Goal: Information Seeking & Learning: Learn about a topic

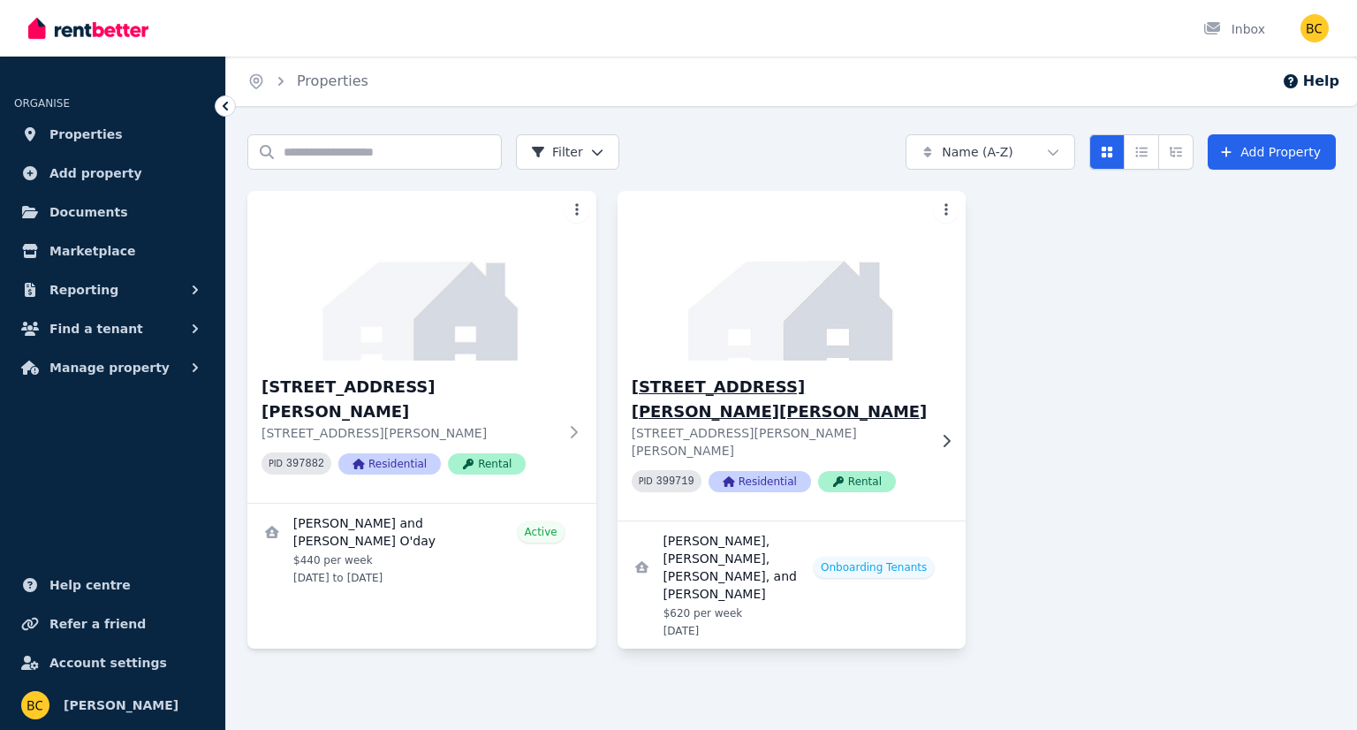
click at [891, 424] on p "[STREET_ADDRESS][PERSON_NAME][PERSON_NAME]" at bounding box center [779, 441] width 296 height 35
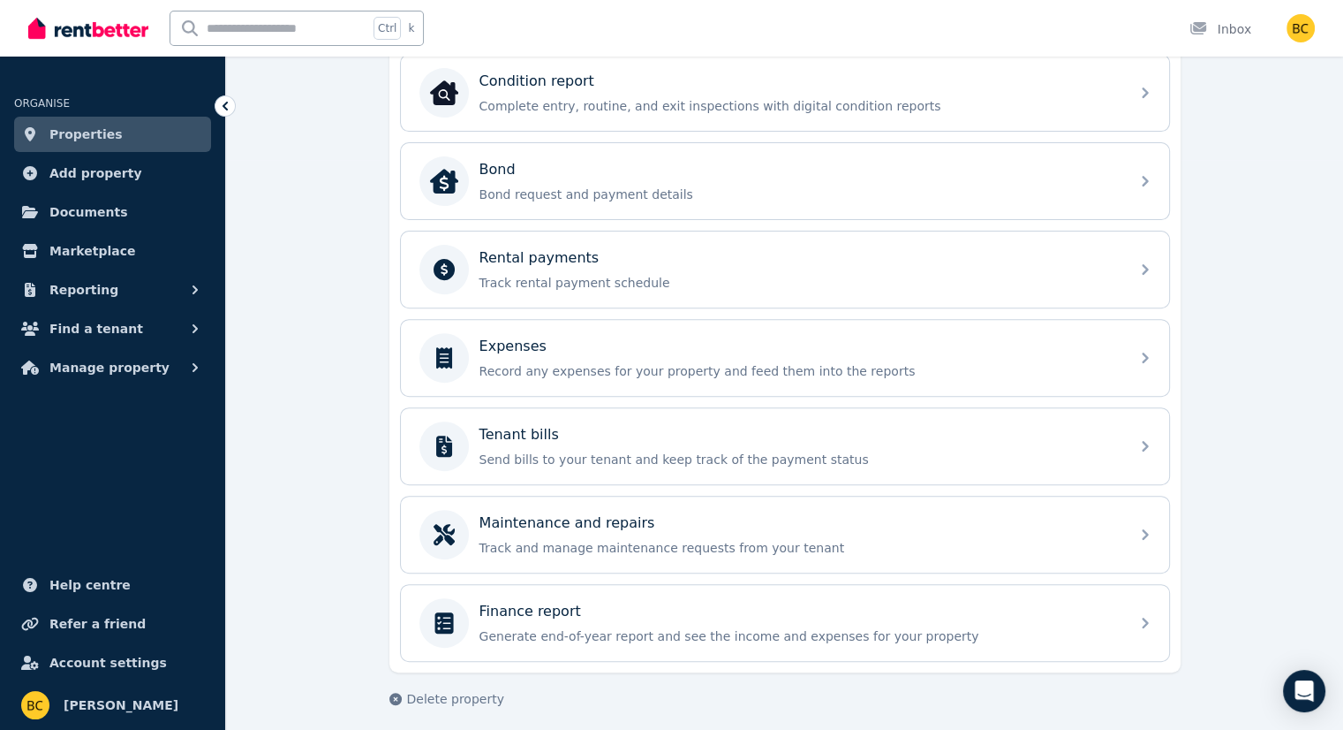
scroll to position [572, 0]
click at [85, 136] on span "Properties" at bounding box center [85, 134] width 73 height 21
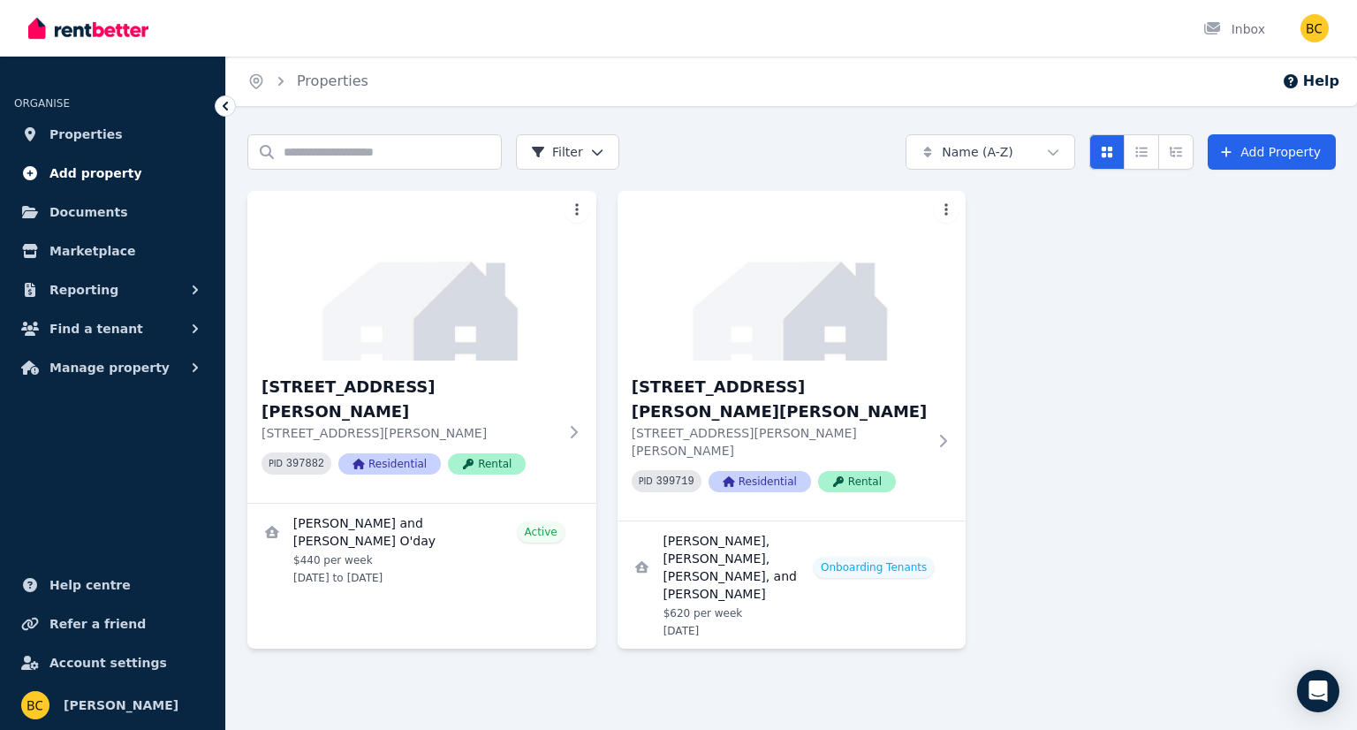
click at [118, 170] on span "Add property" at bounding box center [95, 173] width 93 height 21
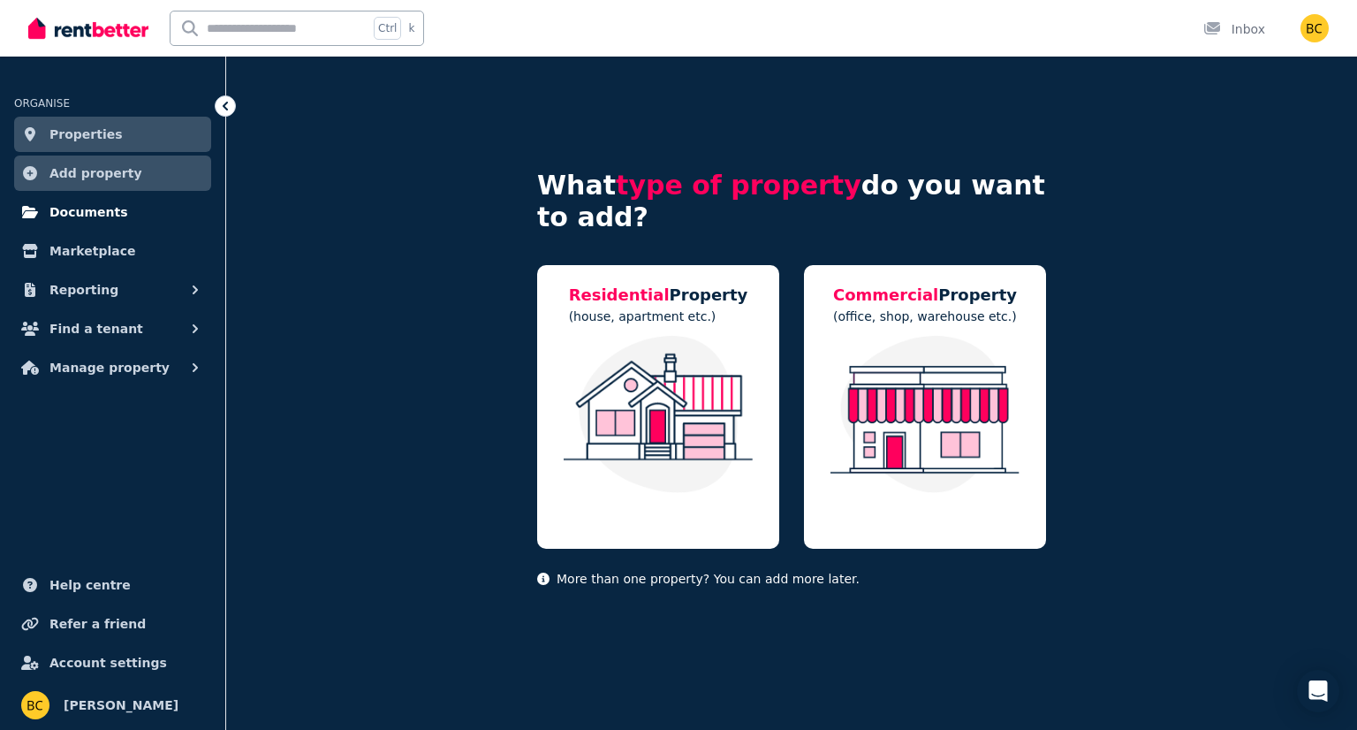
click at [98, 223] on link "Documents" at bounding box center [112, 211] width 197 height 35
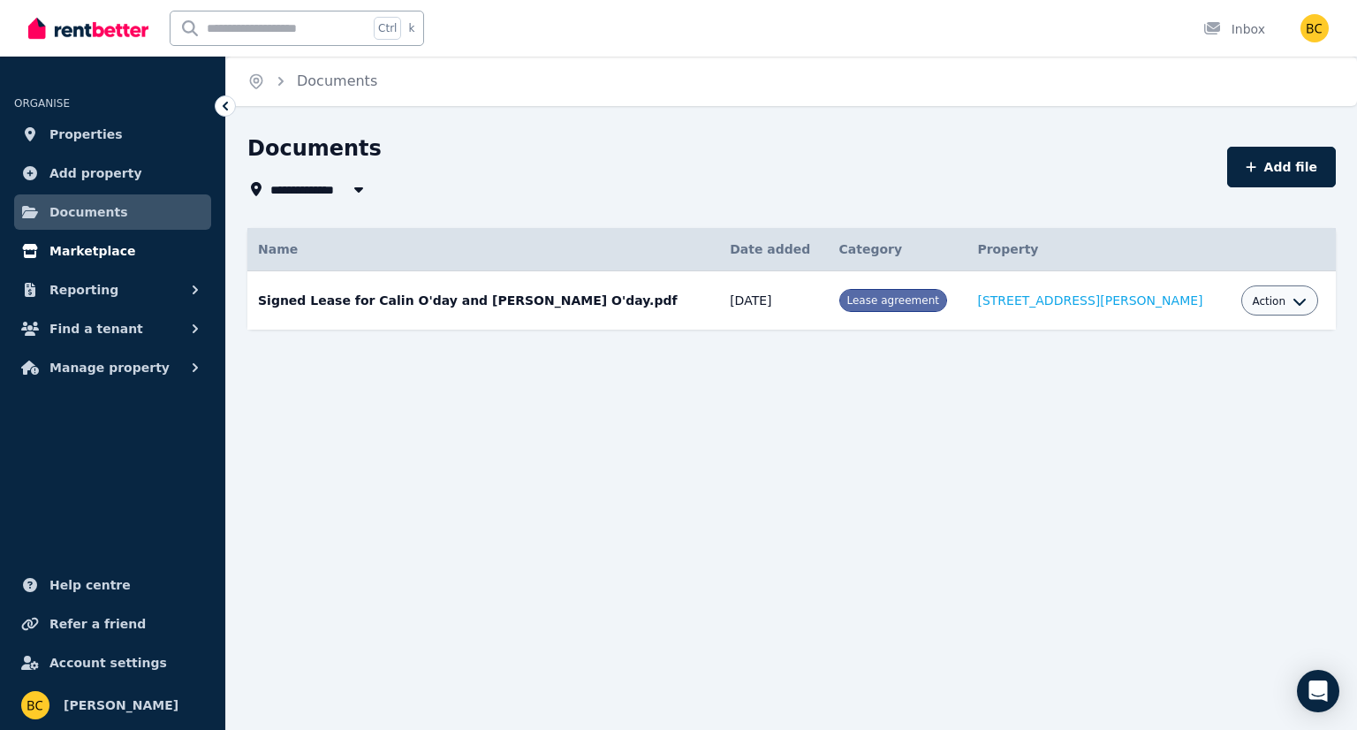
click at [108, 250] on span "Marketplace" at bounding box center [92, 250] width 86 height 21
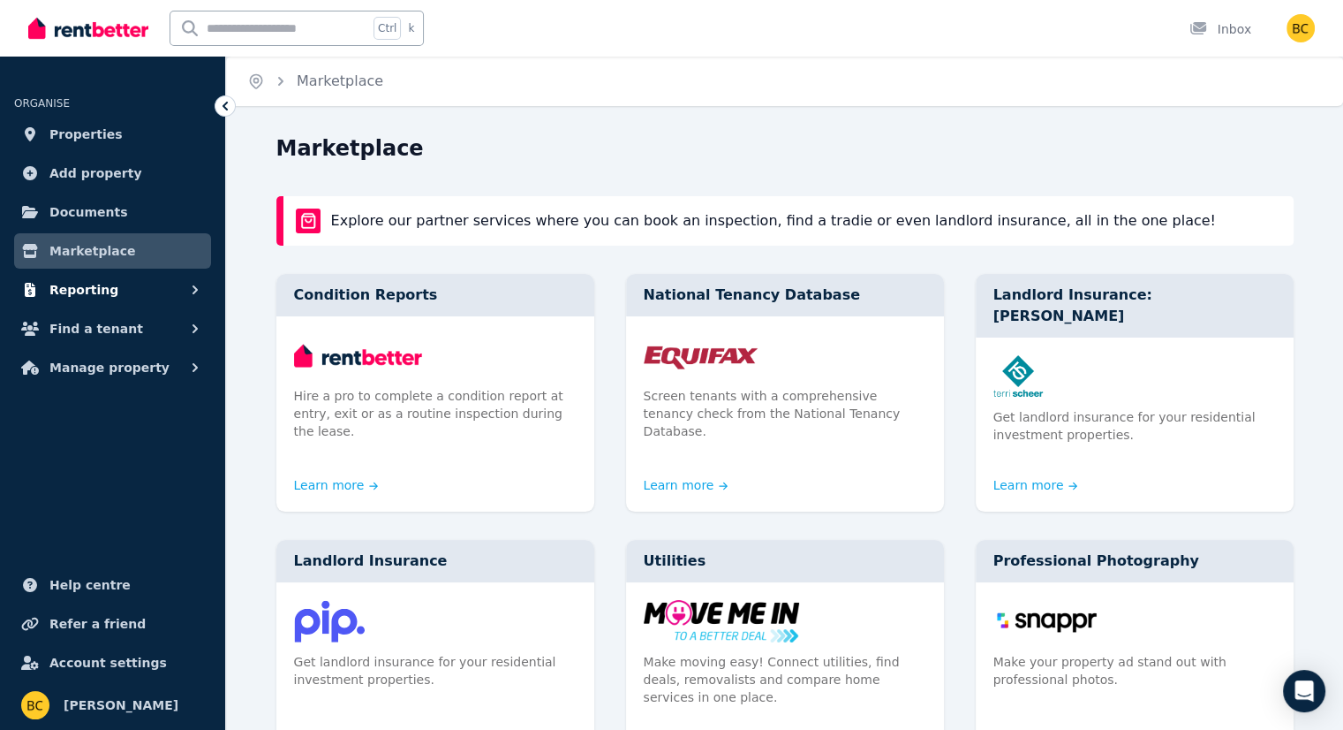
click at [117, 288] on button "Reporting" at bounding box center [112, 289] width 197 height 35
click at [125, 298] on button "Reporting" at bounding box center [112, 289] width 197 height 35
click at [169, 368] on button "Manage property" at bounding box center [112, 367] width 197 height 35
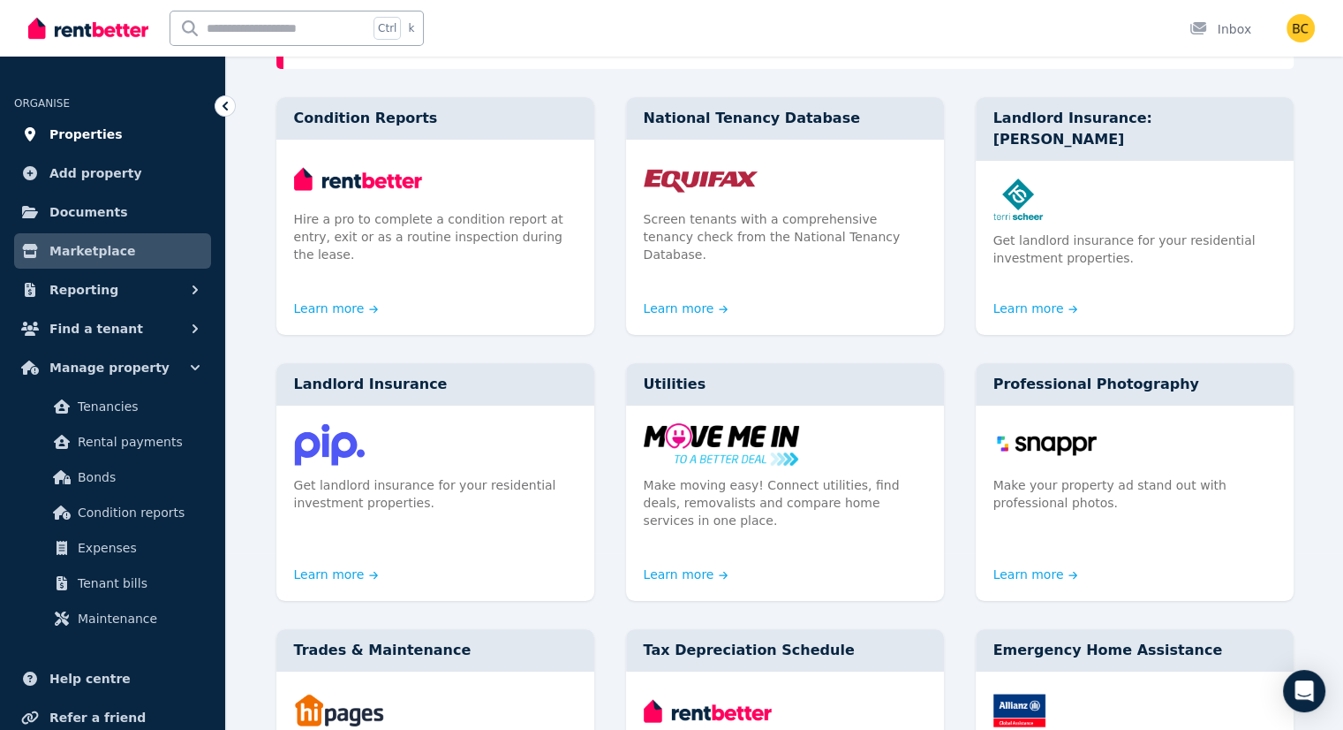
click at [117, 133] on link "Properties" at bounding box center [112, 134] width 197 height 35
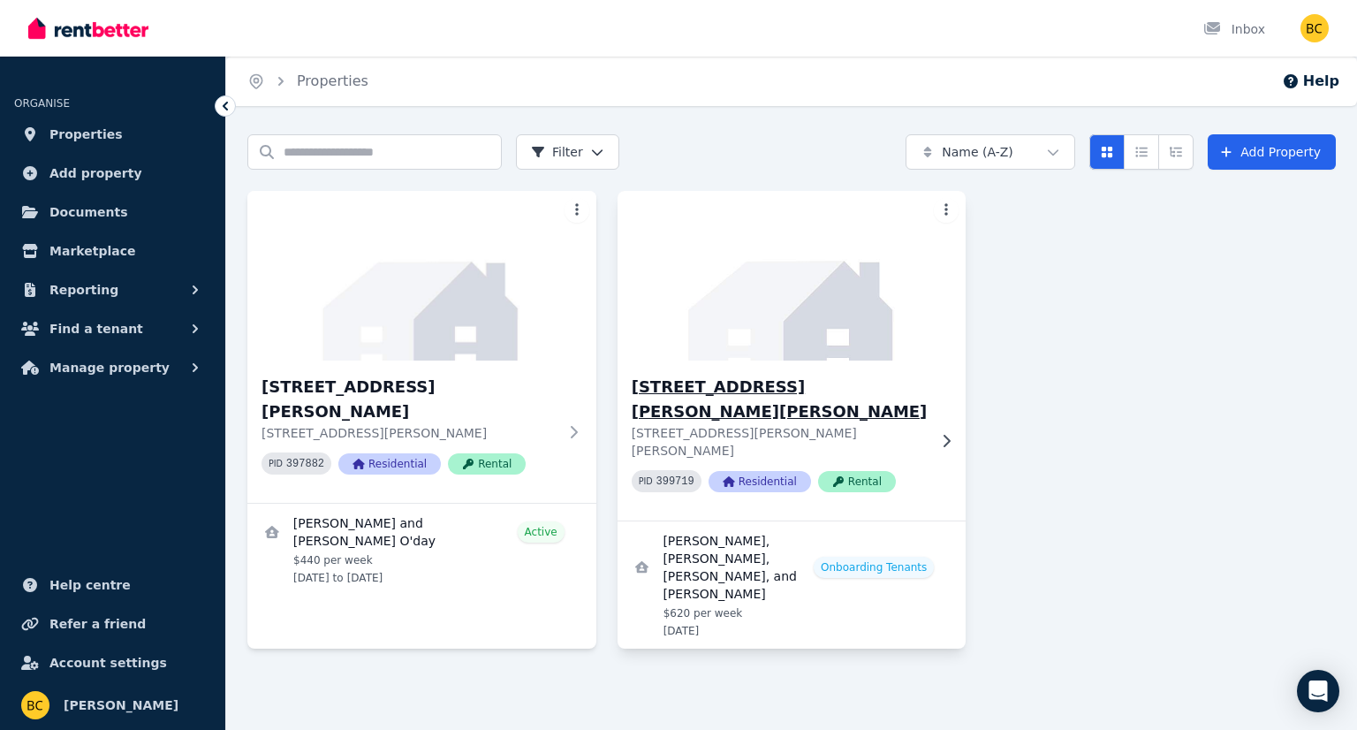
click at [744, 386] on h3 "[STREET_ADDRESS][PERSON_NAME][PERSON_NAME]" at bounding box center [779, 398] width 296 height 49
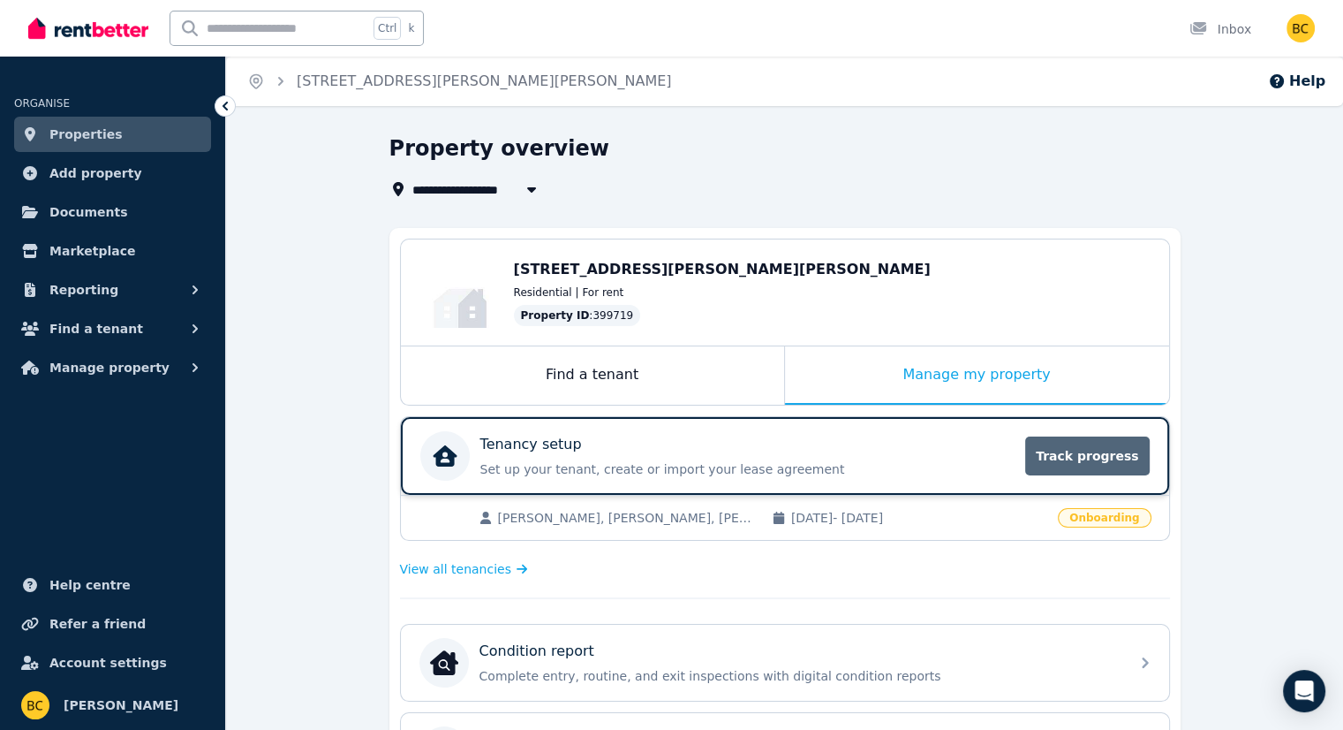
click at [1070, 460] on span "Track progress" at bounding box center [1087, 455] width 124 height 39
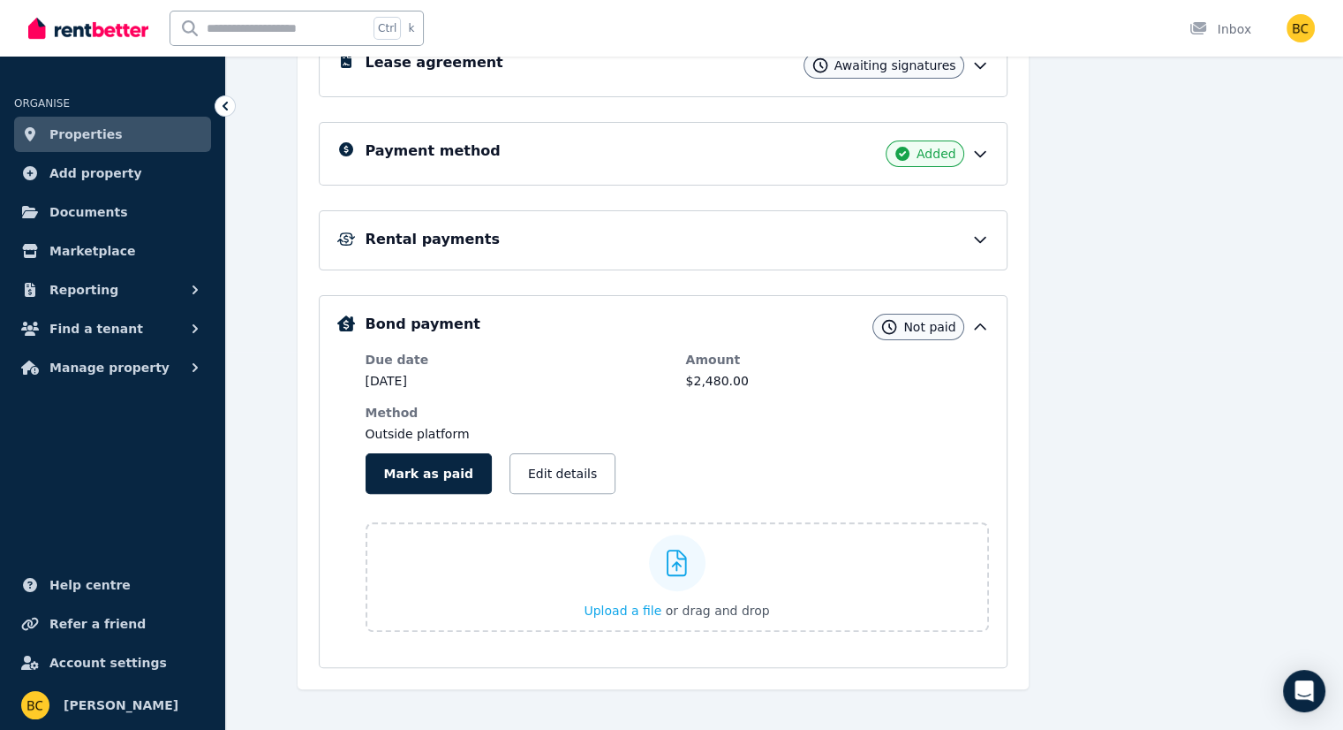
scroll to position [393, 0]
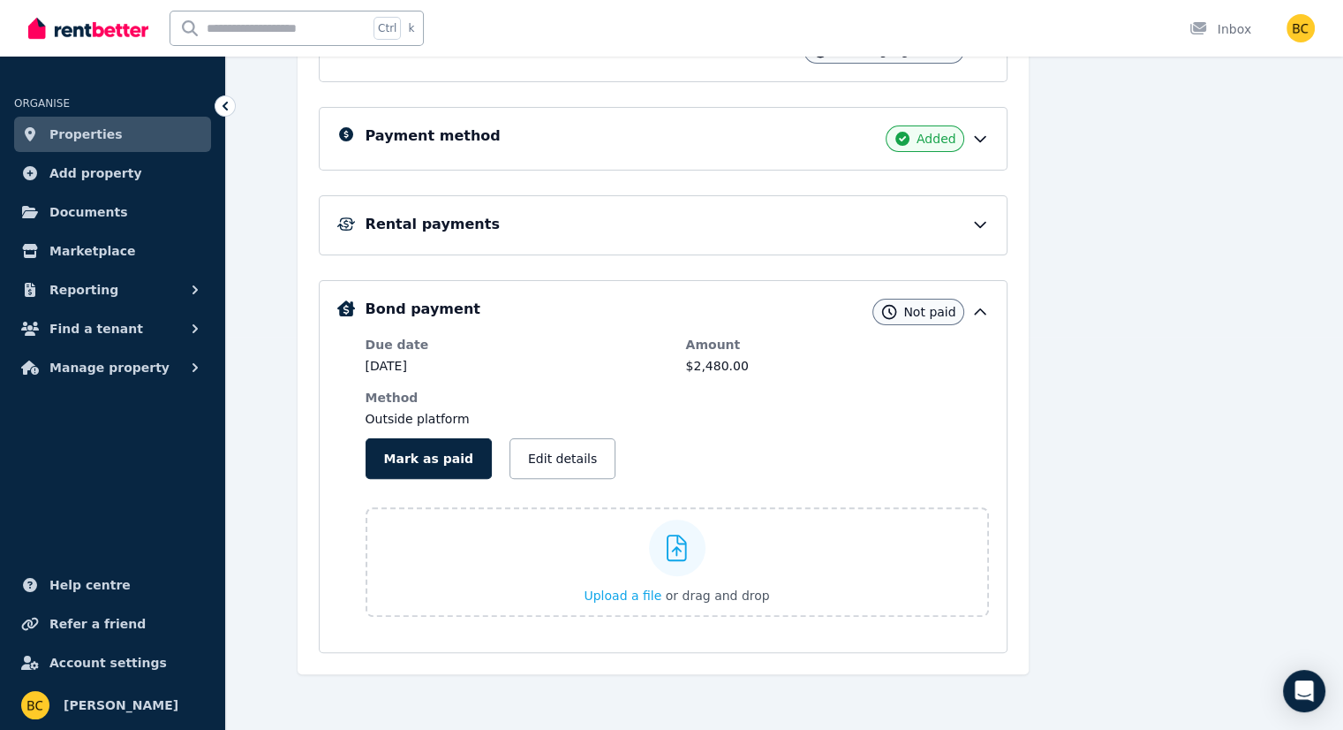
click at [989, 304] on icon at bounding box center [980, 312] width 18 height 18
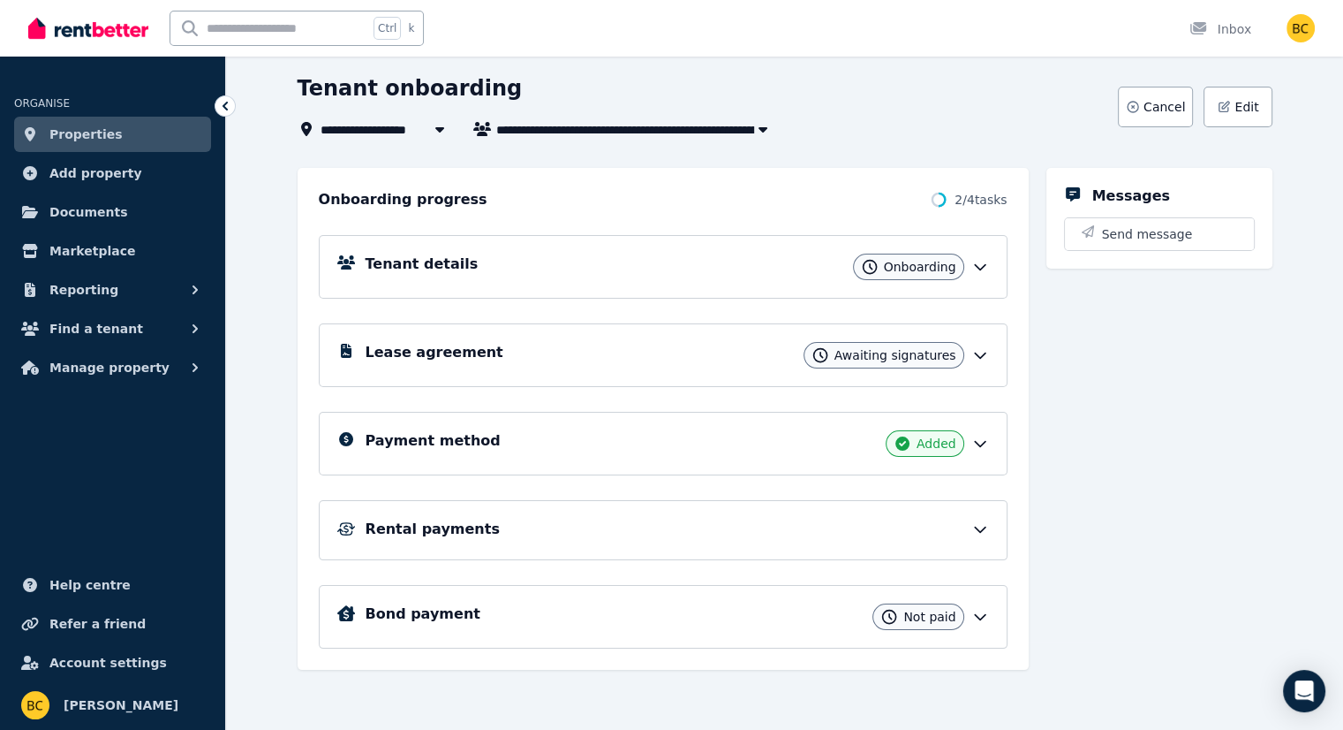
scroll to position [85, 0]
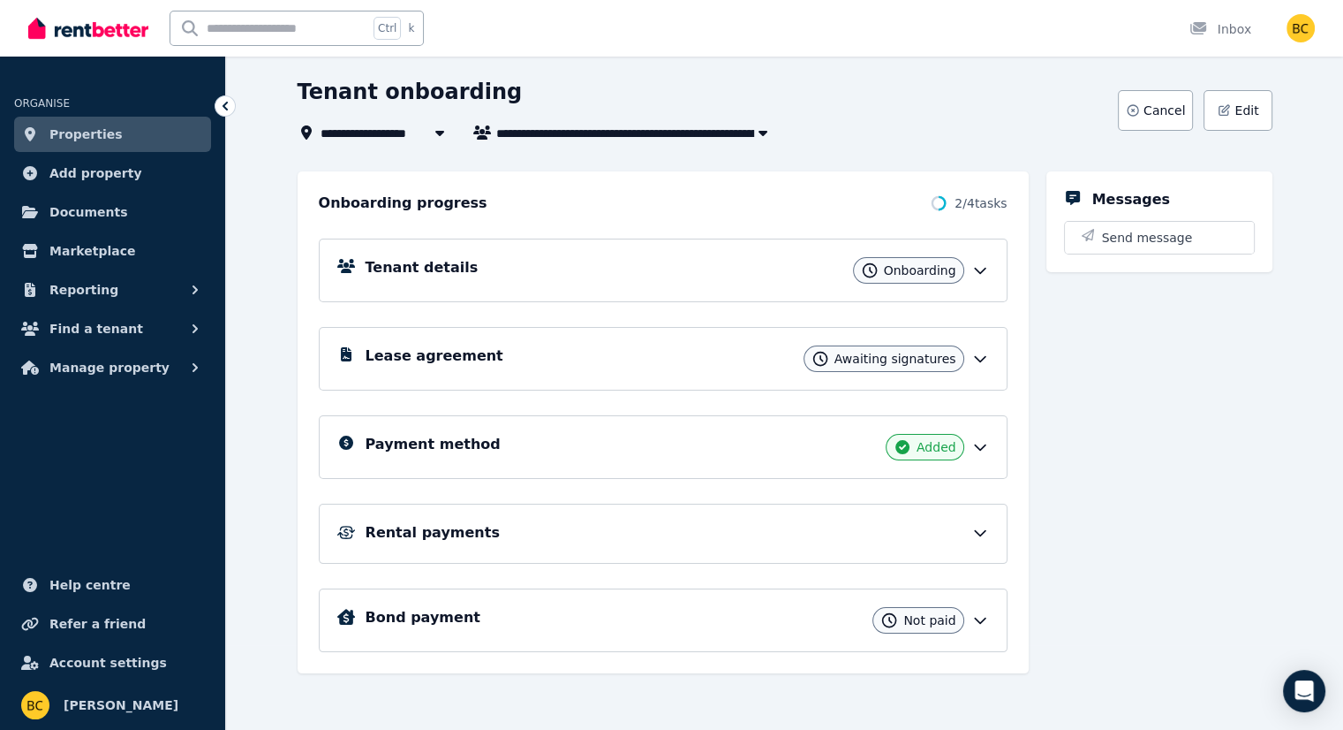
click at [989, 525] on icon at bounding box center [980, 533] width 18 height 18
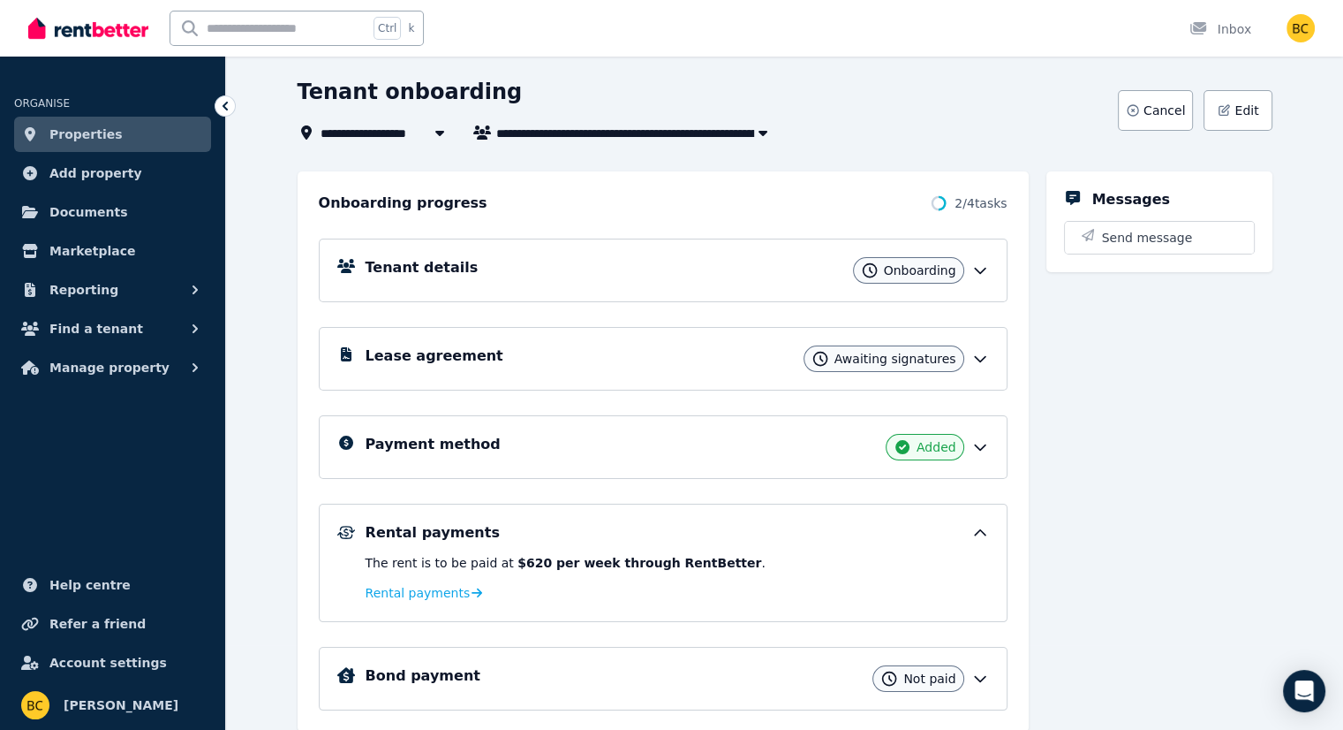
scroll to position [144, 0]
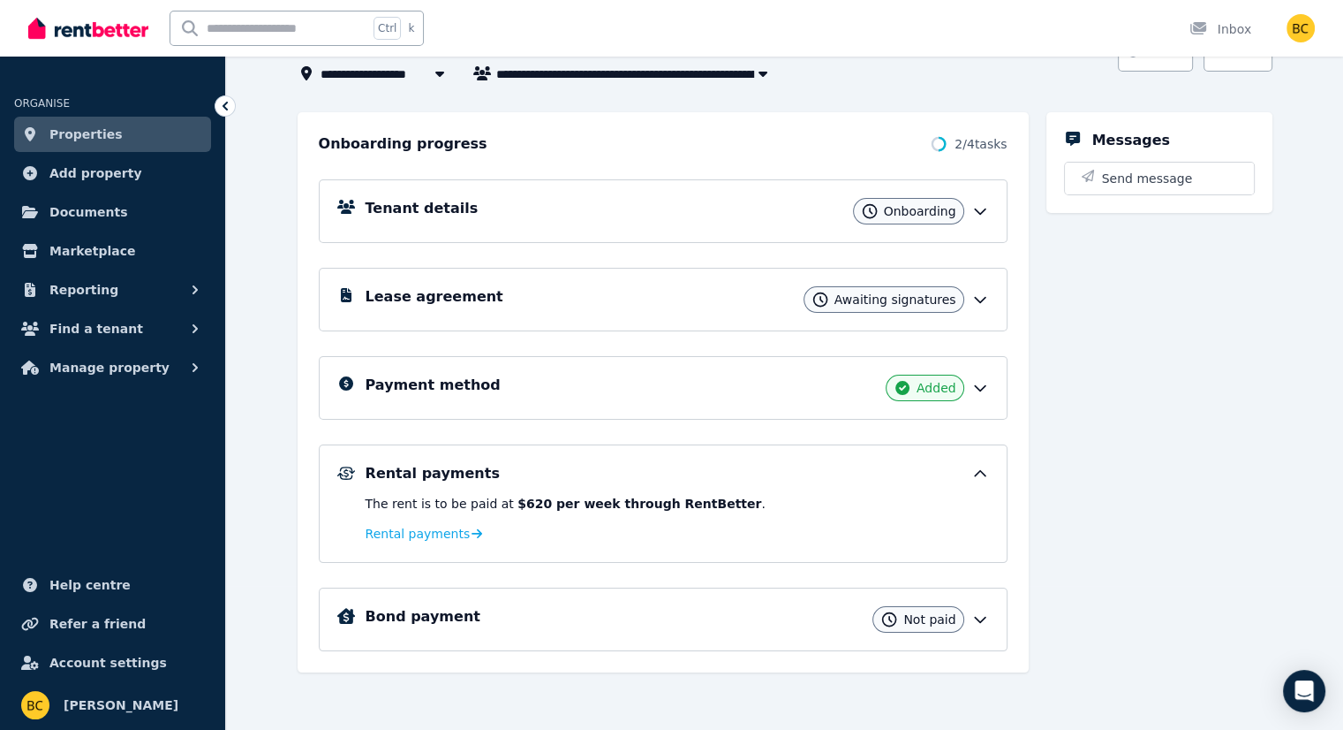
click at [986, 471] on icon at bounding box center [980, 473] width 11 height 5
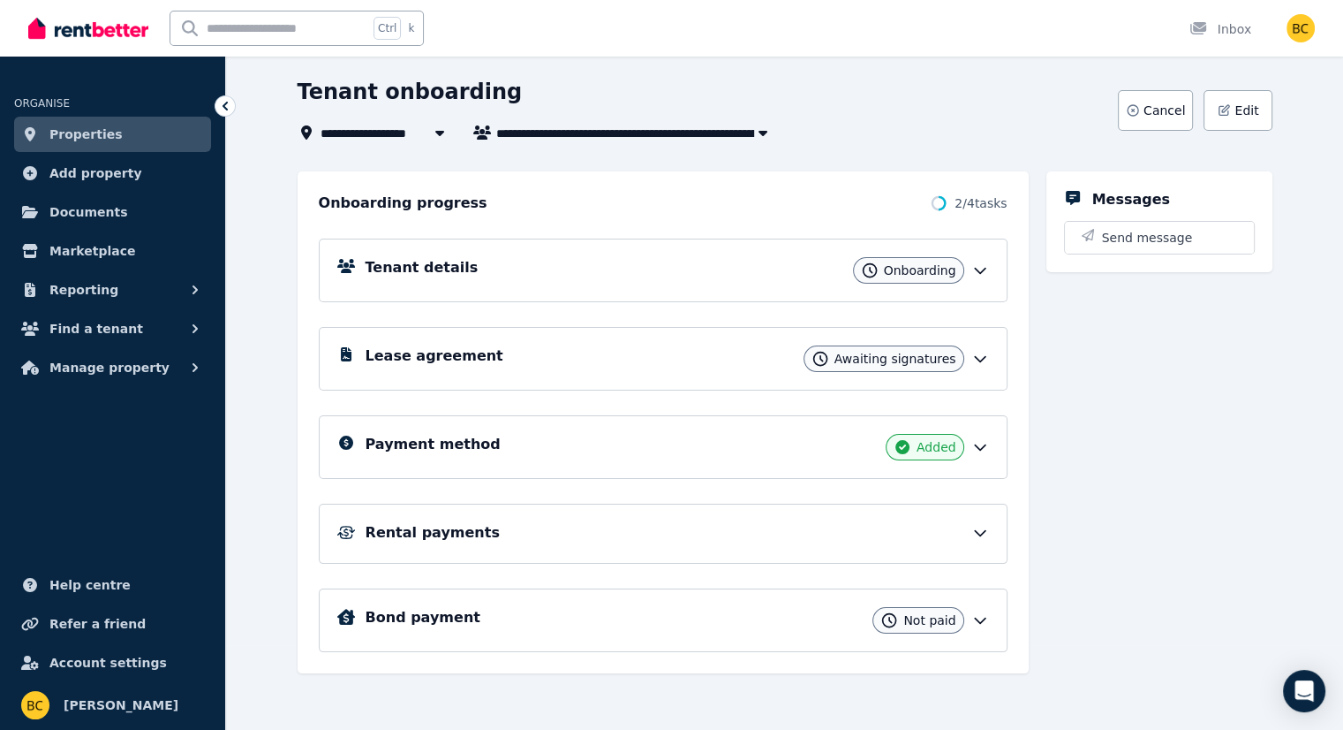
click at [989, 363] on icon at bounding box center [980, 359] width 18 height 18
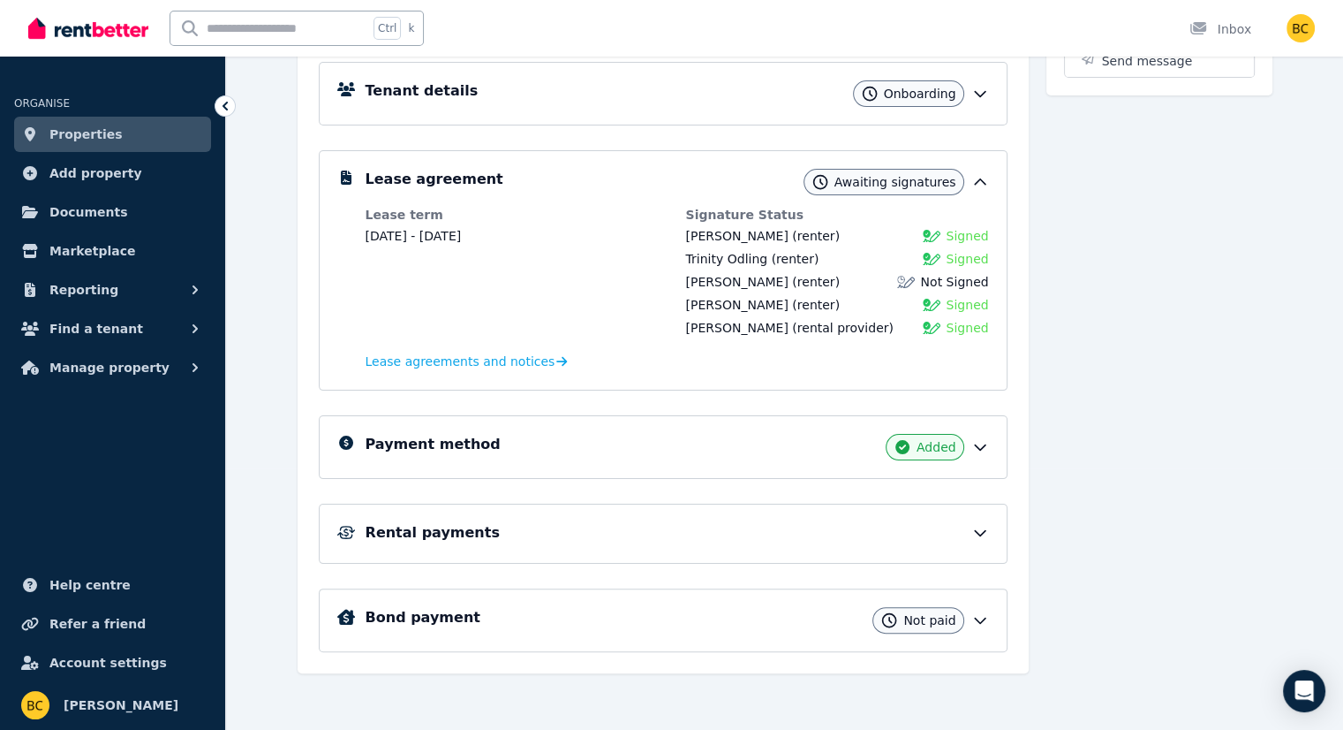
click at [989, 178] on icon at bounding box center [980, 182] width 18 height 18
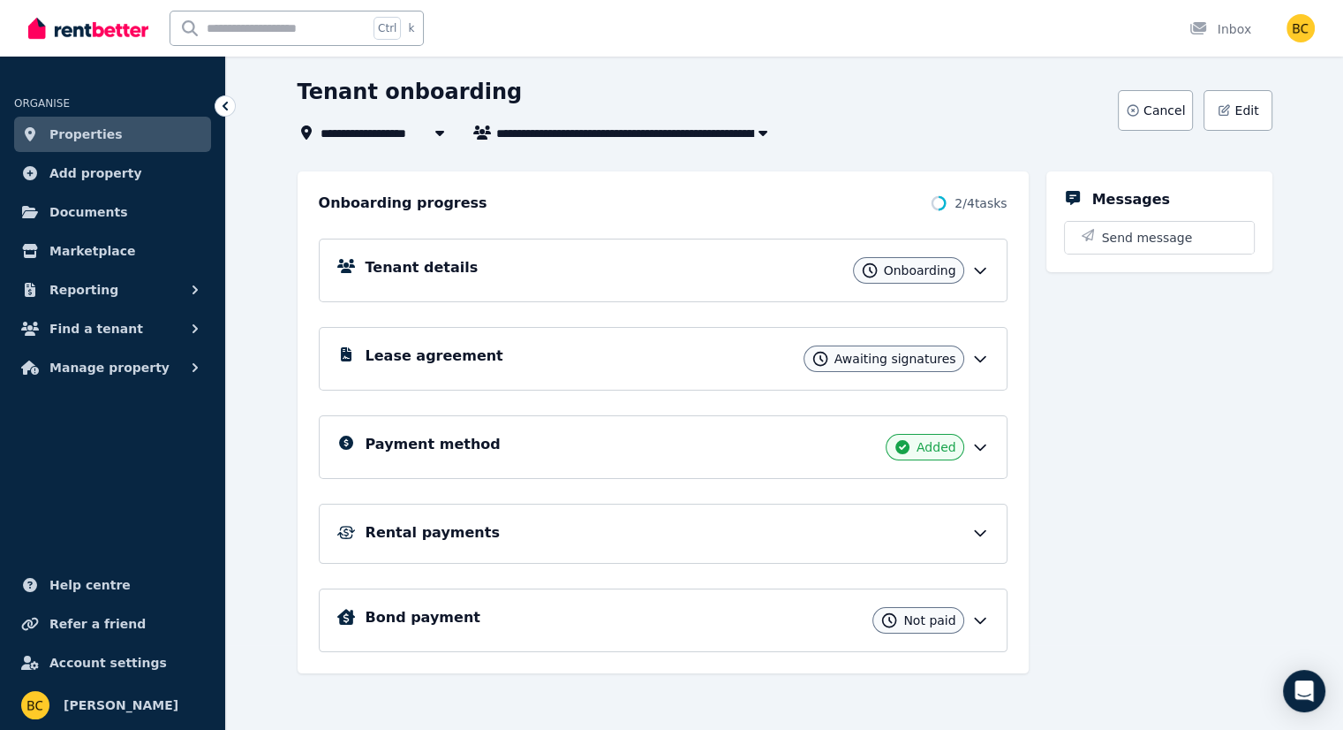
click at [986, 271] on icon at bounding box center [980, 270] width 11 height 5
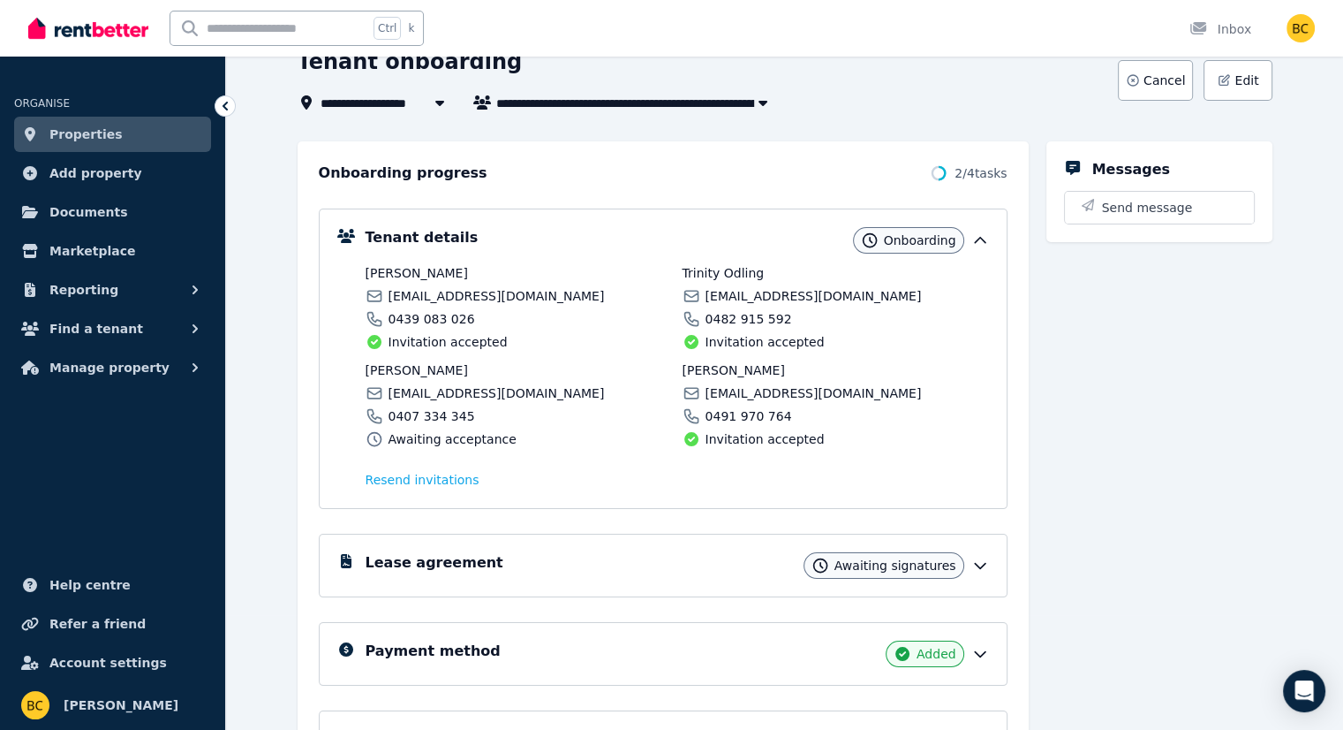
scroll to position [57, 0]
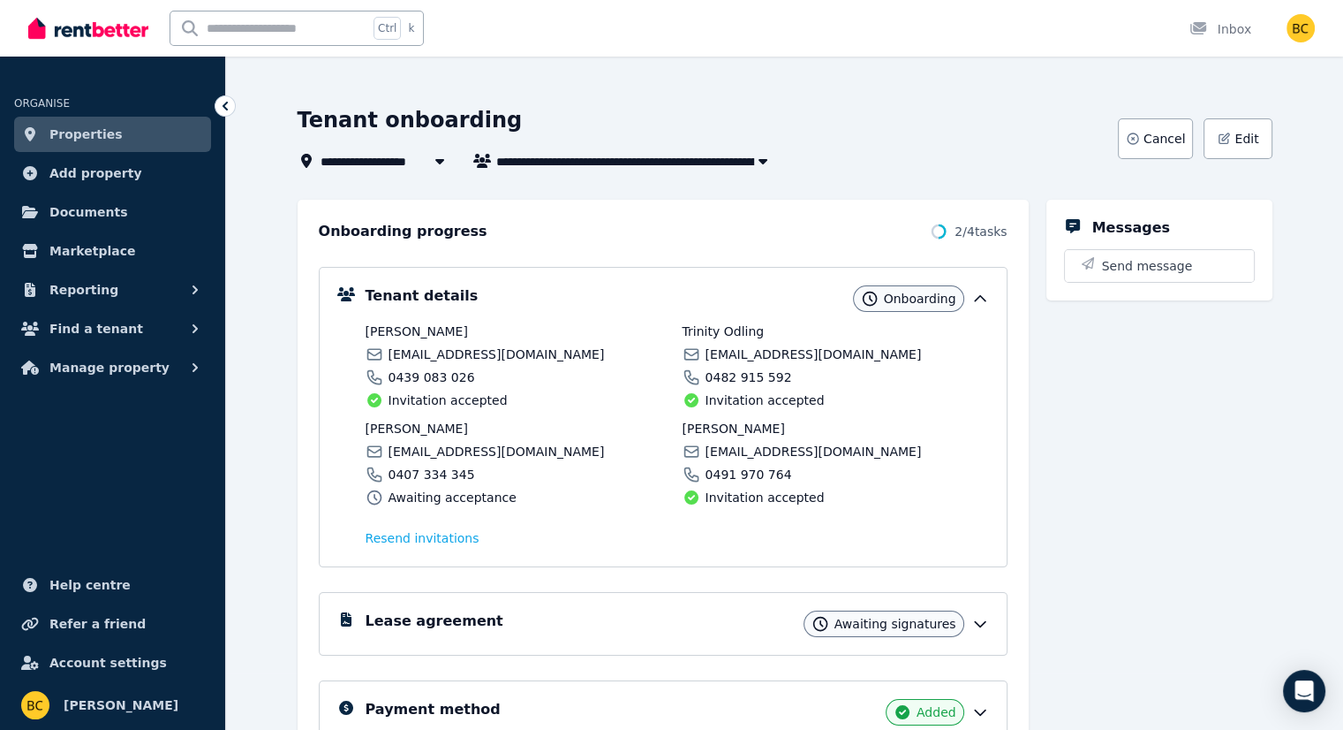
click at [986, 296] on icon at bounding box center [980, 298] width 11 height 5
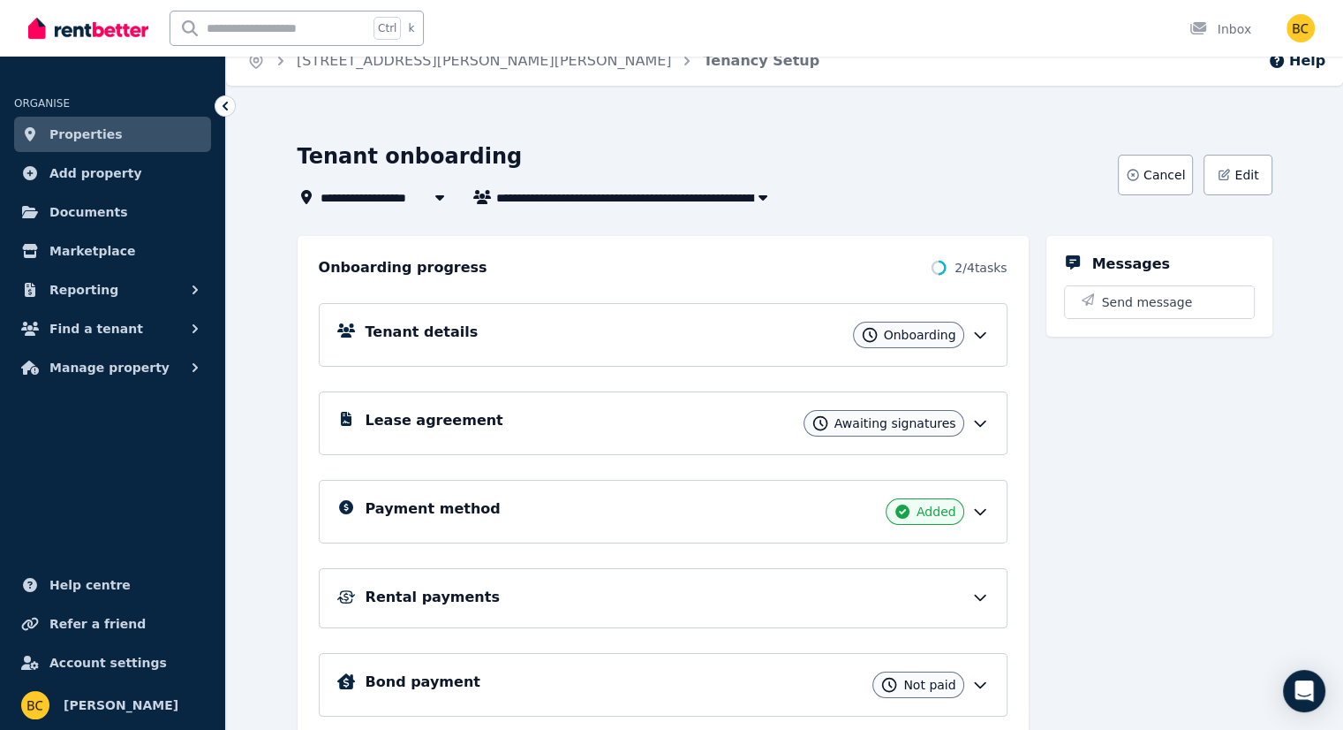
scroll to position [0, 0]
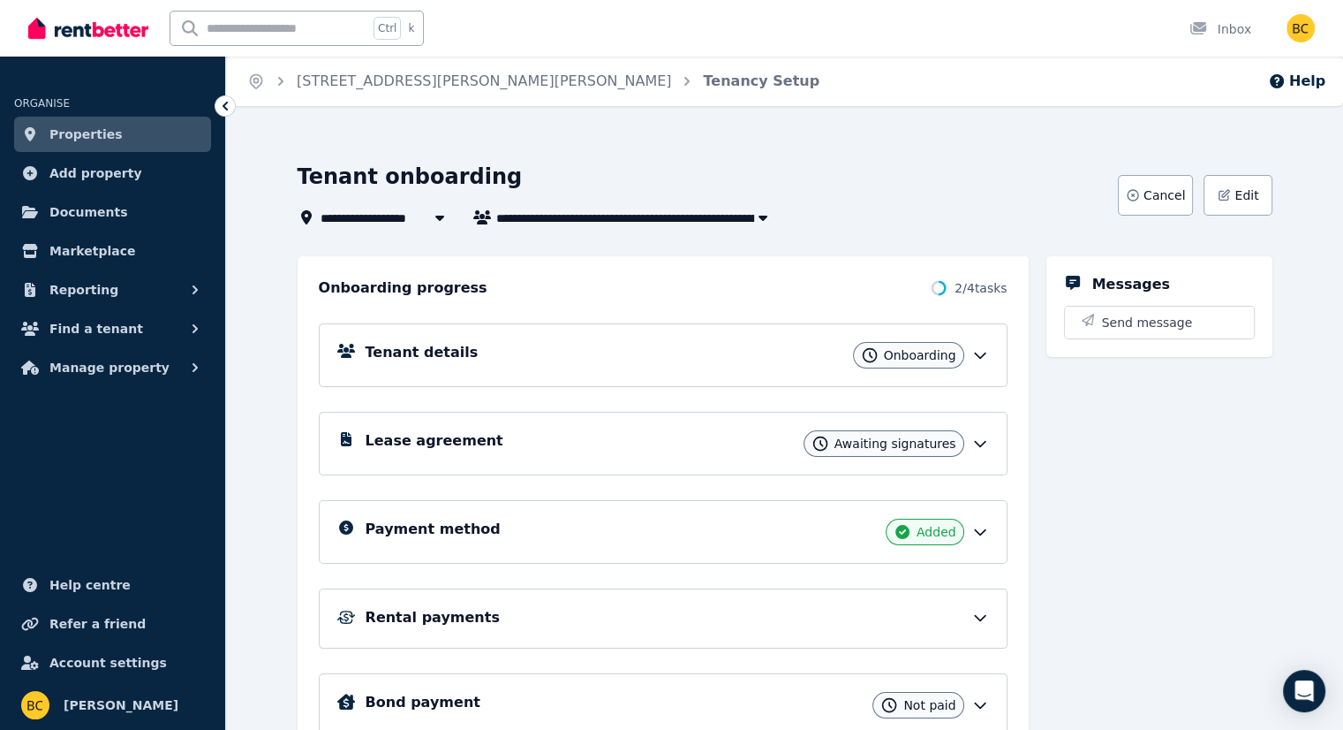
click at [424, 218] on div at bounding box center [440, 217] width 32 height 21
click at [431, 222] on icon at bounding box center [440, 217] width 18 height 14
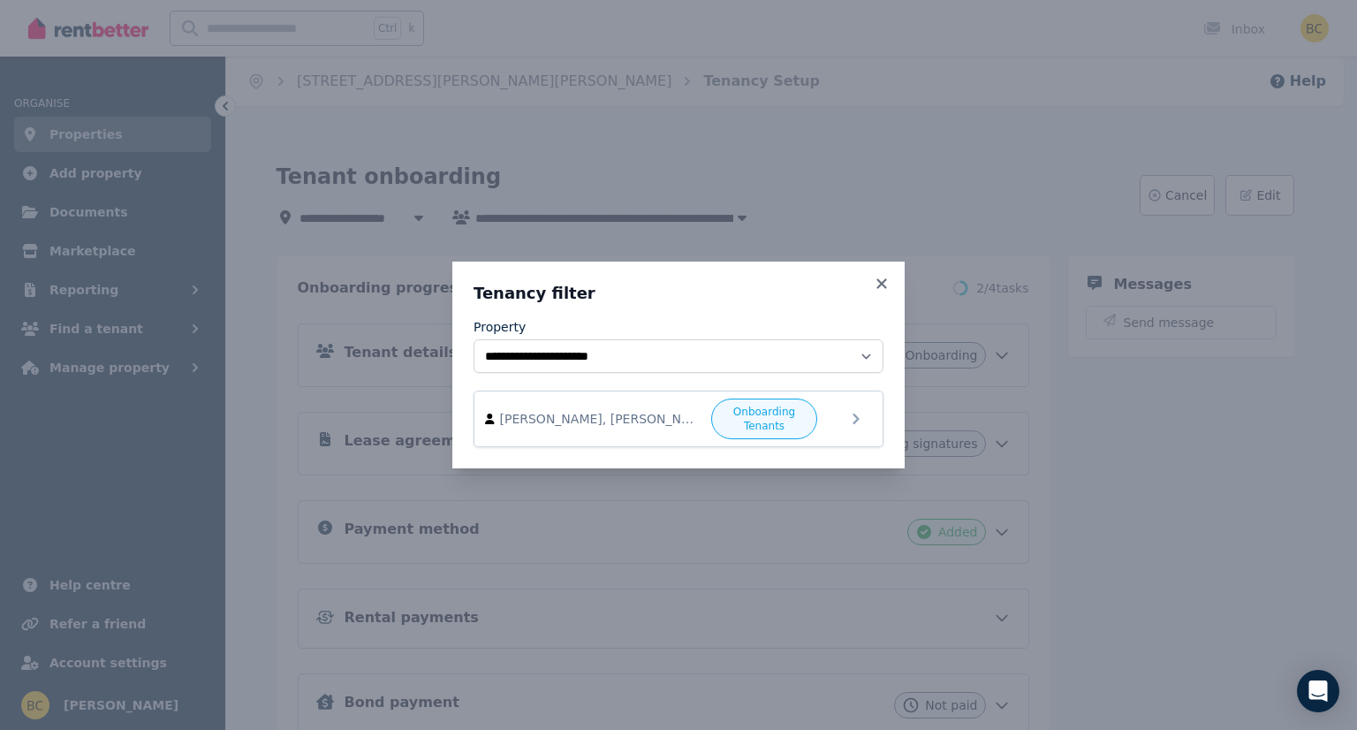
click at [877, 280] on icon at bounding box center [881, 283] width 10 height 10
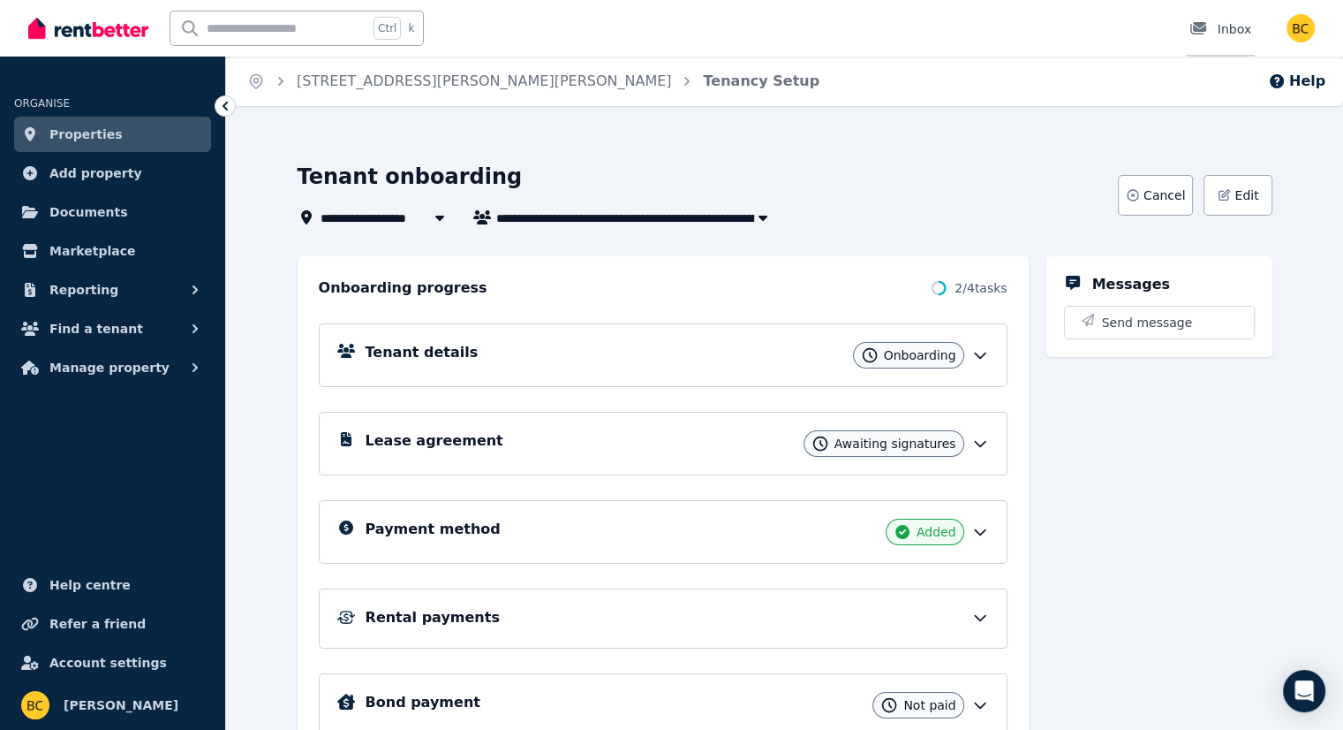
click at [1229, 33] on div "Inbox" at bounding box center [1221, 29] width 62 height 18
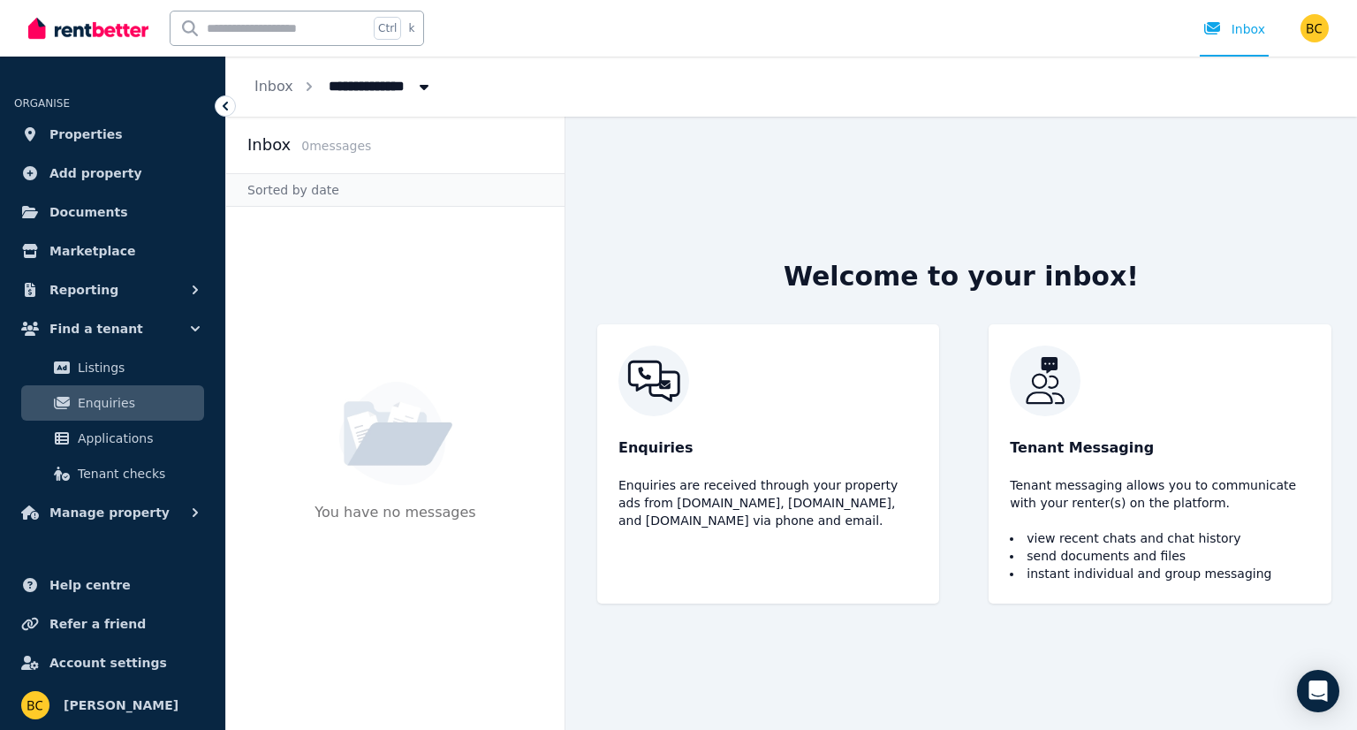
click at [227, 105] on icon at bounding box center [225, 106] width 18 height 18
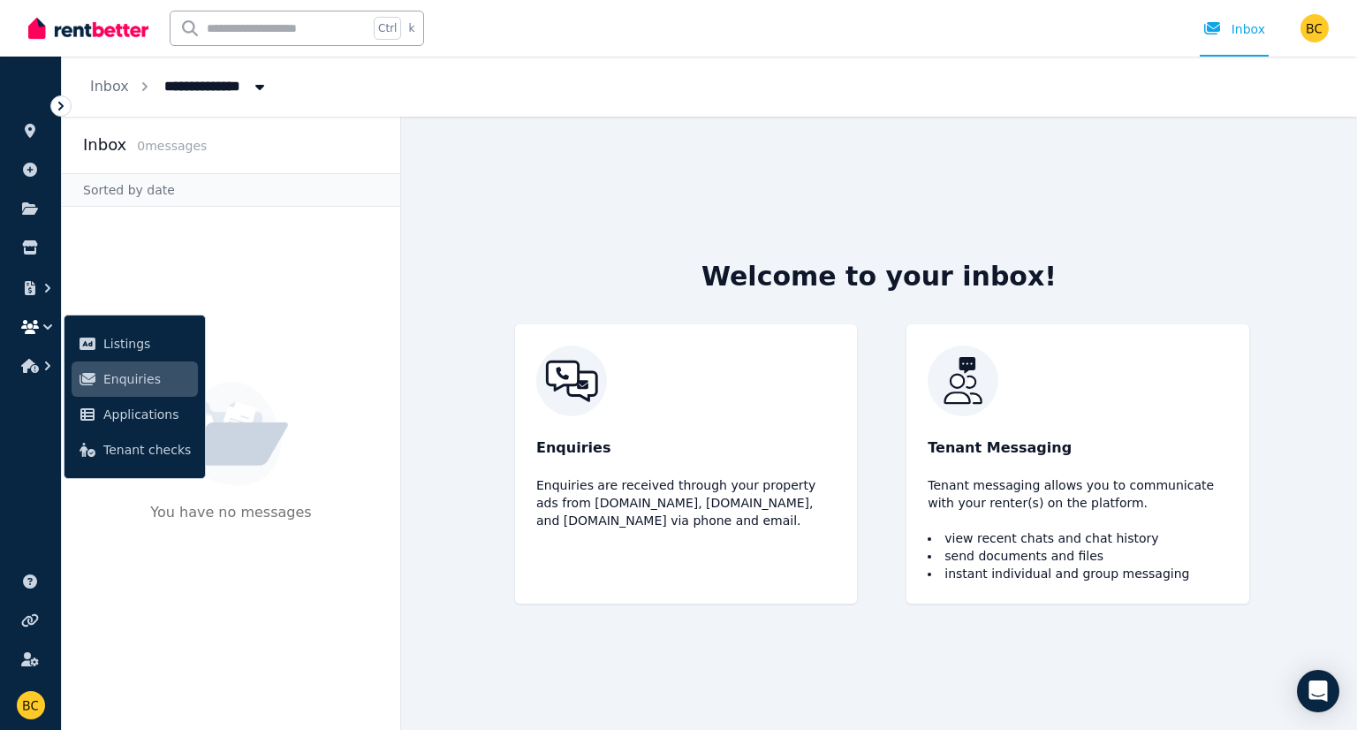
click at [235, 84] on span "All Properties" at bounding box center [223, 85] width 138 height 28
type input "**********"
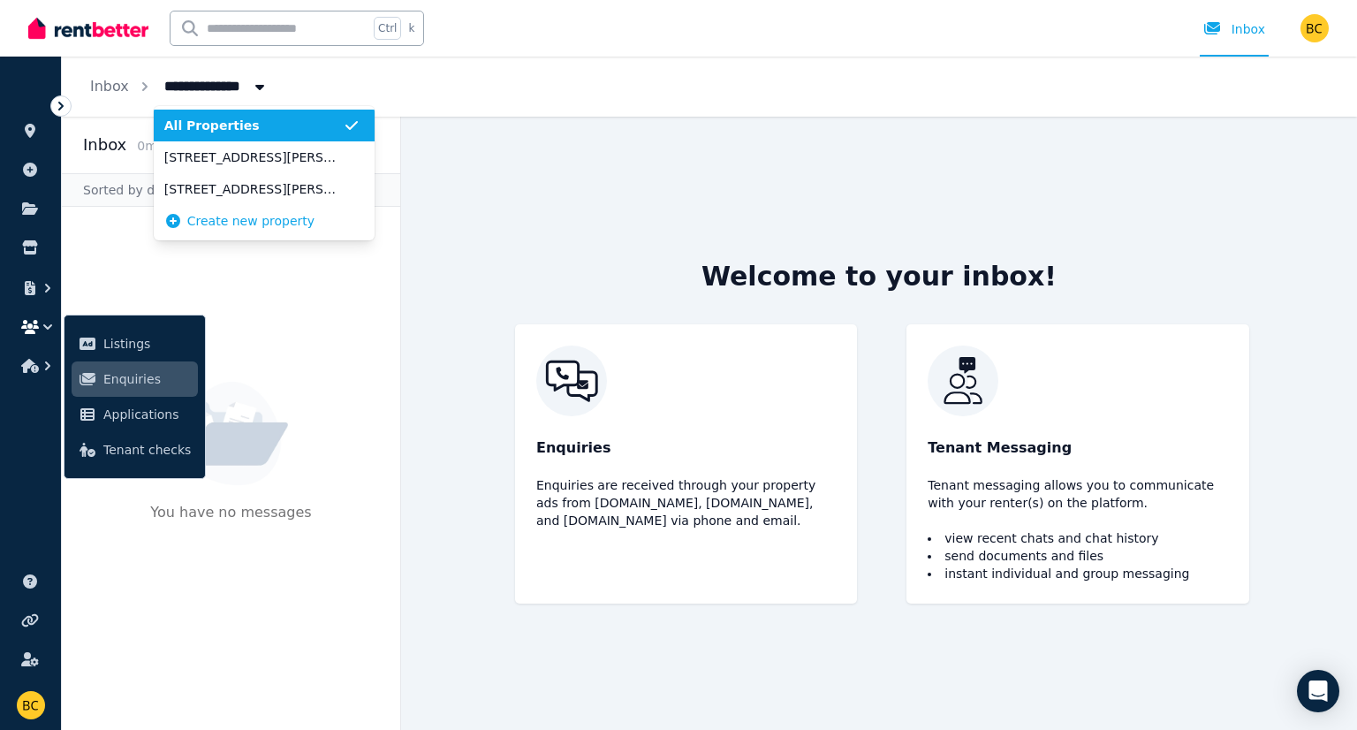
click at [128, 80] on ol "**********" at bounding box center [179, 87] width 235 height 60
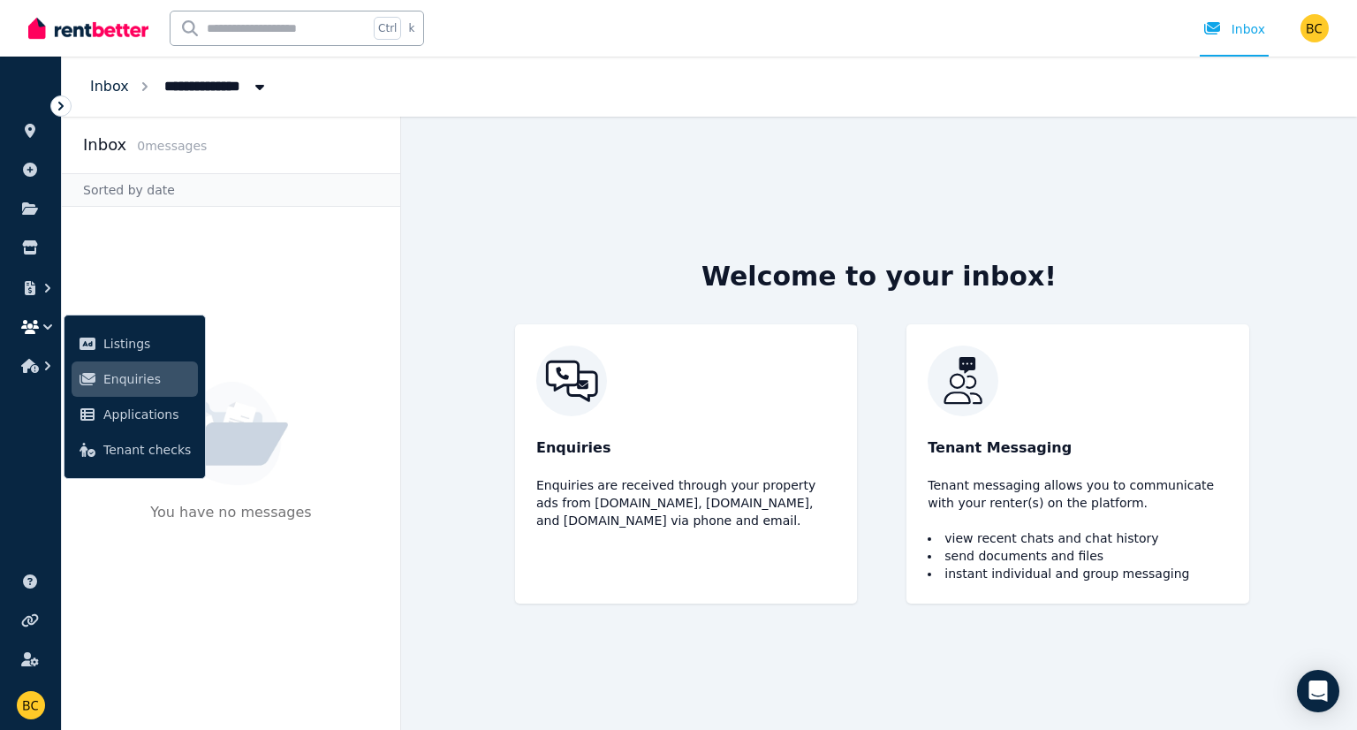
click at [117, 89] on link "Inbox" at bounding box center [109, 86] width 39 height 17
click at [155, 257] on div "You have no messages" at bounding box center [231, 468] width 338 height 523
click at [145, 280] on div "You have no messages" at bounding box center [231, 468] width 338 height 523
click at [58, 104] on icon at bounding box center [61, 106] width 18 height 18
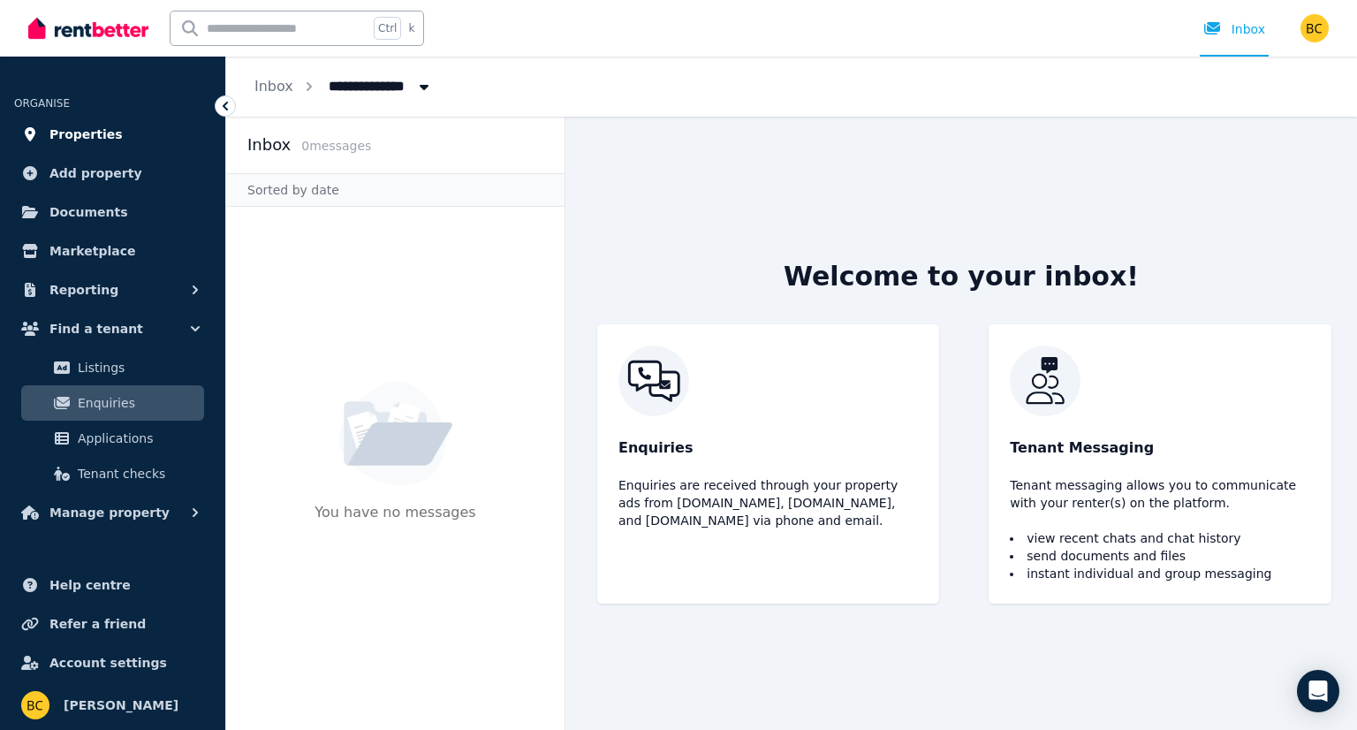
click at [87, 139] on span "Properties" at bounding box center [85, 134] width 73 height 21
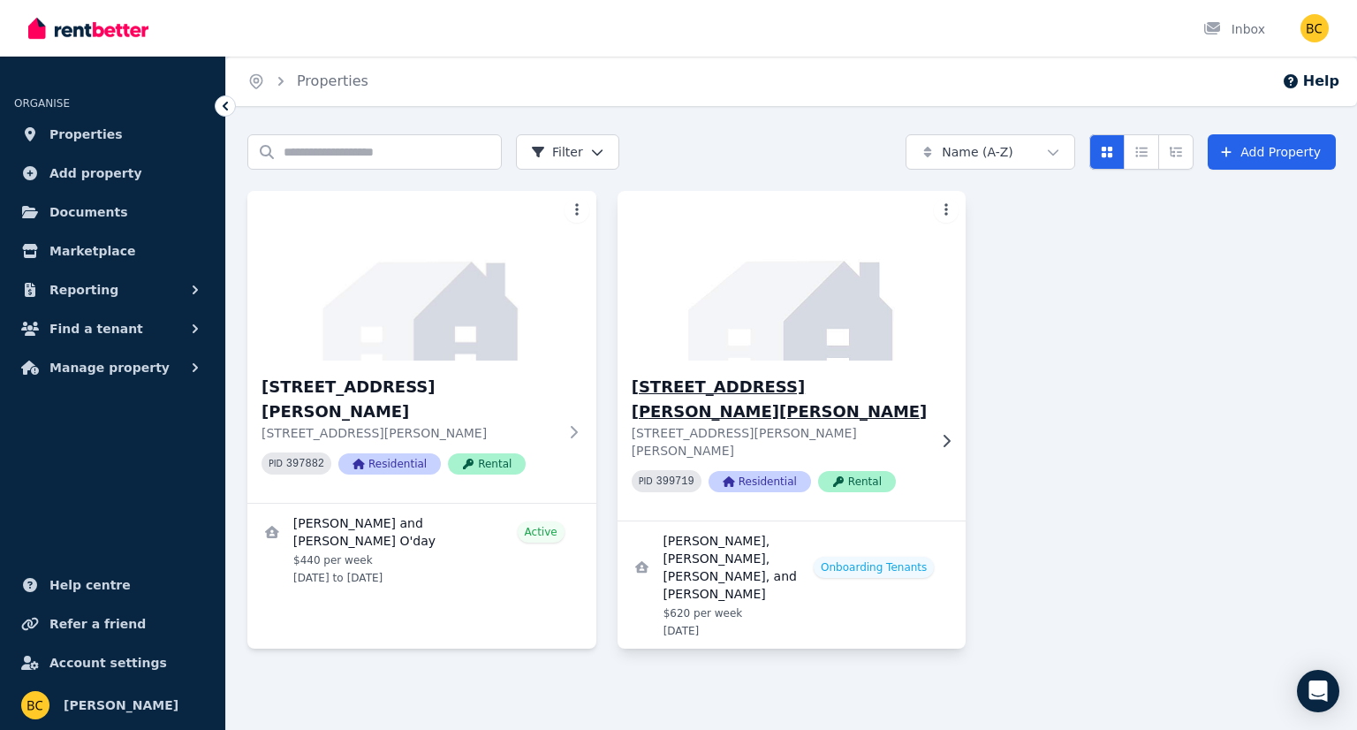
click at [722, 391] on h3 "[STREET_ADDRESS][PERSON_NAME][PERSON_NAME]" at bounding box center [779, 398] width 296 height 49
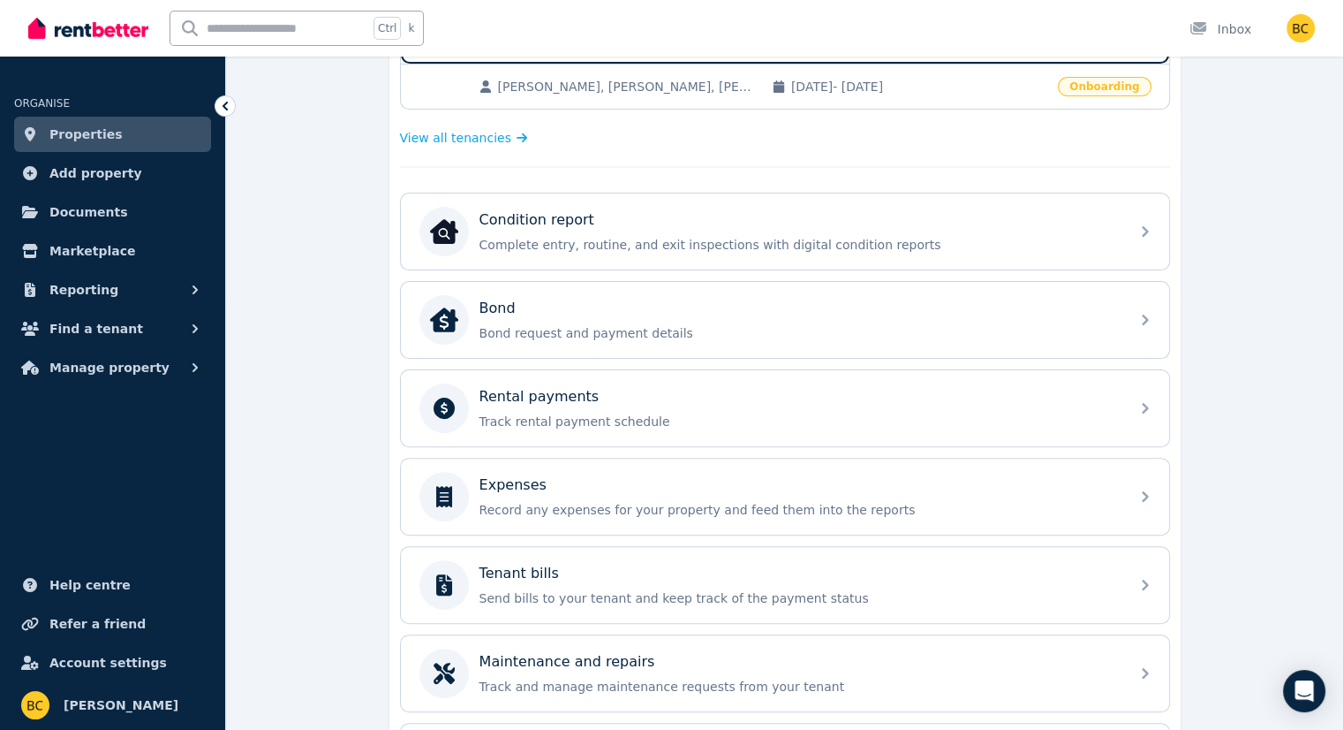
scroll to position [442, 0]
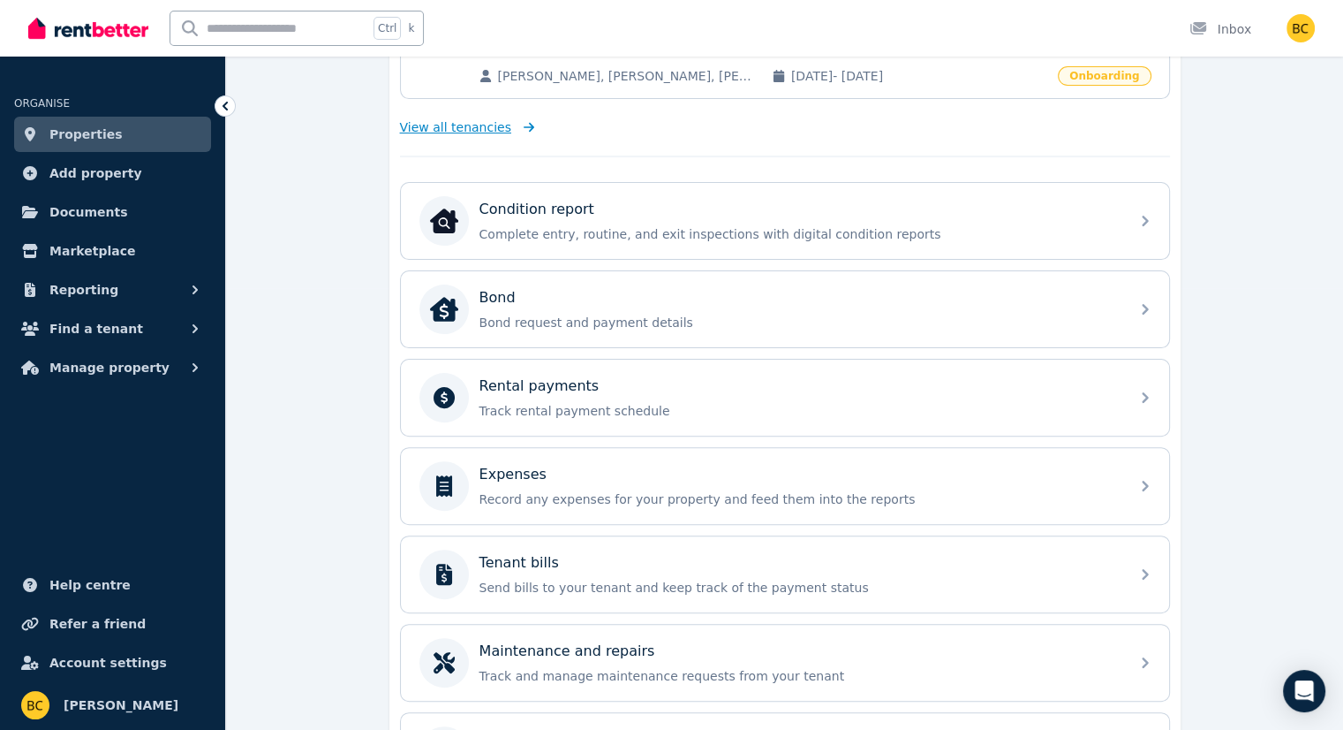
click at [485, 125] on span "View all tenancies" at bounding box center [455, 127] width 111 height 18
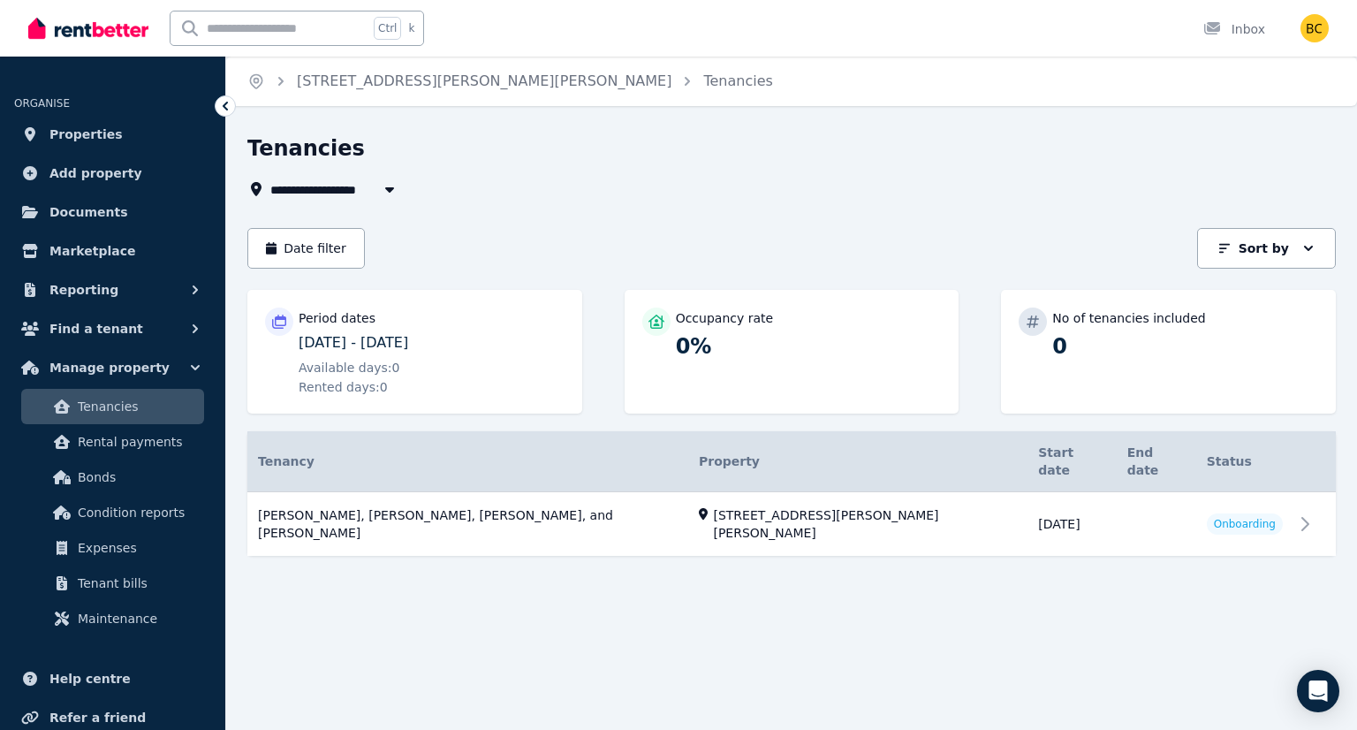
click at [221, 106] on icon at bounding box center [225, 106] width 18 height 18
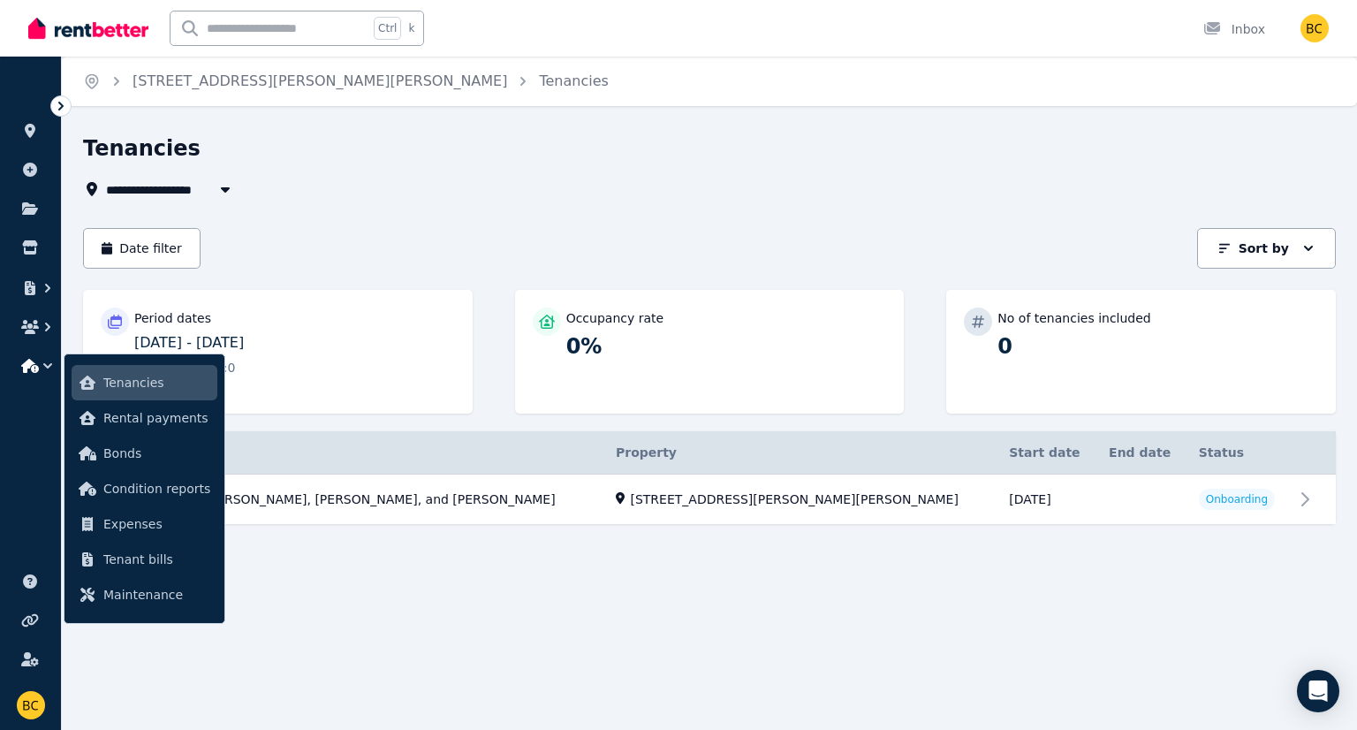
click at [60, 101] on icon at bounding box center [61, 106] width 18 height 18
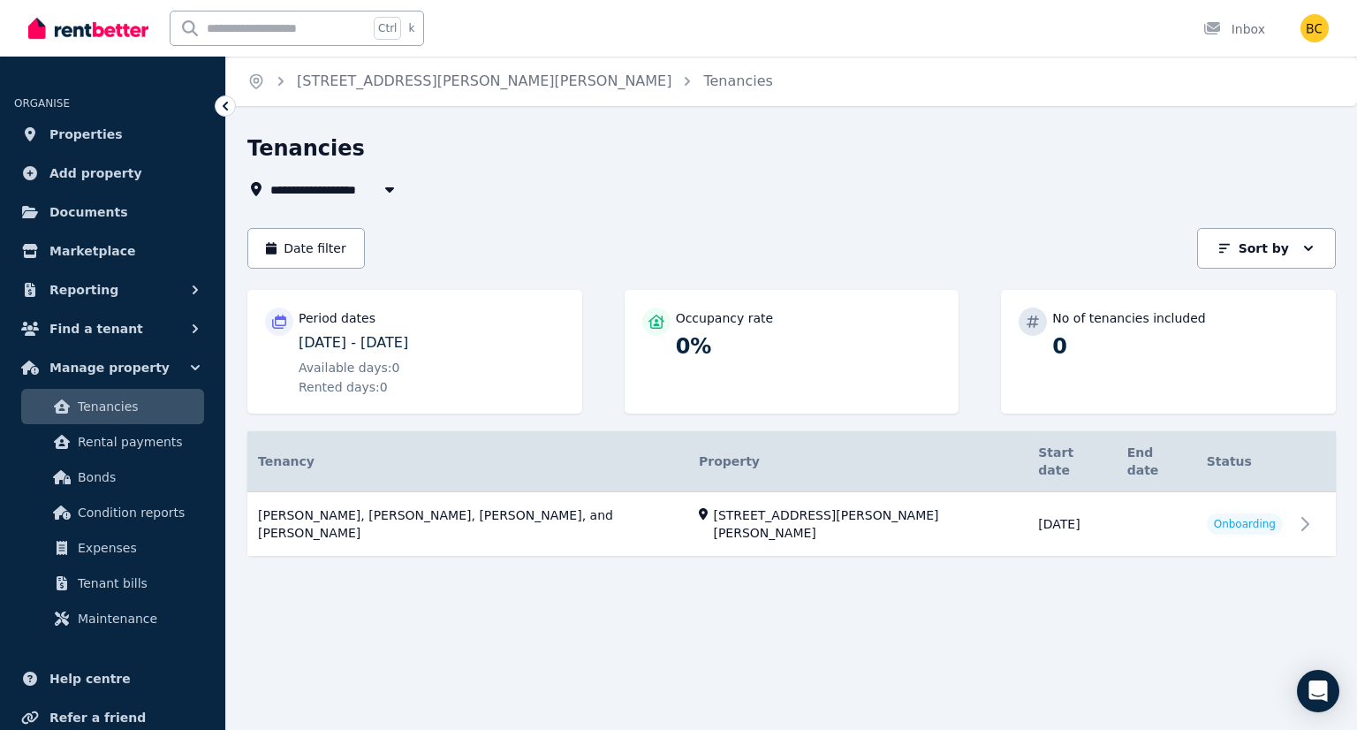
click at [360, 90] on span "[STREET_ADDRESS][PERSON_NAME][PERSON_NAME]" at bounding box center [484, 81] width 374 height 21
click at [344, 80] on link "[STREET_ADDRESS][PERSON_NAME][PERSON_NAME]" at bounding box center [484, 80] width 374 height 17
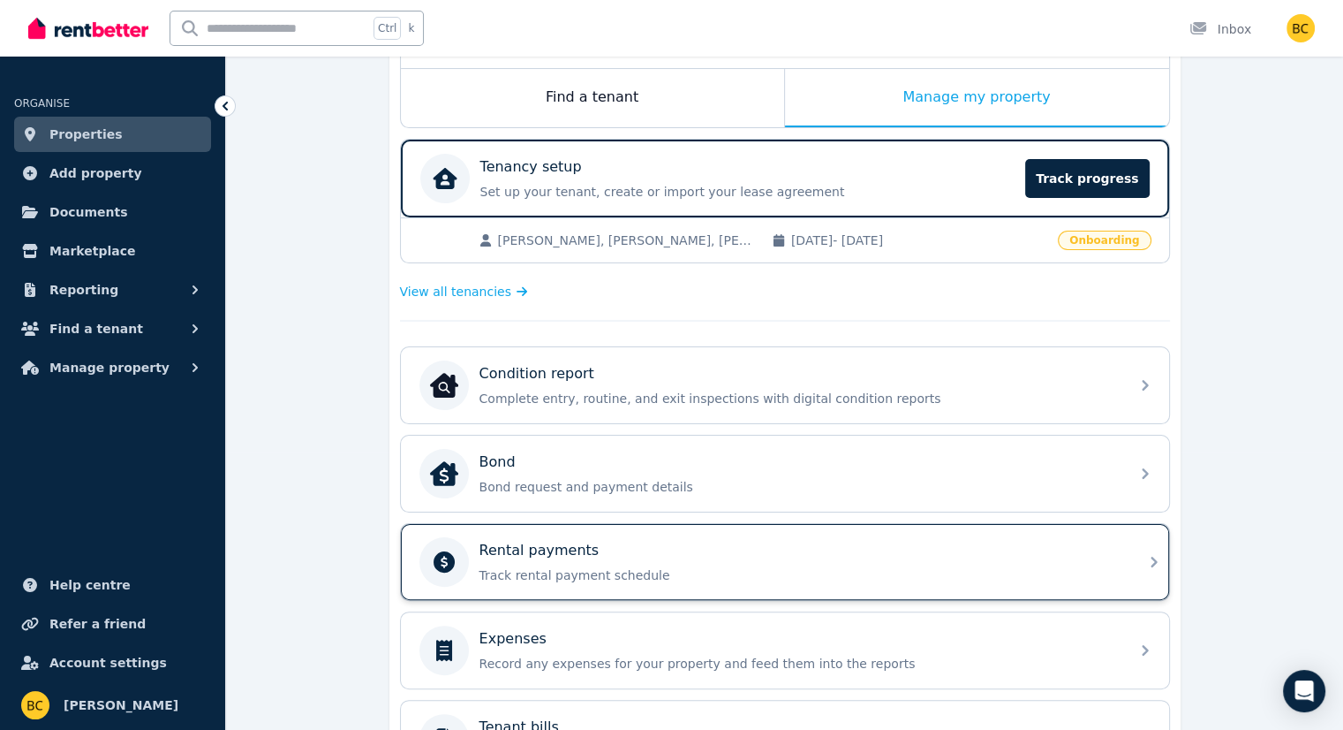
scroll to position [42, 0]
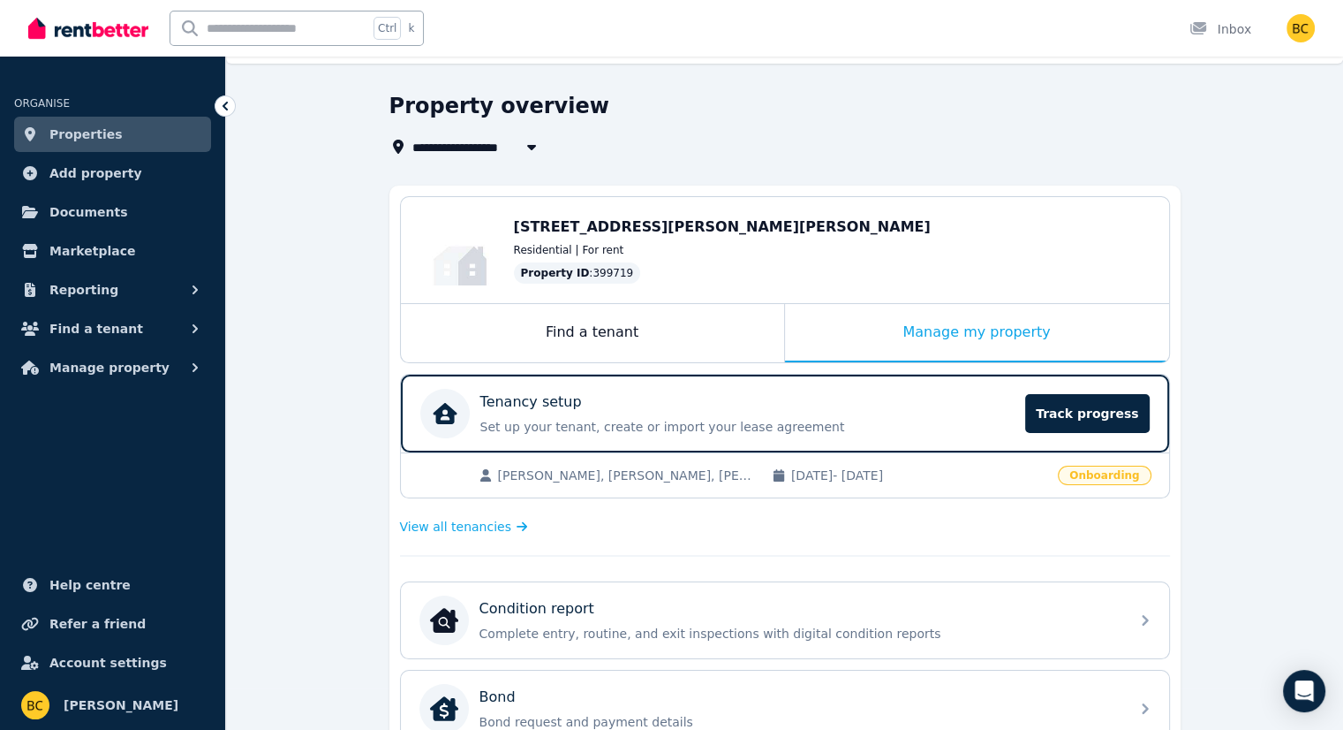
drag, startPoint x: 744, startPoint y: 343, endPoint x: 735, endPoint y: 366, distance: 24.6
drag, startPoint x: 735, startPoint y: 366, endPoint x: 297, endPoint y: 358, distance: 438.1
click at [297, 358] on div "**********" at bounding box center [784, 679] width 1117 height 1175
click at [1314, 690] on div "Open Intercom Messenger" at bounding box center [1304, 691] width 47 height 47
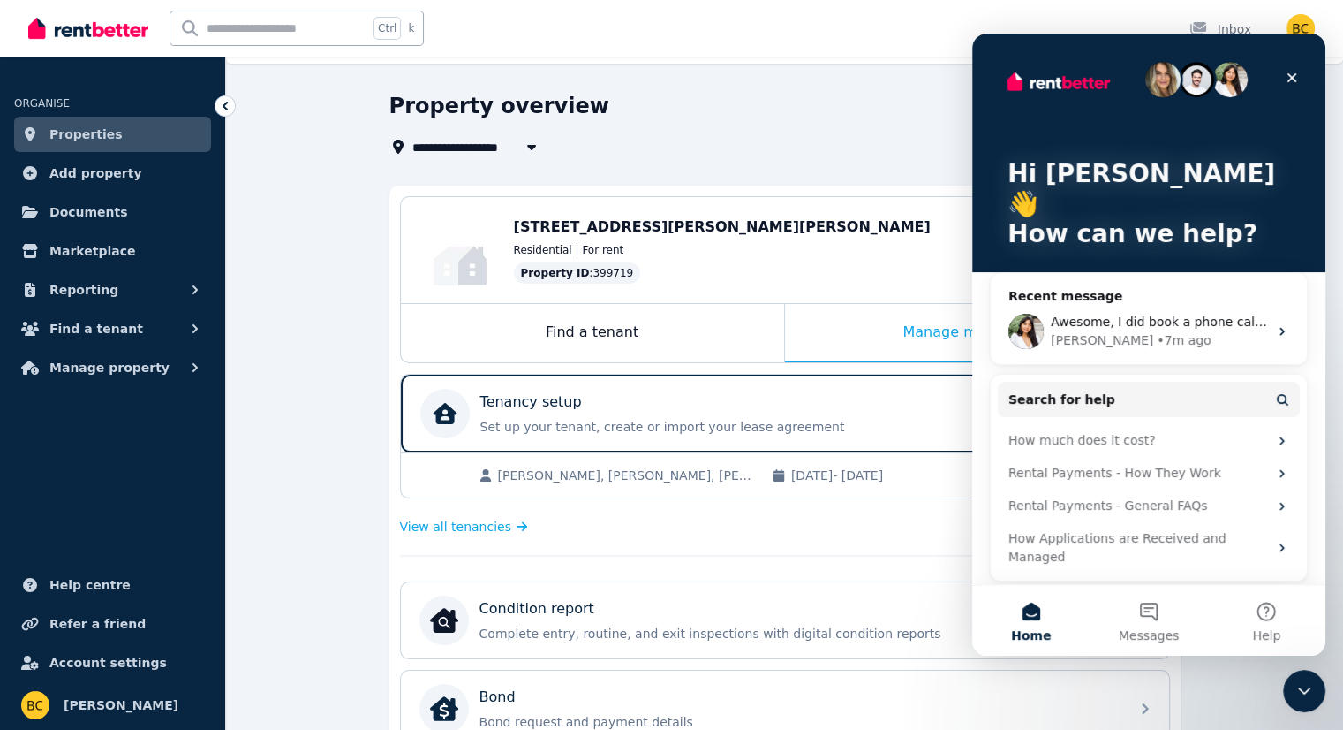
scroll to position [0, 0]
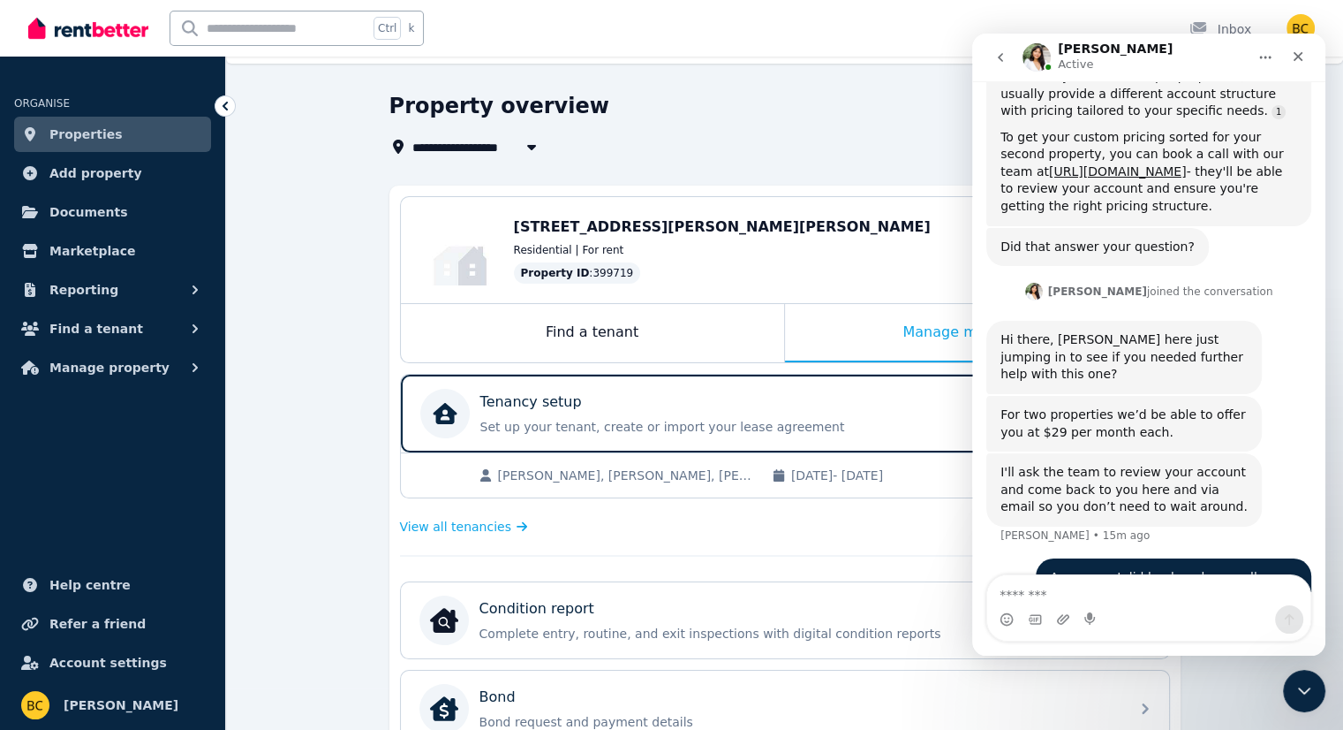
scroll to position [521, 0]
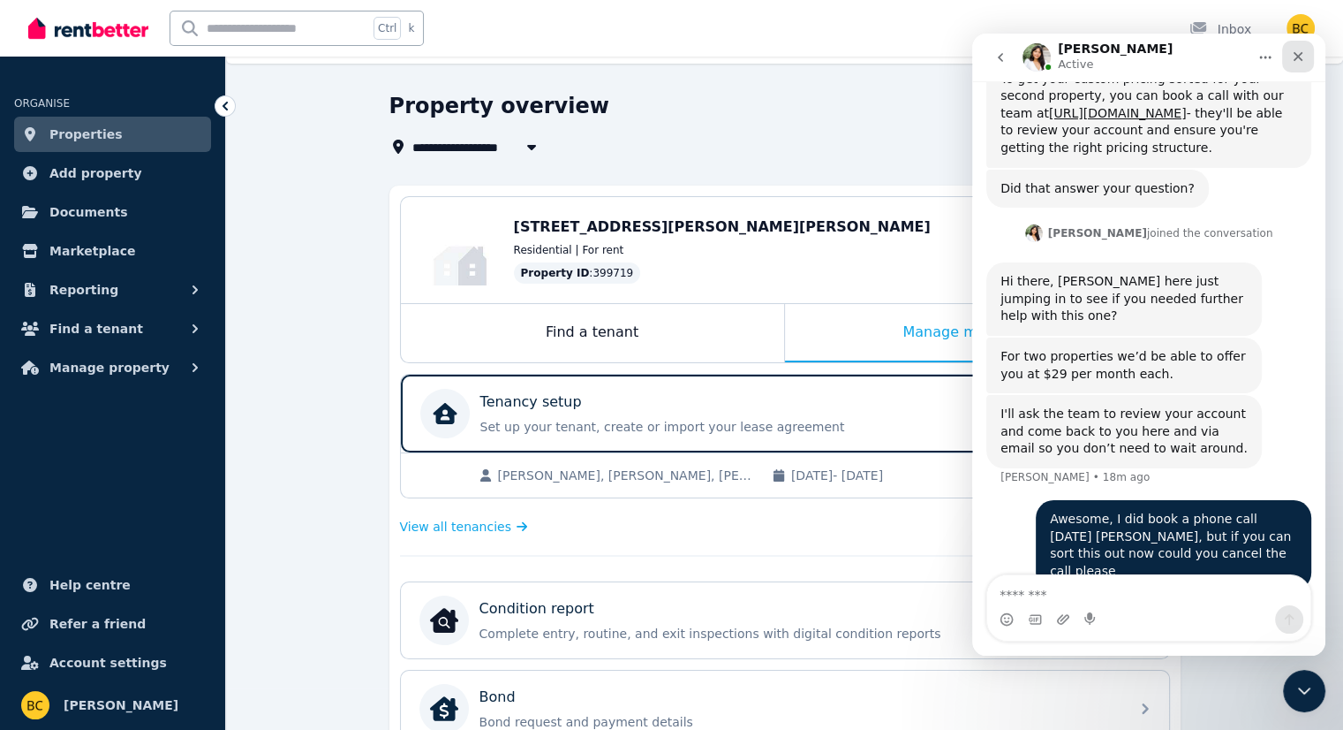
click at [1301, 54] on icon "Close" at bounding box center [1298, 56] width 14 height 14
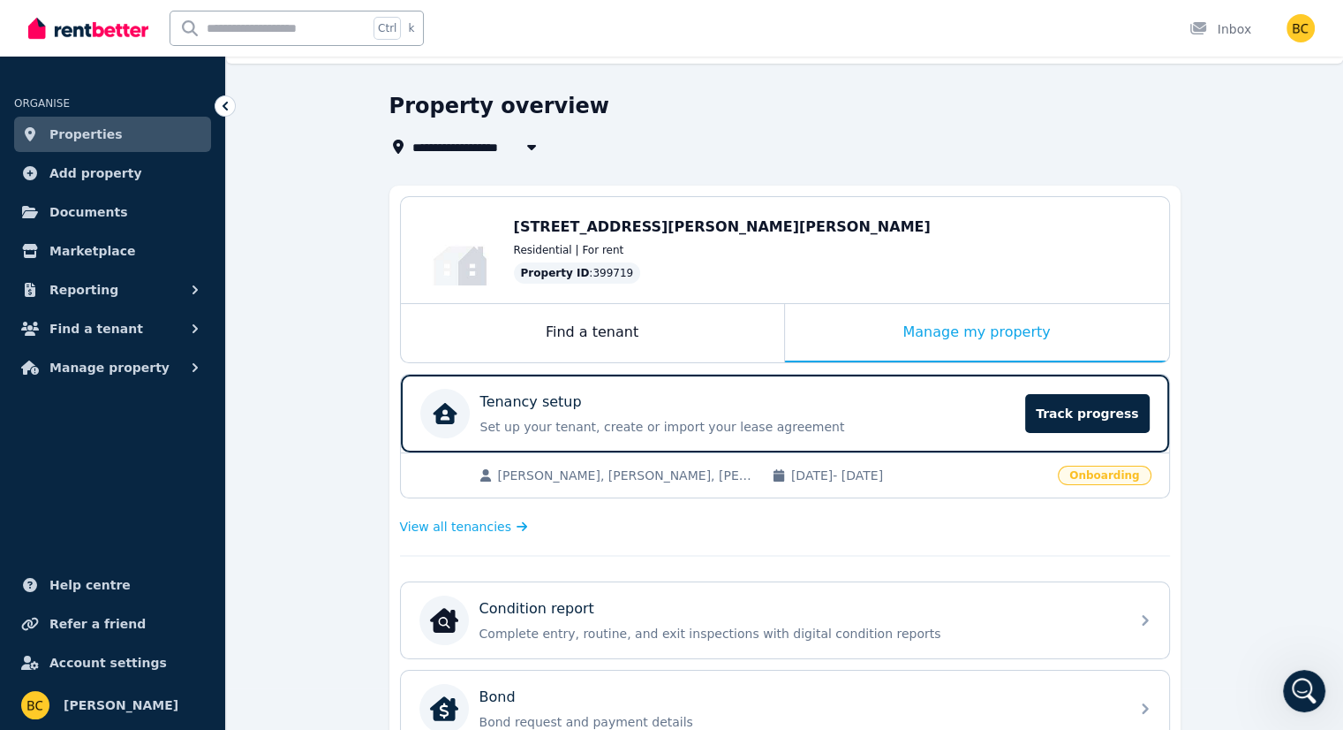
scroll to position [520, 0]
click at [87, 125] on span "Properties" at bounding box center [85, 134] width 73 height 21
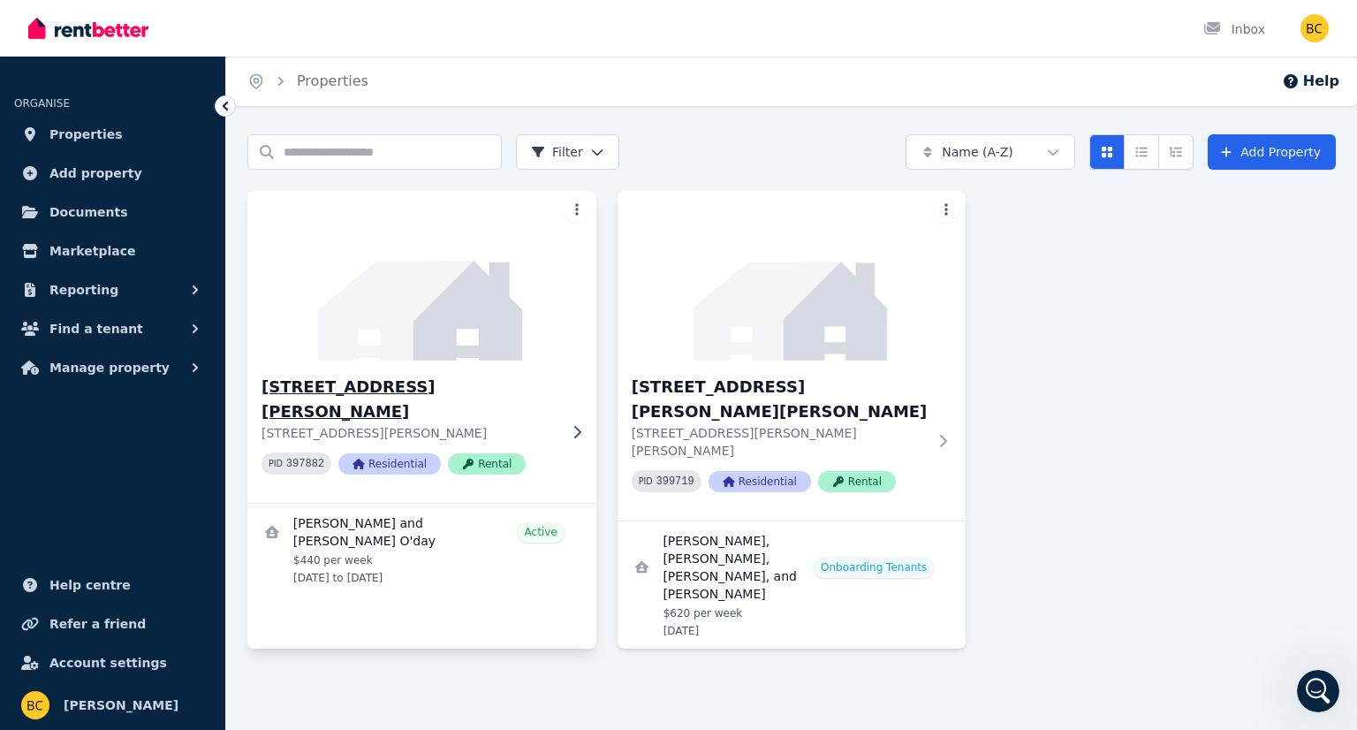
click at [535, 452] on div "PID 397882 Residential Rental" at bounding box center [409, 463] width 296 height 22
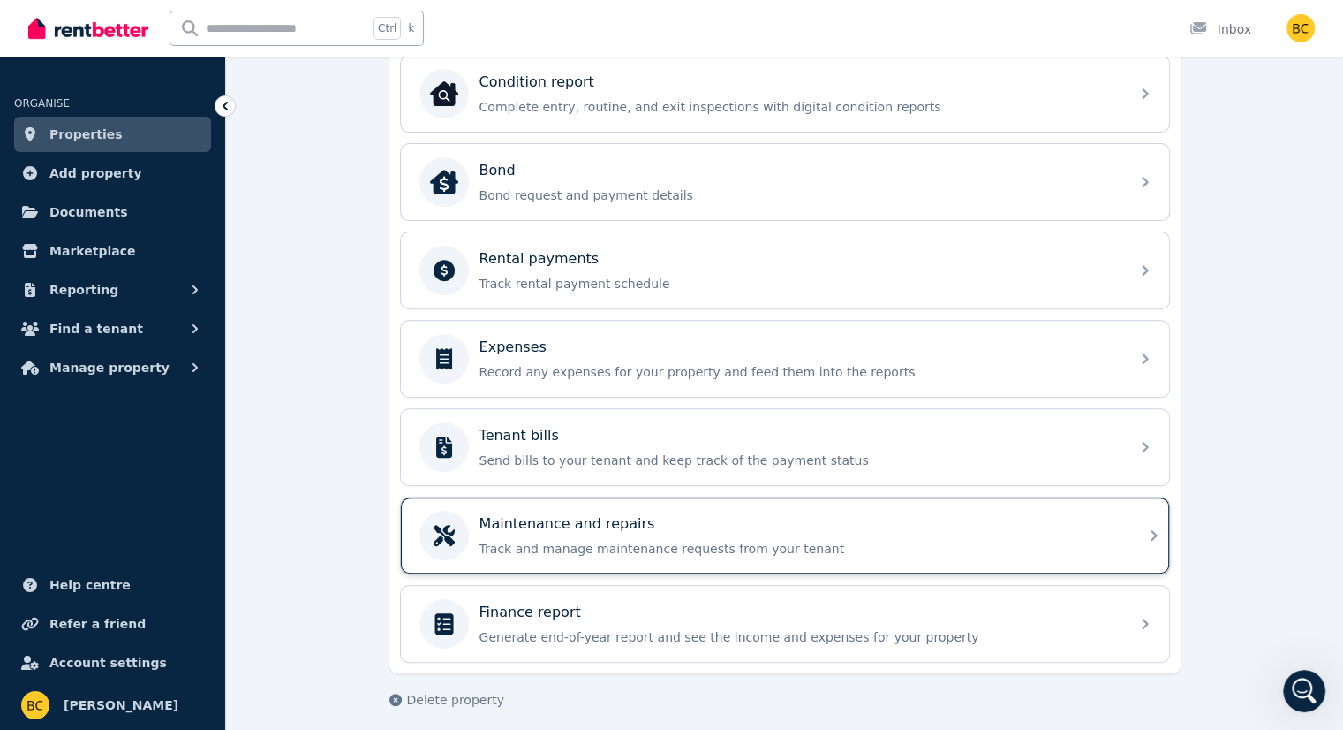
scroll to position [595, 0]
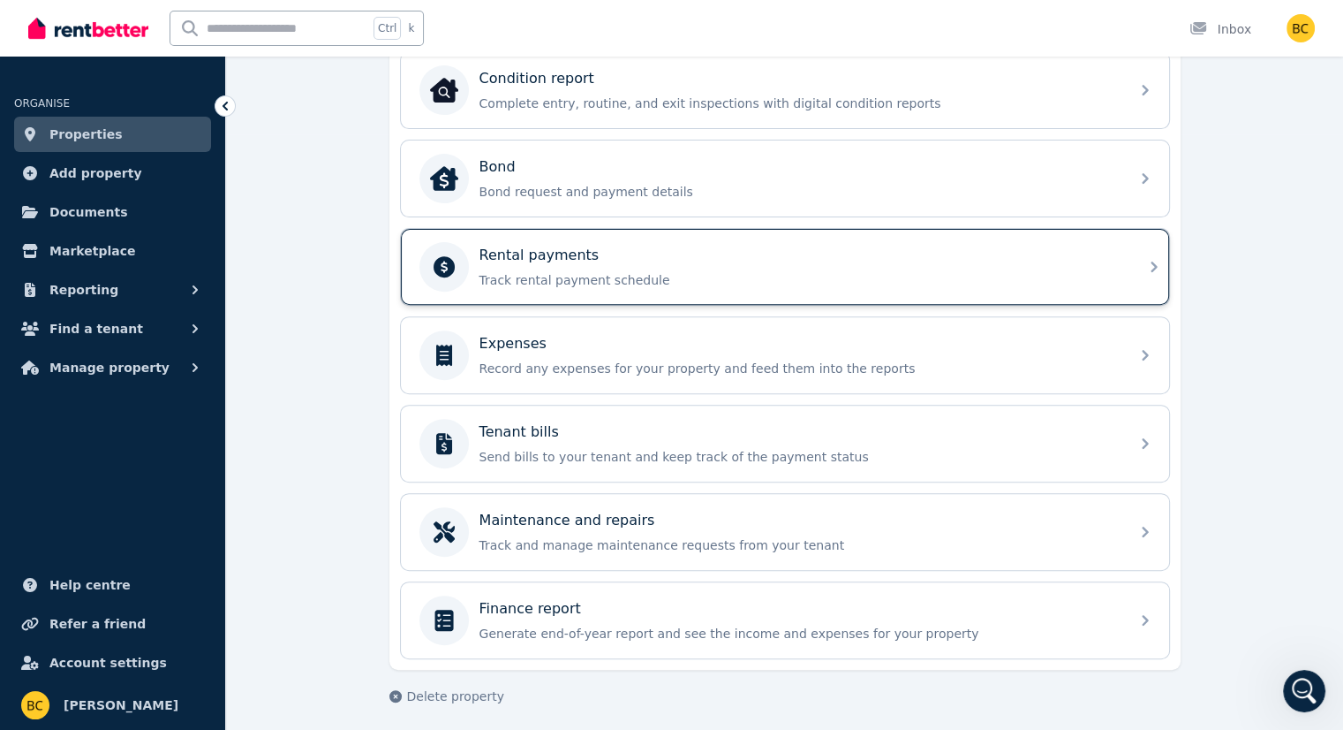
click at [605, 271] on p "Track rental payment schedule" at bounding box center [799, 280] width 639 height 18
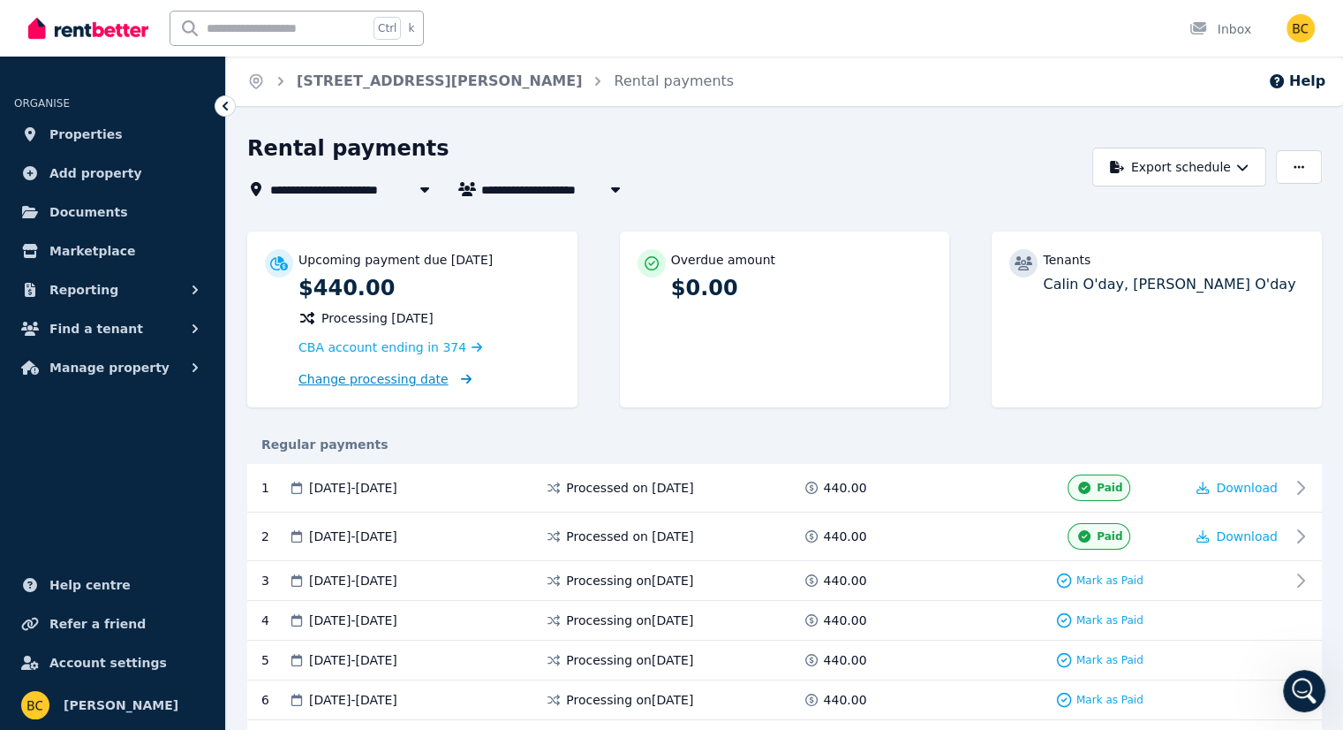
click at [373, 381] on span "Change processing date" at bounding box center [374, 379] width 150 height 18
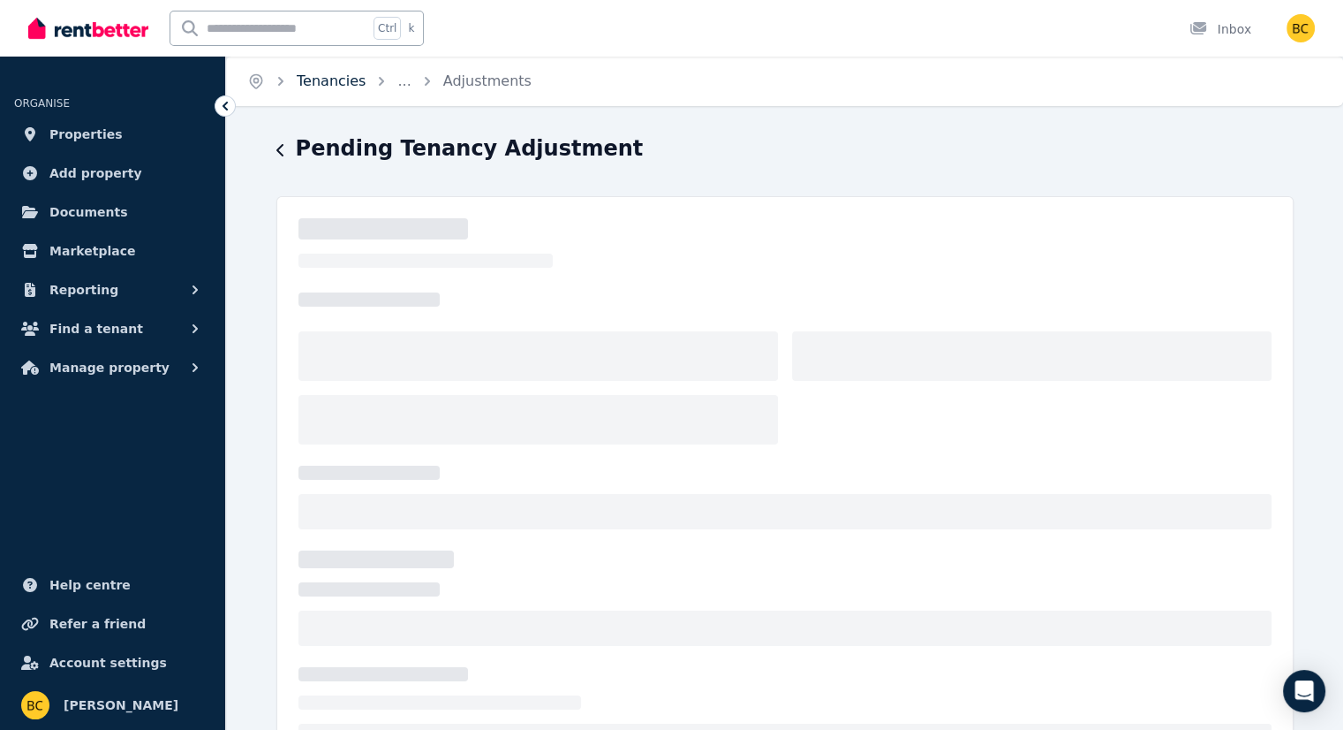
click at [334, 79] on link "Tenancies" at bounding box center [331, 80] width 69 height 17
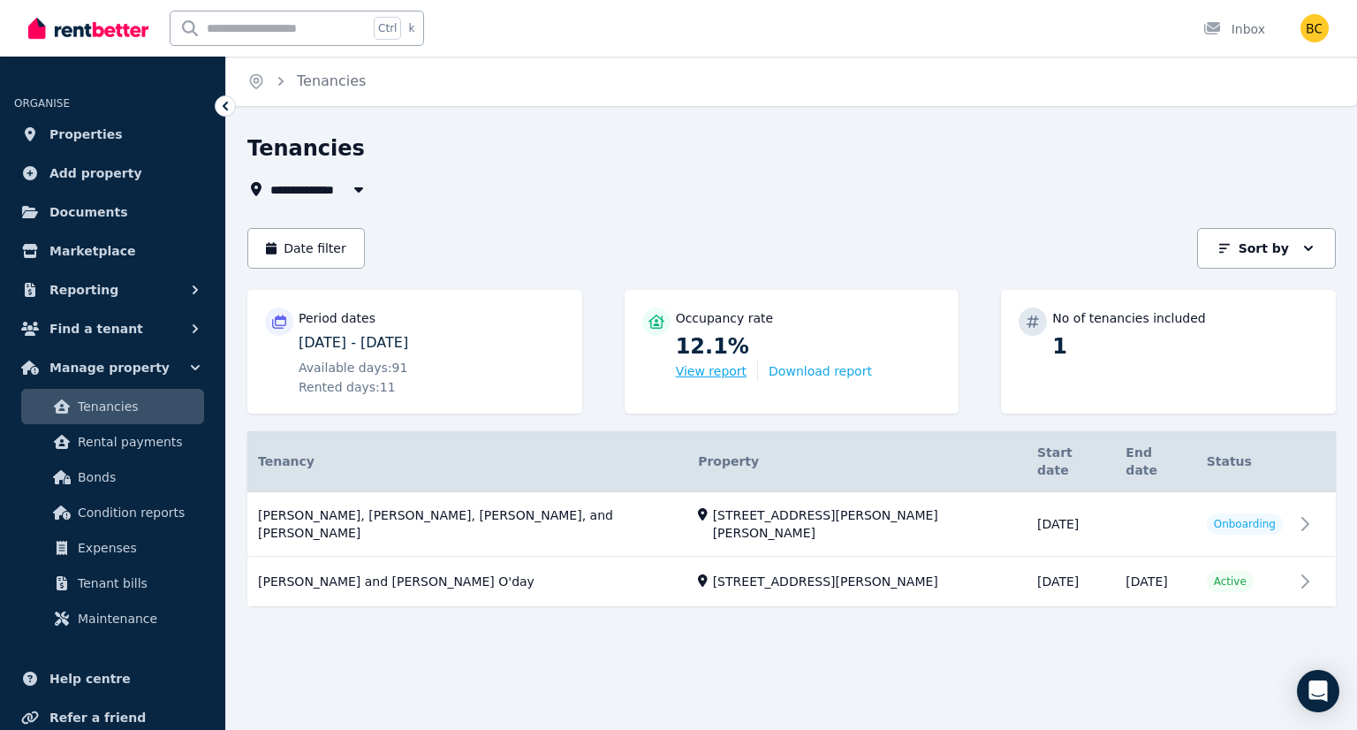
click at [707, 374] on button "View report" at bounding box center [711, 371] width 71 height 18
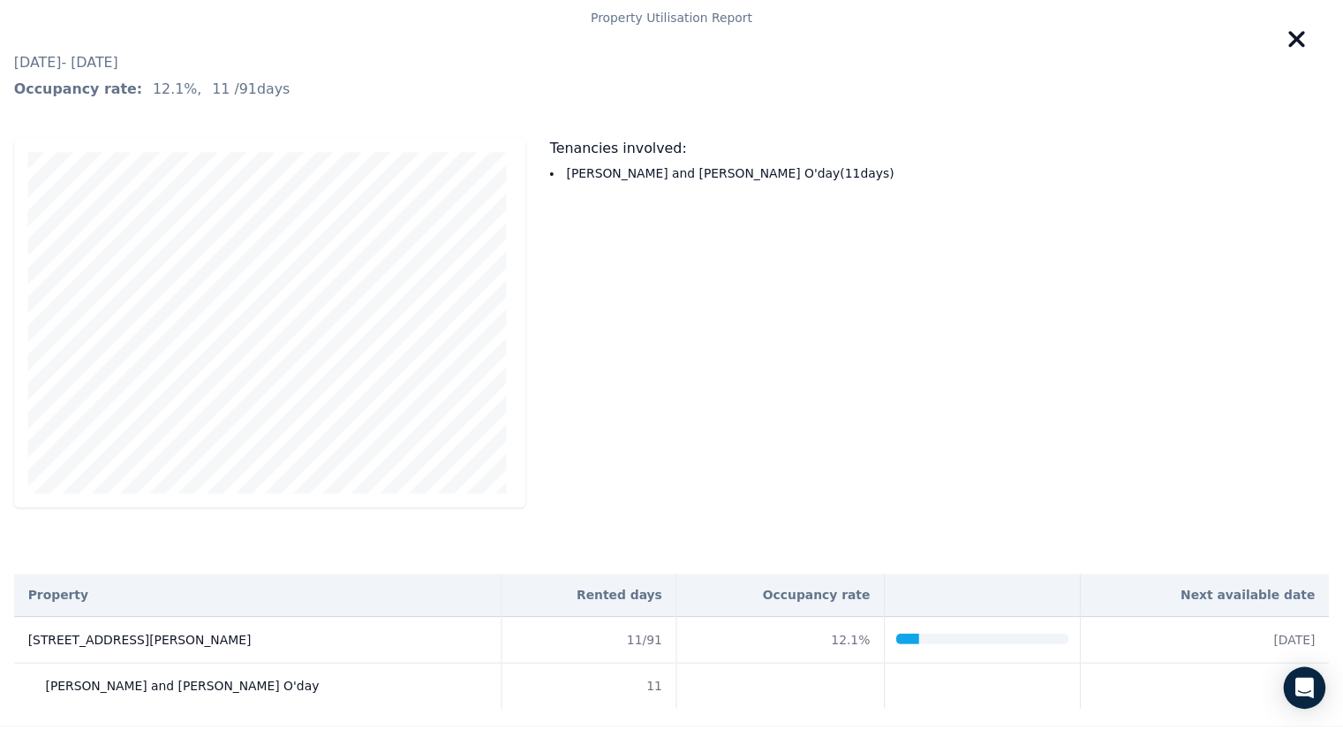
scroll to position [41, 0]
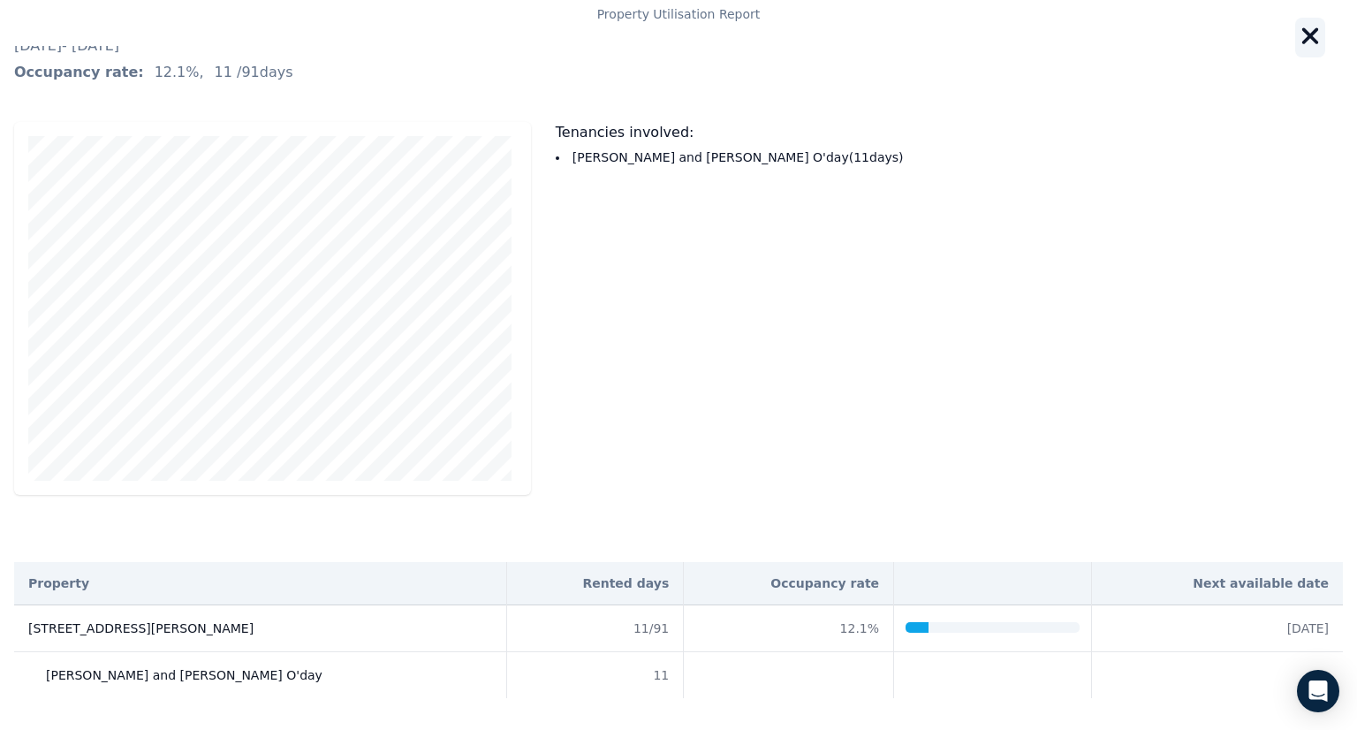
click at [1300, 36] on icon "button" at bounding box center [1310, 36] width 20 height 26
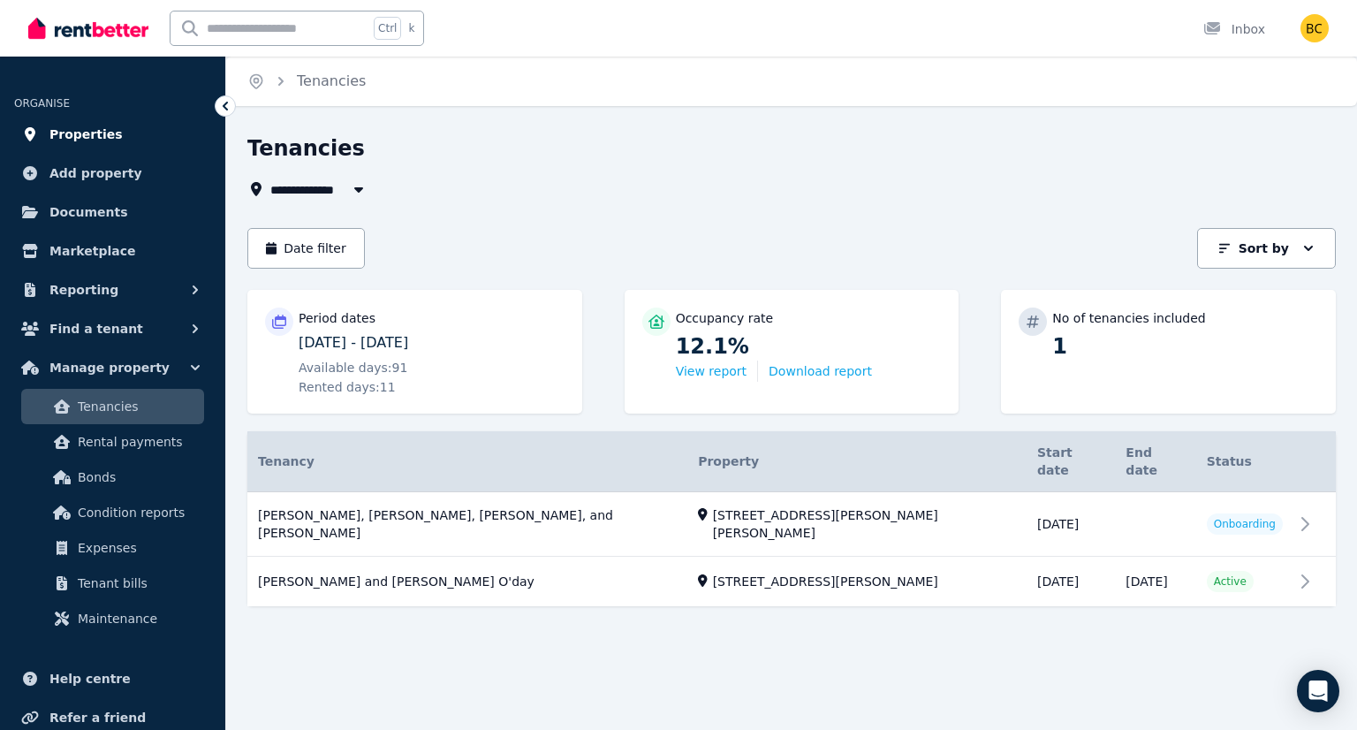
click at [114, 139] on link "Properties" at bounding box center [112, 134] width 197 height 35
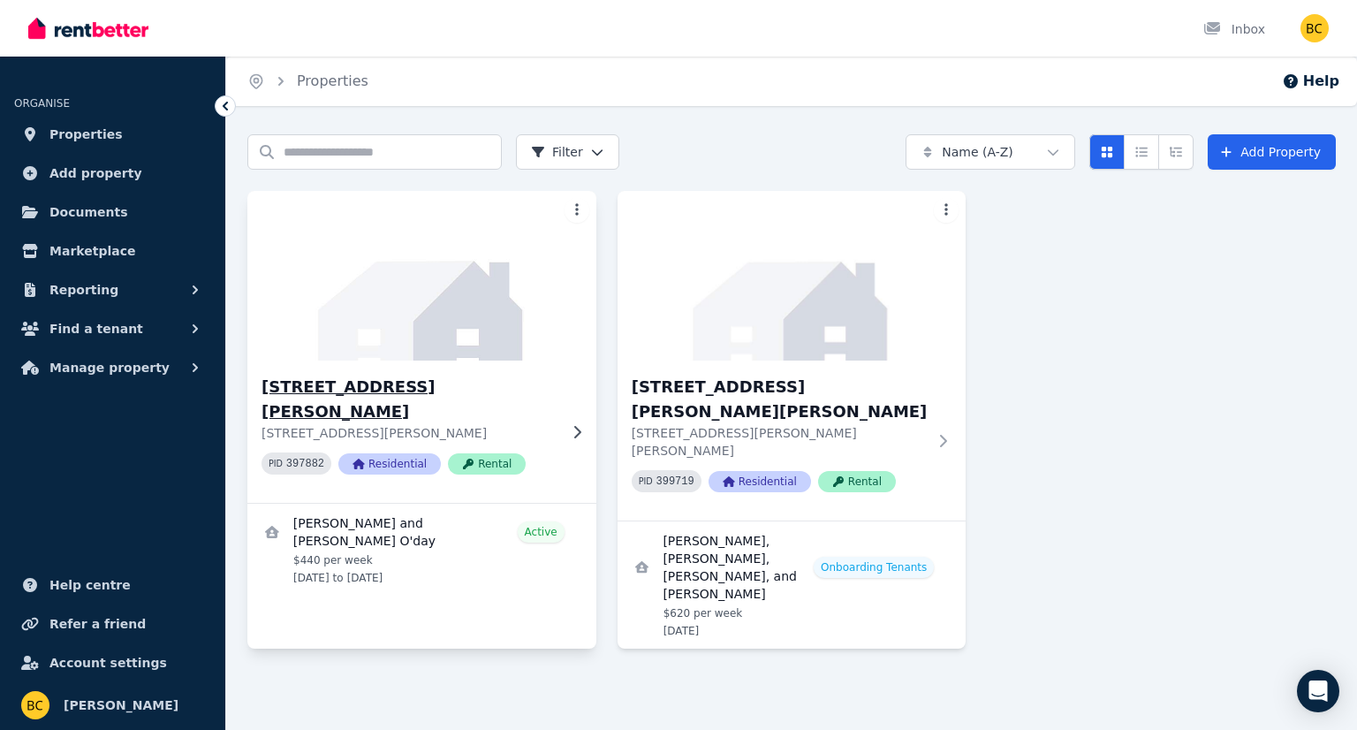
click at [368, 389] on h3 "[STREET_ADDRESS][PERSON_NAME]" at bounding box center [409, 398] width 296 height 49
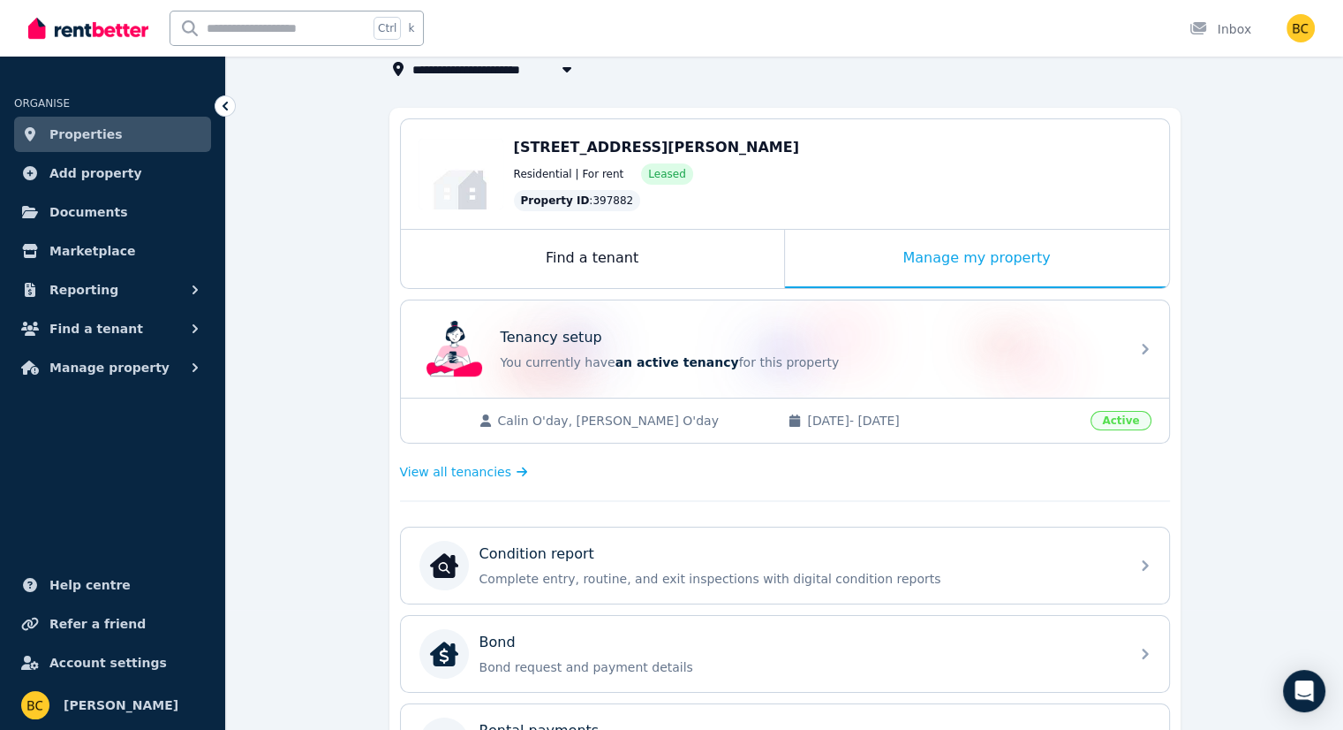
scroll to position [442, 0]
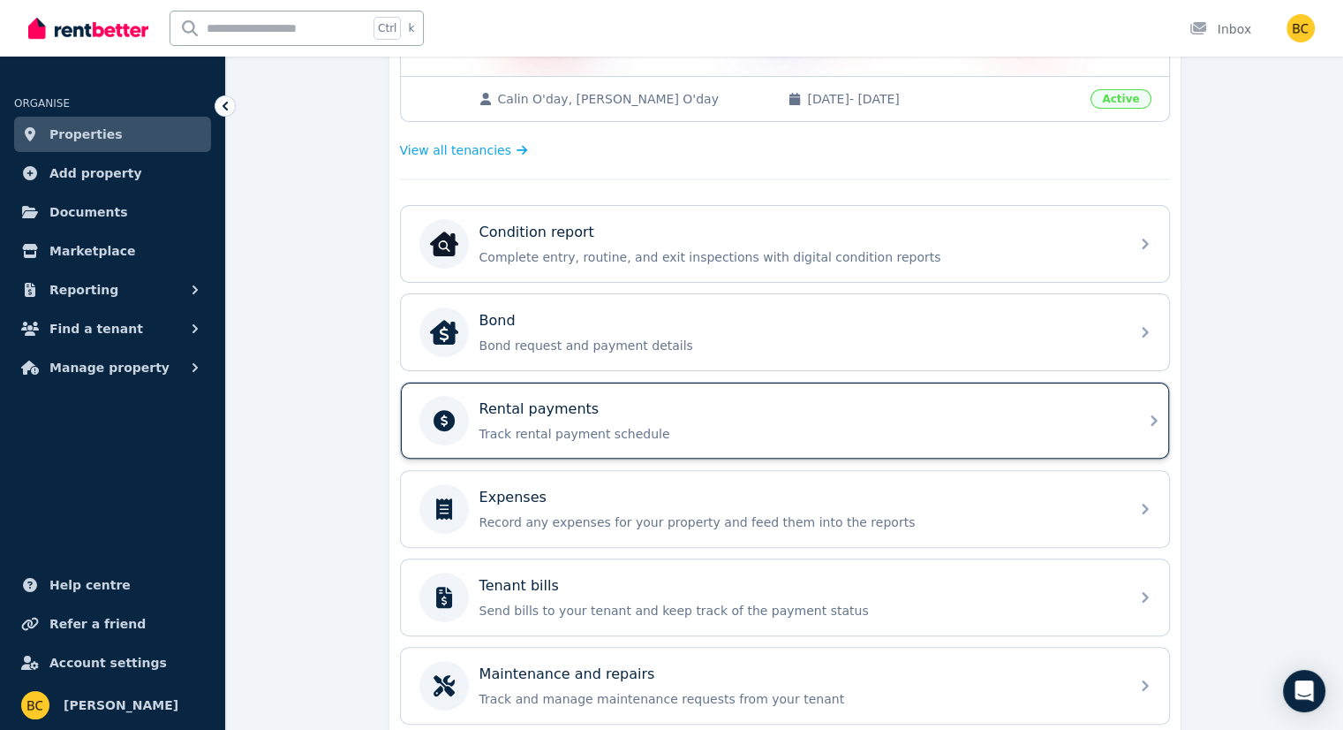
click at [563, 428] on p "Track rental payment schedule" at bounding box center [799, 434] width 639 height 18
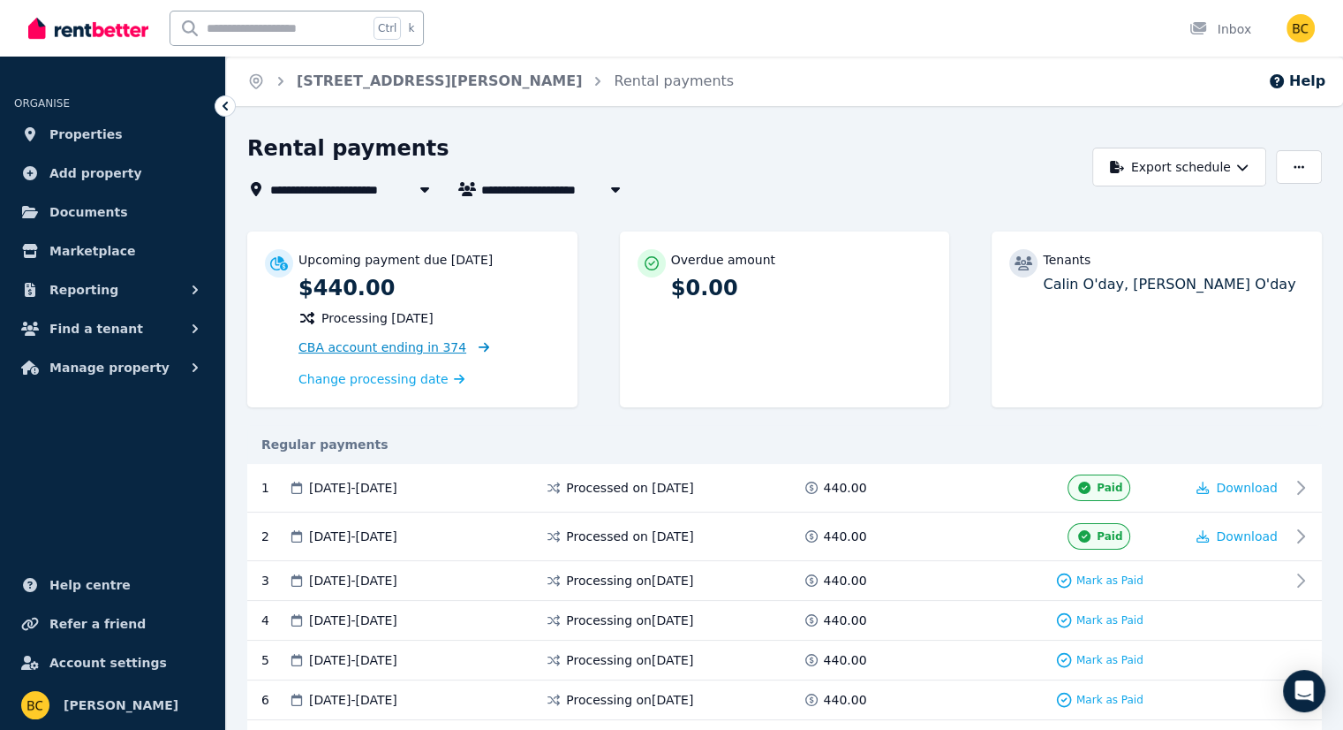
click at [396, 351] on span "CBA account ending in 374" at bounding box center [383, 347] width 168 height 14
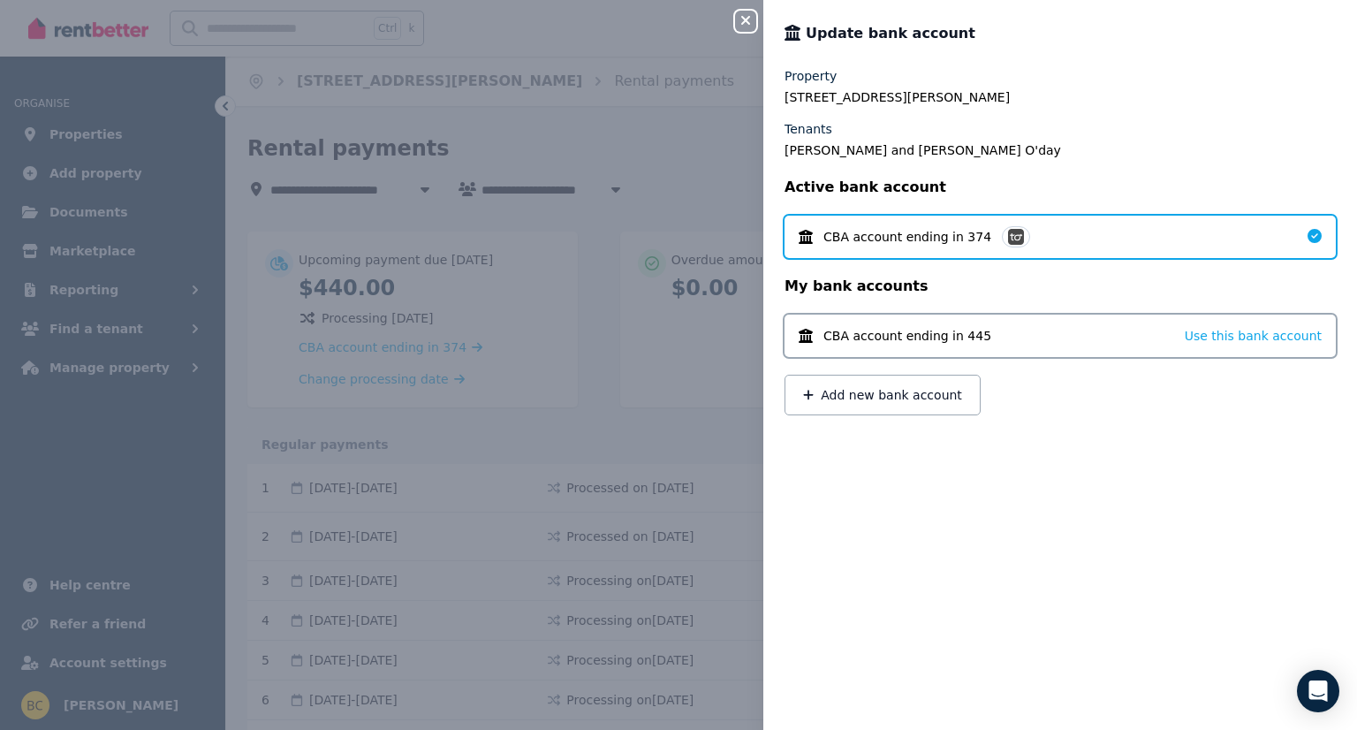
drag, startPoint x: 743, startPoint y: 22, endPoint x: 735, endPoint y: 33, distance: 13.2
click at [744, 22] on icon "button" at bounding box center [745, 20] width 21 height 14
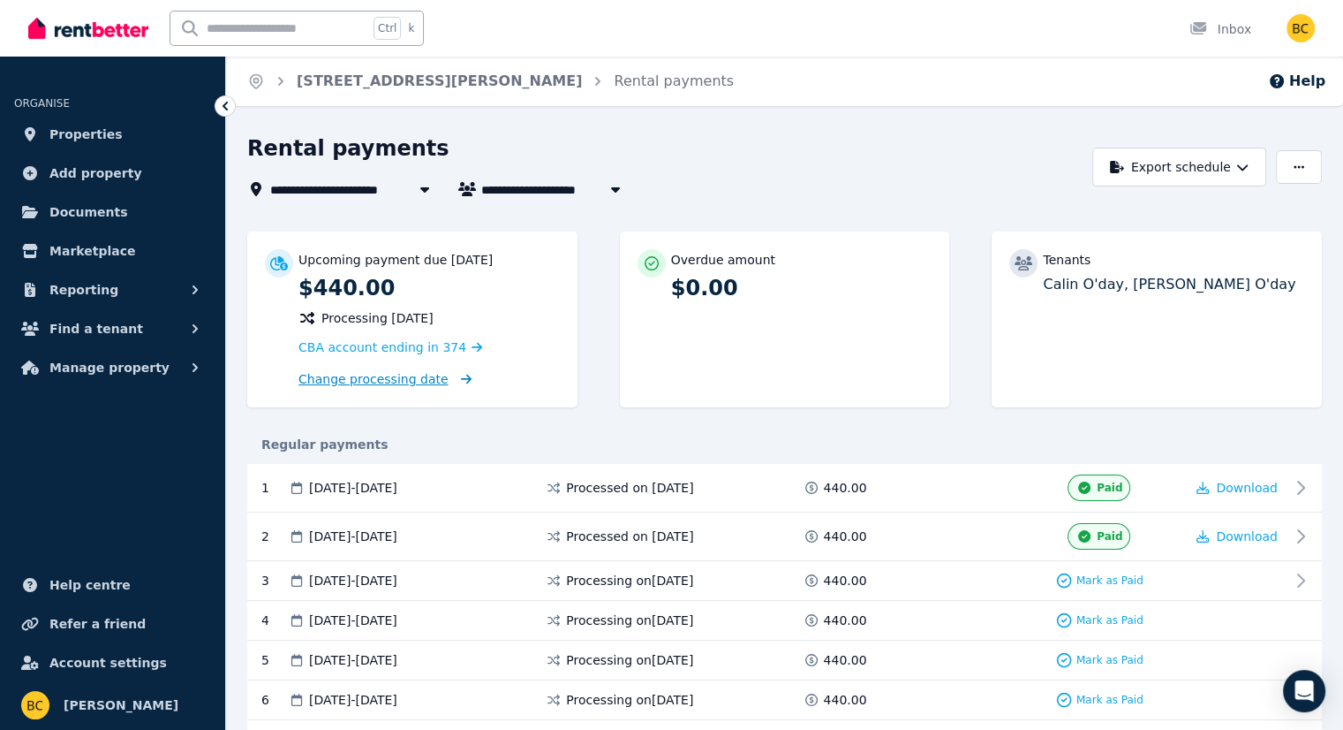
click at [395, 374] on span "Change processing date" at bounding box center [374, 379] width 150 height 18
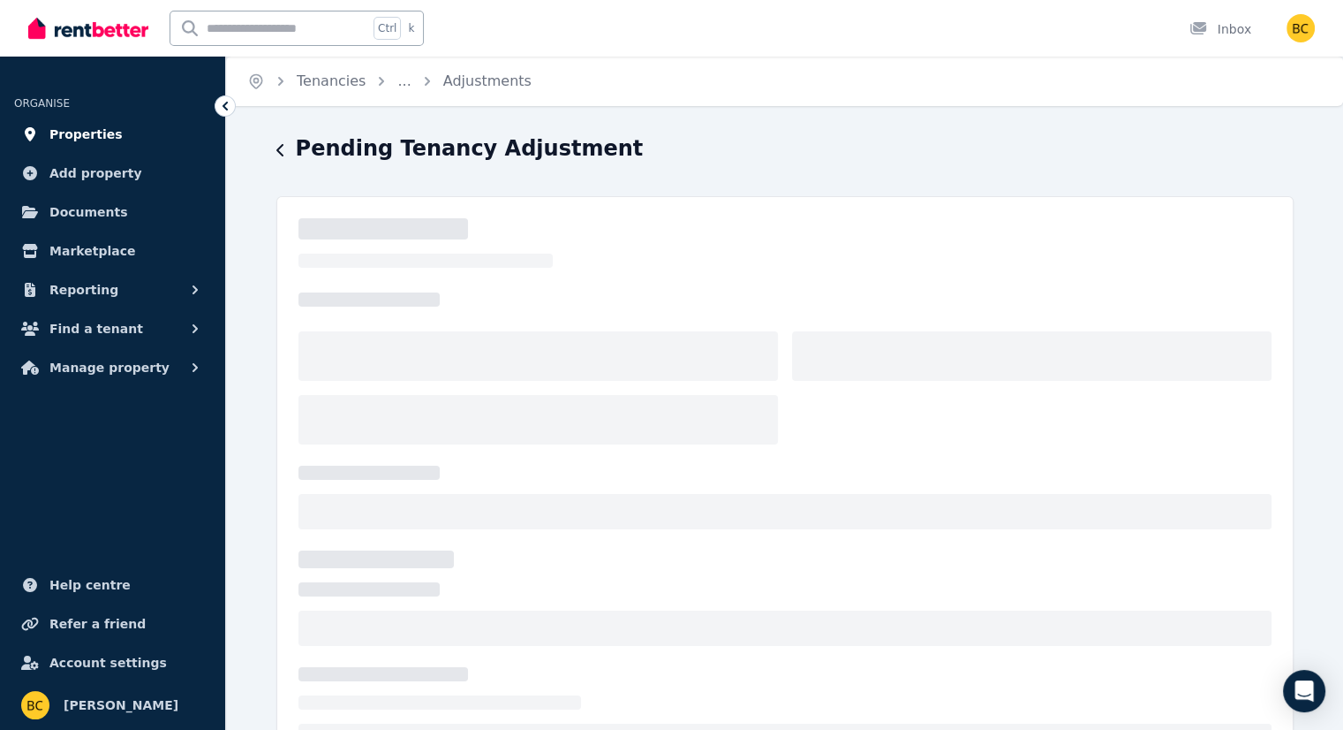
click at [88, 144] on link "Properties" at bounding box center [112, 134] width 197 height 35
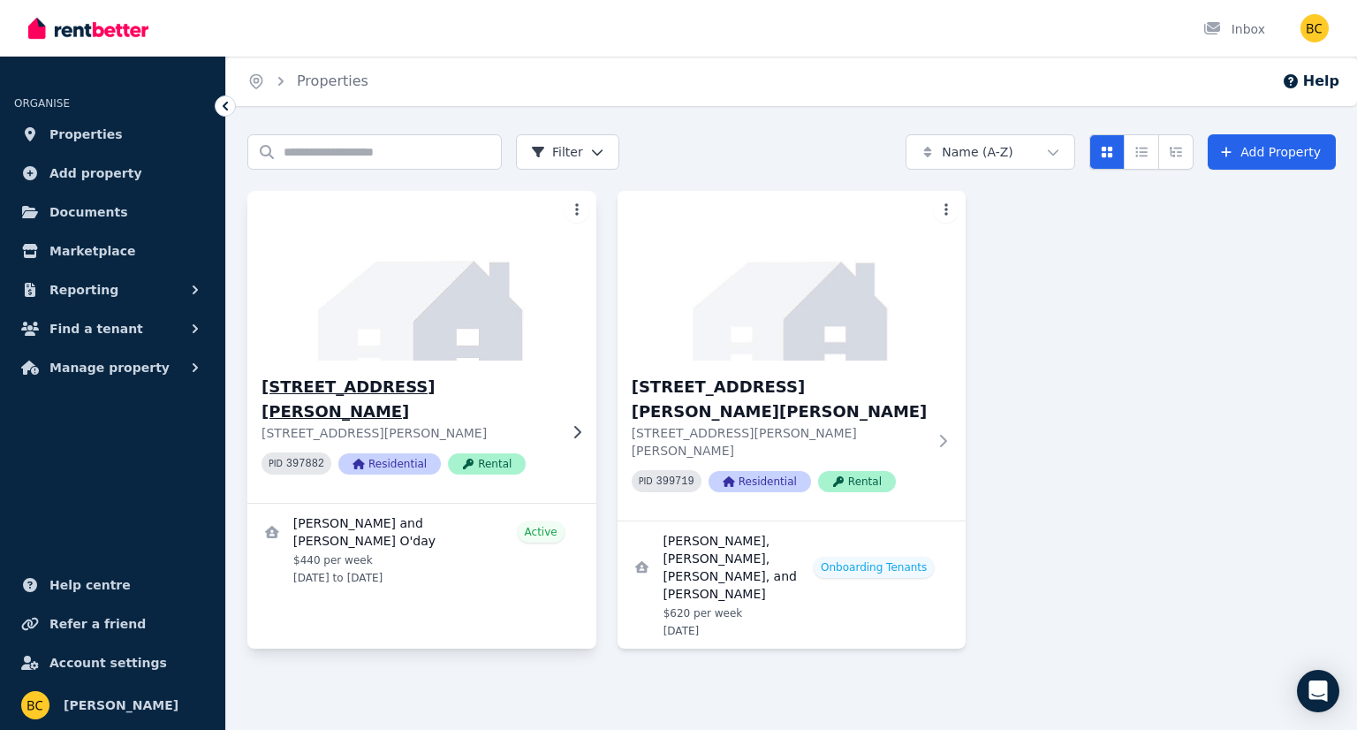
click at [412, 378] on h3 "[STREET_ADDRESS][PERSON_NAME]" at bounding box center [409, 398] width 296 height 49
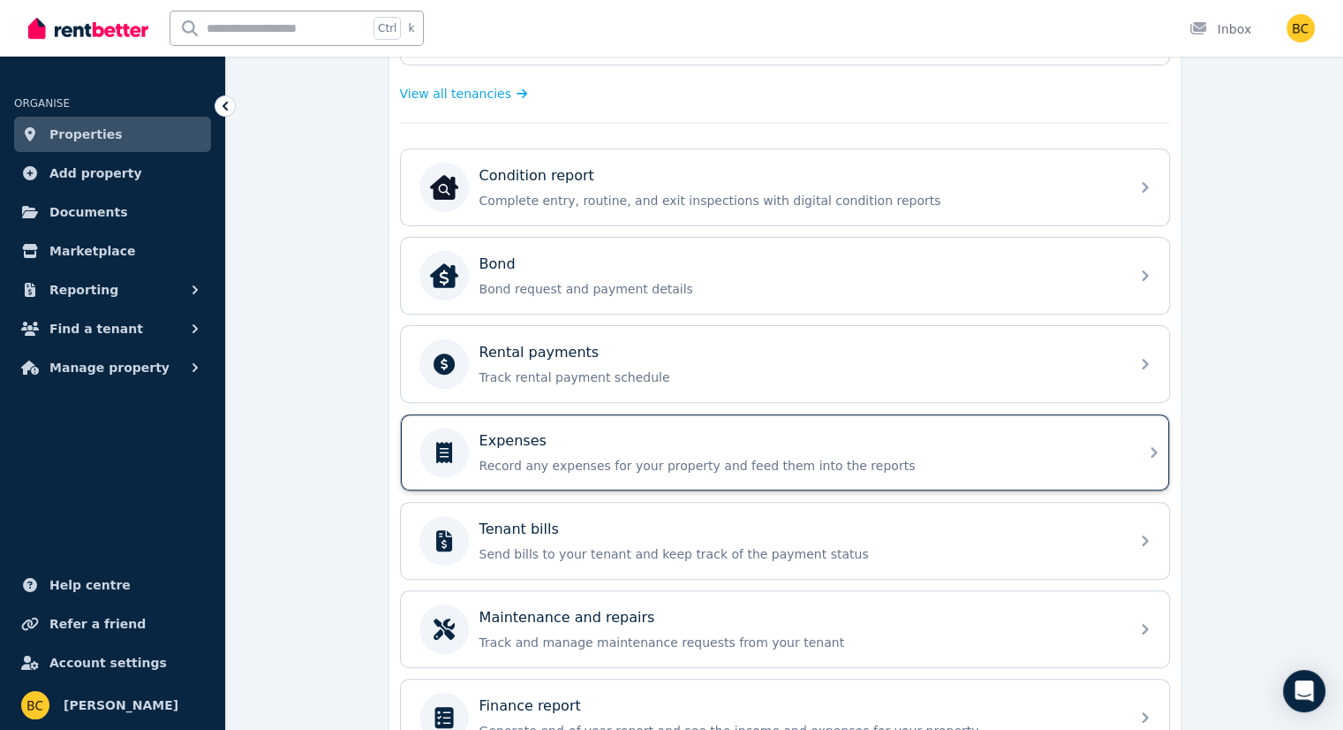
scroll to position [530, 0]
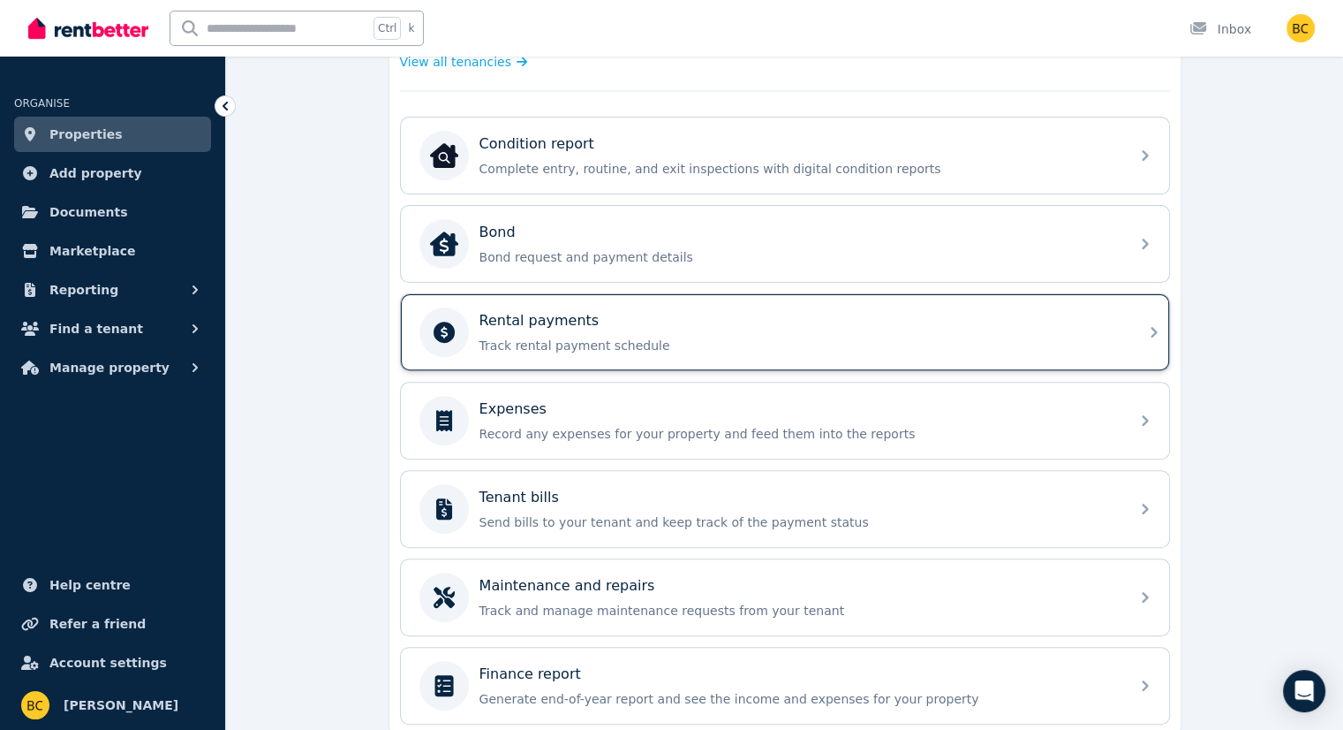
click at [596, 317] on div "Rental payments" at bounding box center [799, 320] width 639 height 21
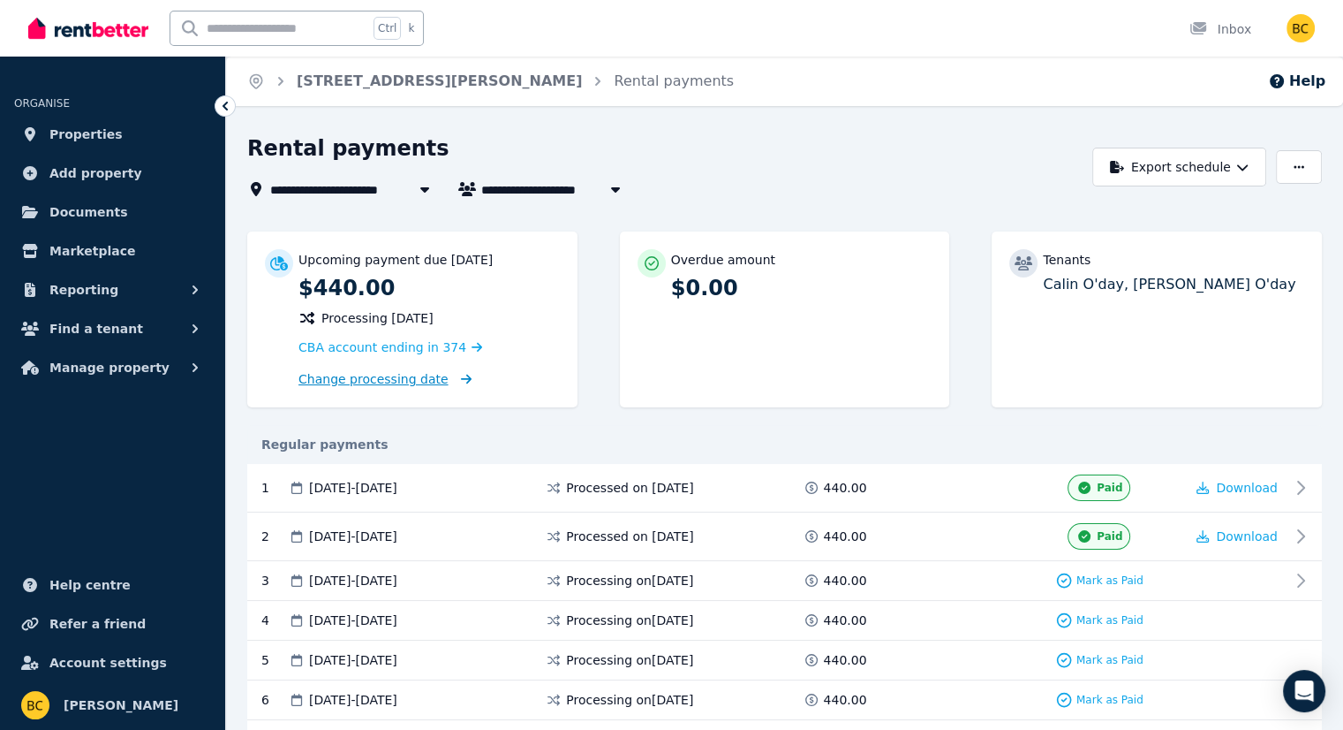
click at [409, 382] on span "Change processing date" at bounding box center [374, 379] width 150 height 18
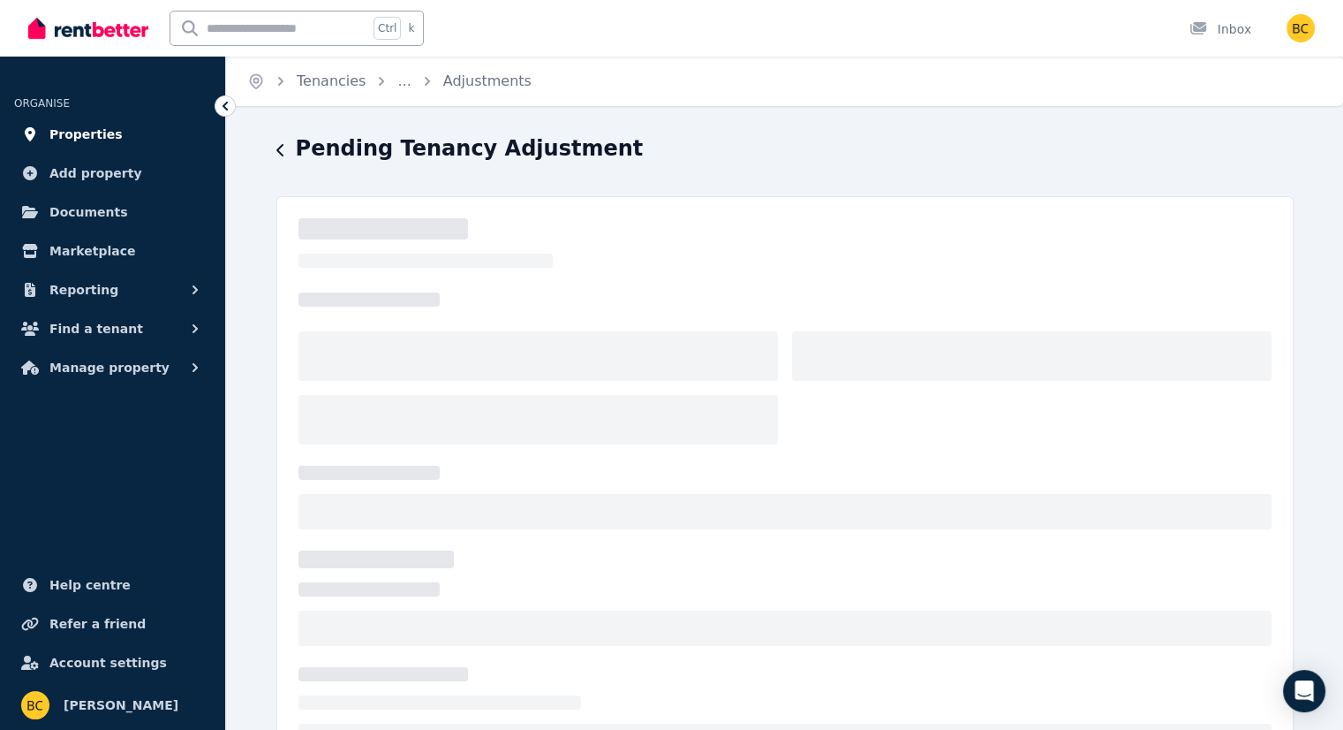
click at [93, 138] on span "Properties" at bounding box center [85, 134] width 73 height 21
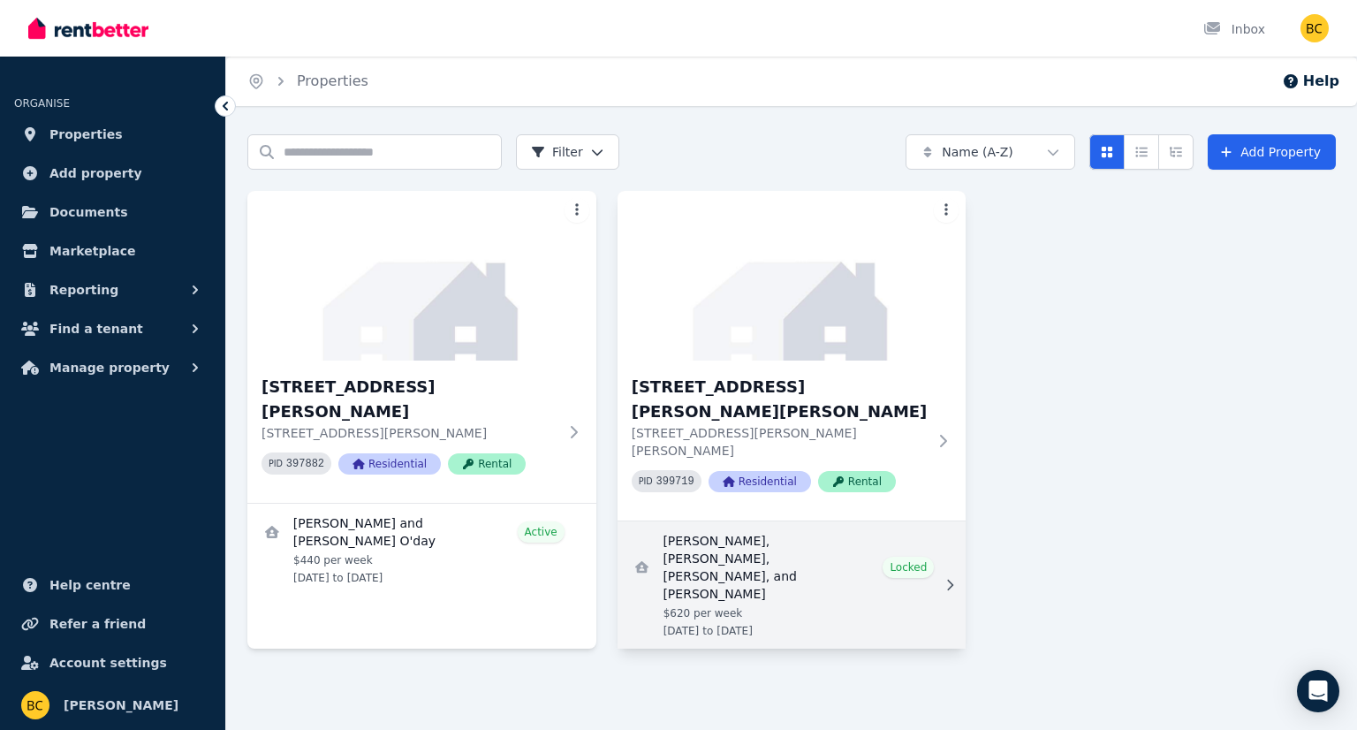
click at [858, 521] on link "View details for Kallum Collett, Trinity Odling, Emily Cronin, and Dallas Mania…" at bounding box center [791, 584] width 349 height 127
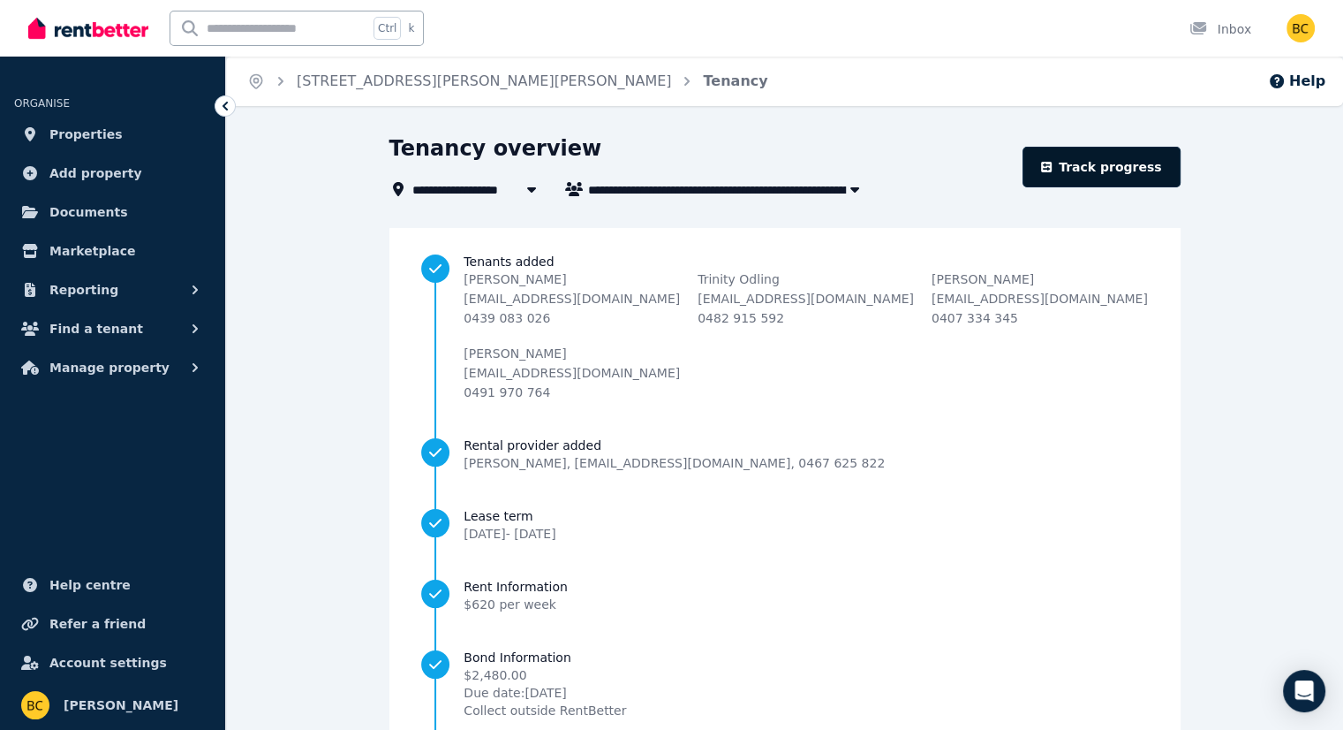
click at [1099, 170] on link "Track progress" at bounding box center [1102, 167] width 158 height 41
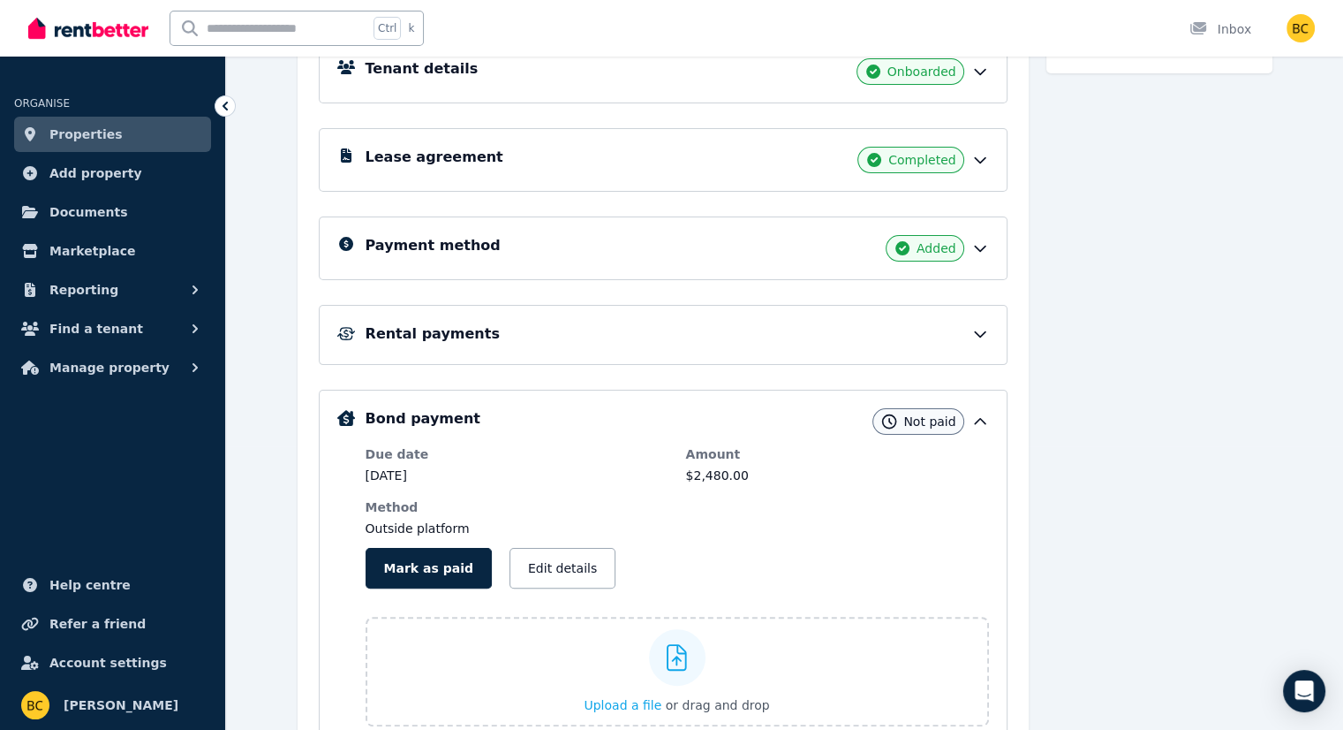
scroll to position [353, 0]
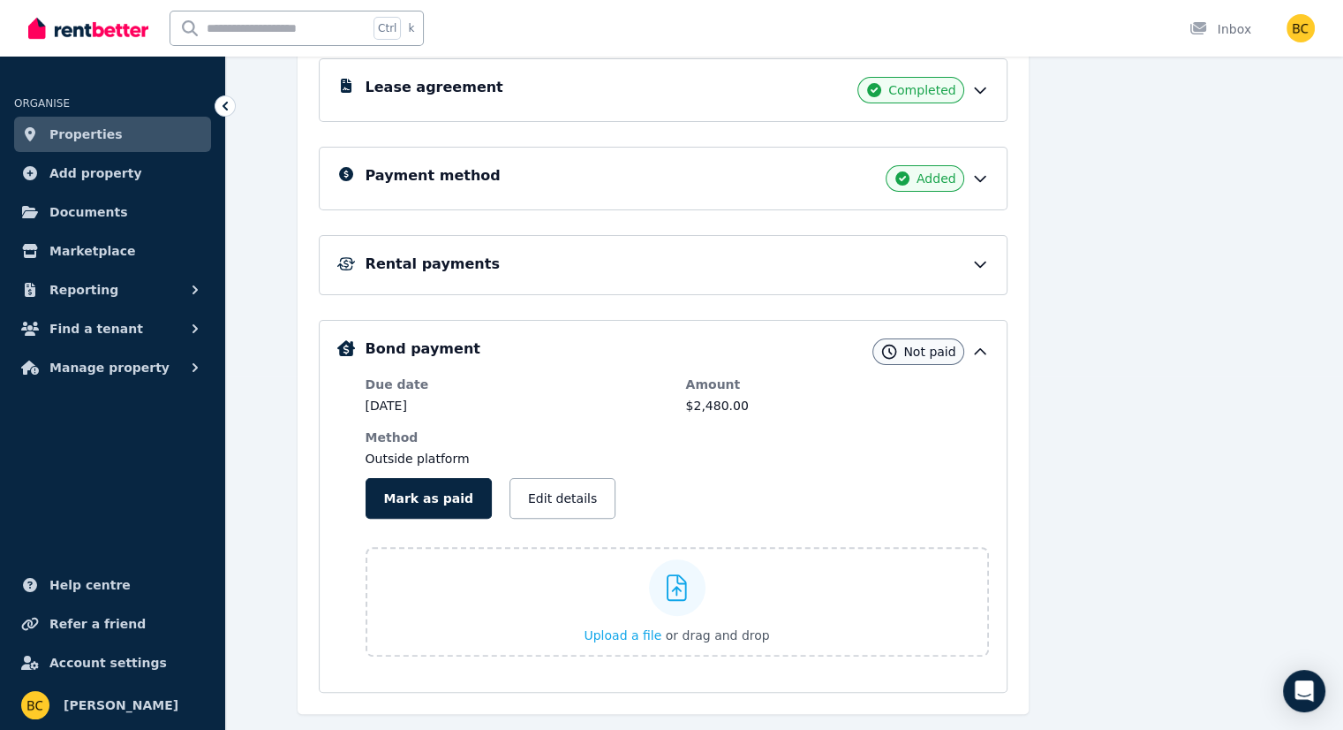
click at [989, 356] on icon at bounding box center [980, 352] width 18 height 18
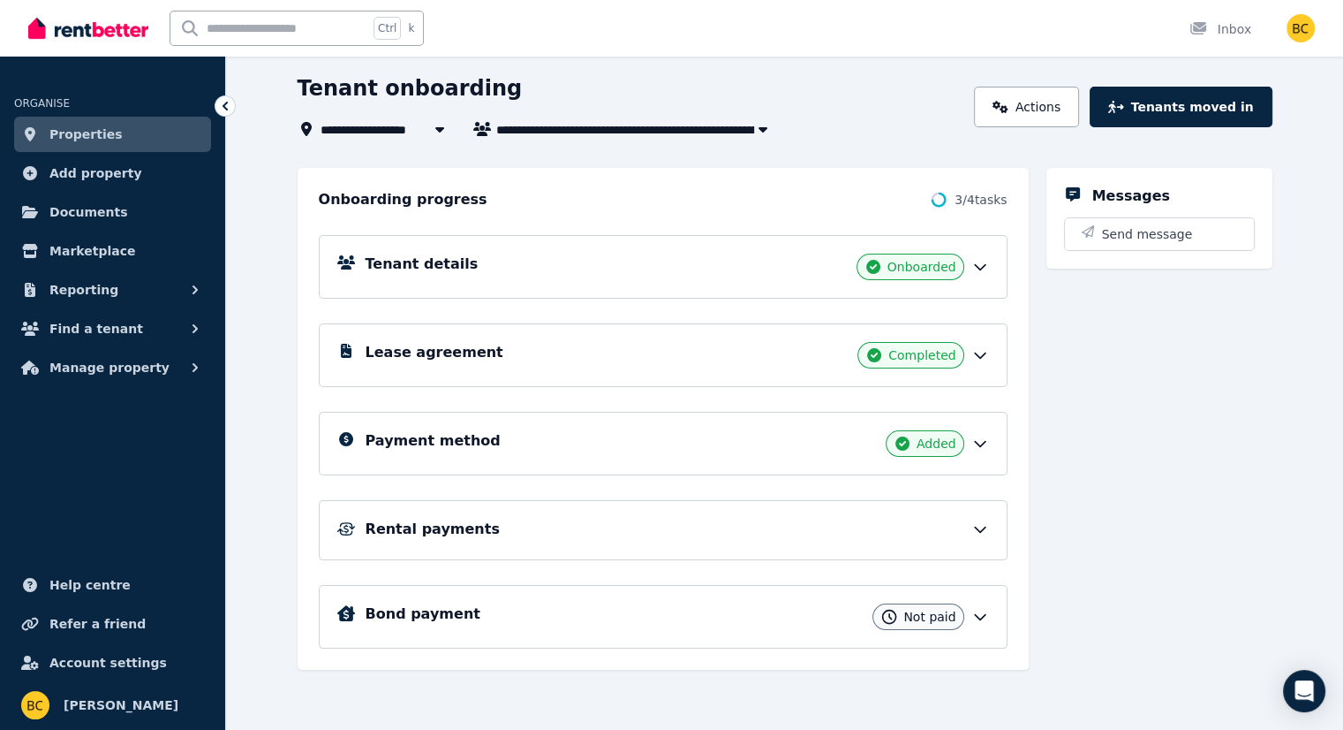
scroll to position [85, 0]
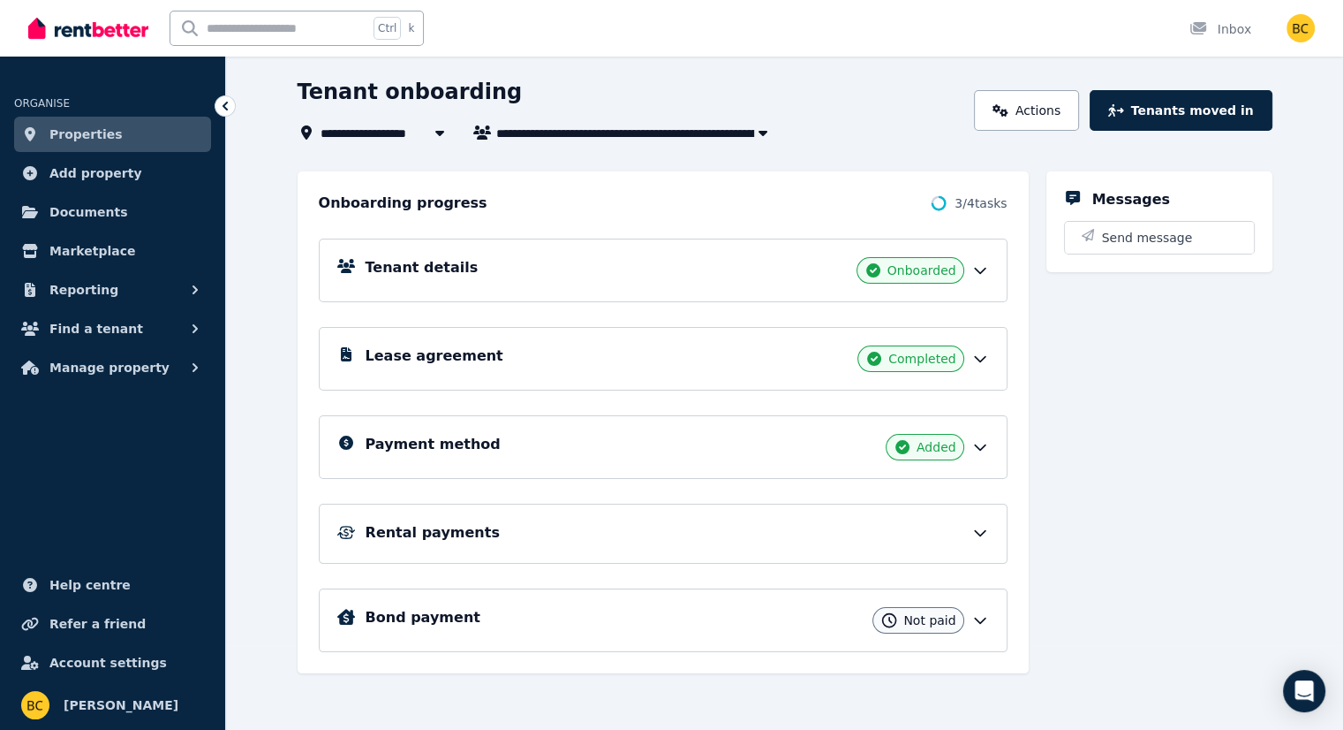
click at [989, 616] on icon at bounding box center [980, 620] width 18 height 18
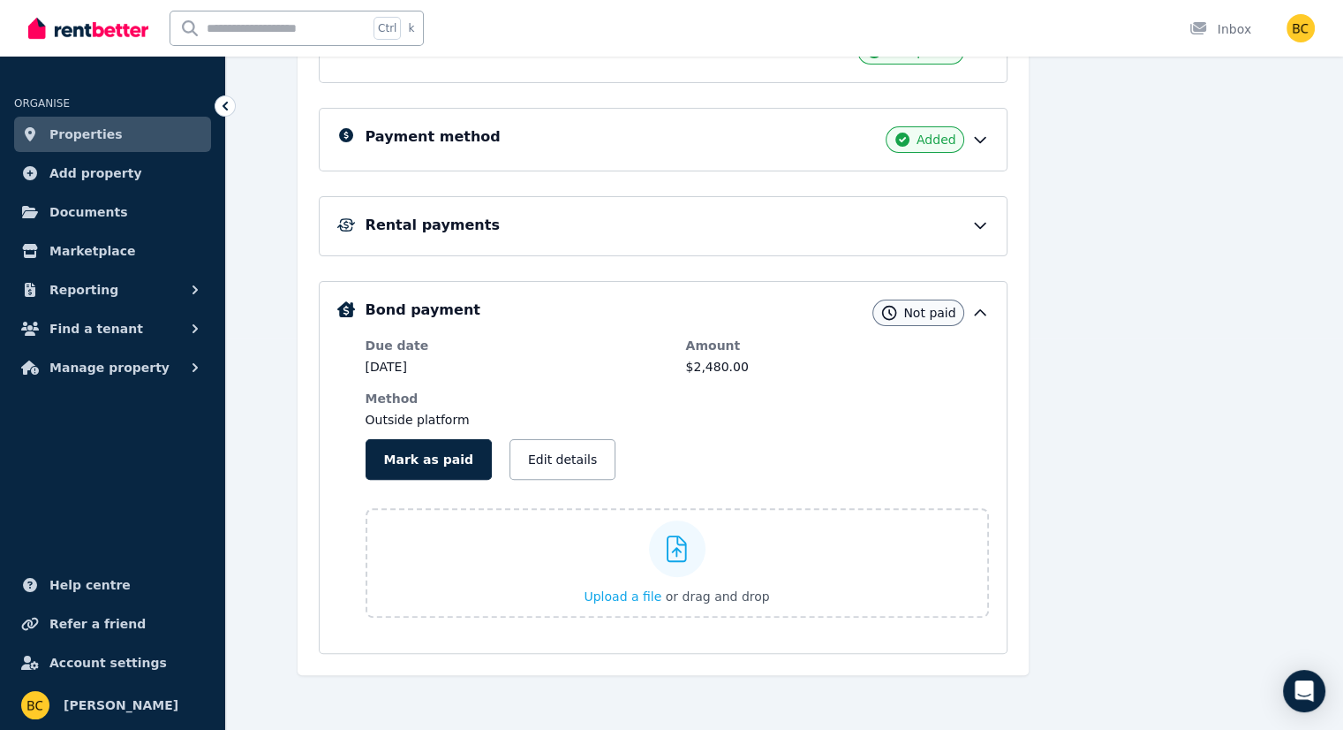
scroll to position [393, 0]
click at [518, 458] on button "Edit details" at bounding box center [563, 458] width 106 height 41
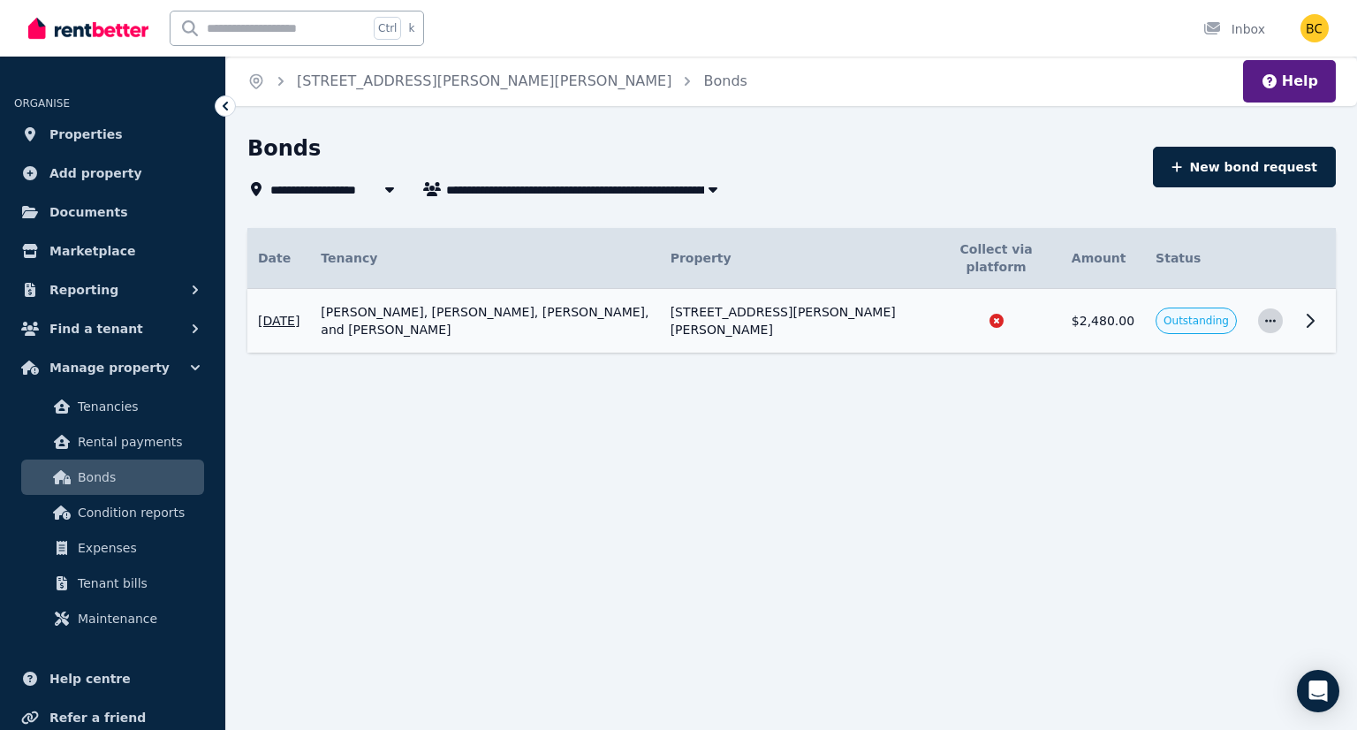
click at [1272, 314] on icon "button" at bounding box center [1270, 320] width 14 height 12
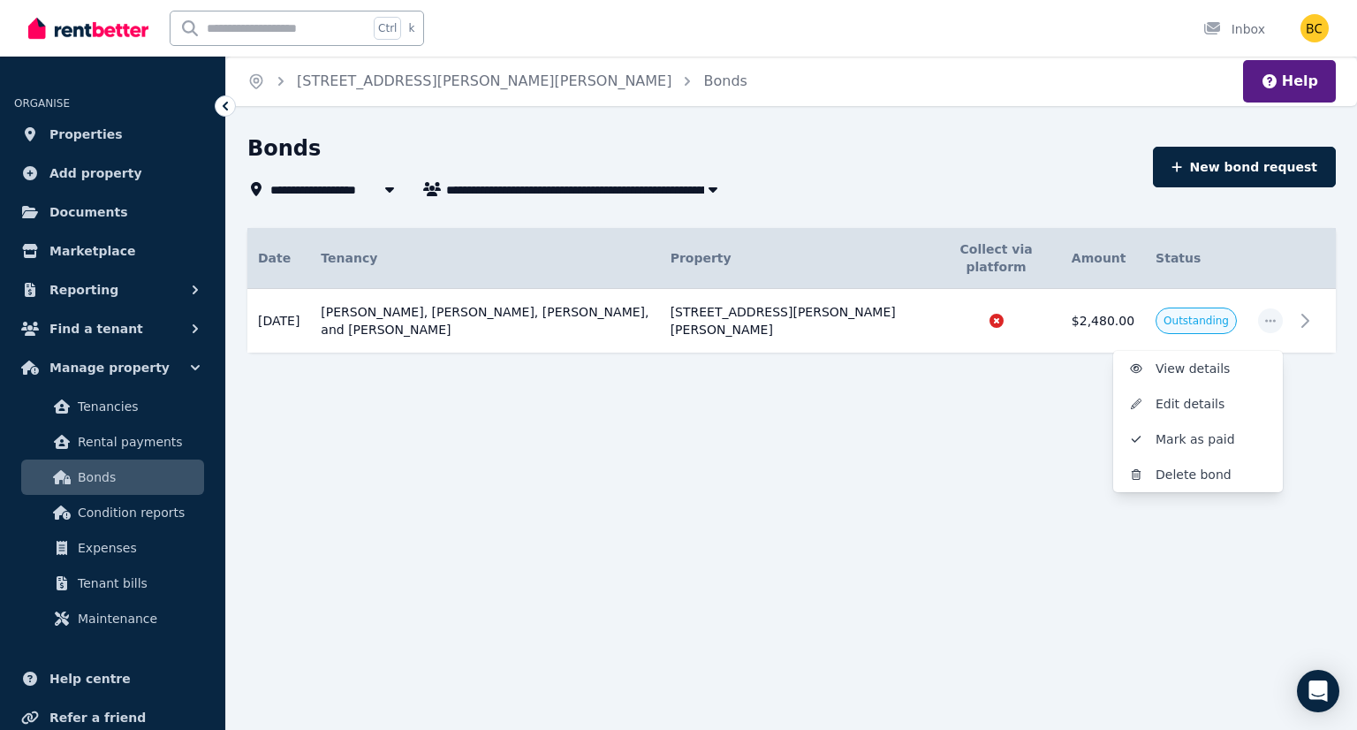
click at [1299, 371] on div "**********" at bounding box center [791, 275] width 1130 height 282
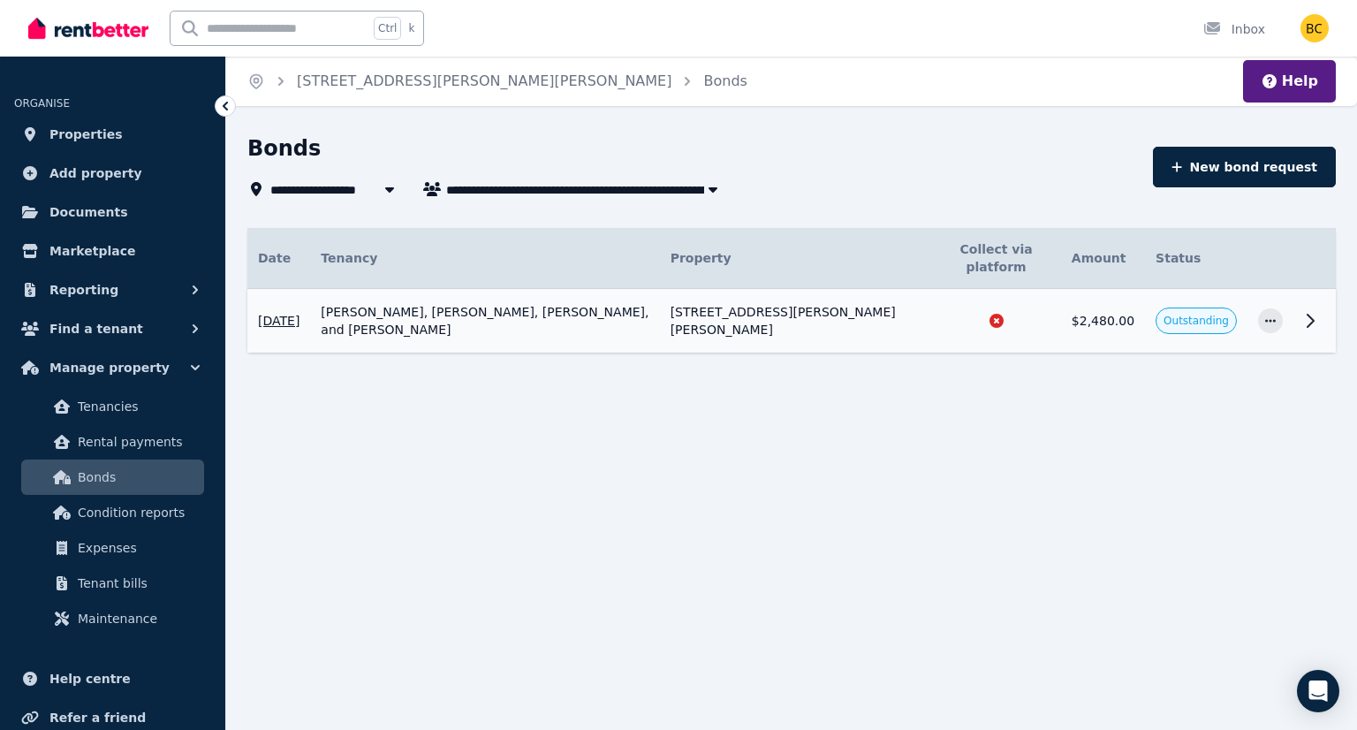
click at [1306, 310] on icon at bounding box center [1309, 320] width 21 height 21
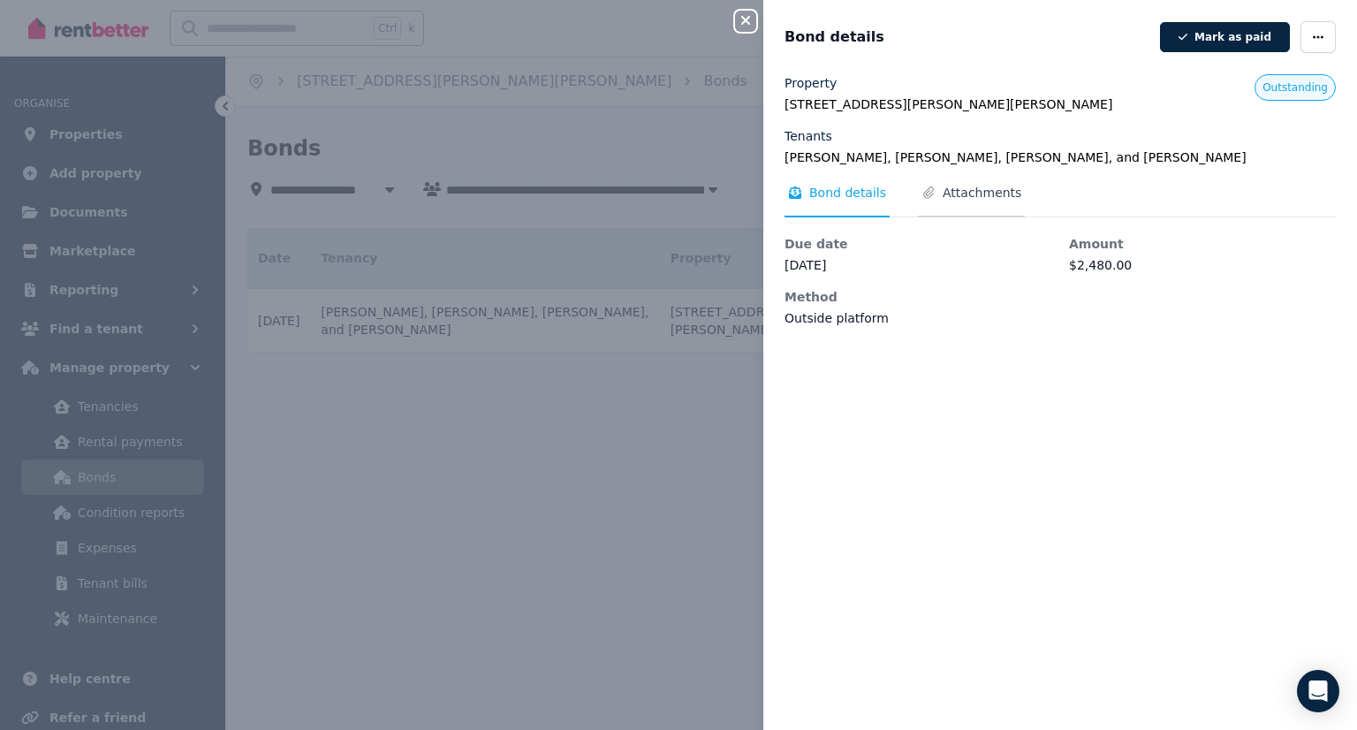
click at [949, 193] on span "Attachments" at bounding box center [981, 193] width 79 height 18
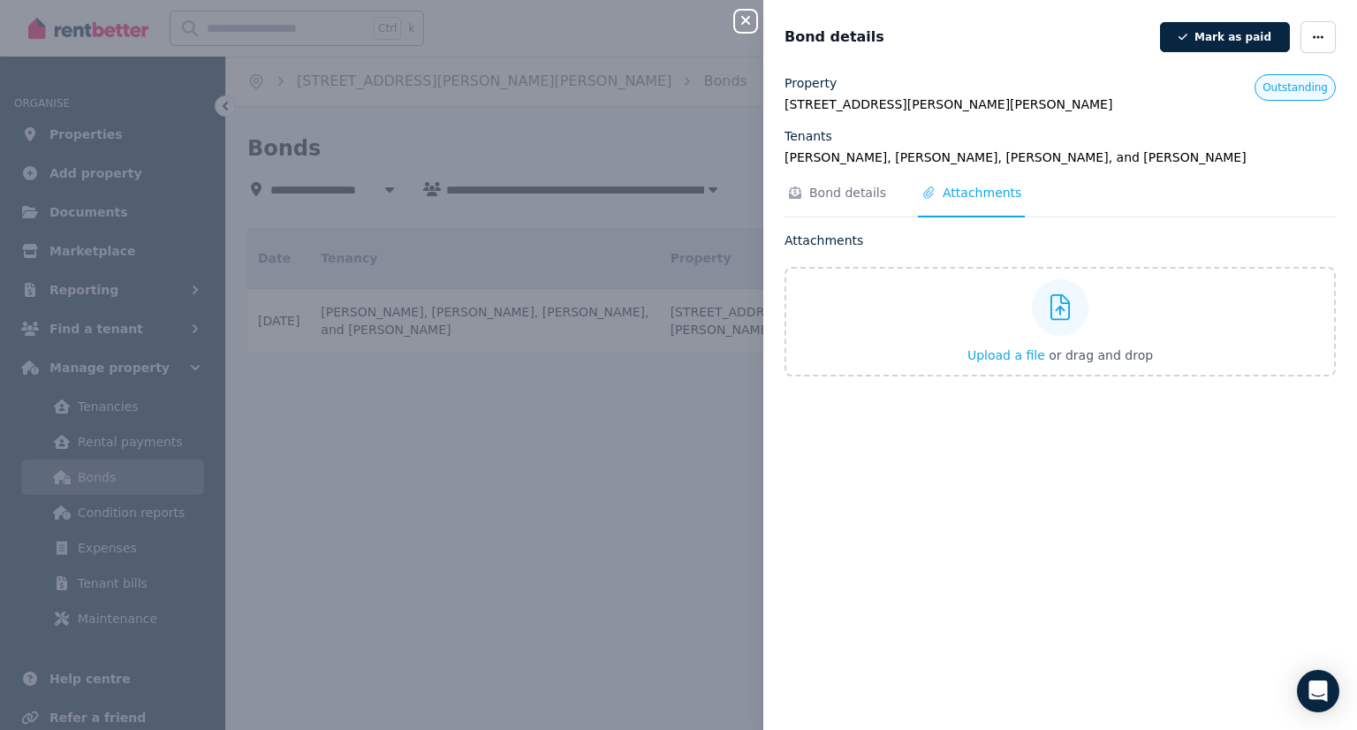
click at [745, 12] on button "Close panel" at bounding box center [745, 21] width 21 height 21
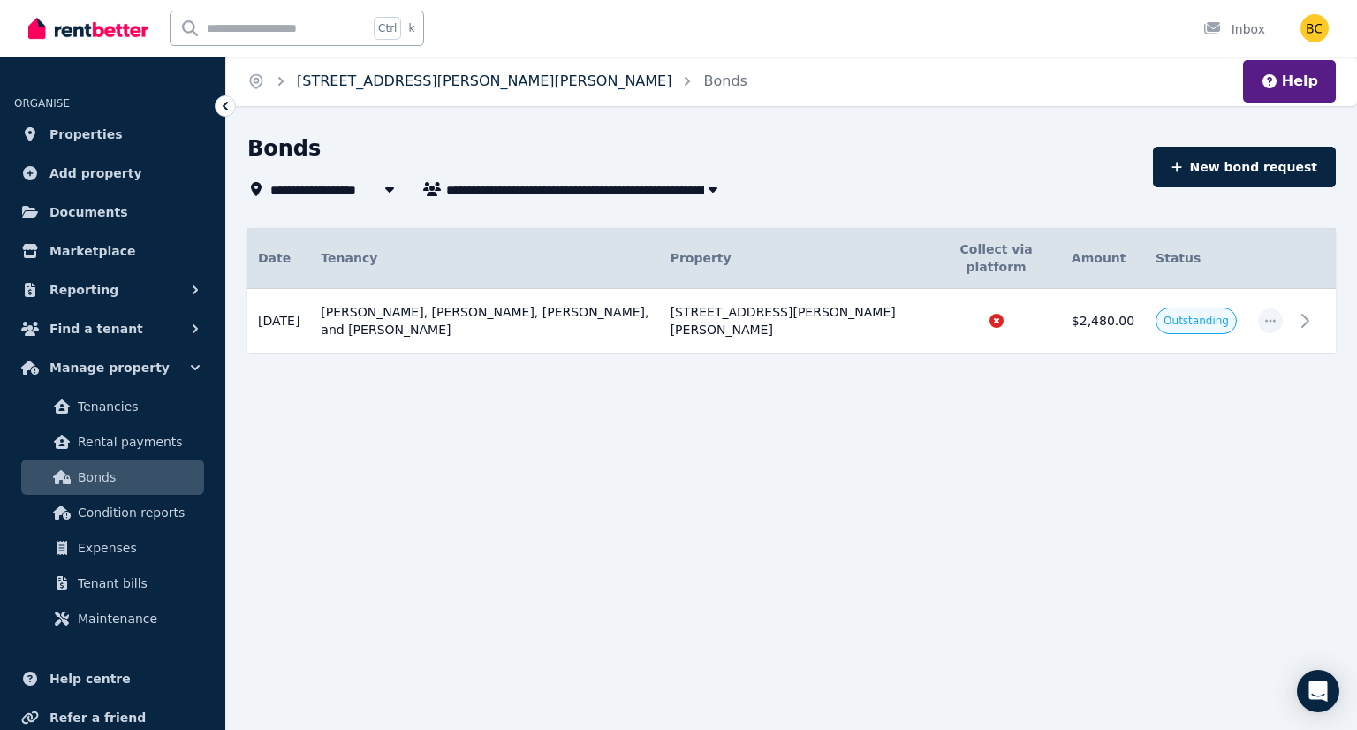
click at [348, 89] on link "[STREET_ADDRESS][PERSON_NAME][PERSON_NAME]" at bounding box center [484, 80] width 374 height 17
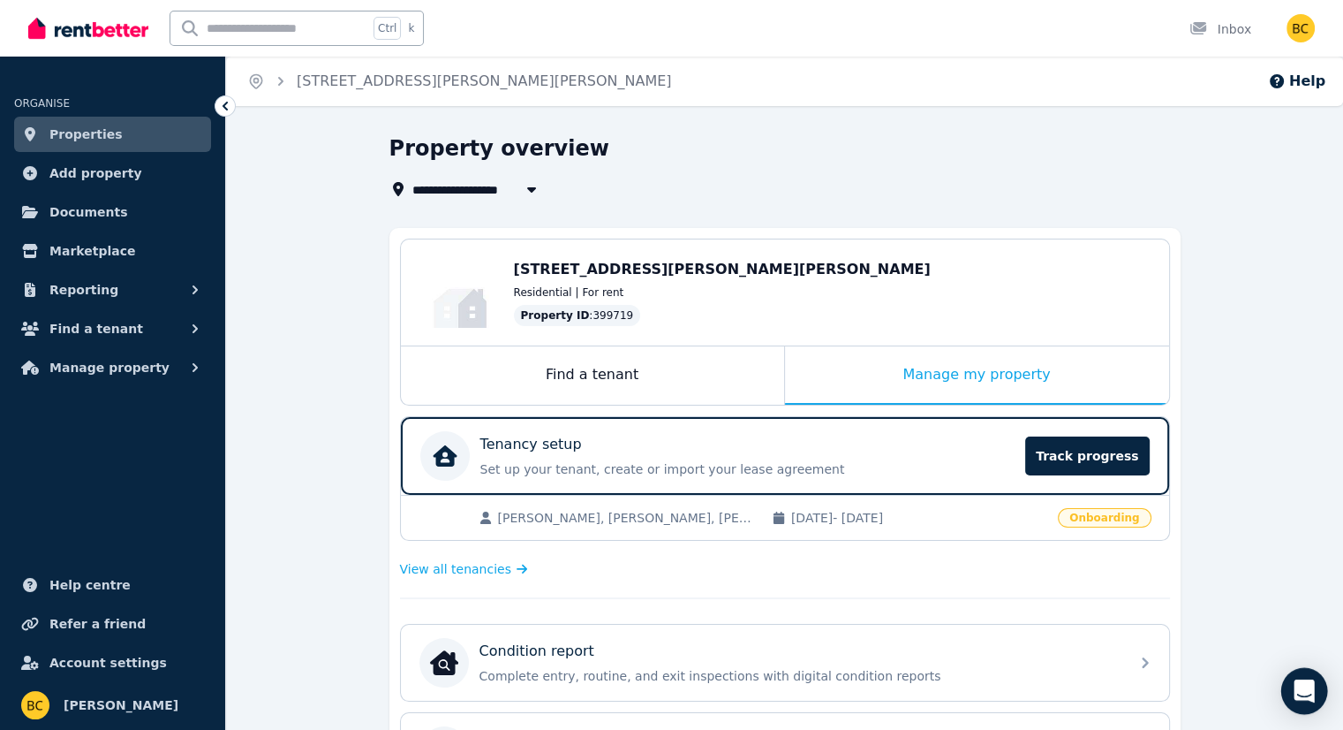
click at [1302, 693] on icon "Open Intercom Messenger" at bounding box center [1304, 690] width 23 height 23
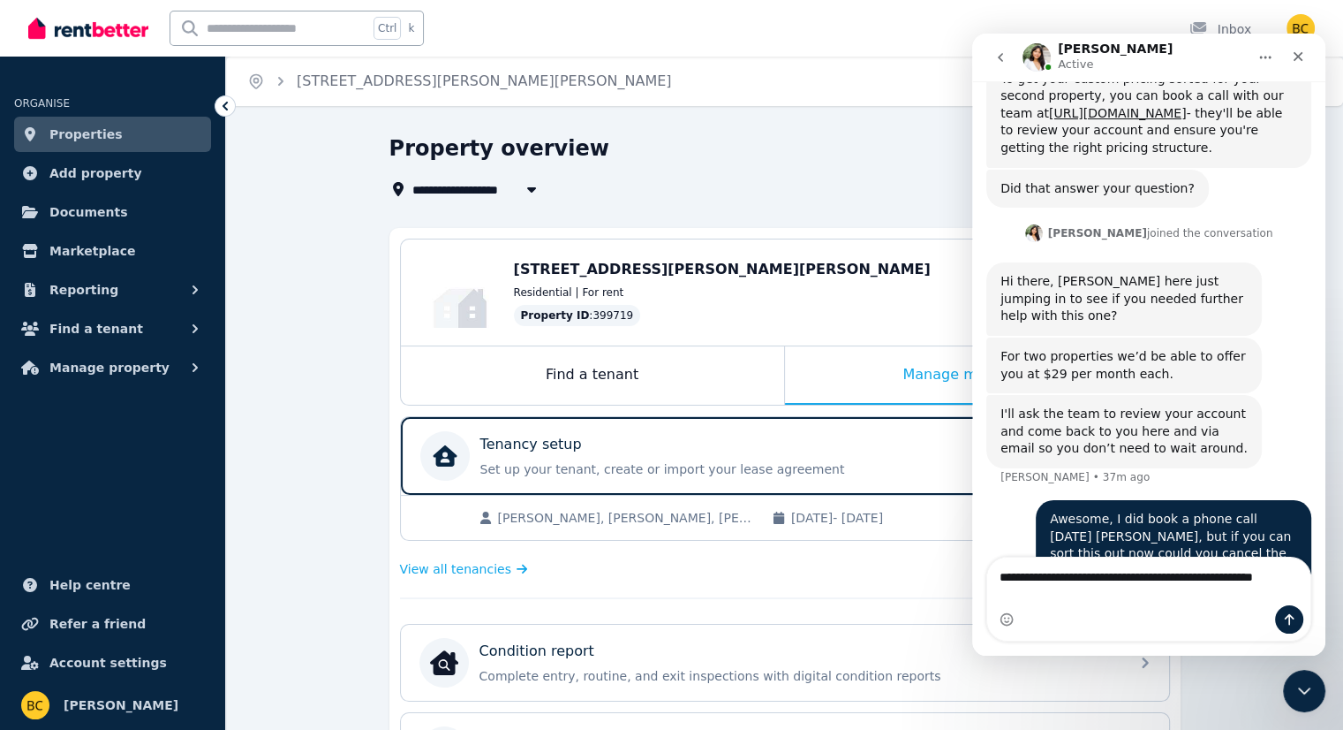
scroll to position [539, 0]
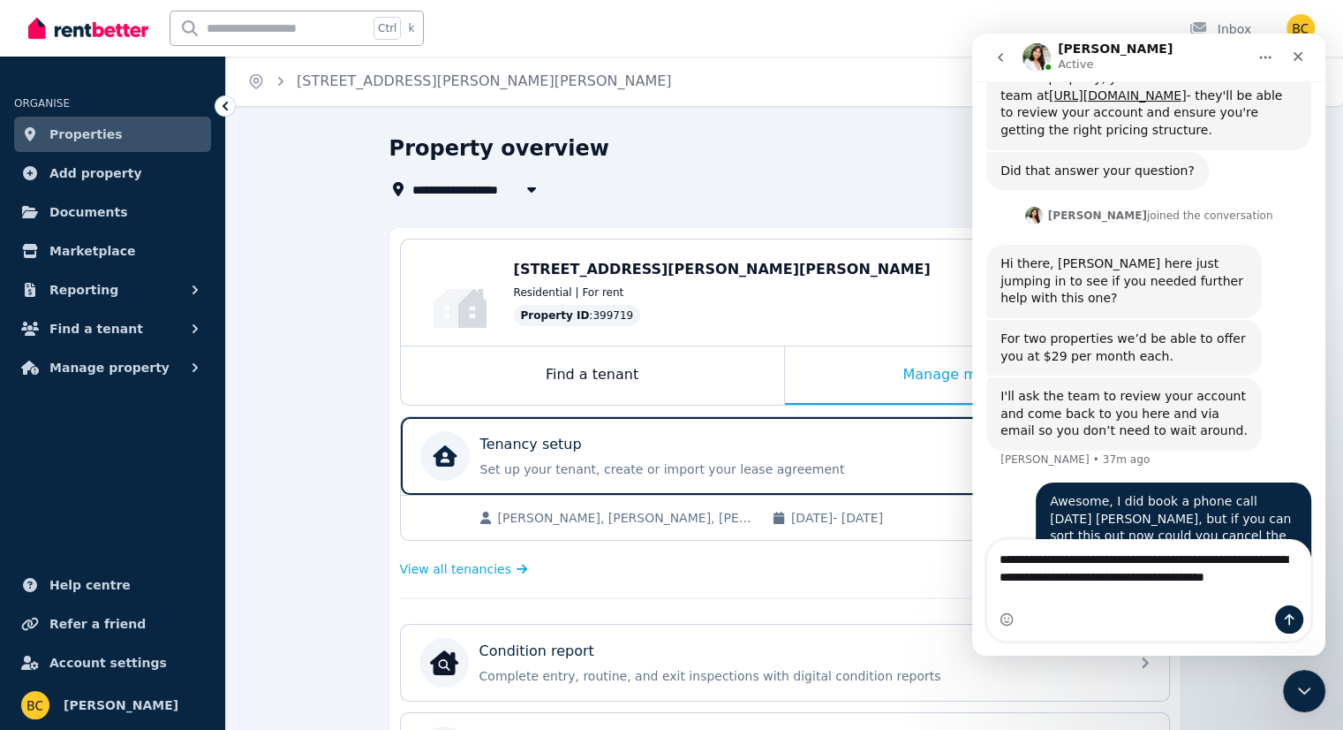
type textarea "**********"
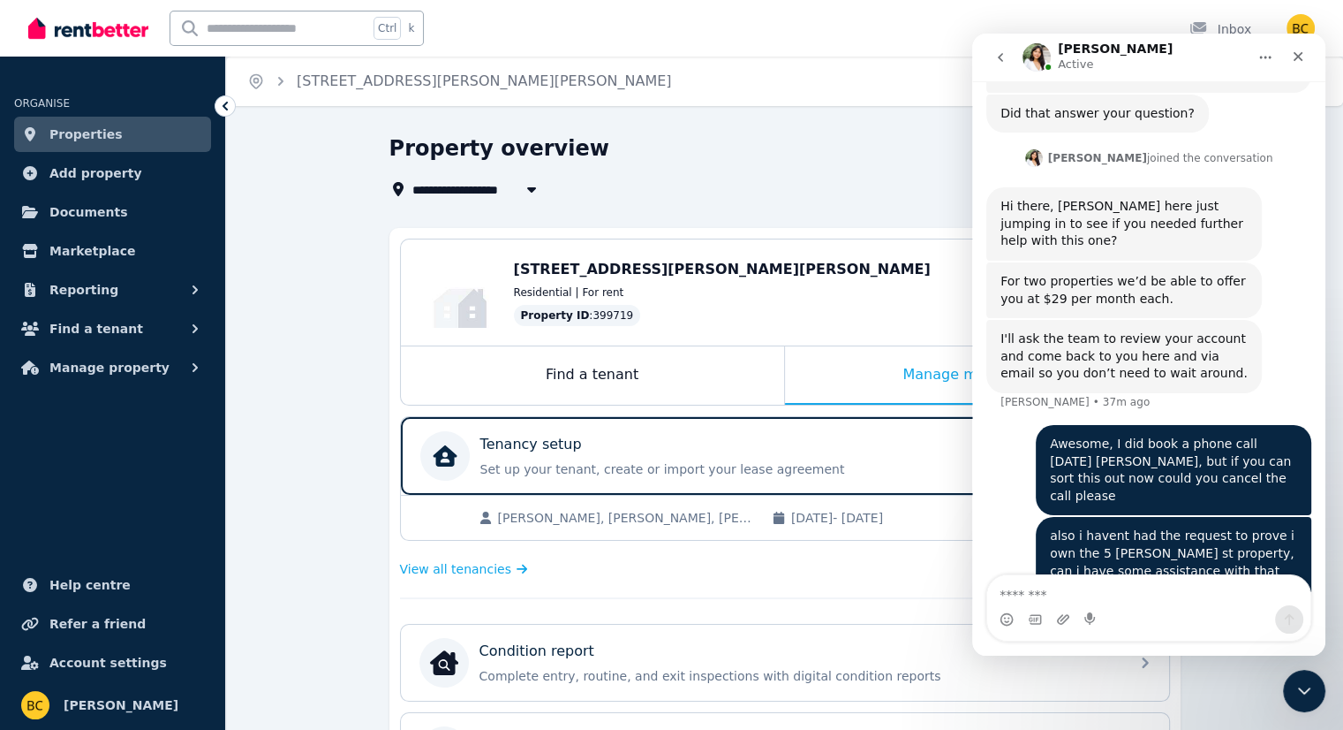
scroll to position [595, 0]
click at [773, 187] on div "**********" at bounding box center [779, 188] width 781 height 21
click at [1306, 49] on div "Close" at bounding box center [1298, 57] width 32 height 32
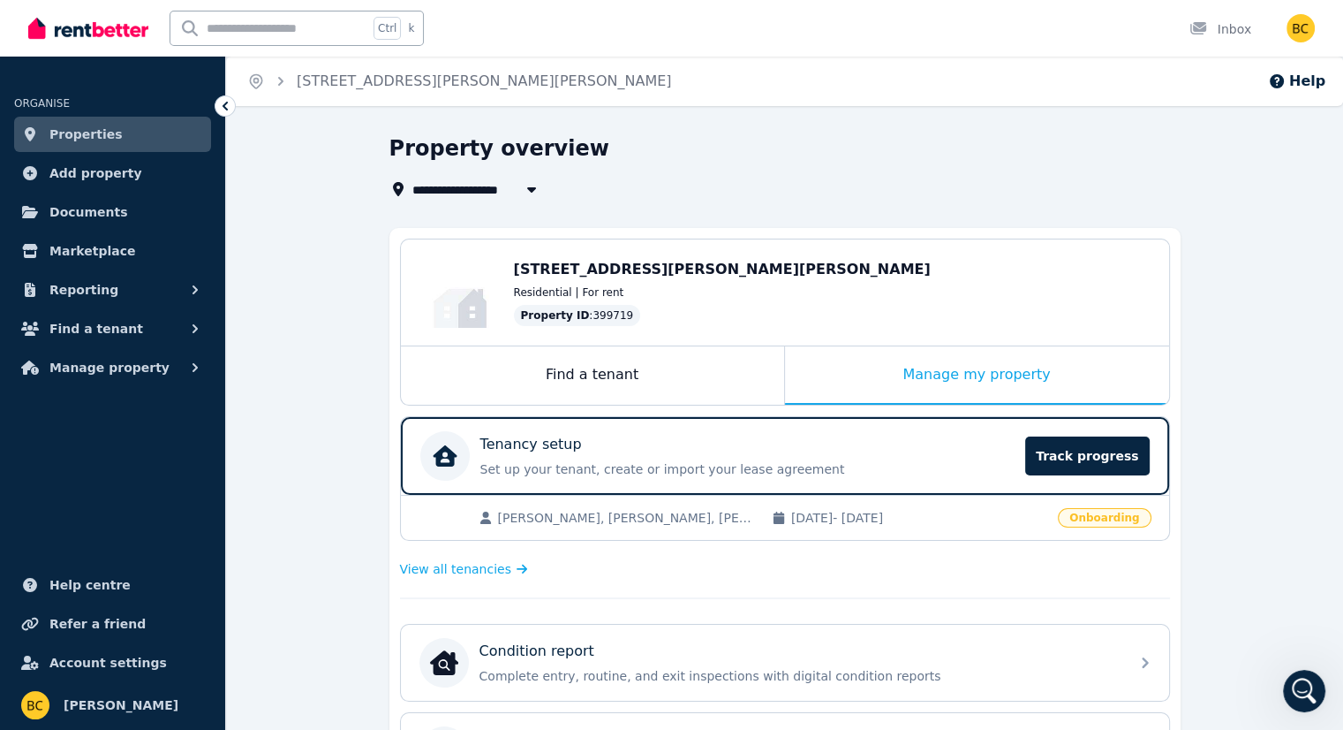
scroll to position [0, 0]
click at [1312, 687] on icon "Open Intercom Messenger" at bounding box center [1302, 688] width 29 height 29
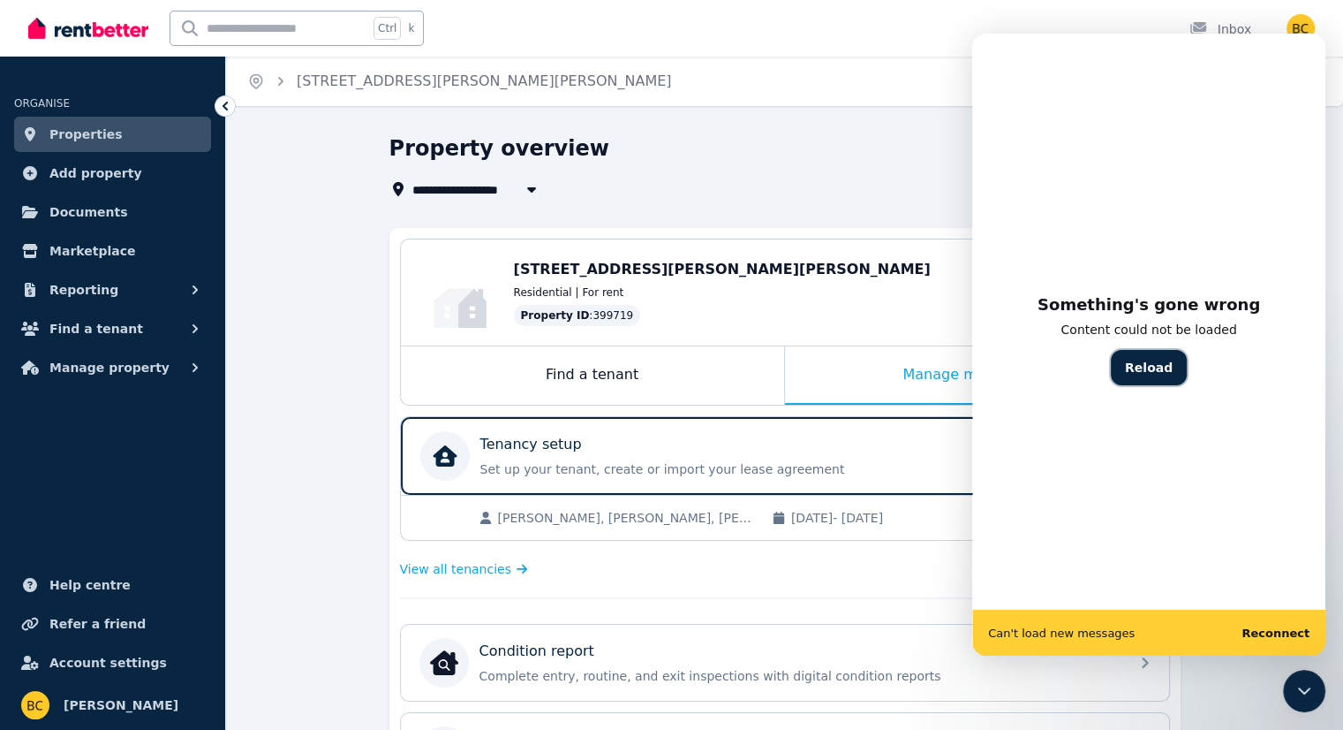
click at [1159, 370] on button "Reload" at bounding box center [1149, 367] width 76 height 35
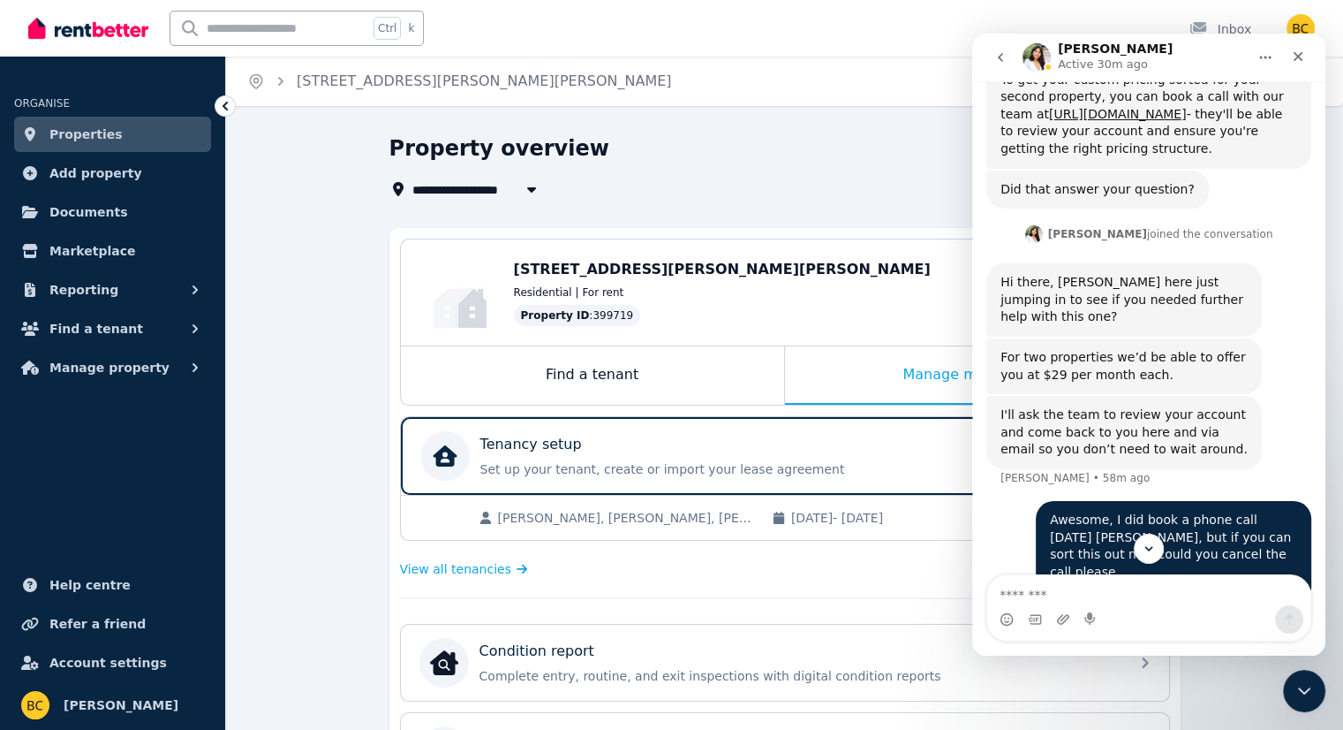
scroll to position [595, 0]
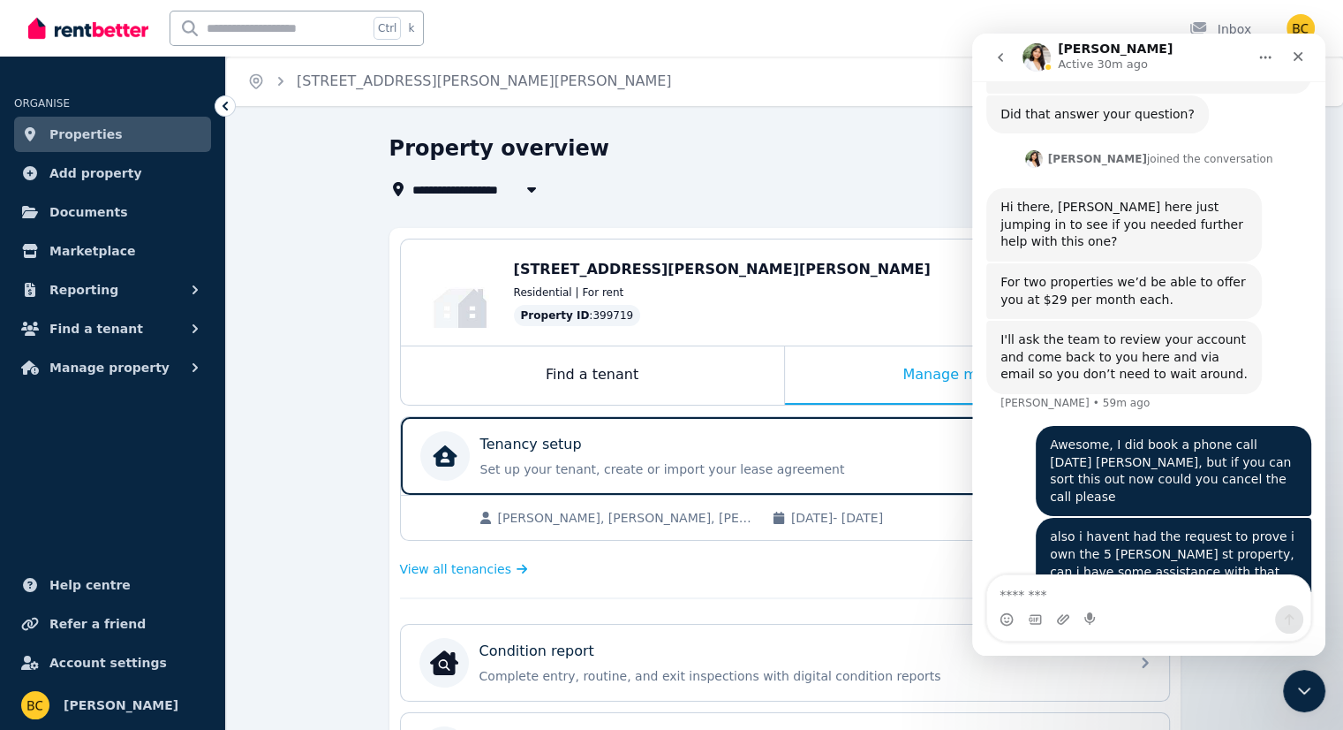
click at [989, 58] on button "go back" at bounding box center [1001, 58] width 34 height 34
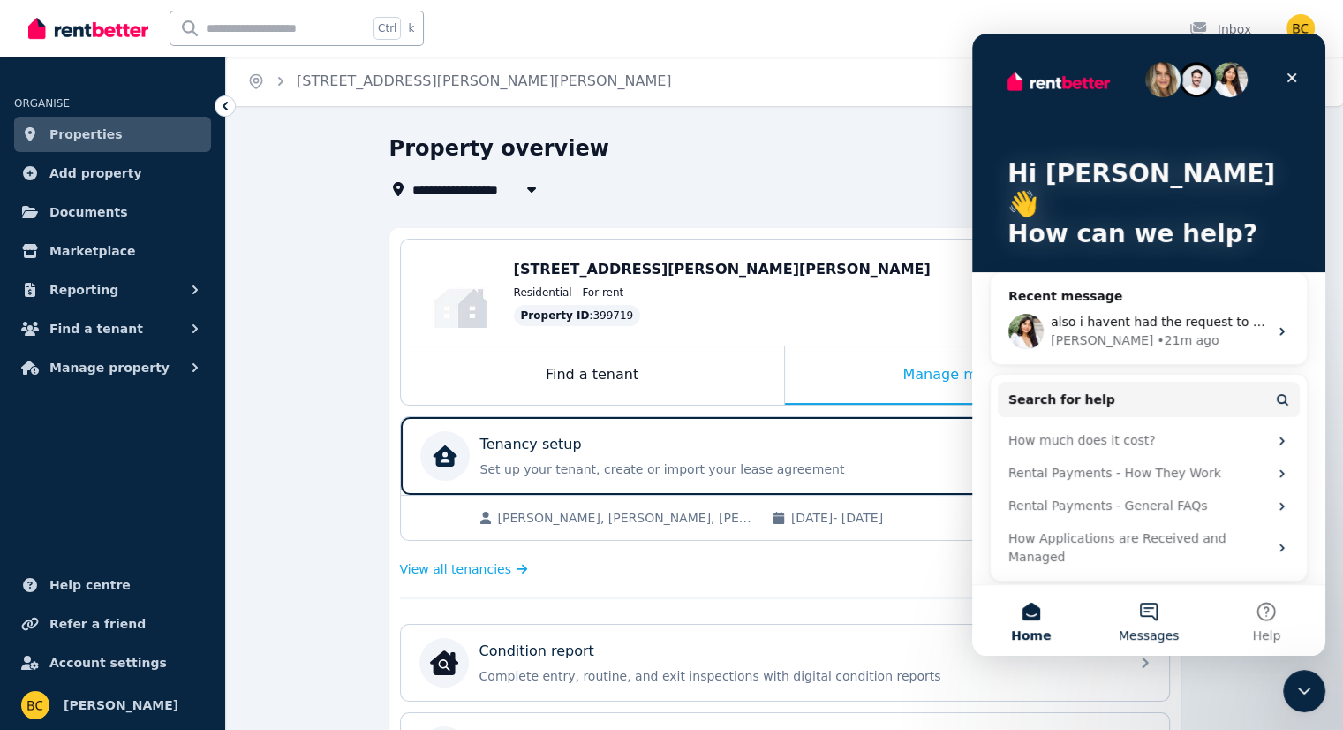
click at [1157, 624] on button "Messages" at bounding box center [1148, 620] width 117 height 71
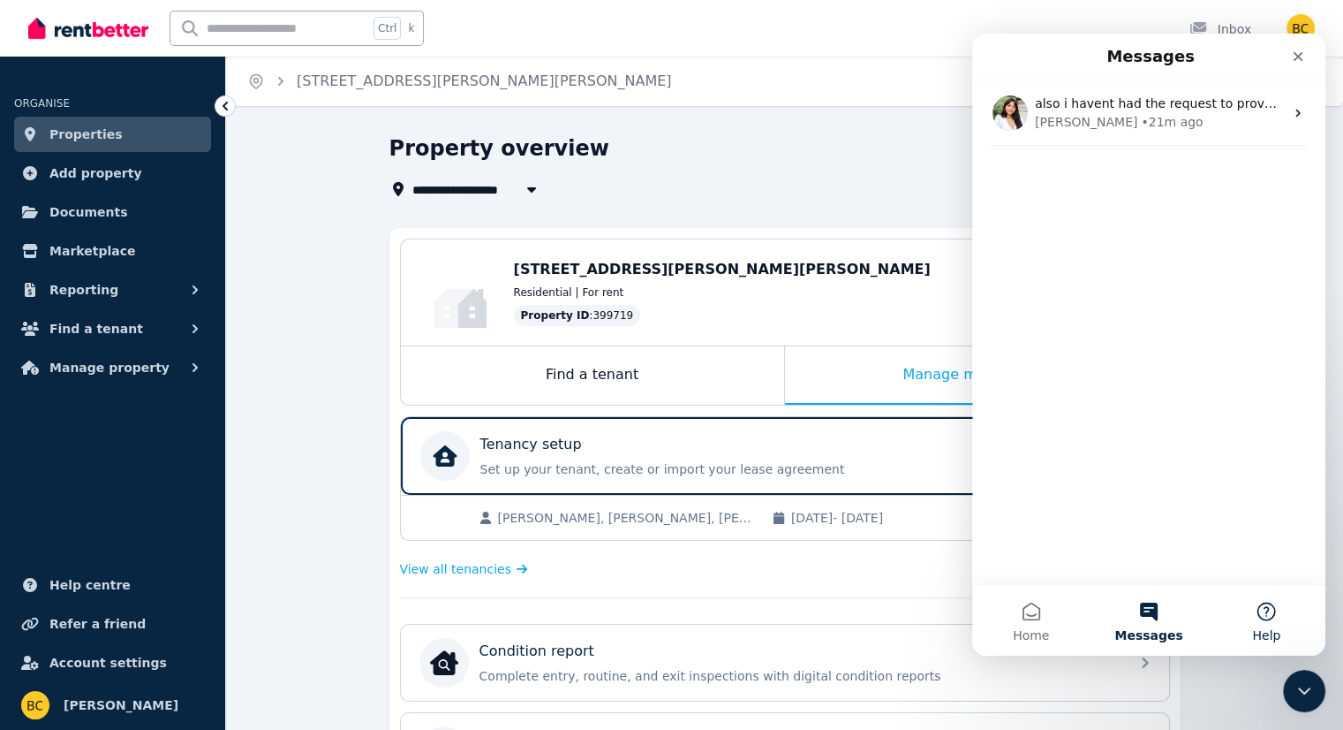
click at [1280, 615] on button "Help" at bounding box center [1266, 620] width 117 height 71
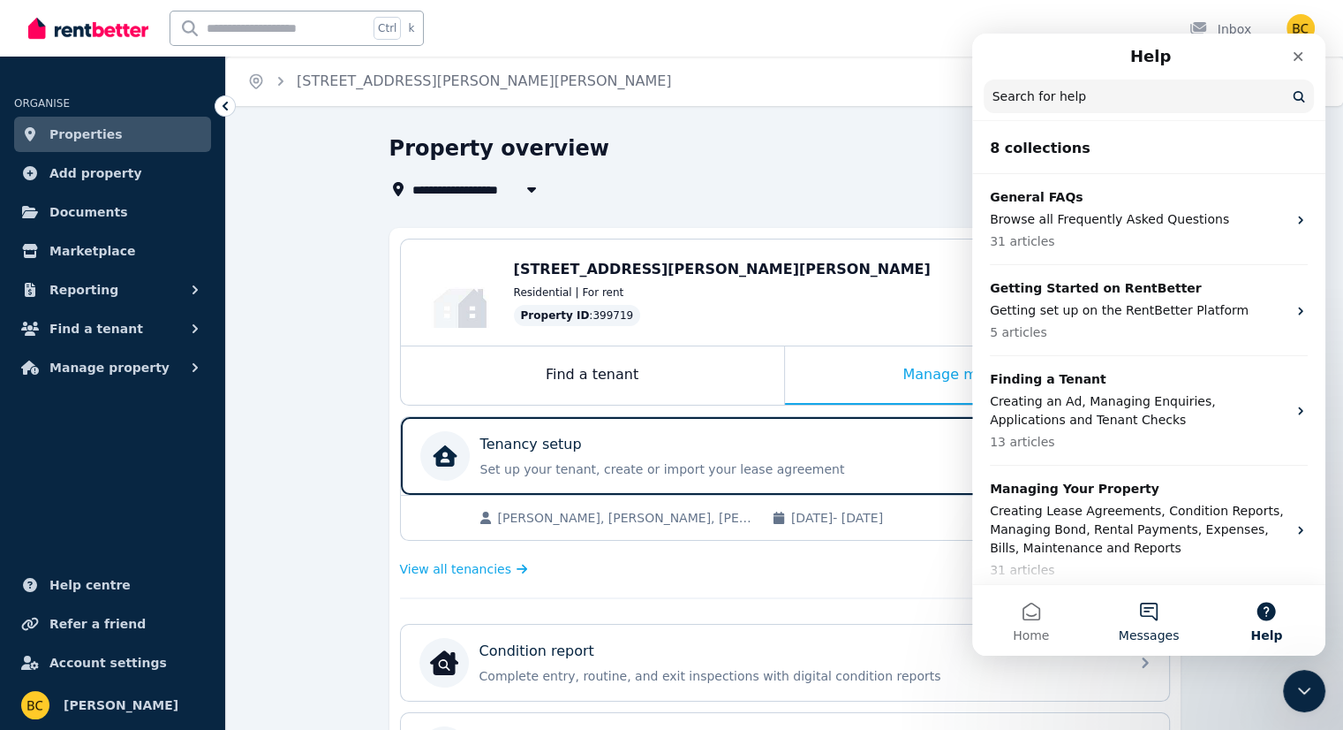
click at [1164, 621] on button "Messages" at bounding box center [1148, 620] width 117 height 71
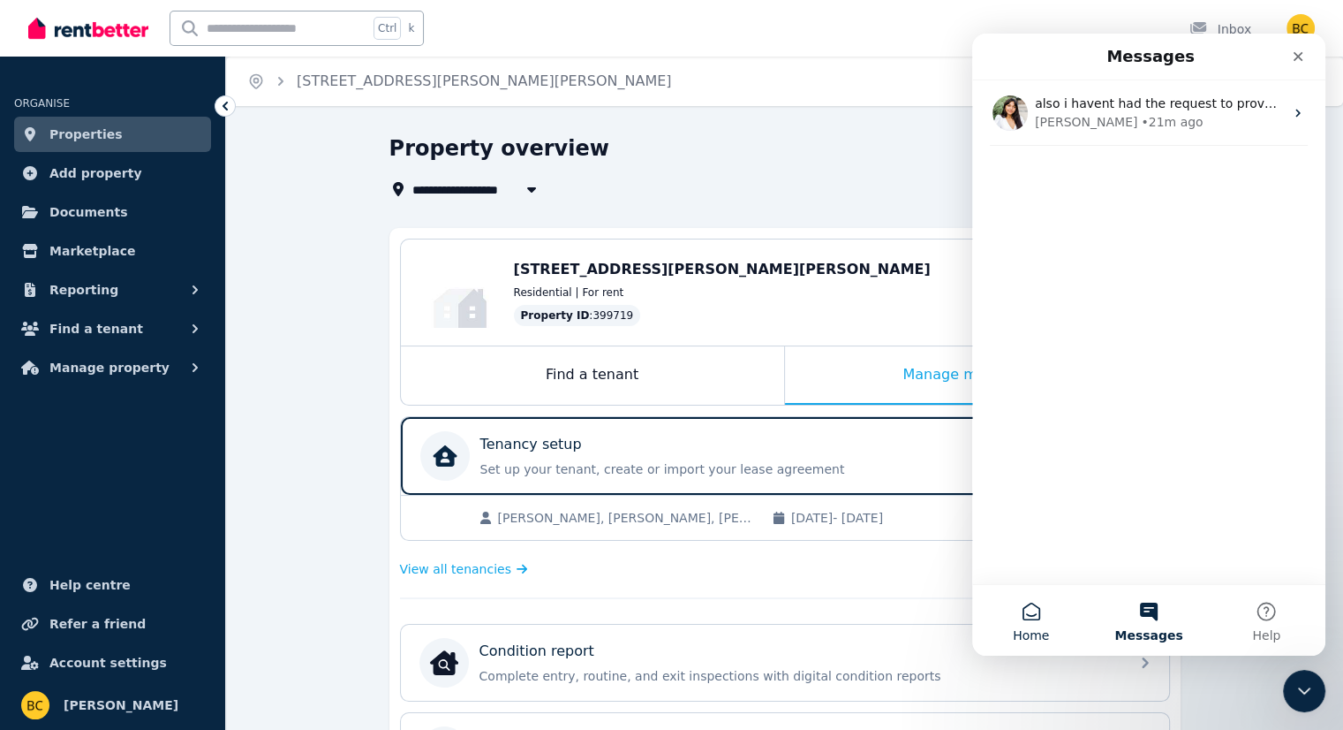
click at [1002, 612] on button "Home" at bounding box center [1030, 620] width 117 height 71
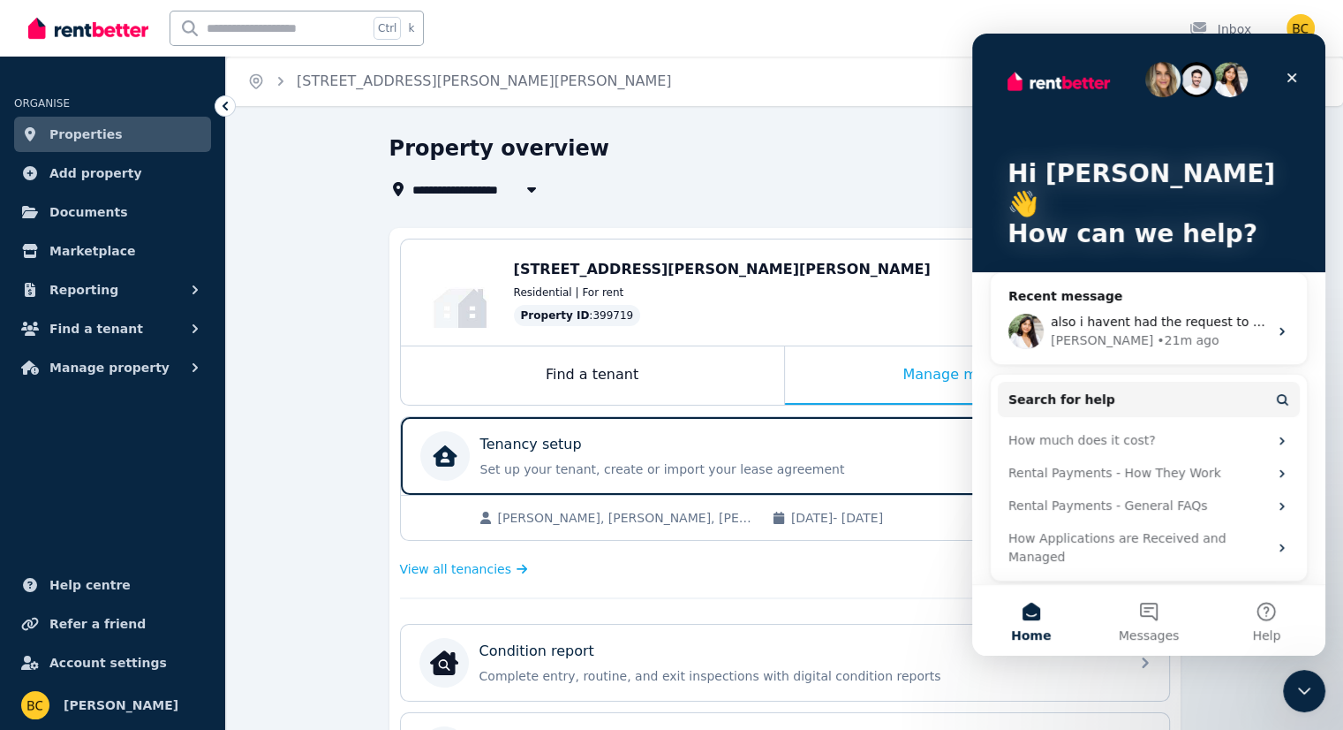
click at [1154, 219] on p "How can we help?" at bounding box center [1149, 234] width 283 height 30
click at [1191, 236] on div "Hi [PERSON_NAME] 👋 How can we help?" at bounding box center [1149, 168] width 318 height 268
click at [1170, 382] on button "Search for help" at bounding box center [1149, 399] width 302 height 35
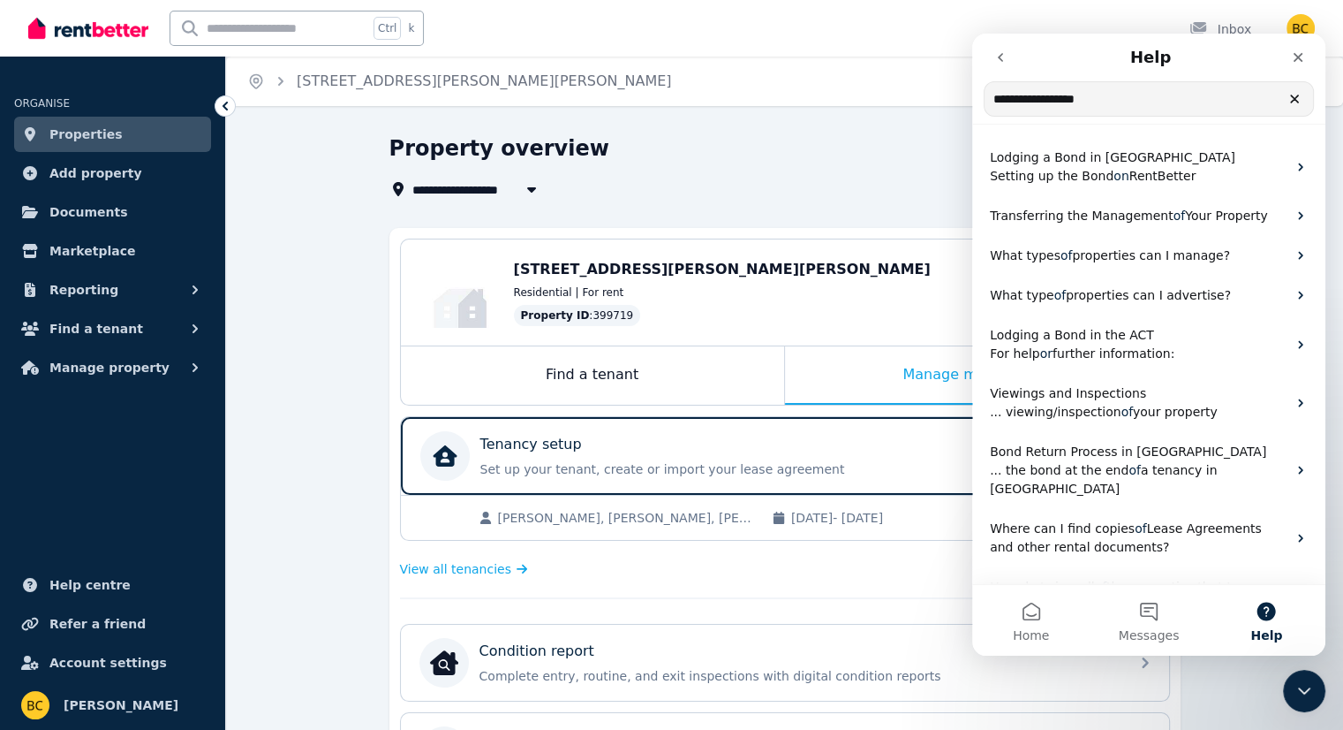
type input "**********"
click at [1297, 100] on icon "Clear" at bounding box center [1295, 99] width 14 height 14
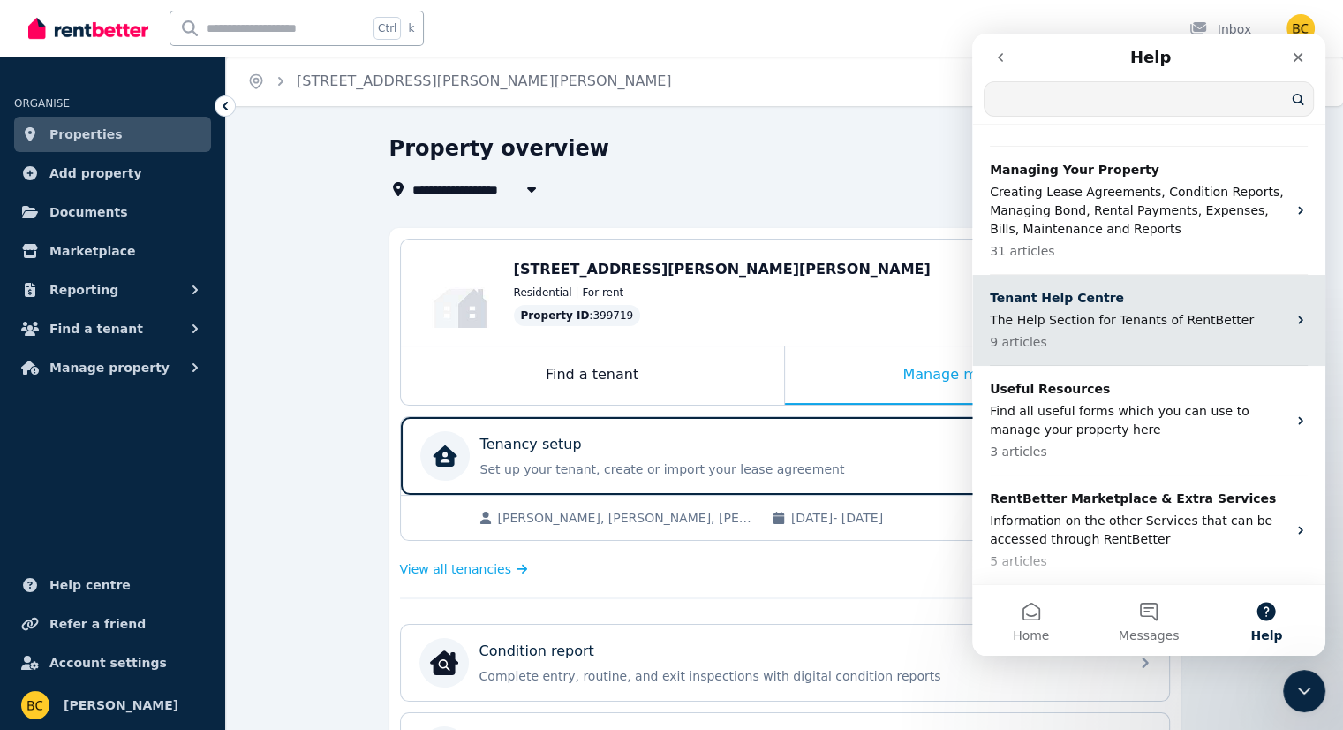
scroll to position [353, 0]
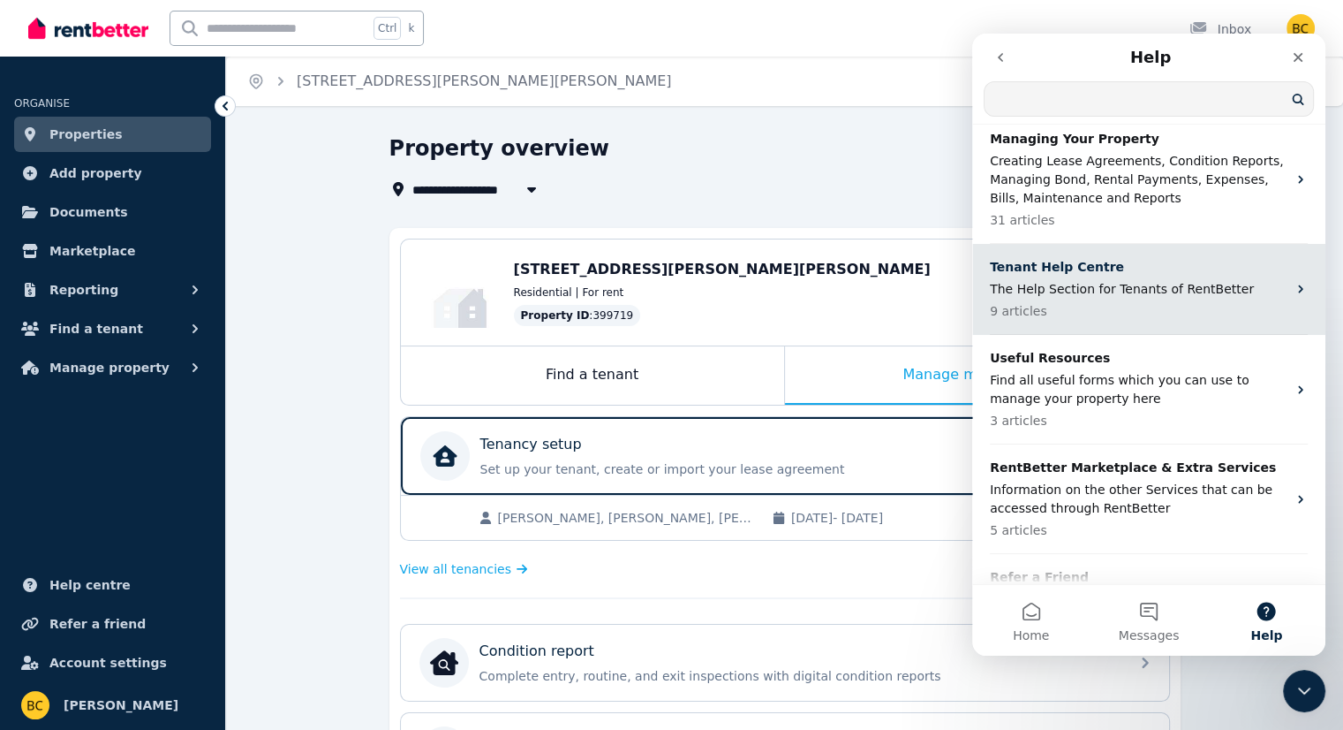
click at [1198, 305] on p "9 articles" at bounding box center [1138, 311] width 297 height 19
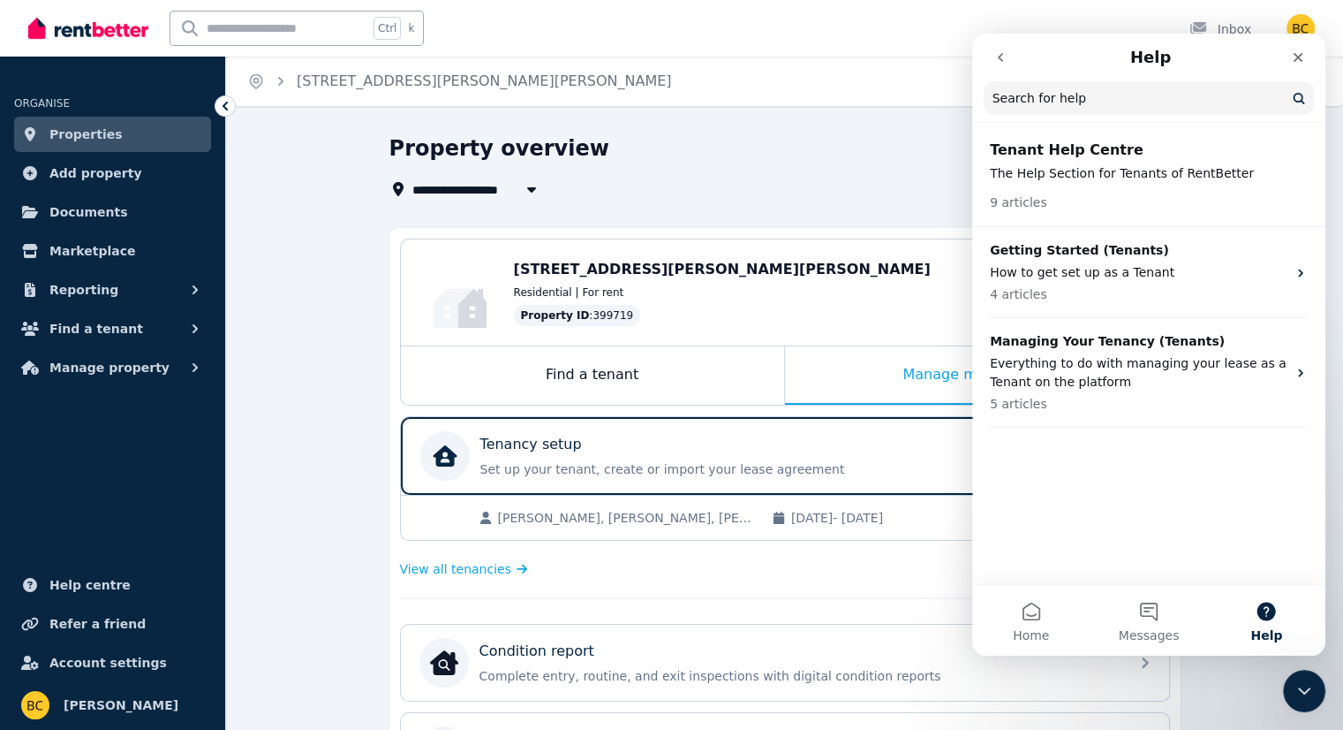
click at [1008, 61] on button "go back" at bounding box center [1001, 58] width 34 height 34
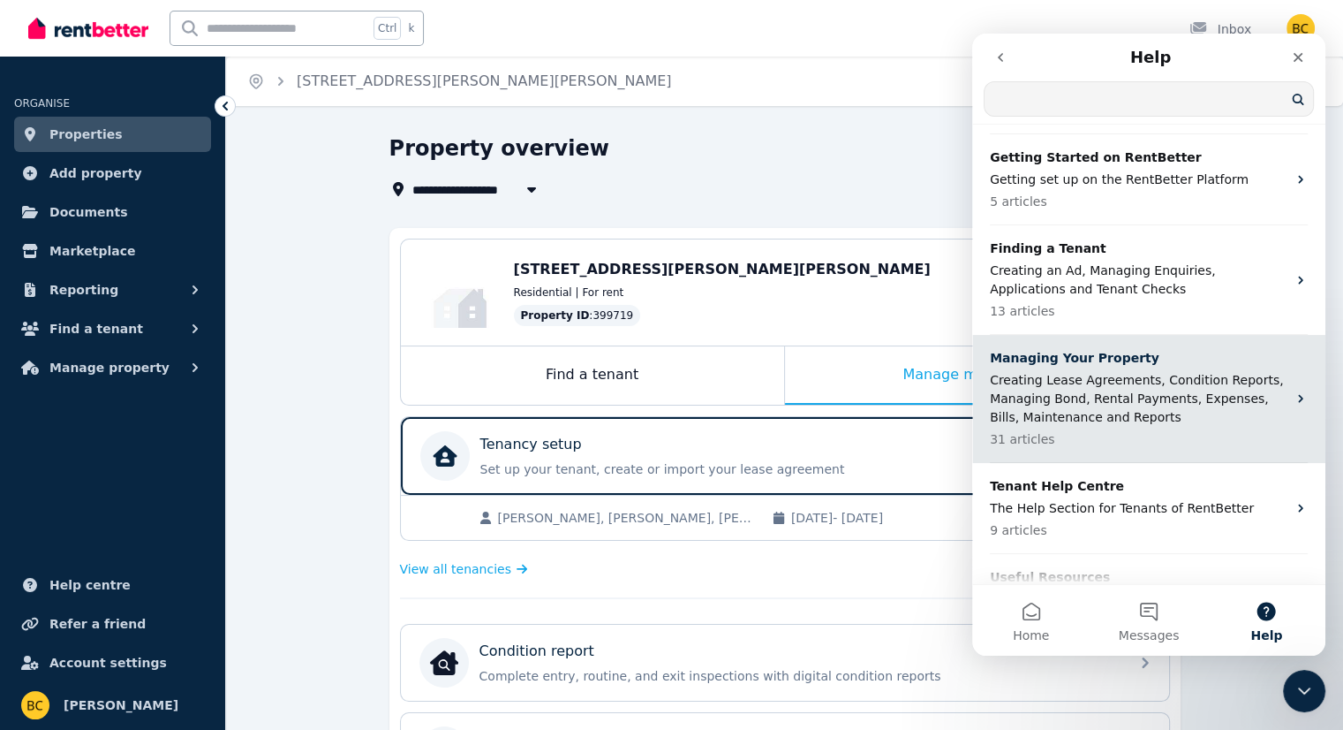
scroll to position [0, 0]
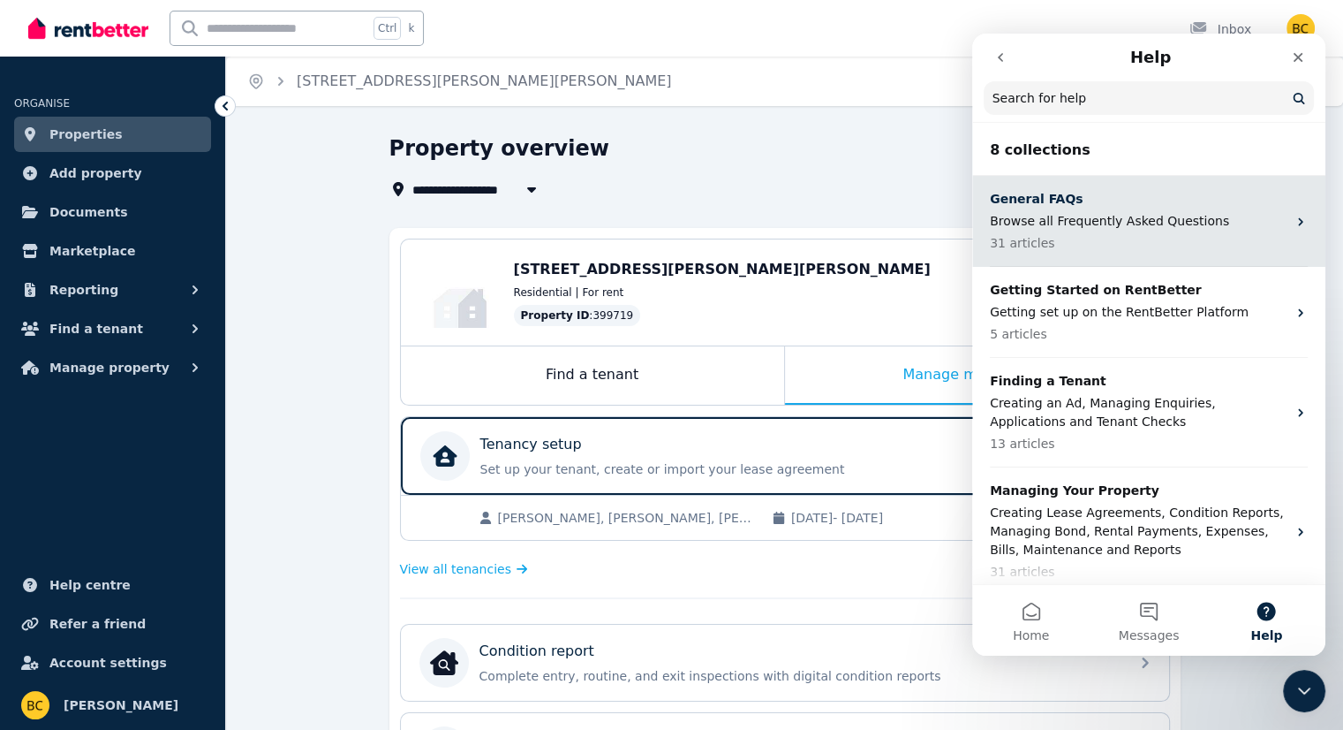
click at [1119, 236] on p "31 articles" at bounding box center [1138, 243] width 297 height 19
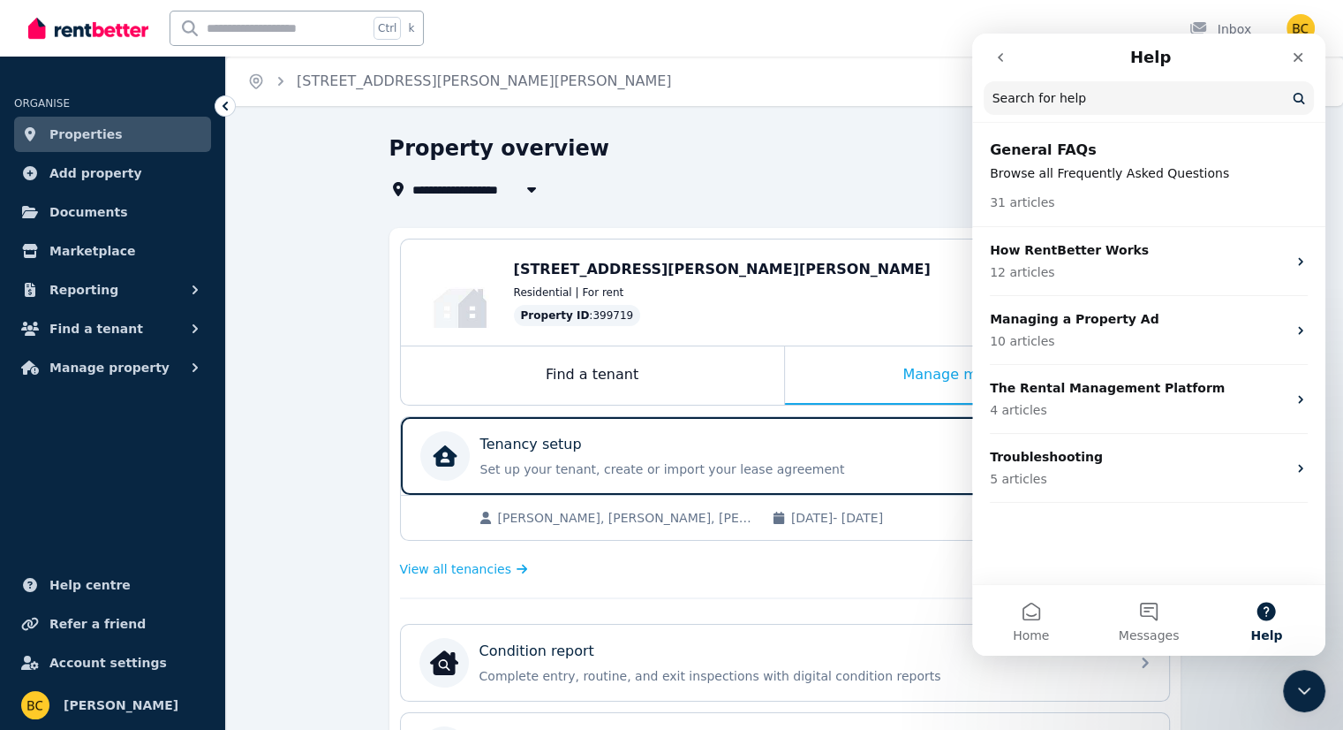
click at [1002, 63] on icon "go back" at bounding box center [1001, 57] width 14 height 14
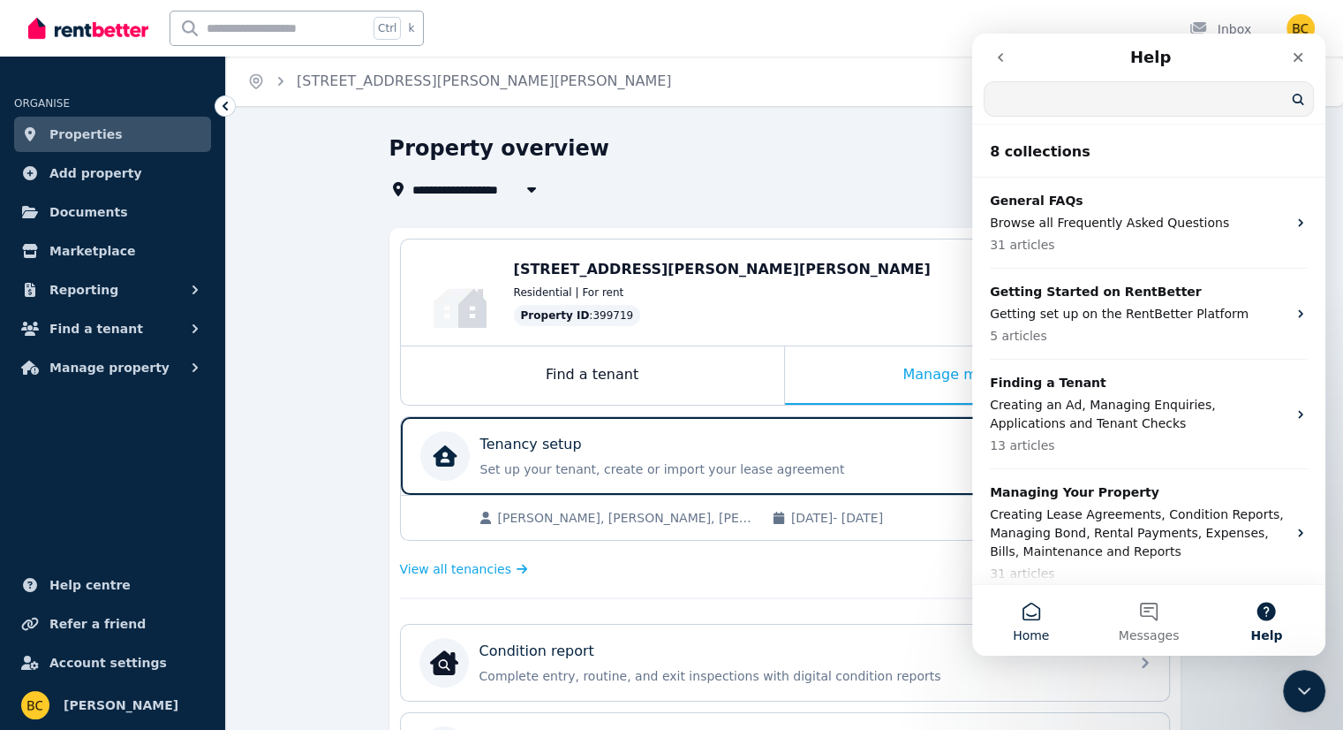
click at [1042, 610] on button "Home" at bounding box center [1030, 620] width 117 height 71
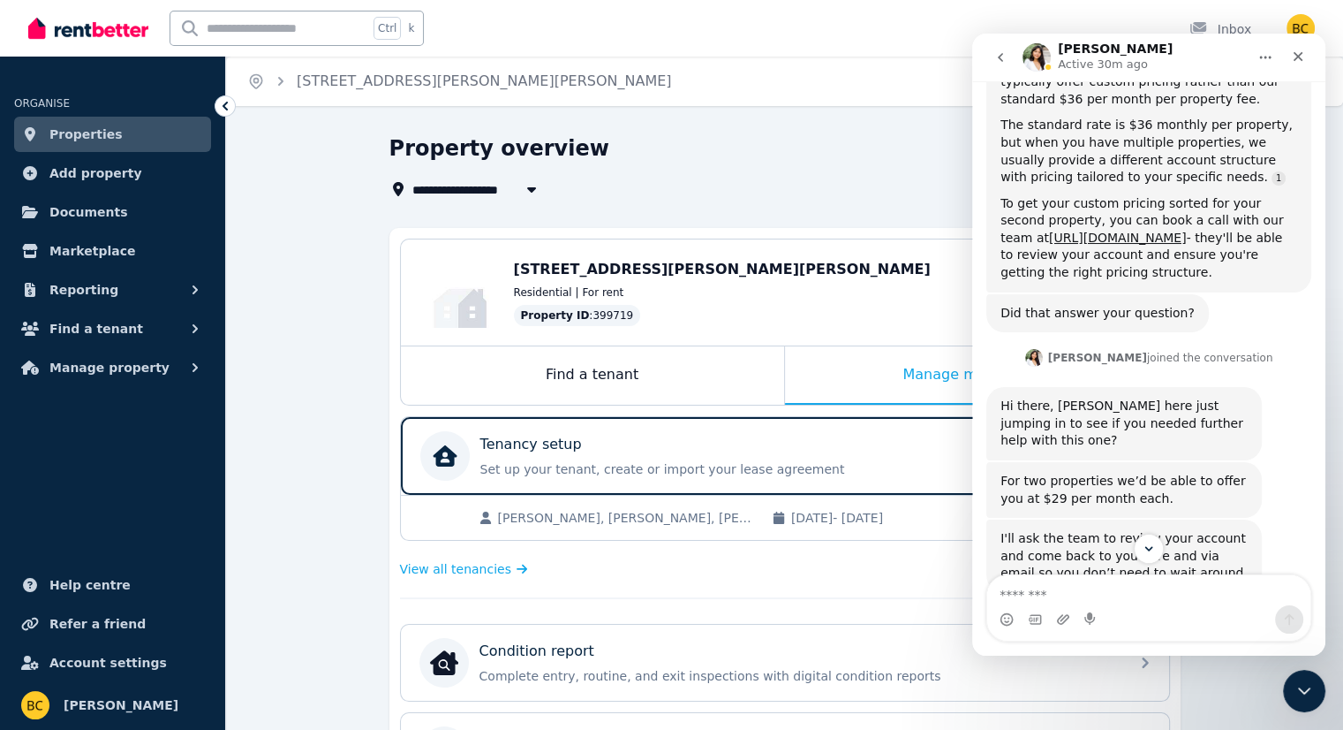
scroll to position [595, 0]
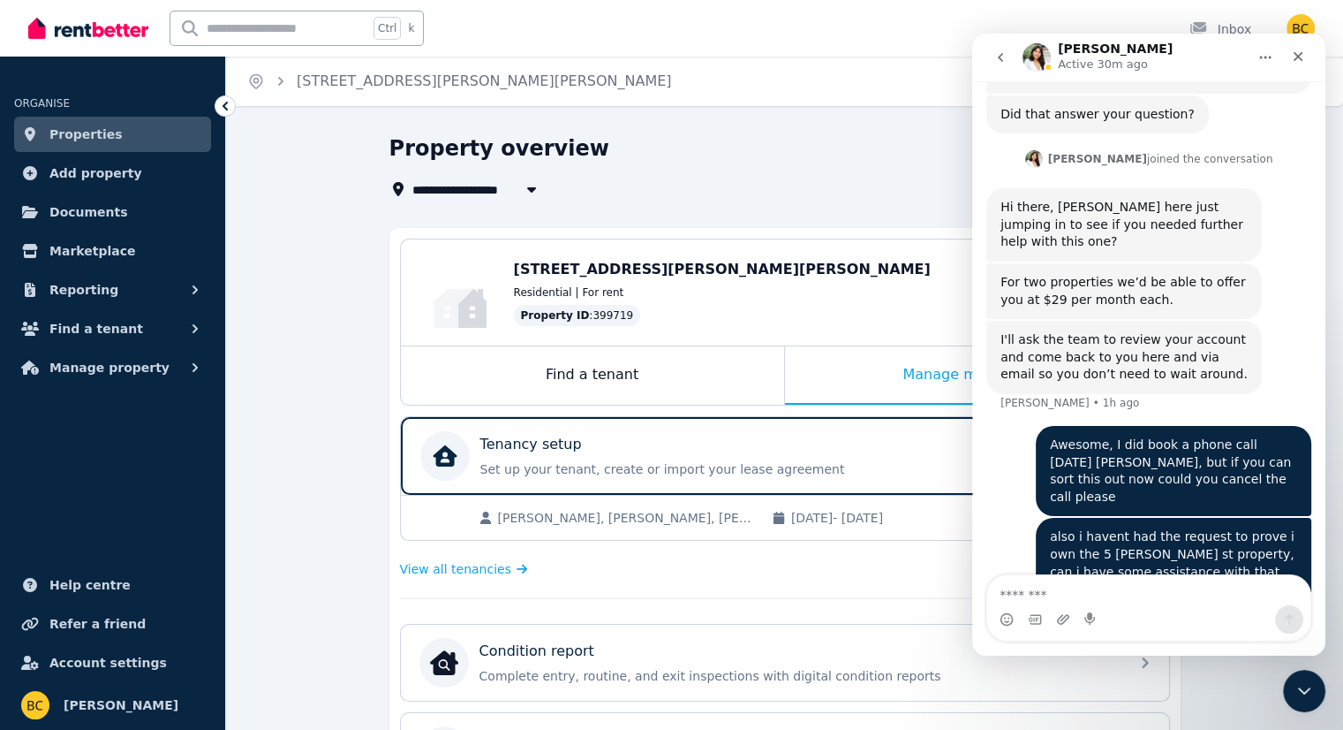
click at [1176, 459] on div "Awesome, I did book a phone call [DATE] [PERSON_NAME], but if you can sort this…" at bounding box center [1173, 470] width 247 height 69
click at [1000, 62] on icon "go back" at bounding box center [1001, 57] width 14 height 14
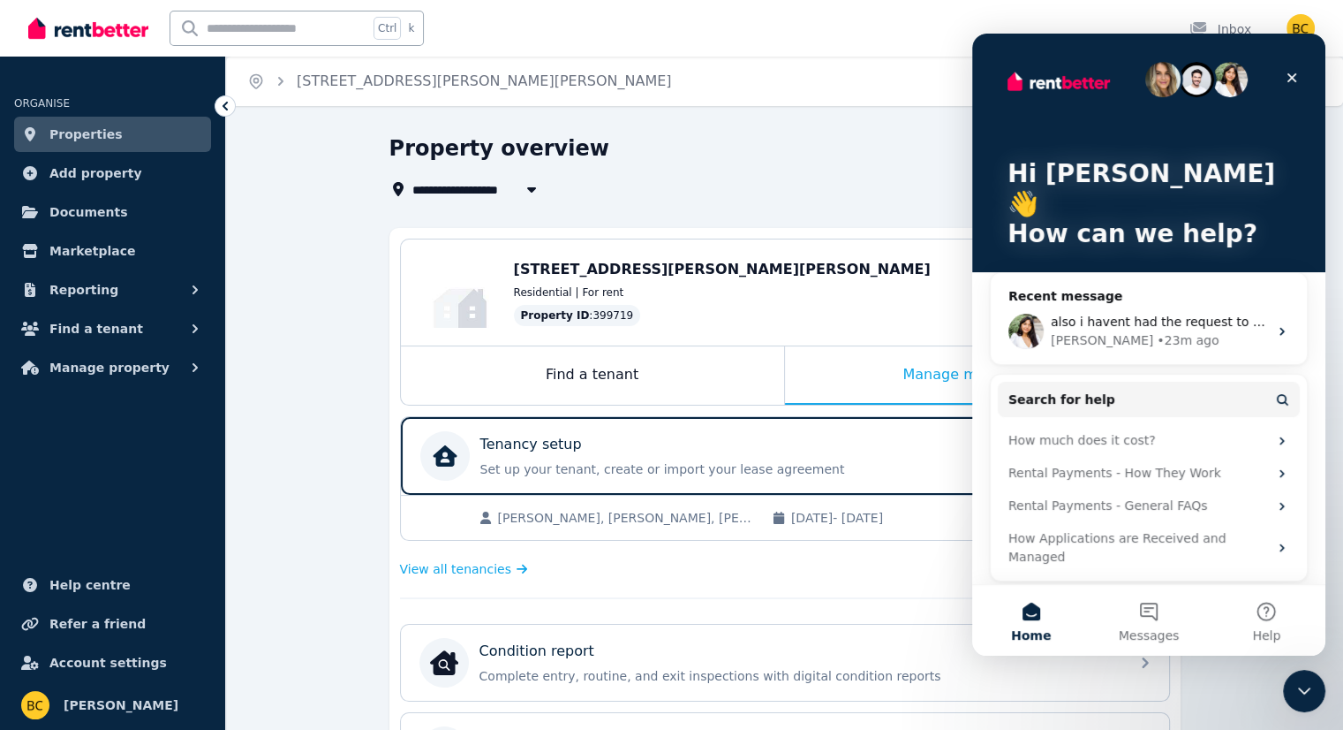
scroll to position [0, 0]
click at [1187, 331] on div "[PERSON_NAME] • 23m ago" at bounding box center [1159, 340] width 217 height 19
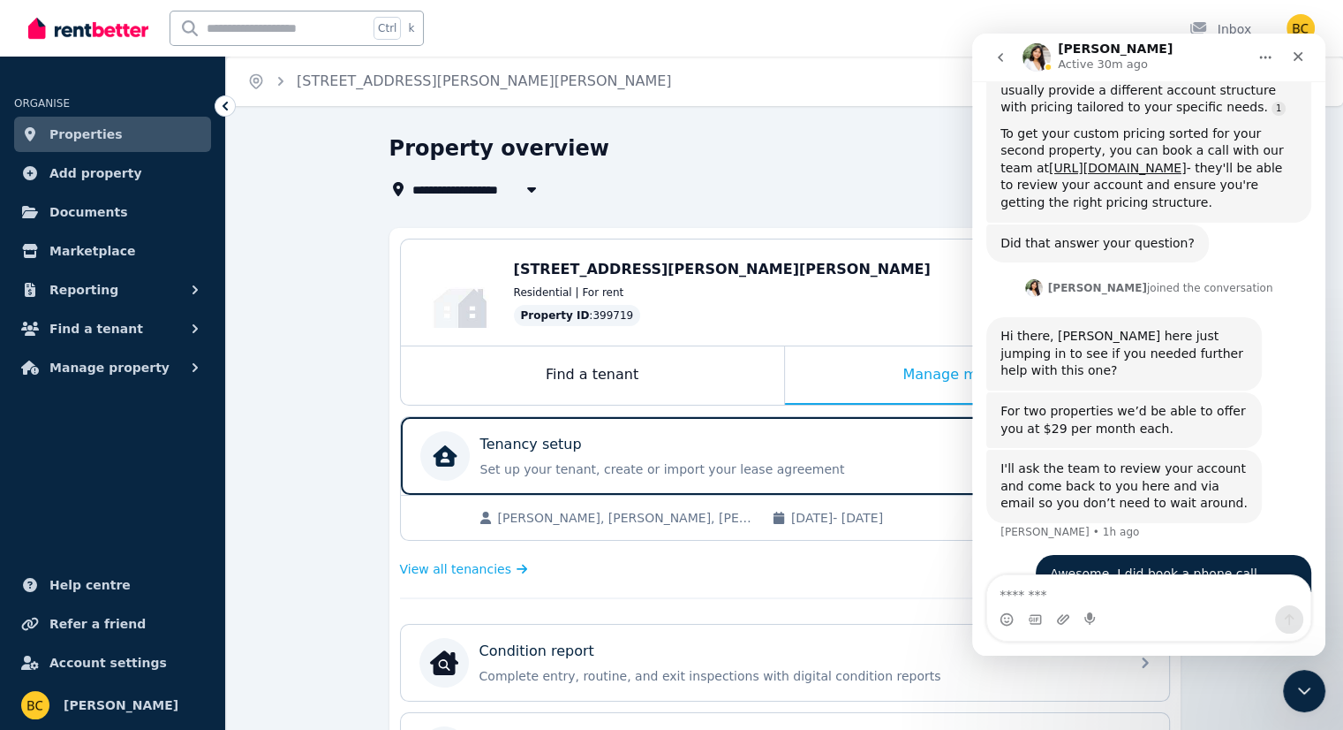
scroll to position [596, 0]
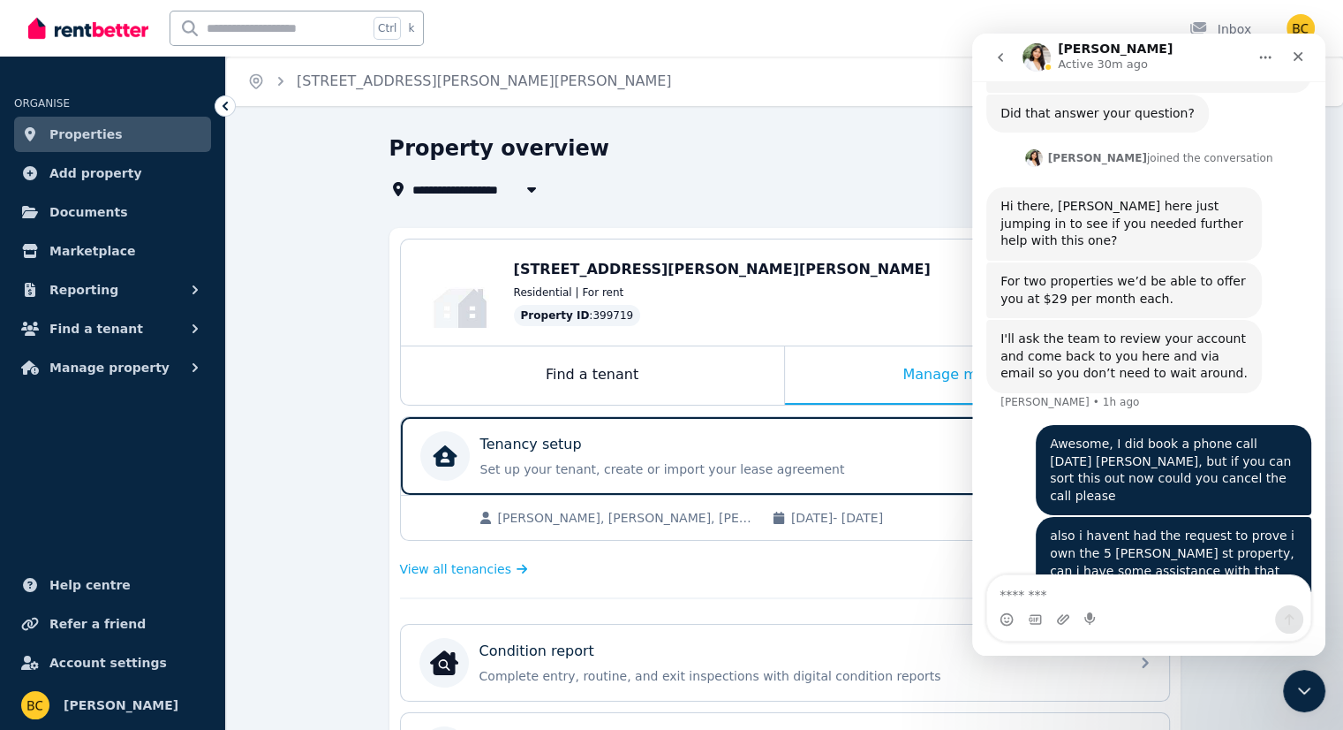
click at [992, 59] on button "go back" at bounding box center [1001, 58] width 34 height 34
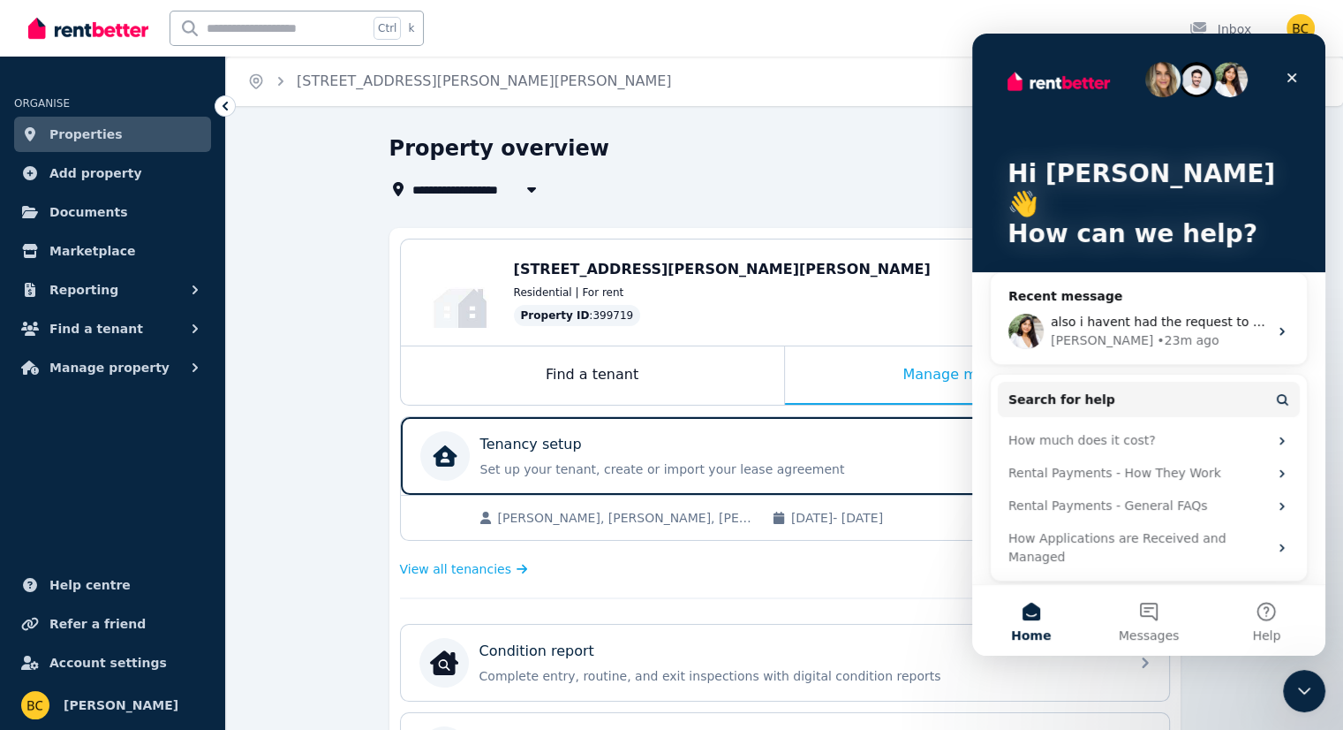
click at [1195, 96] on img "Intercom messenger" at bounding box center [1196, 79] width 35 height 35
click at [1248, 84] on div "Intercom messenger" at bounding box center [1199, 79] width 108 height 35
click at [1156, 612] on button "Messages" at bounding box center [1148, 620] width 117 height 71
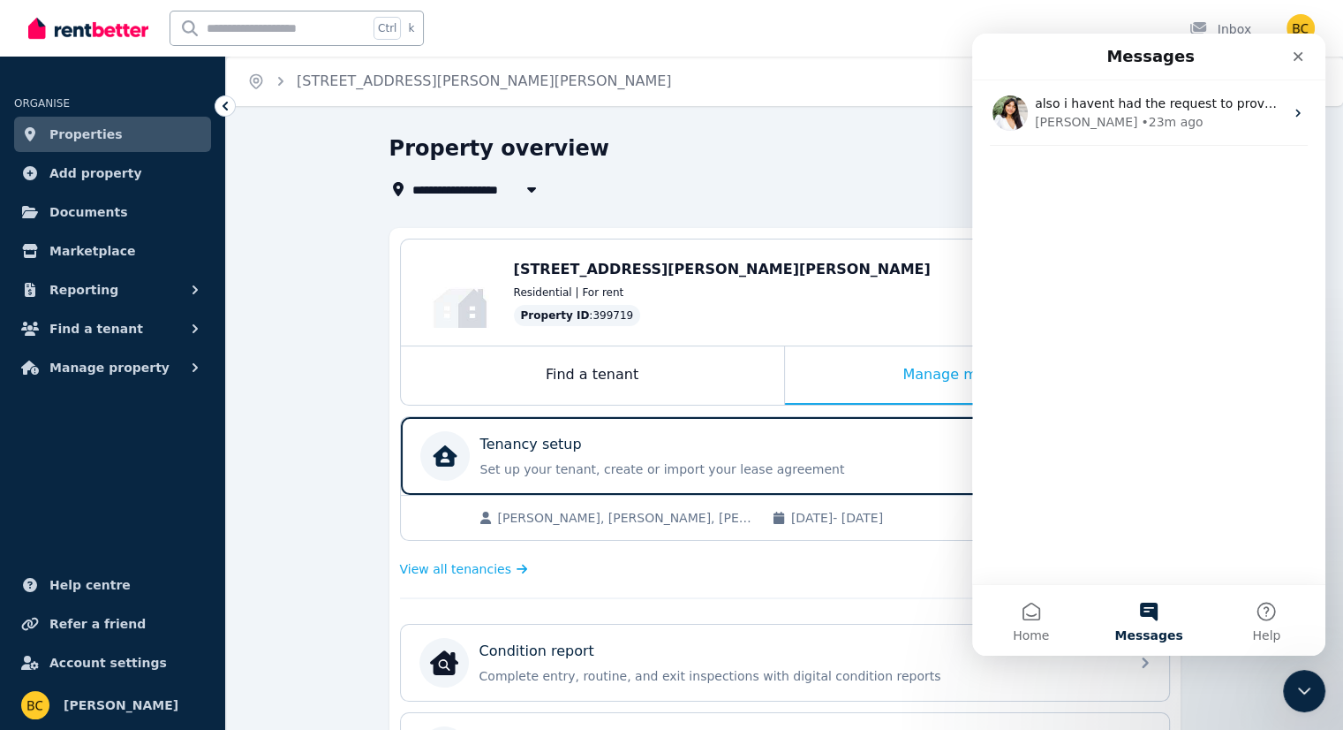
click at [1127, 155] on div "also i havent had the request to prove i own the [STREET_ADDRESS][PERSON_NAME] …" at bounding box center [1148, 331] width 353 height 503
click at [1128, 162] on div "also i havent had the request to prove i own the [STREET_ADDRESS][PERSON_NAME] …" at bounding box center [1148, 331] width 353 height 503
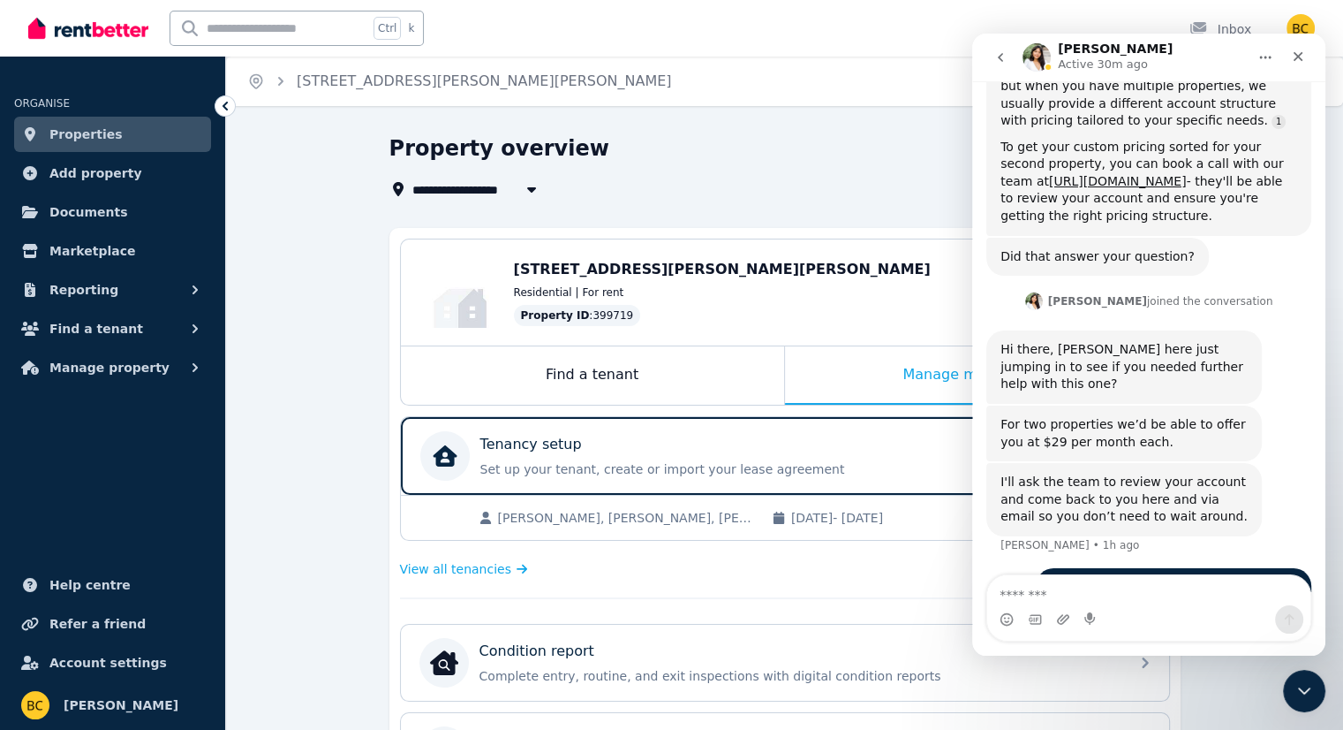
scroll to position [331, 0]
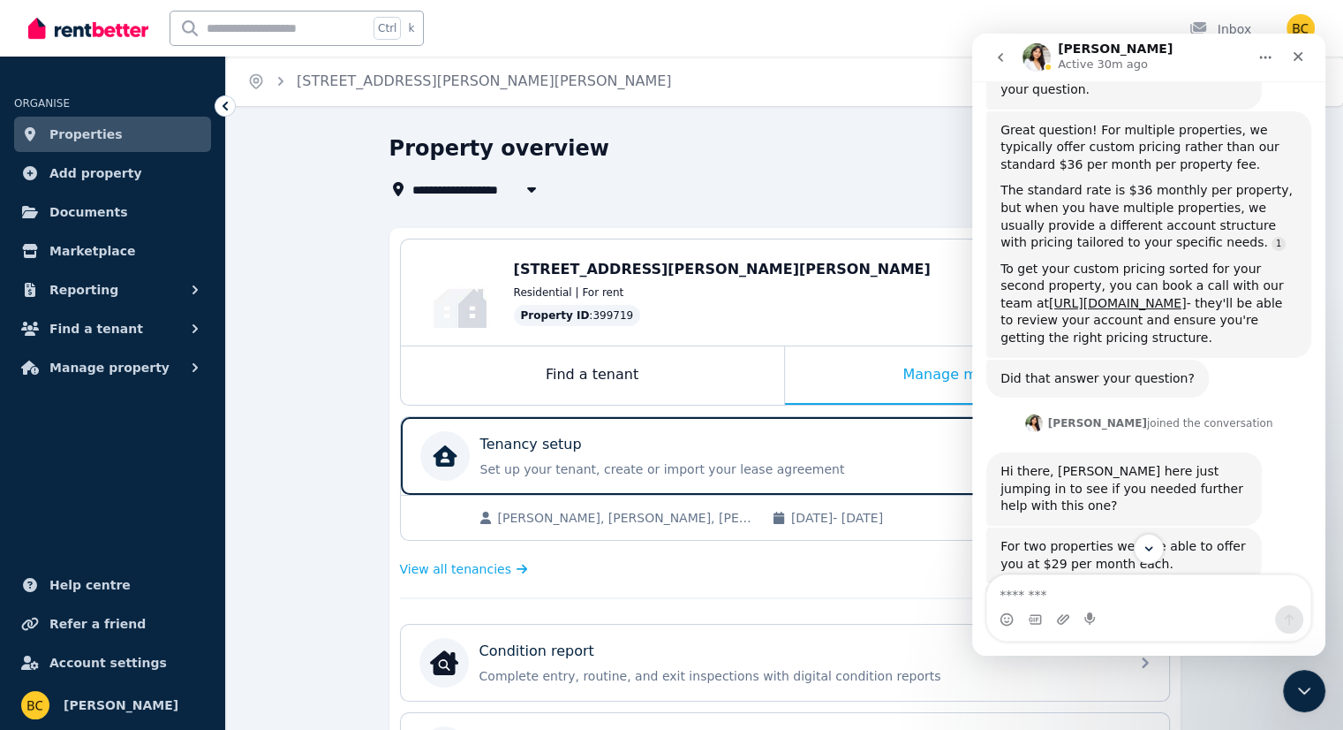
click at [1259, 59] on icon "Home" at bounding box center [1266, 57] width 14 height 14
click at [1004, 57] on icon "go back" at bounding box center [1001, 57] width 14 height 14
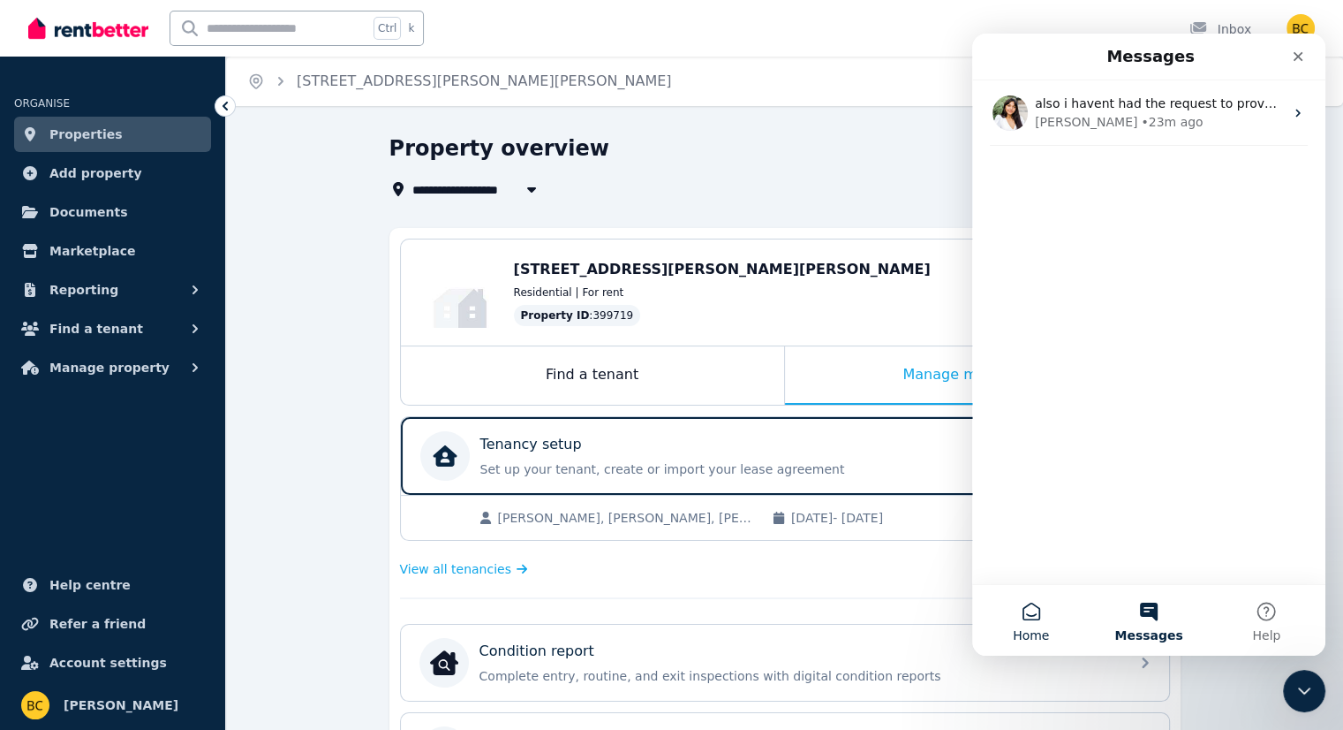
click at [1043, 603] on button "Home" at bounding box center [1030, 620] width 117 height 71
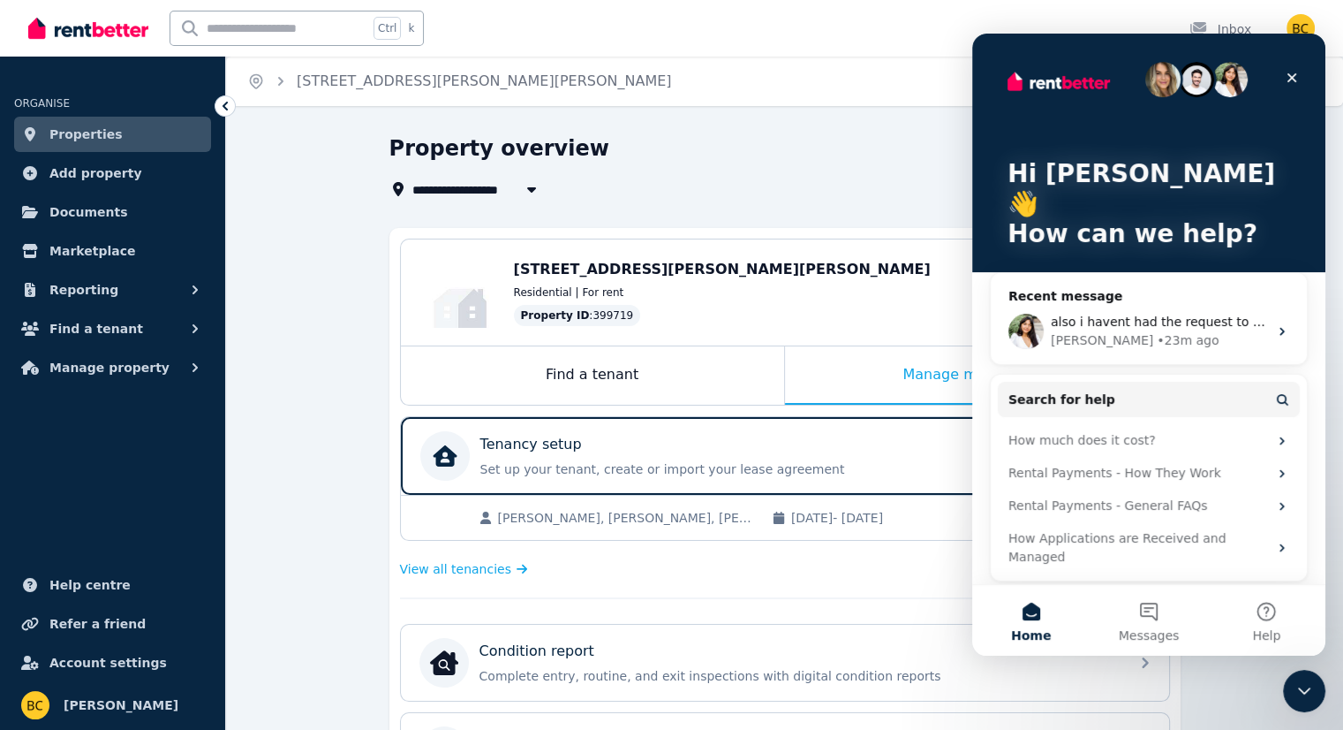
click at [1081, 173] on p "Hi [PERSON_NAME] 👋" at bounding box center [1149, 189] width 283 height 60
click at [1084, 225] on div "Hi [PERSON_NAME] 👋 How can we help?" at bounding box center [1149, 168] width 318 height 268
drag, startPoint x: 1153, startPoint y: 73, endPoint x: 1167, endPoint y: 79, distance: 14.3
click at [1155, 76] on img "Intercom messenger" at bounding box center [1162, 79] width 35 height 35
drag, startPoint x: 1236, startPoint y: 79, endPoint x: 1234, endPoint y: 91, distance: 11.6
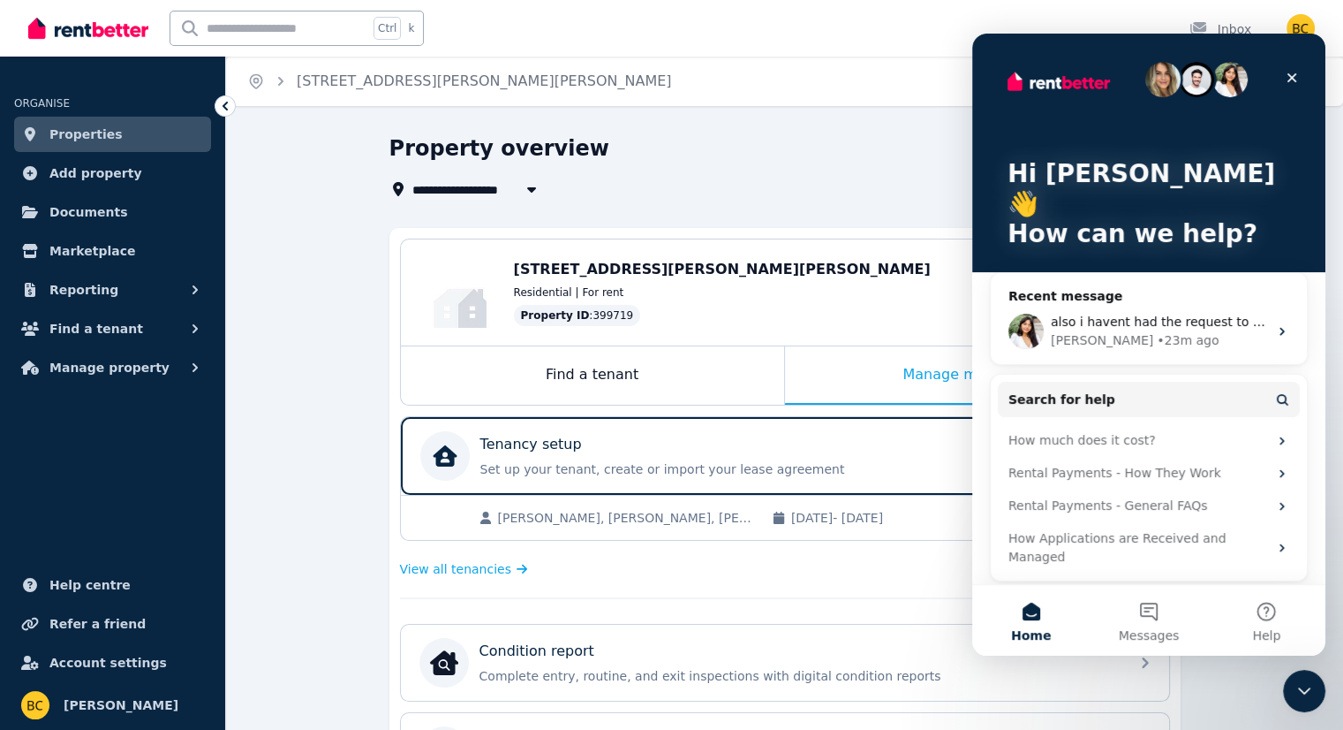
click at [1235, 79] on img "Intercom messenger" at bounding box center [1230, 79] width 35 height 35
click at [1148, 610] on button "Messages" at bounding box center [1148, 620] width 117 height 71
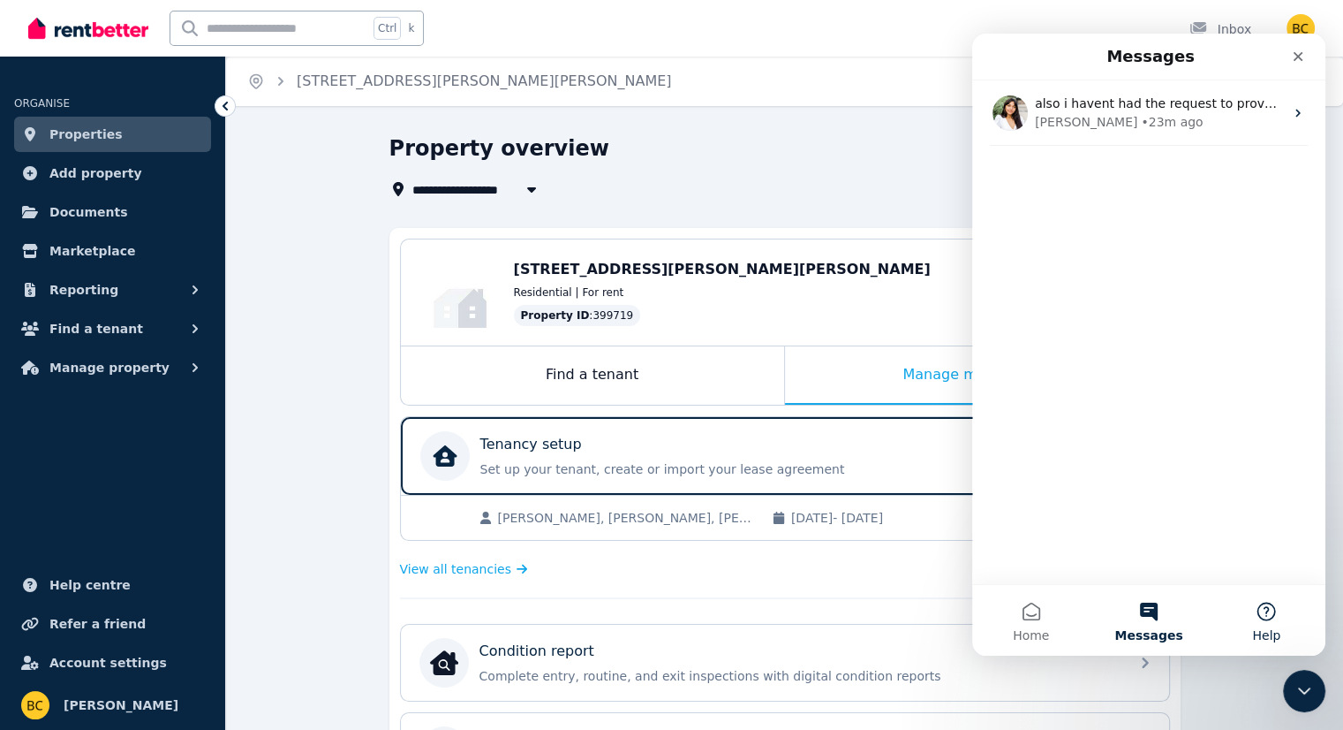
click at [1285, 615] on button "Help" at bounding box center [1266, 620] width 117 height 71
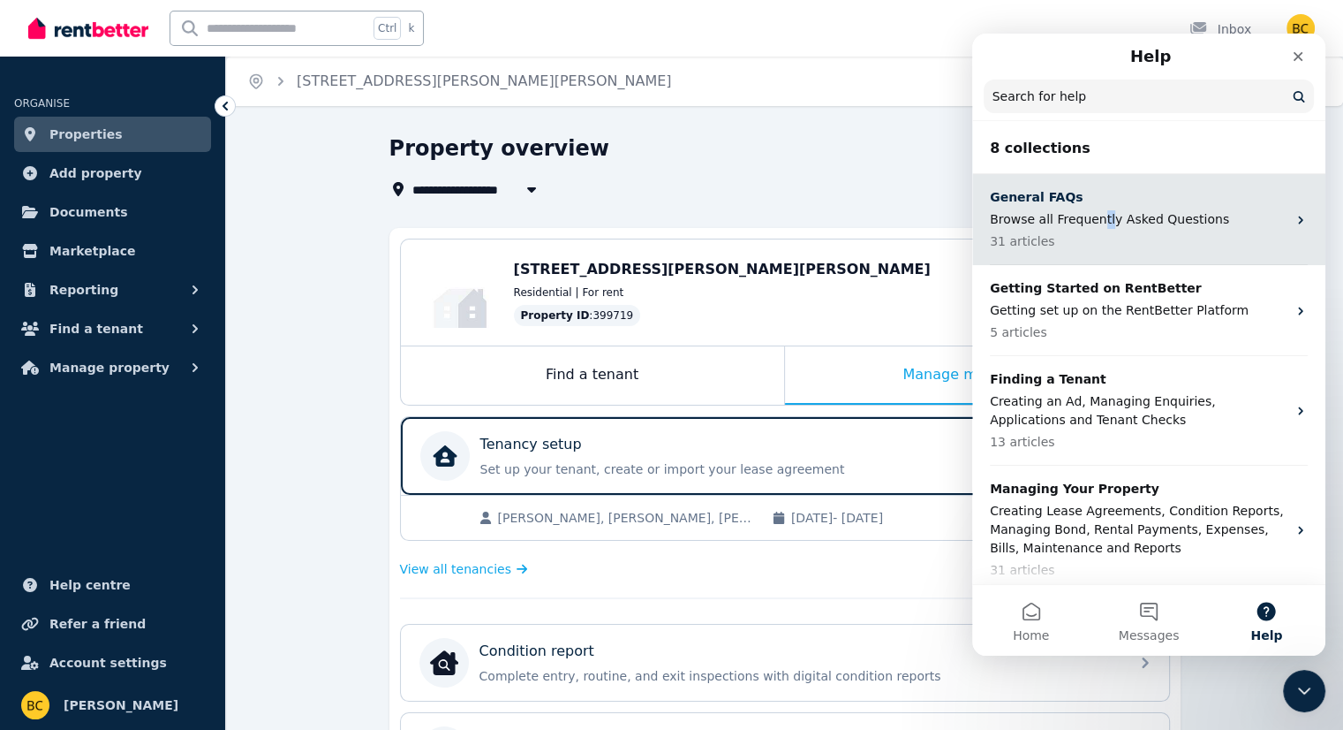
click at [1093, 223] on p "Browse all Frequently Asked Questions" at bounding box center [1138, 219] width 297 height 19
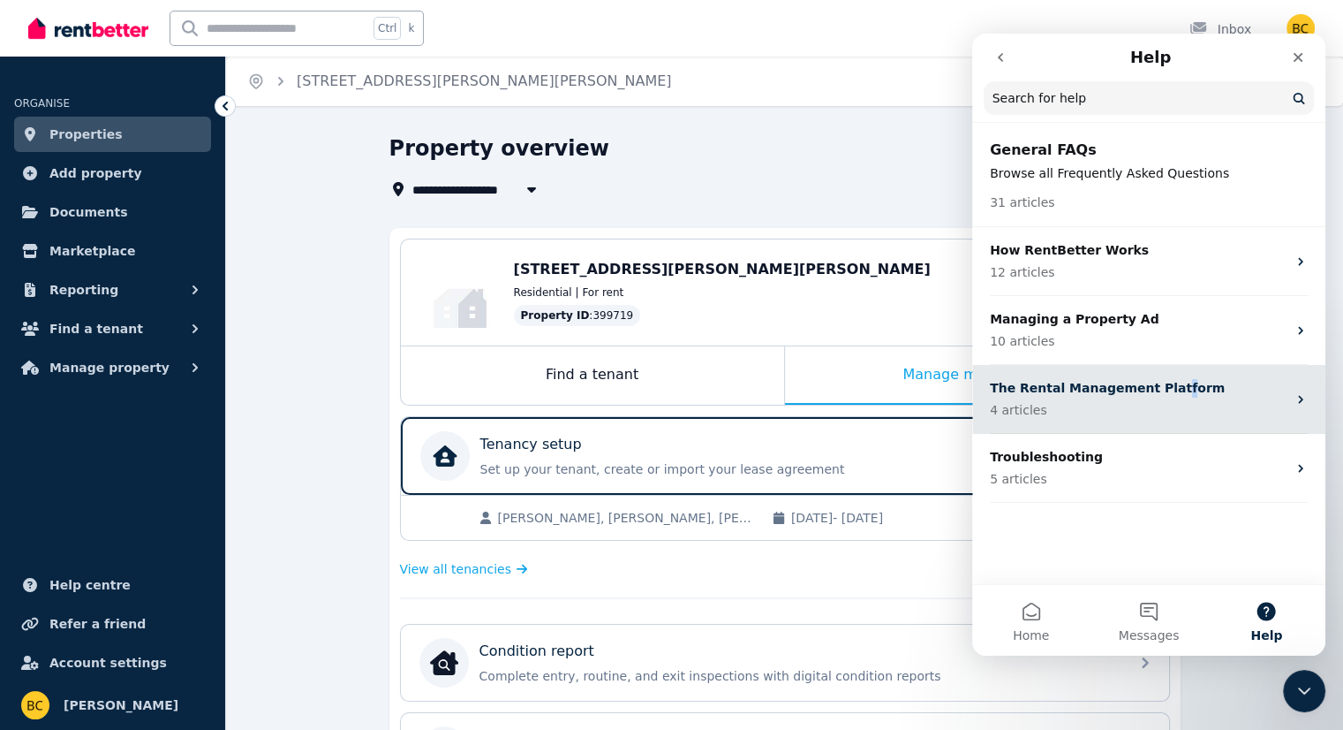
click at [1153, 391] on p "The Rental Management Platform" at bounding box center [1138, 388] width 297 height 19
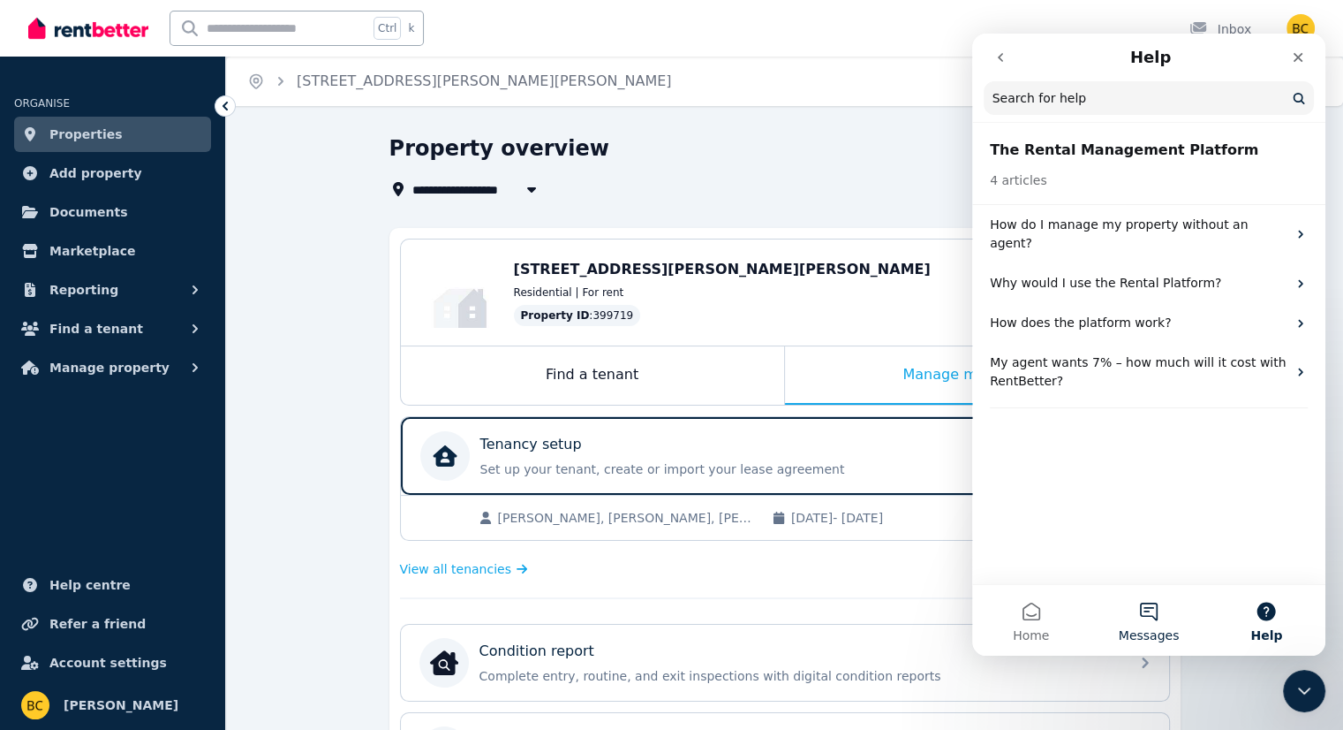
click at [1156, 616] on button "Messages" at bounding box center [1148, 620] width 117 height 71
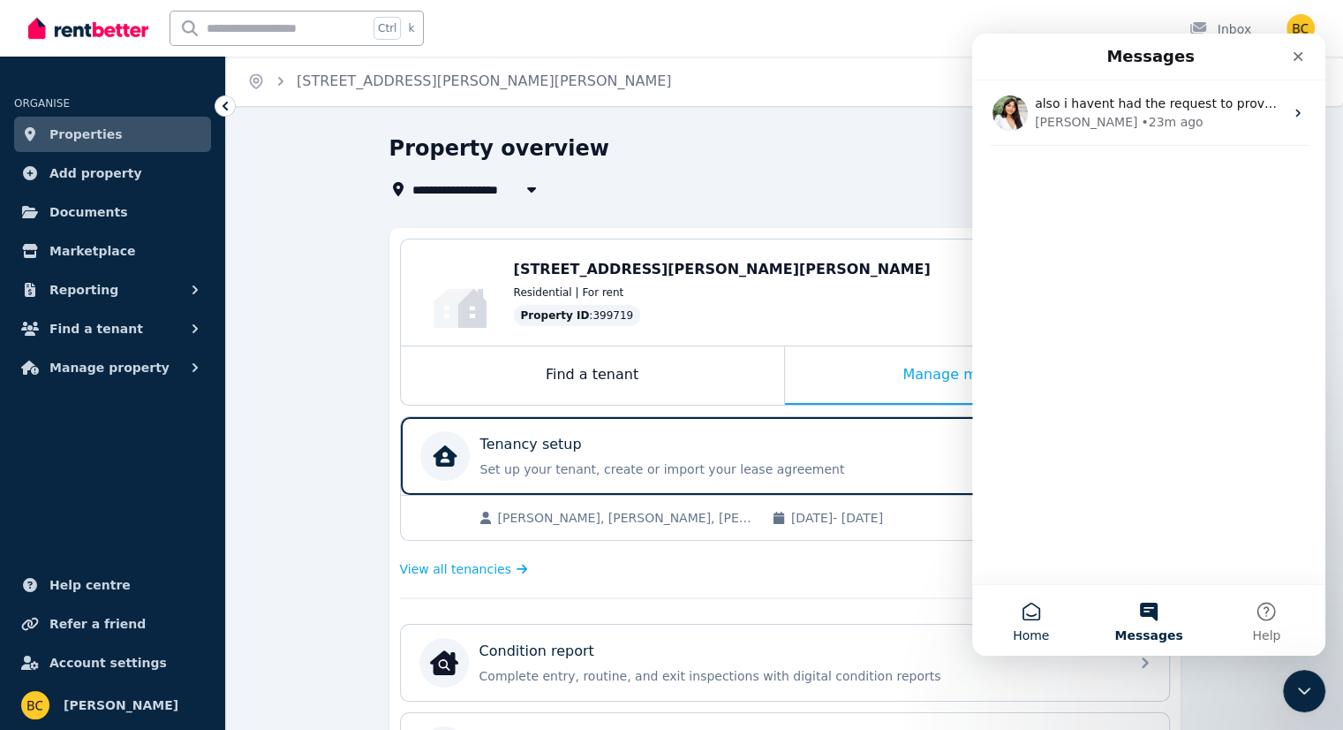
click at [1058, 624] on button "Home" at bounding box center [1030, 620] width 117 height 71
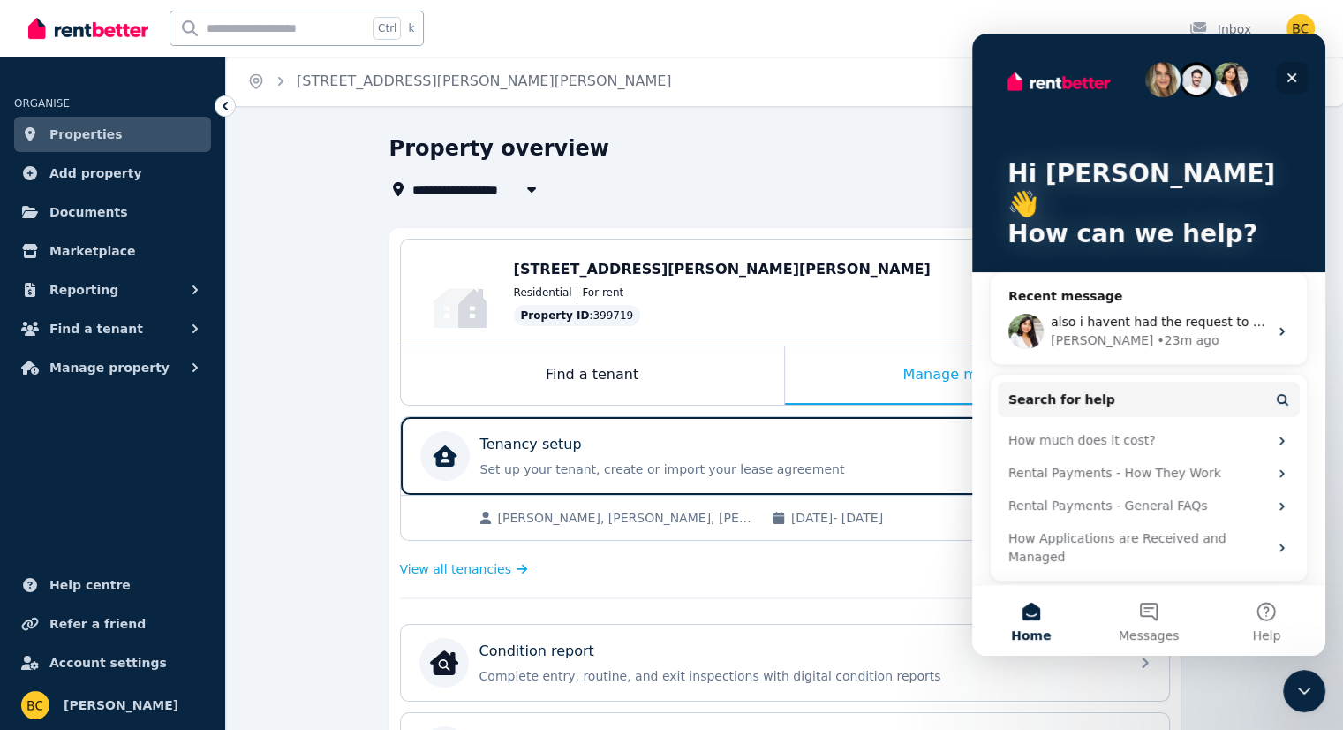
click at [1290, 77] on icon "Close" at bounding box center [1293, 78] width 10 height 10
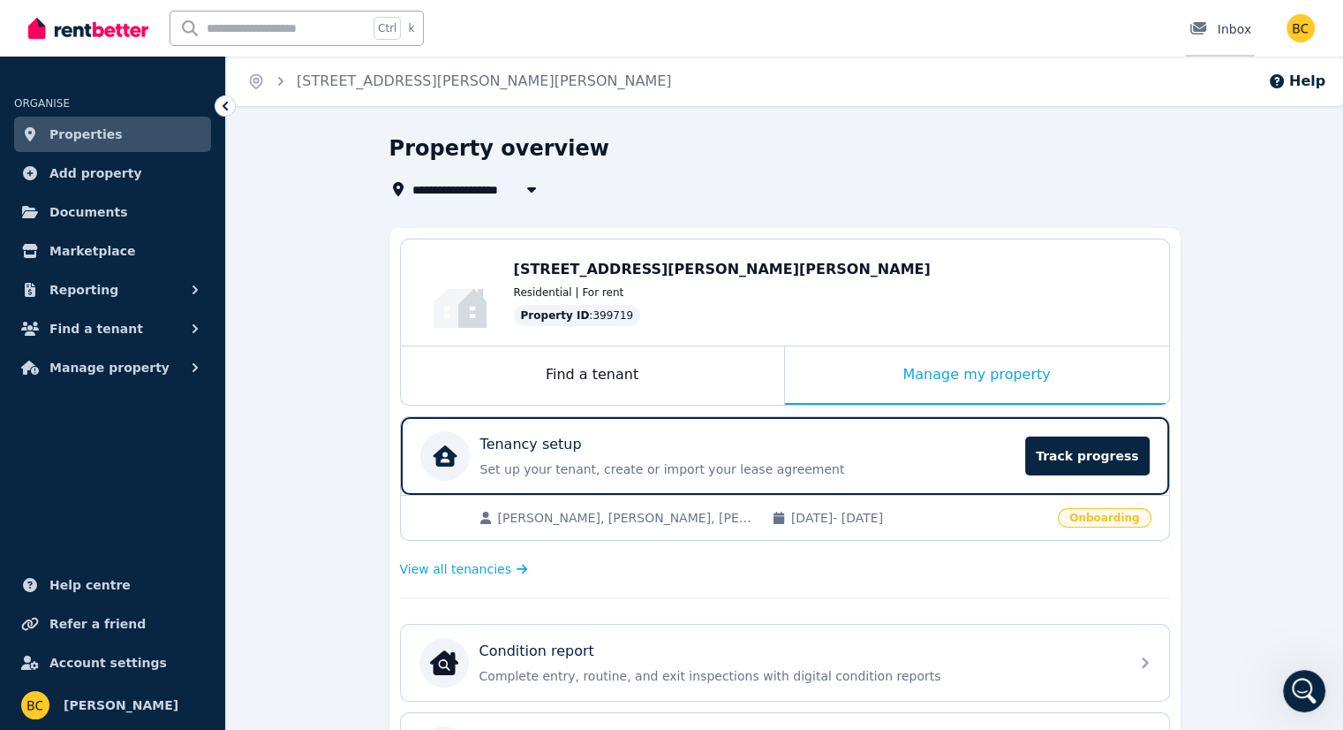
click at [1236, 32] on div "Inbox" at bounding box center [1221, 29] width 62 height 18
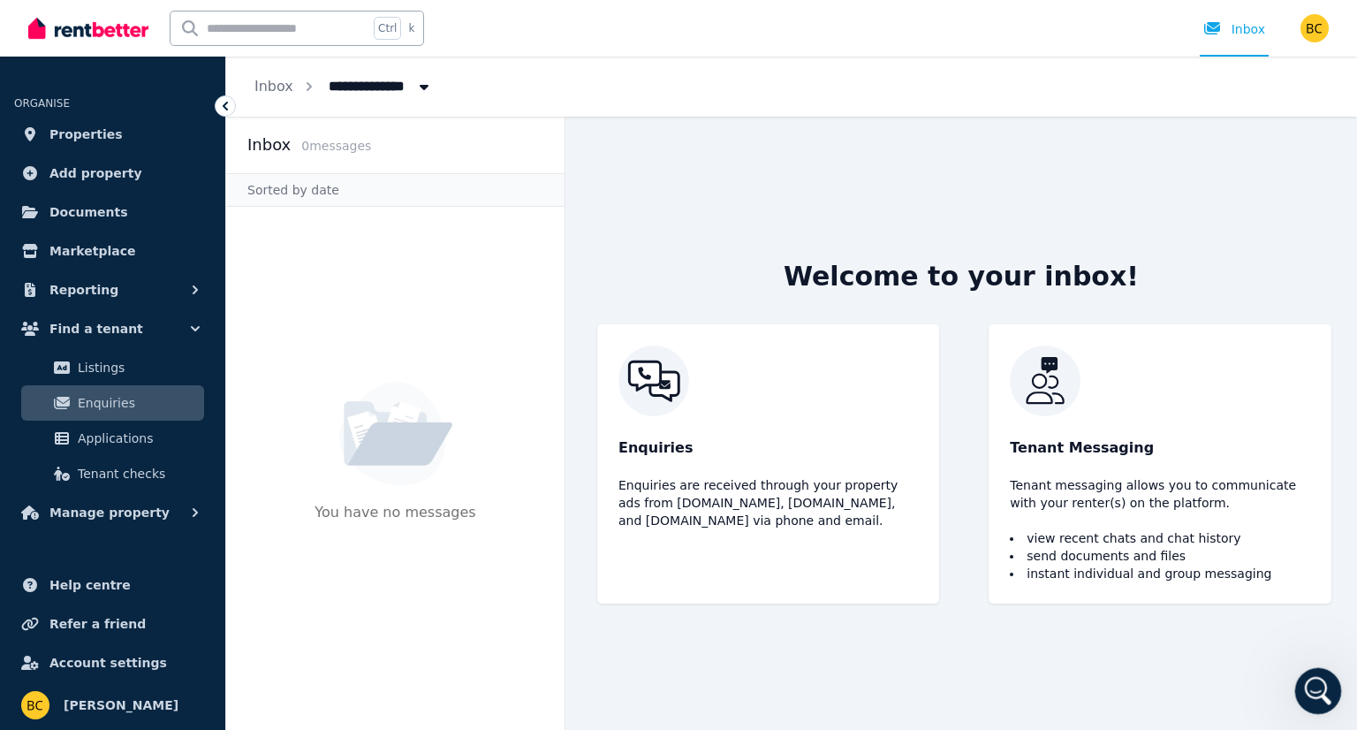
click at [1304, 685] on icon "Open Intercom Messenger" at bounding box center [1315, 688] width 29 height 29
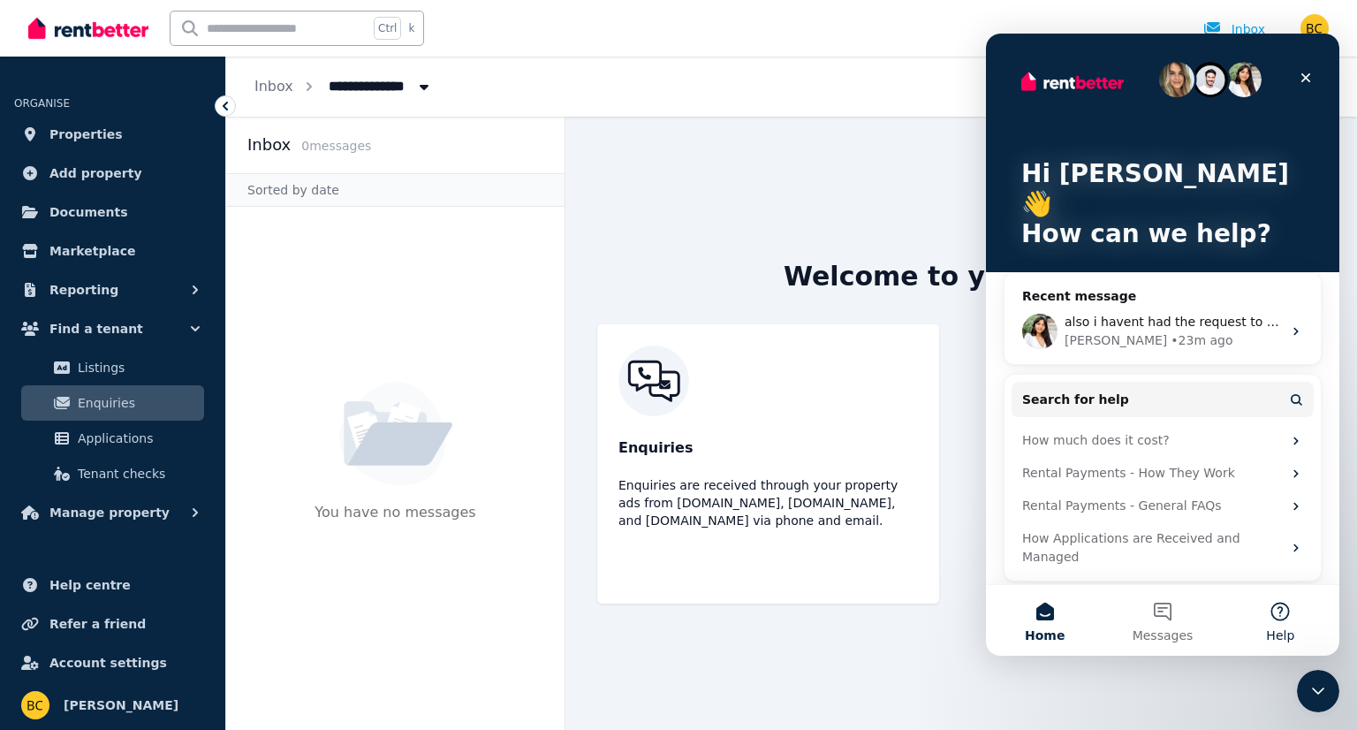
click at [1279, 621] on button "Help" at bounding box center [1279, 620] width 117 height 71
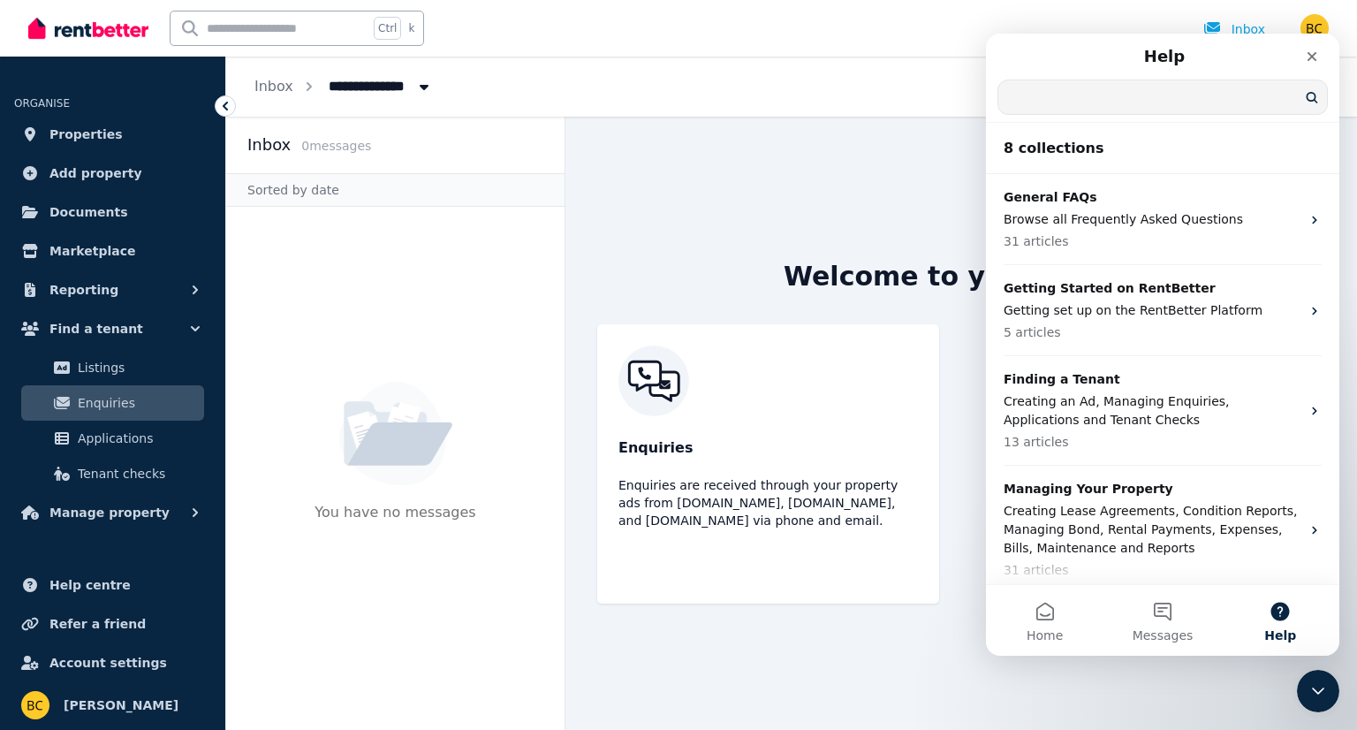
click at [1070, 98] on input "Search for help" at bounding box center [1162, 97] width 329 height 34
click at [139, 340] on button "Find a tenant" at bounding box center [112, 328] width 197 height 35
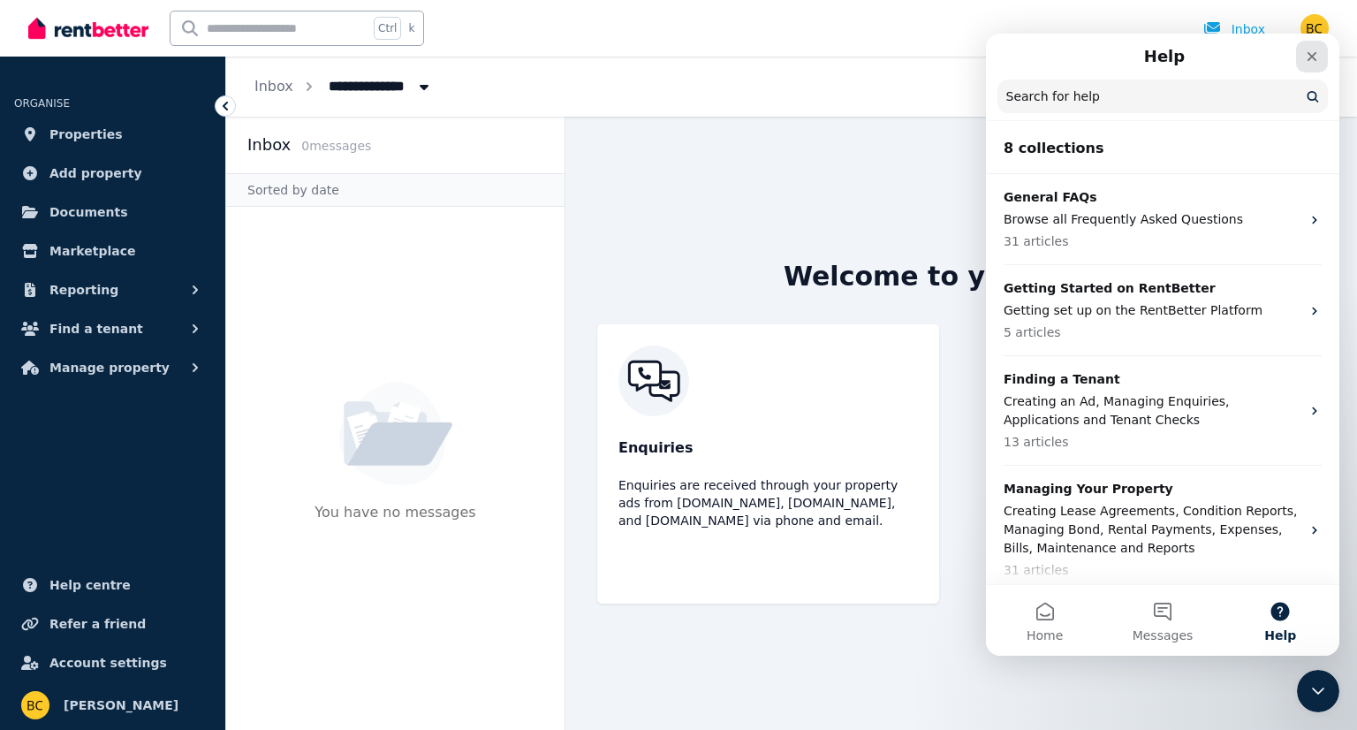
drag, startPoint x: 1307, startPoint y: 63, endPoint x: 2042, endPoint y: 167, distance: 742.2
click at [1307, 63] on icon "Close" at bounding box center [1311, 56] width 14 height 14
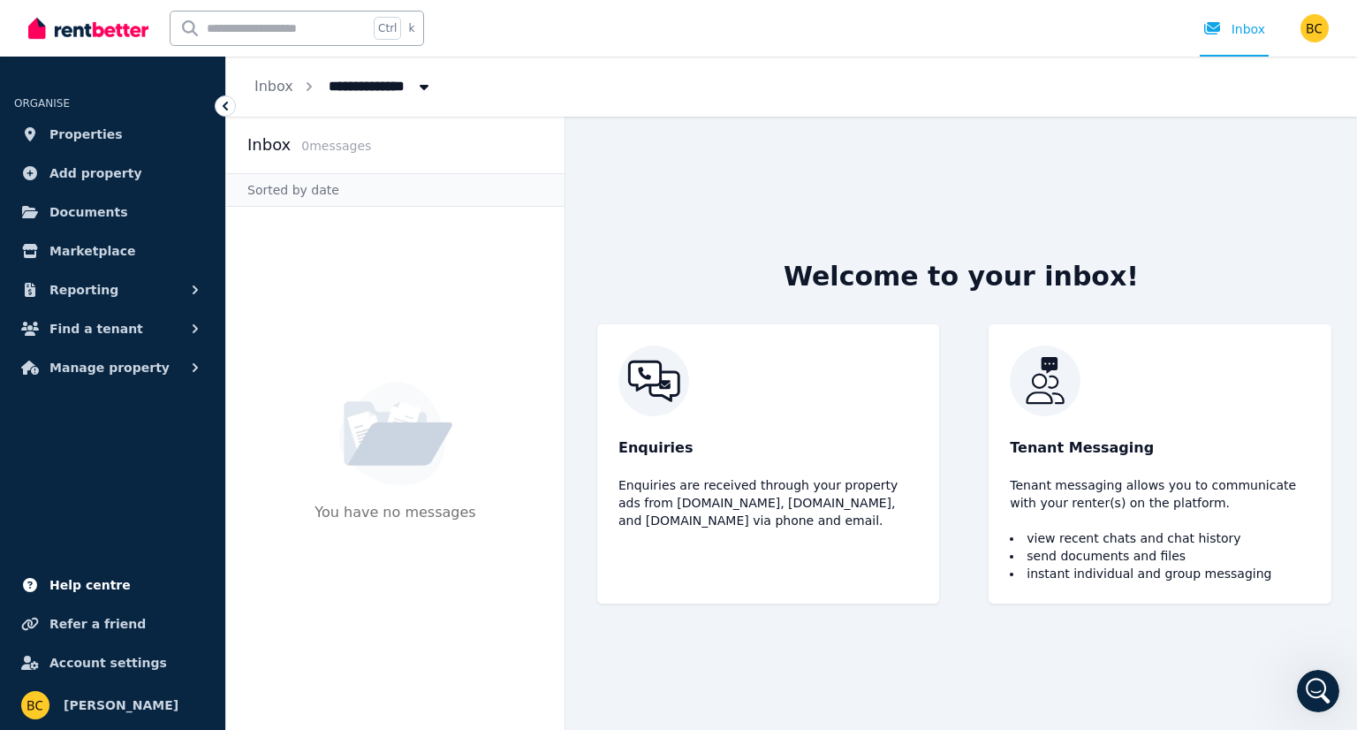
click at [98, 581] on span "Help centre" at bounding box center [89, 584] width 81 height 21
click at [74, 216] on span "Documents" at bounding box center [88, 211] width 79 height 21
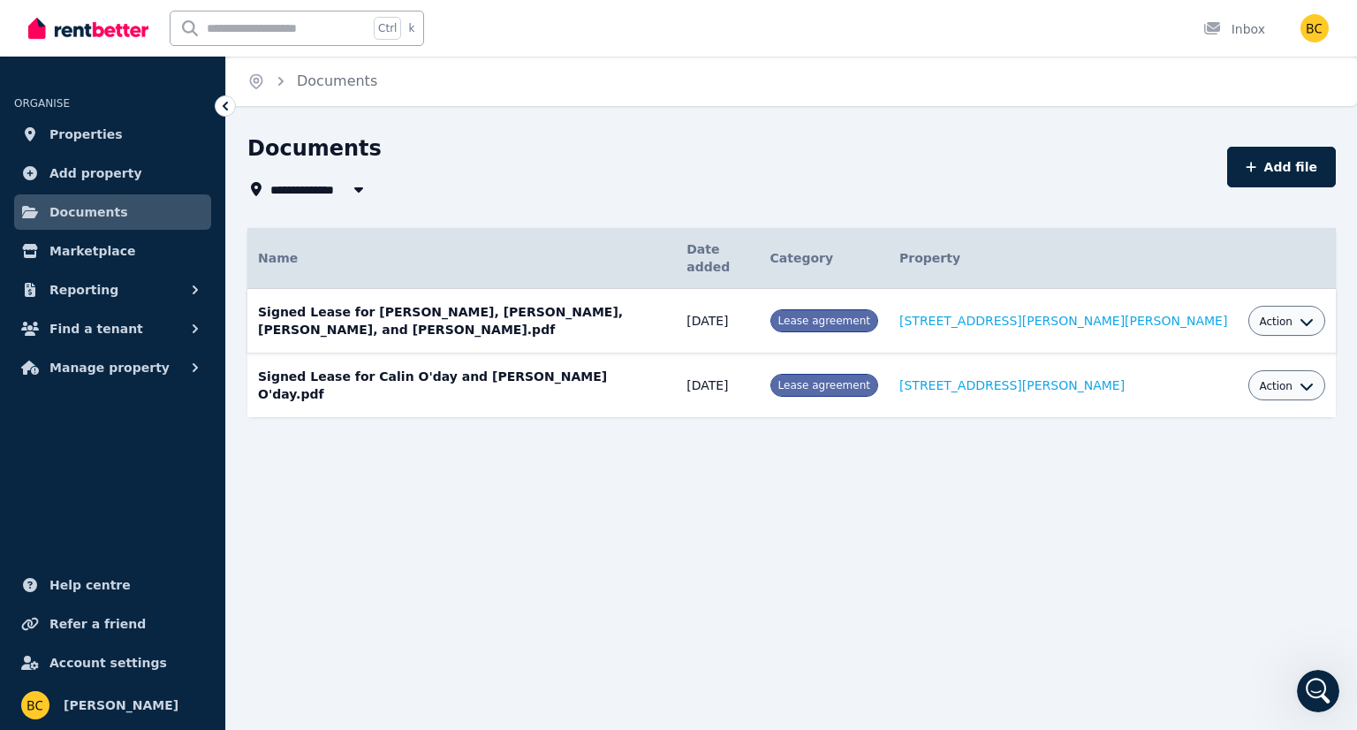
click at [1299, 314] on icon "button" at bounding box center [1306, 321] width 14 height 14
drag, startPoint x: 1258, startPoint y: 546, endPoint x: 1240, endPoint y: 475, distance: 72.8
click at [1257, 546] on div "**********" at bounding box center [678, 365] width 1357 height 730
click at [1285, 379] on button "Action" at bounding box center [1286, 386] width 55 height 14
drag, startPoint x: 1221, startPoint y: 577, endPoint x: 1229, endPoint y: 455, distance: 122.1
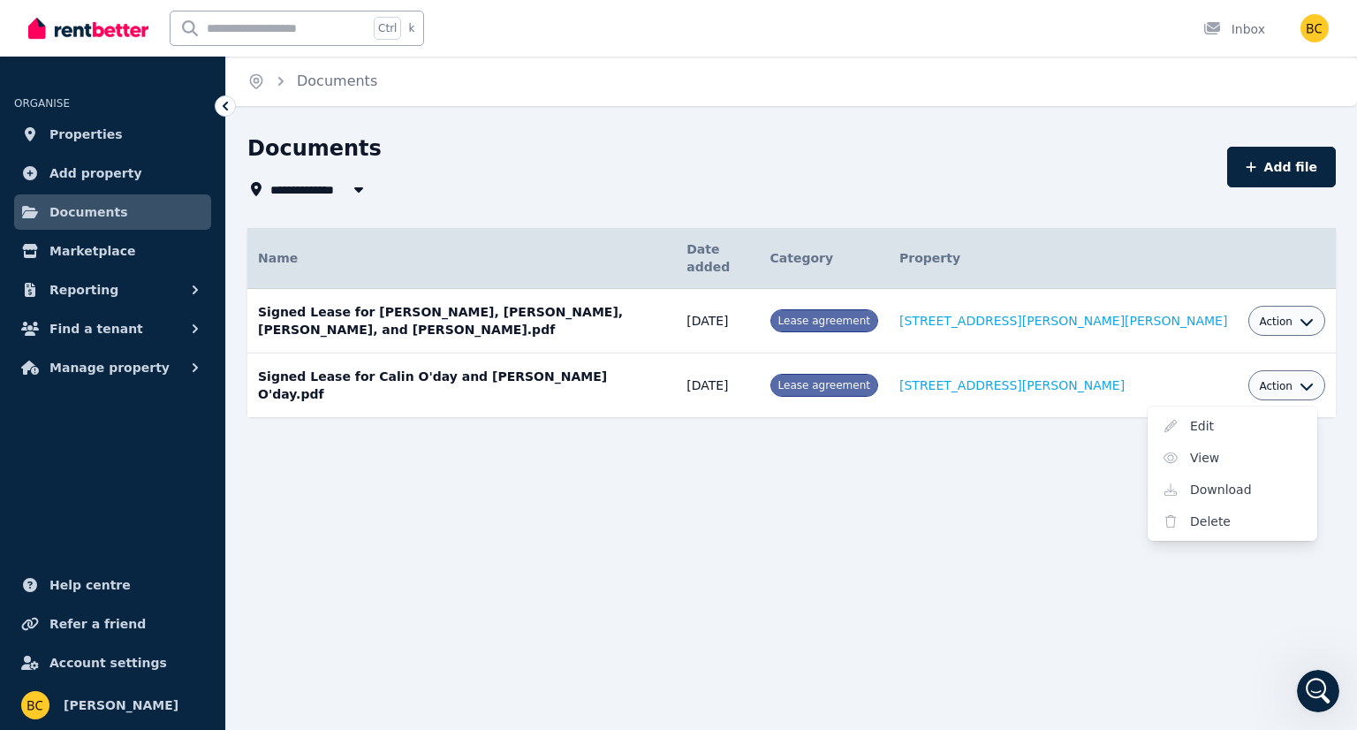
click at [1221, 572] on div "**********" at bounding box center [678, 365] width 1357 height 730
click at [1285, 310] on div "Action" at bounding box center [1286, 320] width 55 height 21
click at [1282, 314] on button "Action" at bounding box center [1286, 321] width 55 height 14
click at [1213, 409] on link "Download" at bounding box center [1232, 425] width 170 height 32
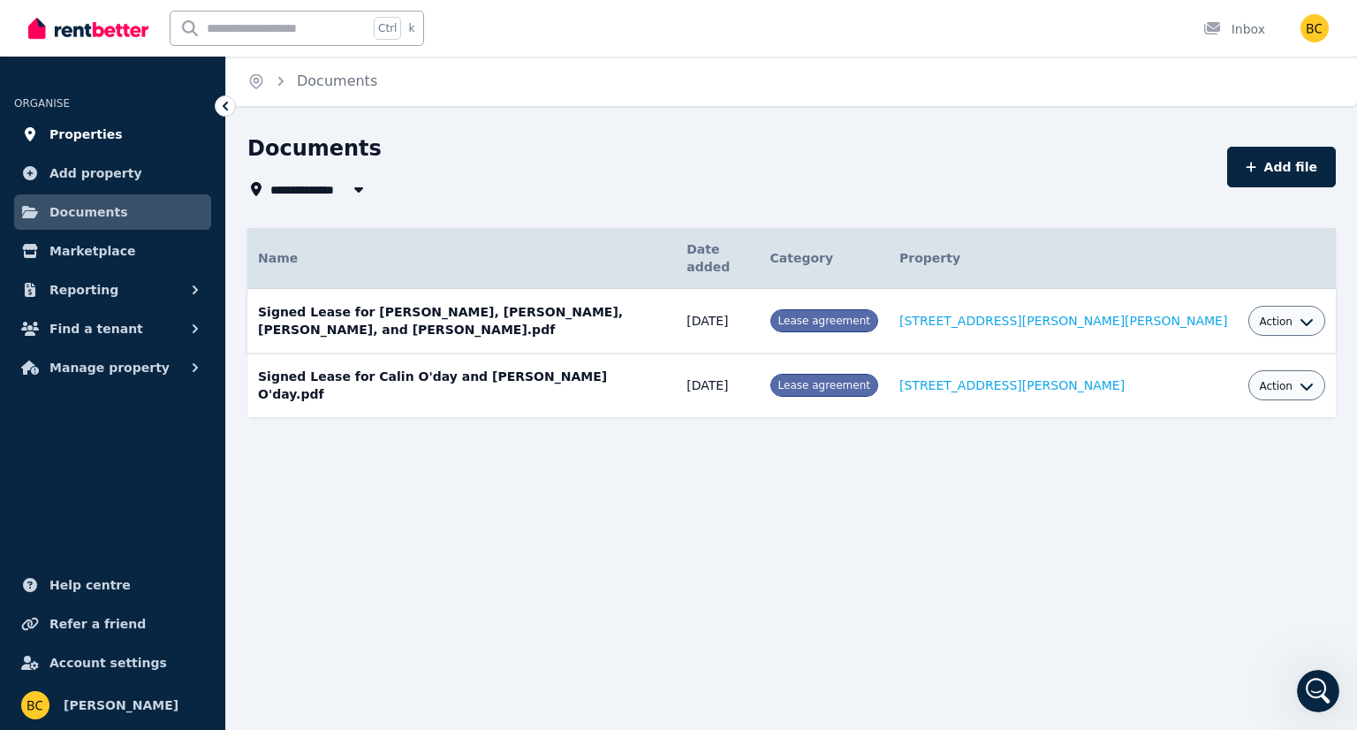
click at [102, 128] on span "Properties" at bounding box center [85, 134] width 73 height 21
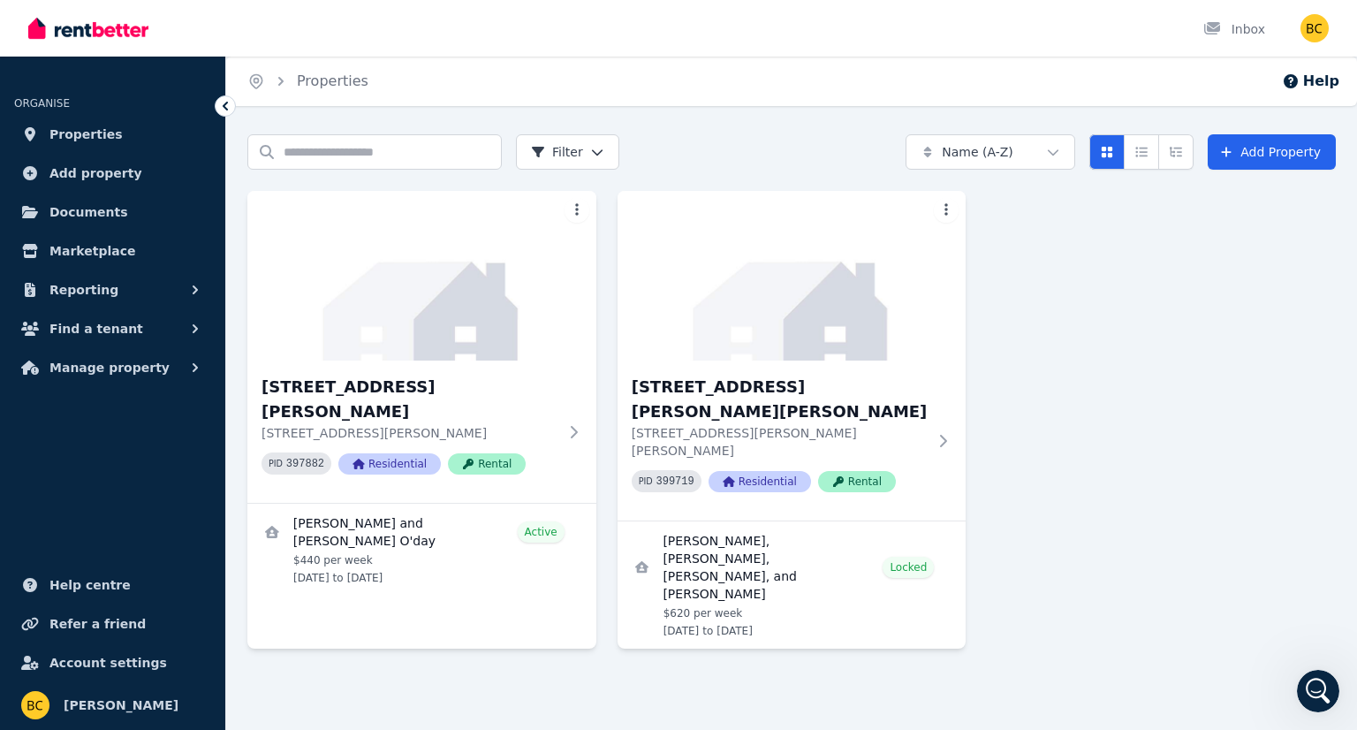
click at [970, 530] on div "[STREET_ADDRESS][GEOGRAPHIC_DATA][PERSON_NAME][STREET_ADDRESS][PERSON_NAME] PID…" at bounding box center [791, 419] width 1088 height 457
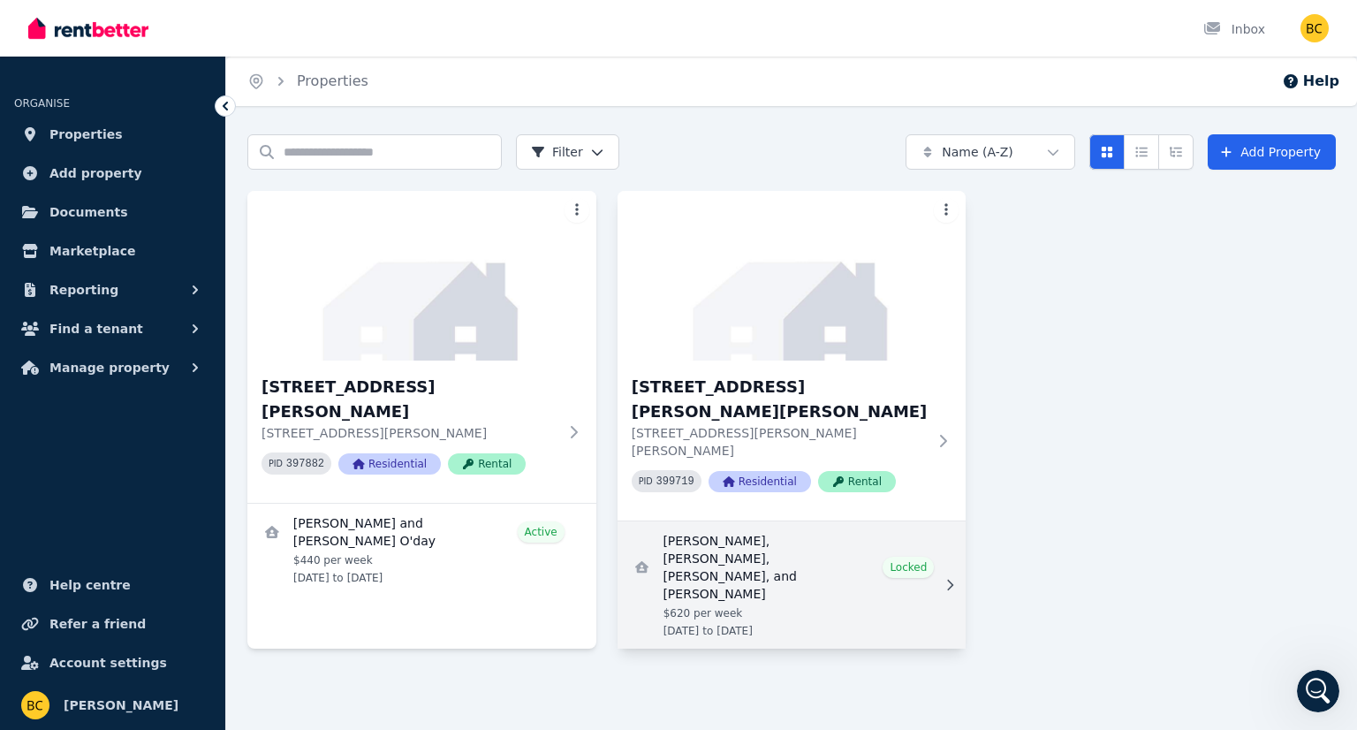
click at [957, 578] on icon at bounding box center [950, 584] width 18 height 12
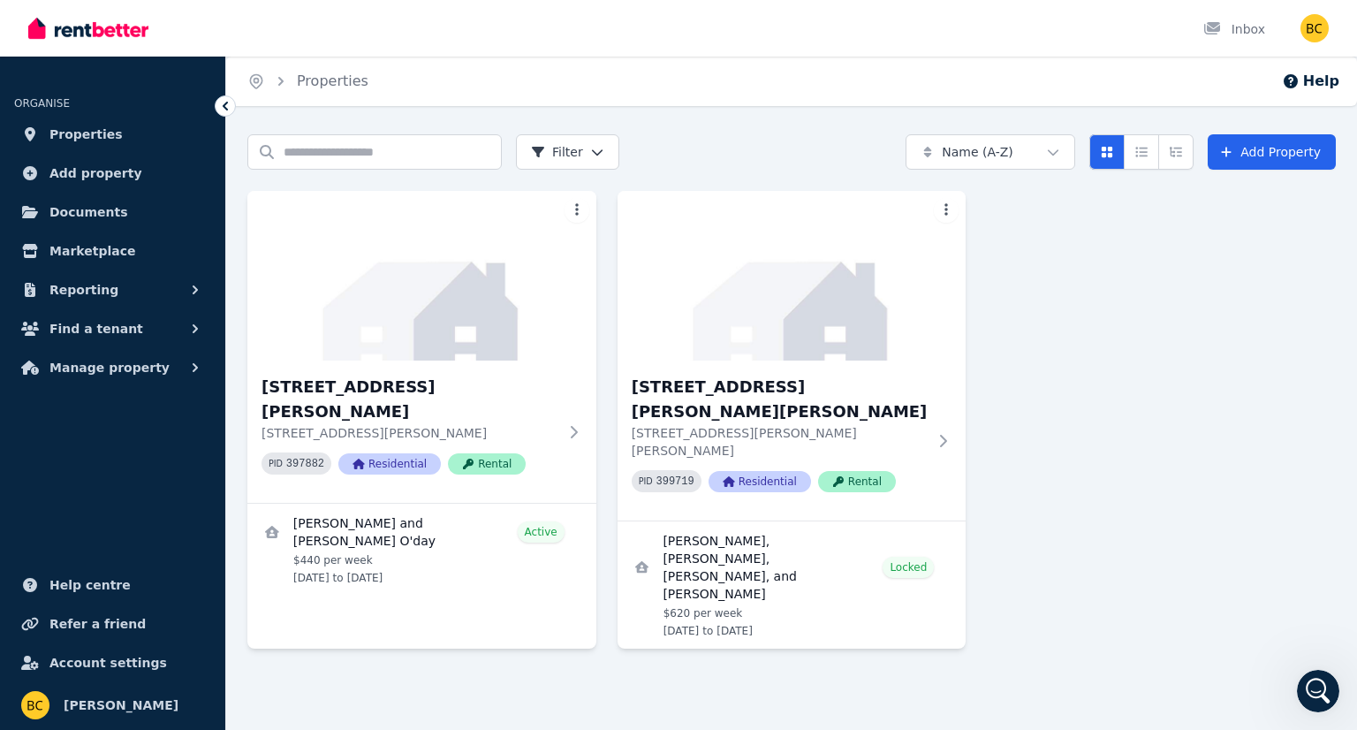
click at [813, 624] on div "Search properties Filter Name (A-Z) Add Property [STREET_ADDRESS][GEOGRAPHIC_DA…" at bounding box center [791, 431] width 1130 height 595
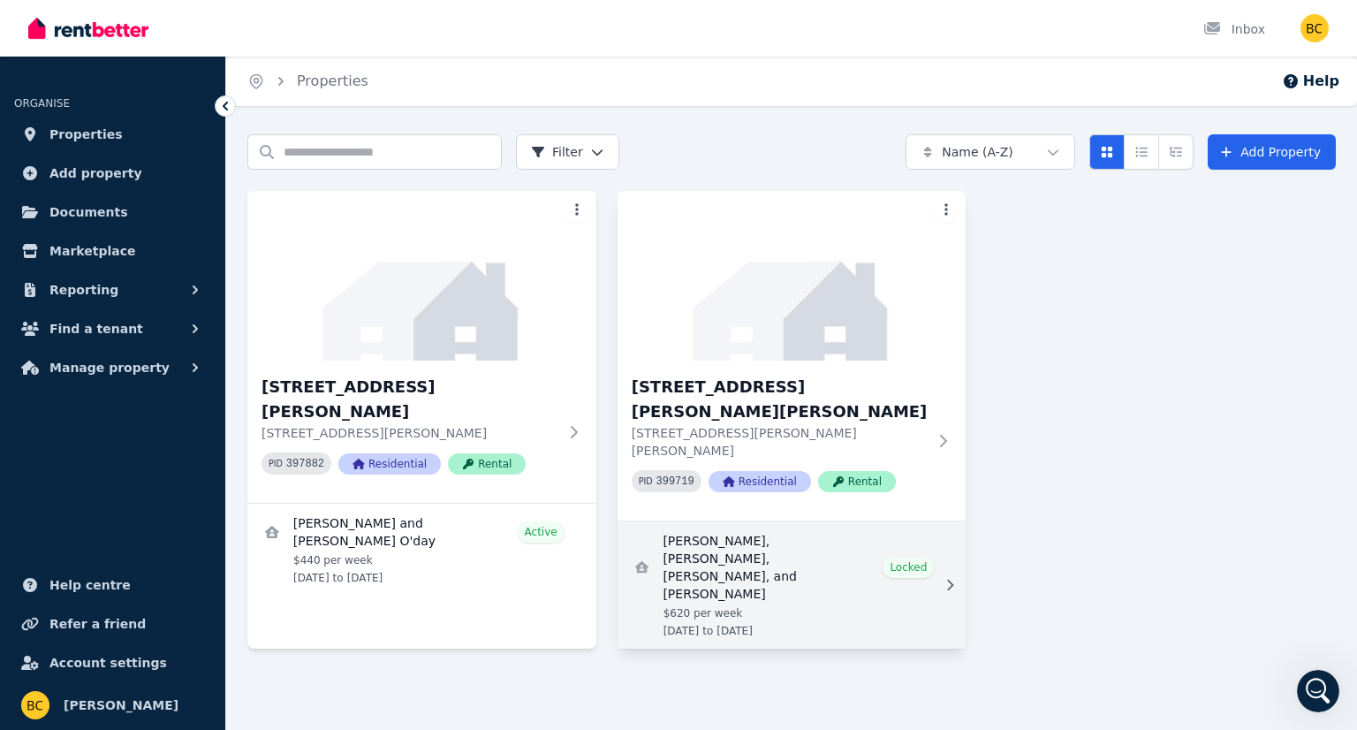
click at [949, 578] on icon at bounding box center [950, 584] width 18 height 12
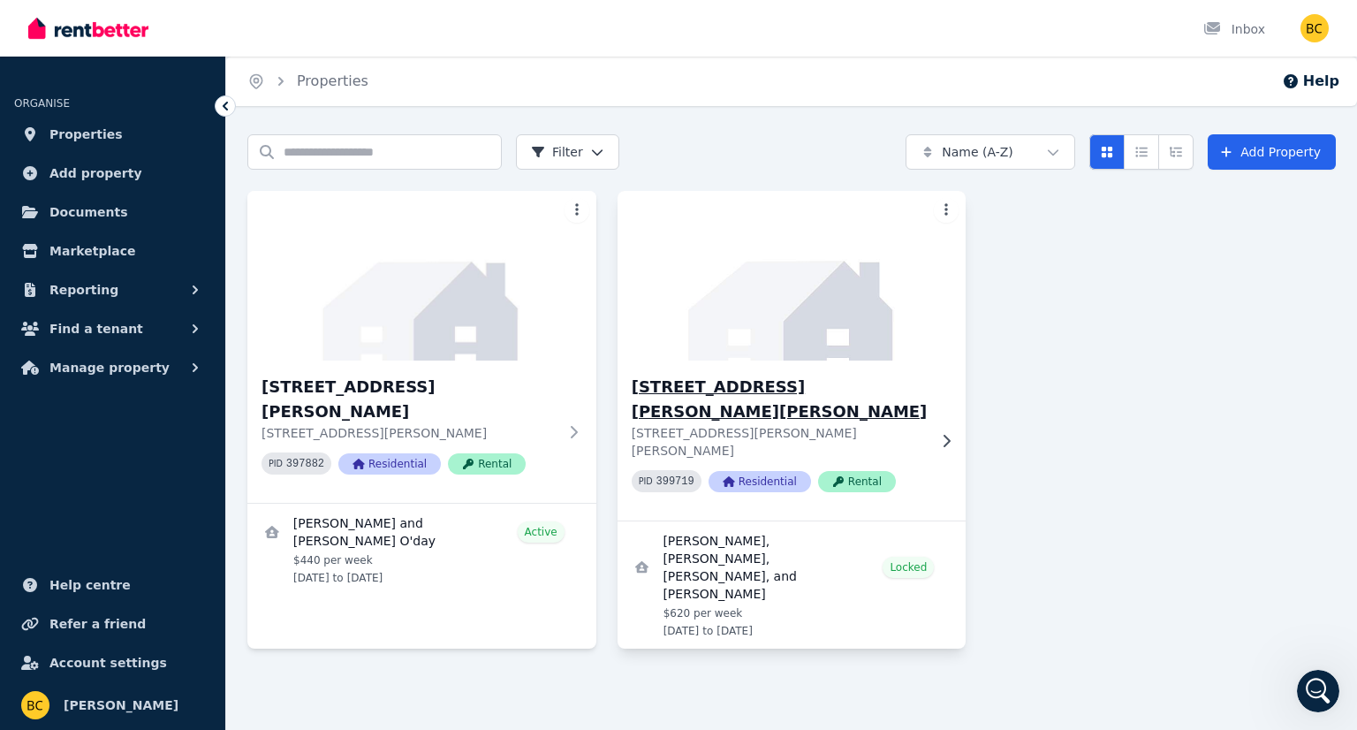
click at [946, 409] on div "[STREET_ADDRESS][PERSON_NAME][PERSON_NAME][PERSON_NAME][PERSON_NAME] PID 399719…" at bounding box center [791, 440] width 349 height 160
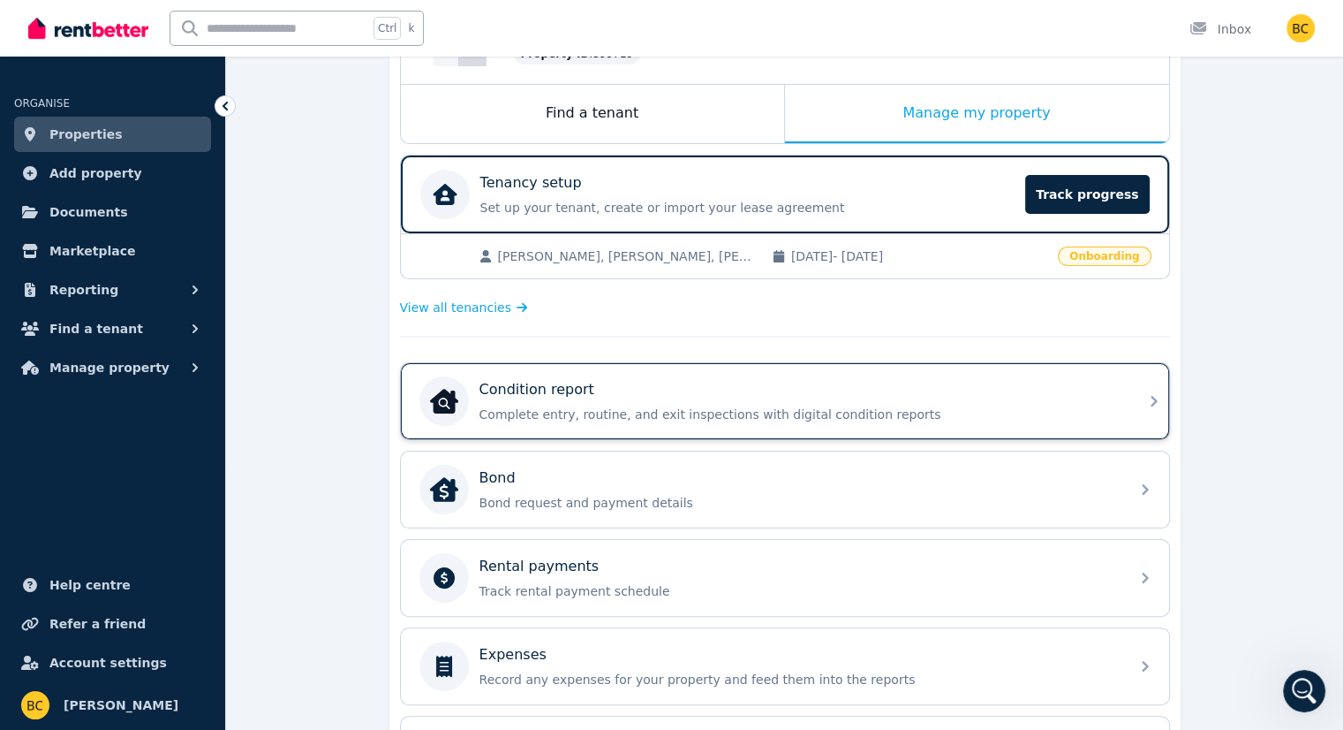
scroll to position [265, 0]
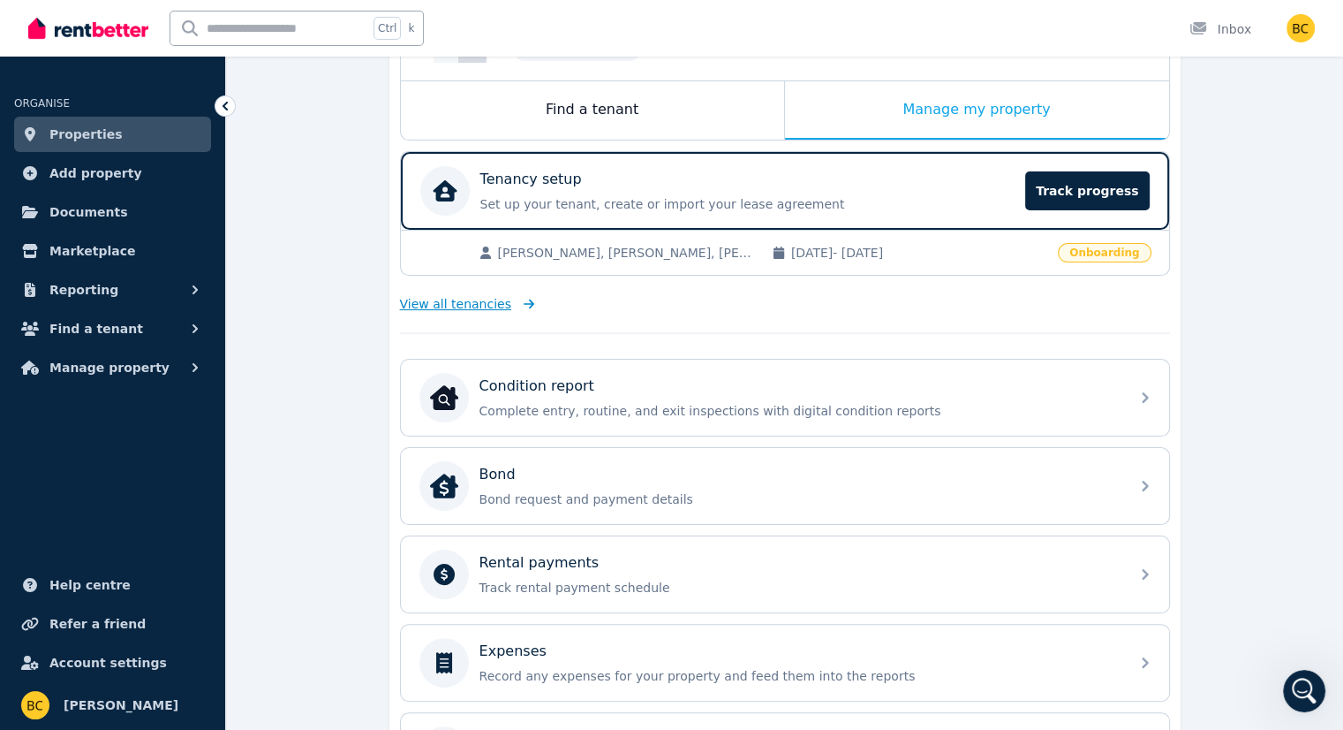
click at [468, 301] on span "View all tenancies" at bounding box center [455, 304] width 111 height 18
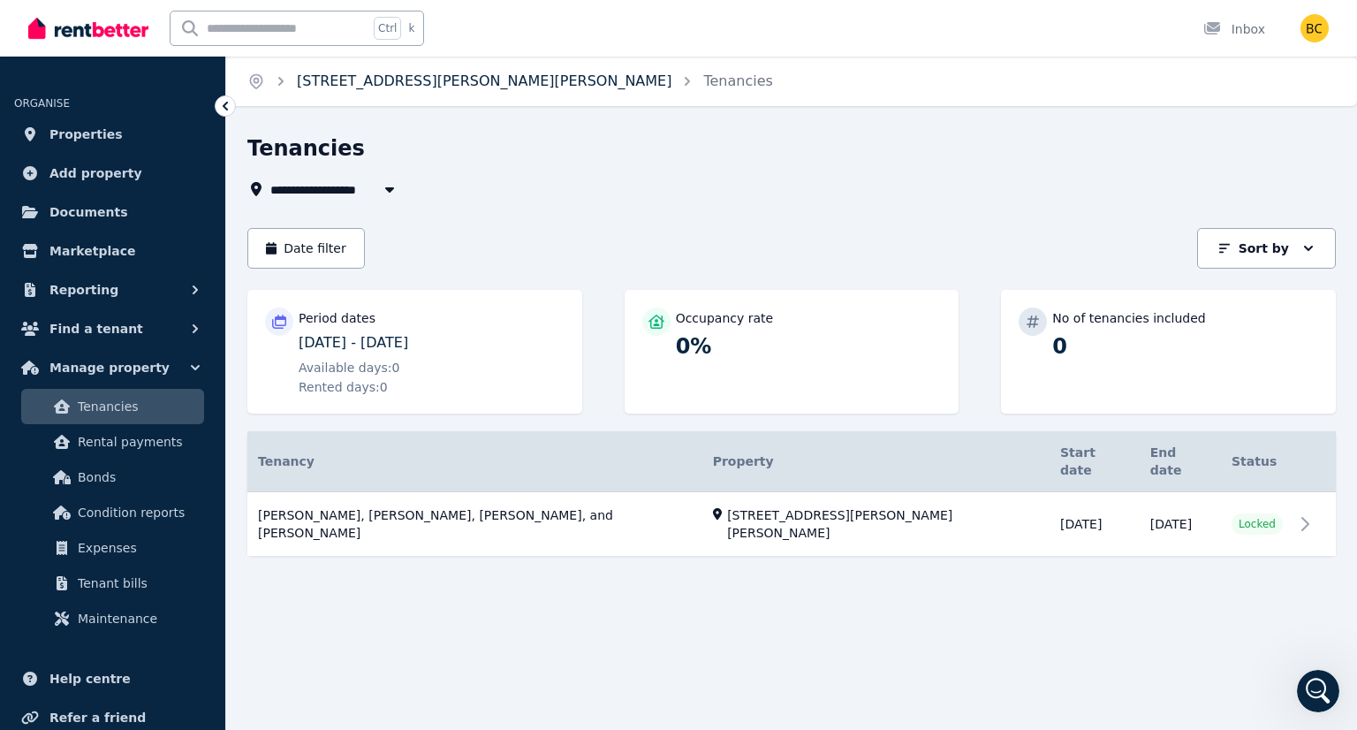
click at [354, 79] on link "[STREET_ADDRESS][PERSON_NAME][PERSON_NAME]" at bounding box center [484, 80] width 374 height 17
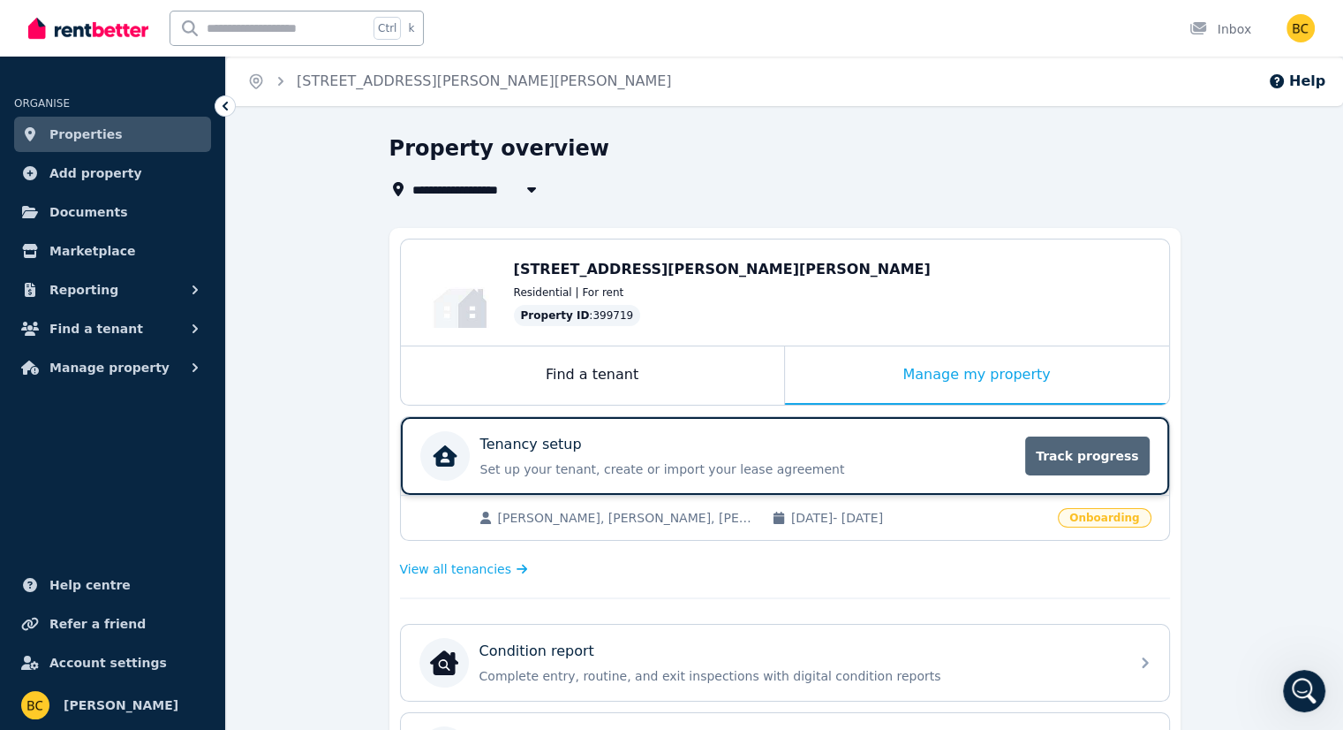
click at [1131, 457] on span "Track progress" at bounding box center [1087, 455] width 124 height 39
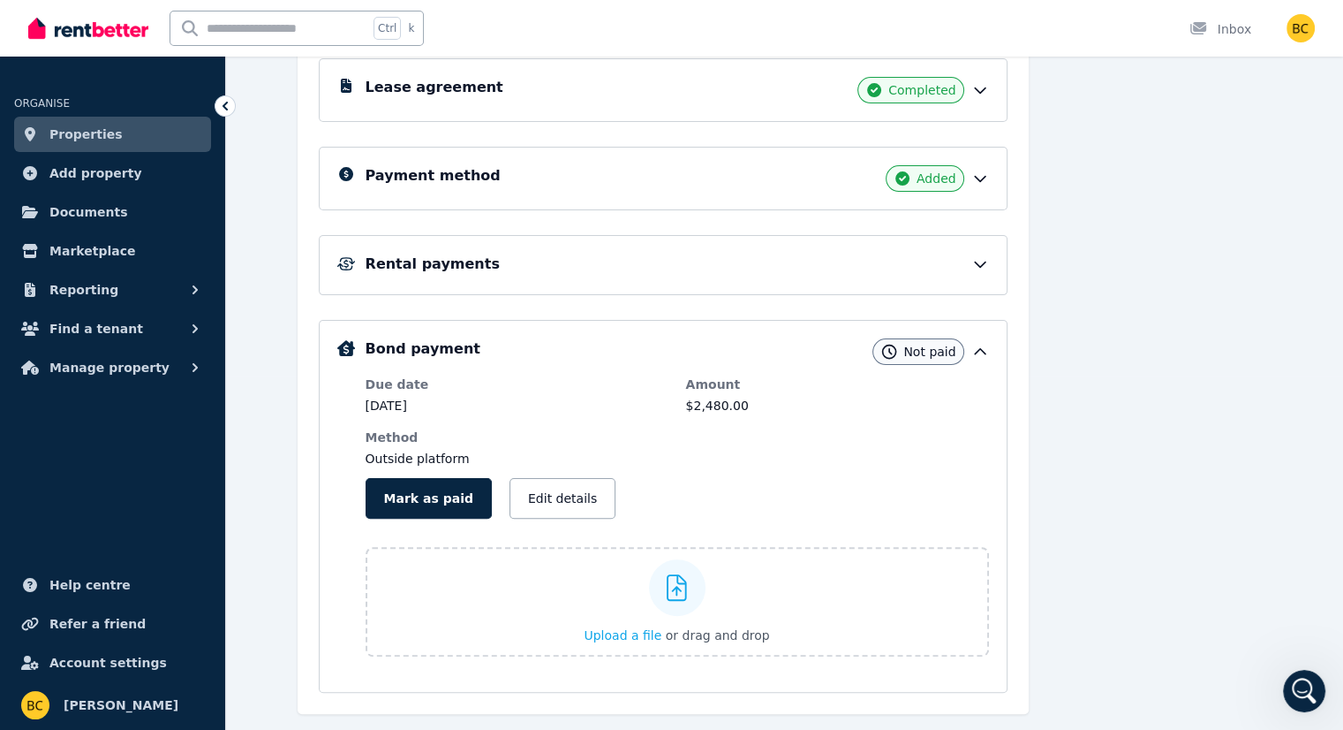
scroll to position [393, 0]
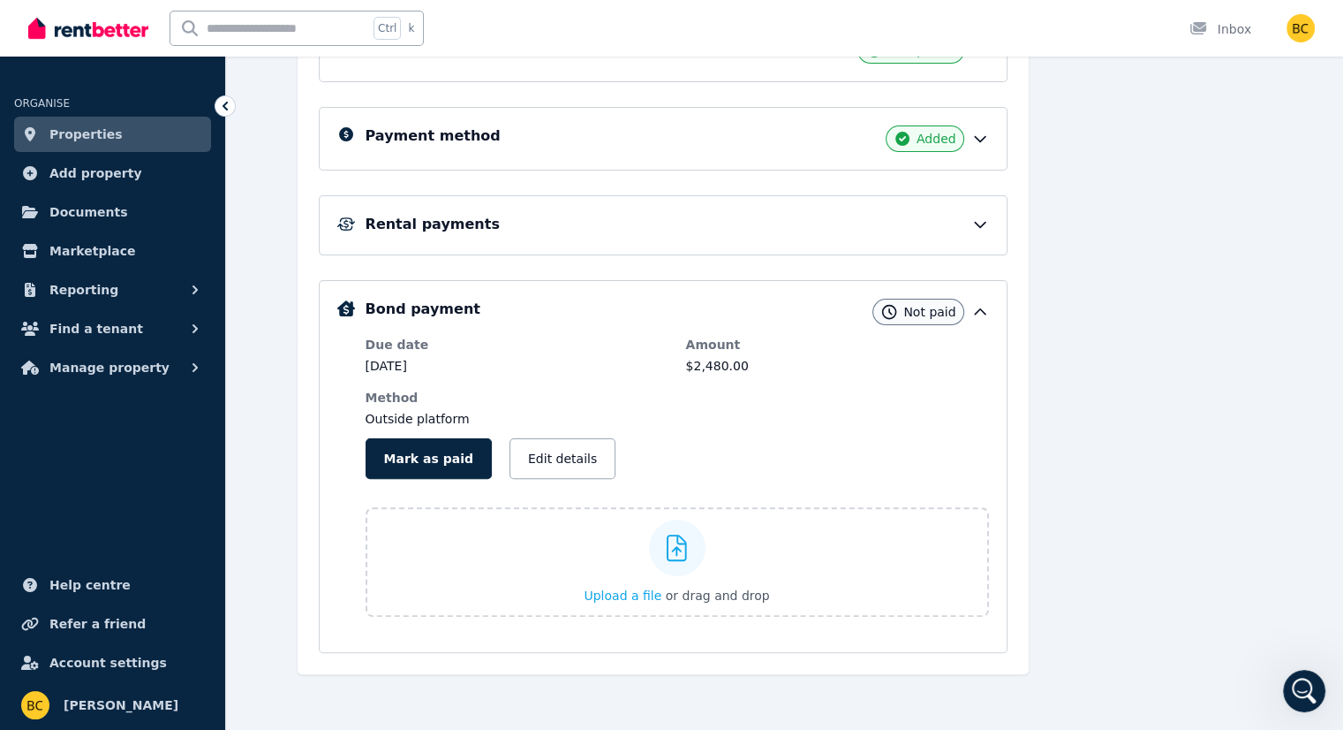
click at [1008, 315] on div "Bond payment Not paid Due date [DATE] Amount $2,480.00 Method Outside platform …" at bounding box center [663, 466] width 689 height 373
click at [989, 305] on icon at bounding box center [980, 312] width 18 height 18
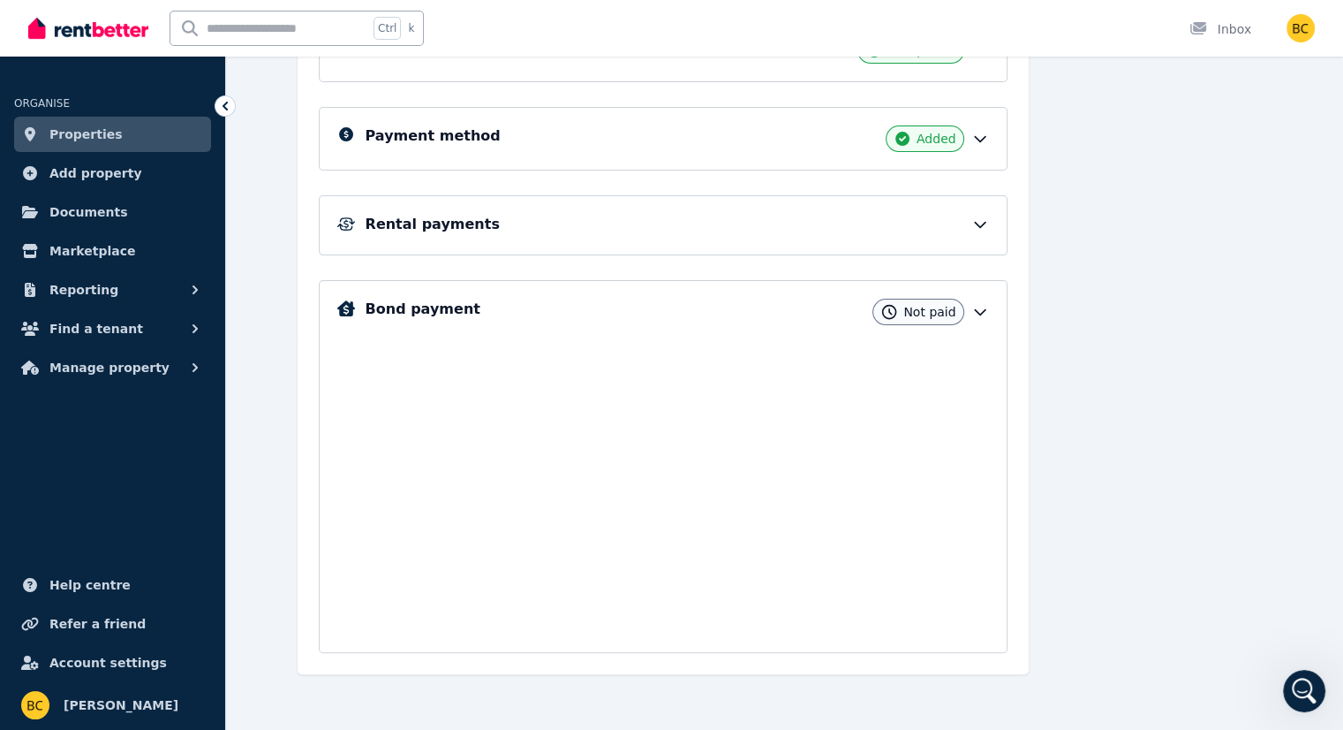
scroll to position [85, 0]
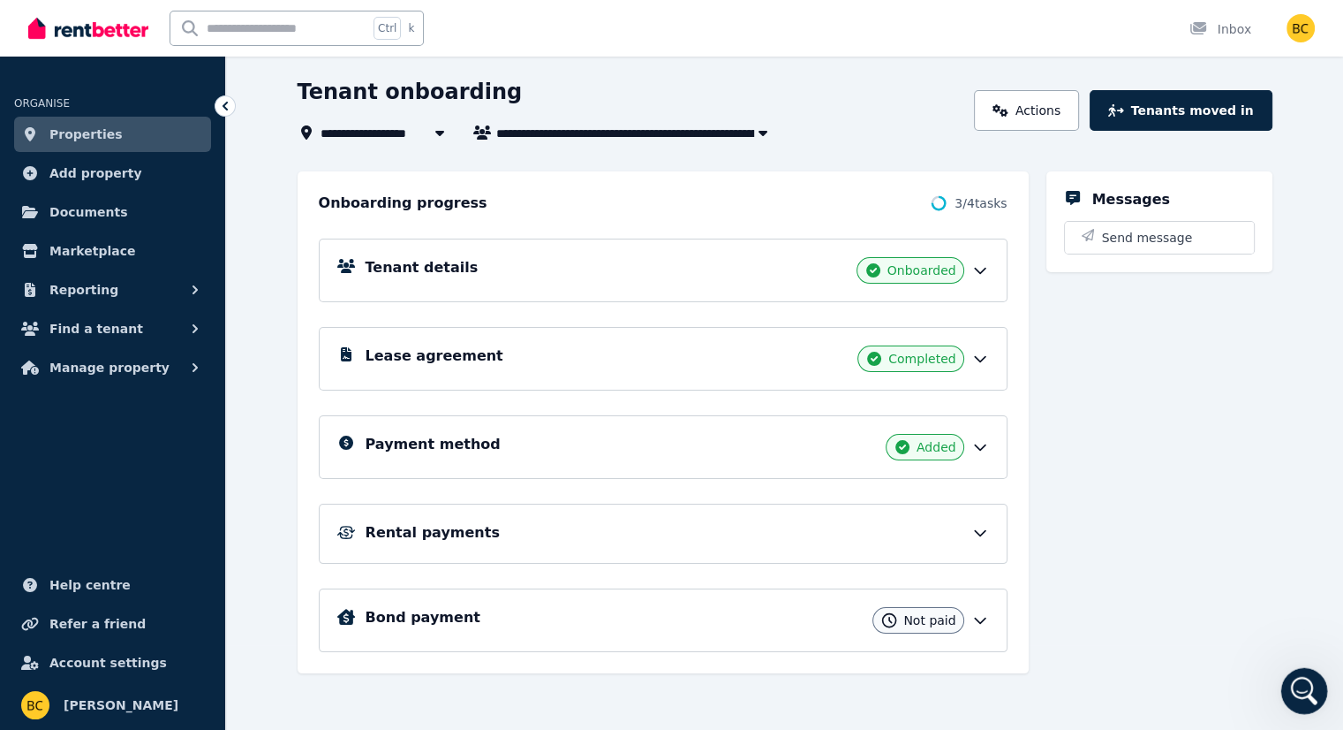
click at [1296, 685] on icon "Open Intercom Messenger" at bounding box center [1302, 688] width 29 height 29
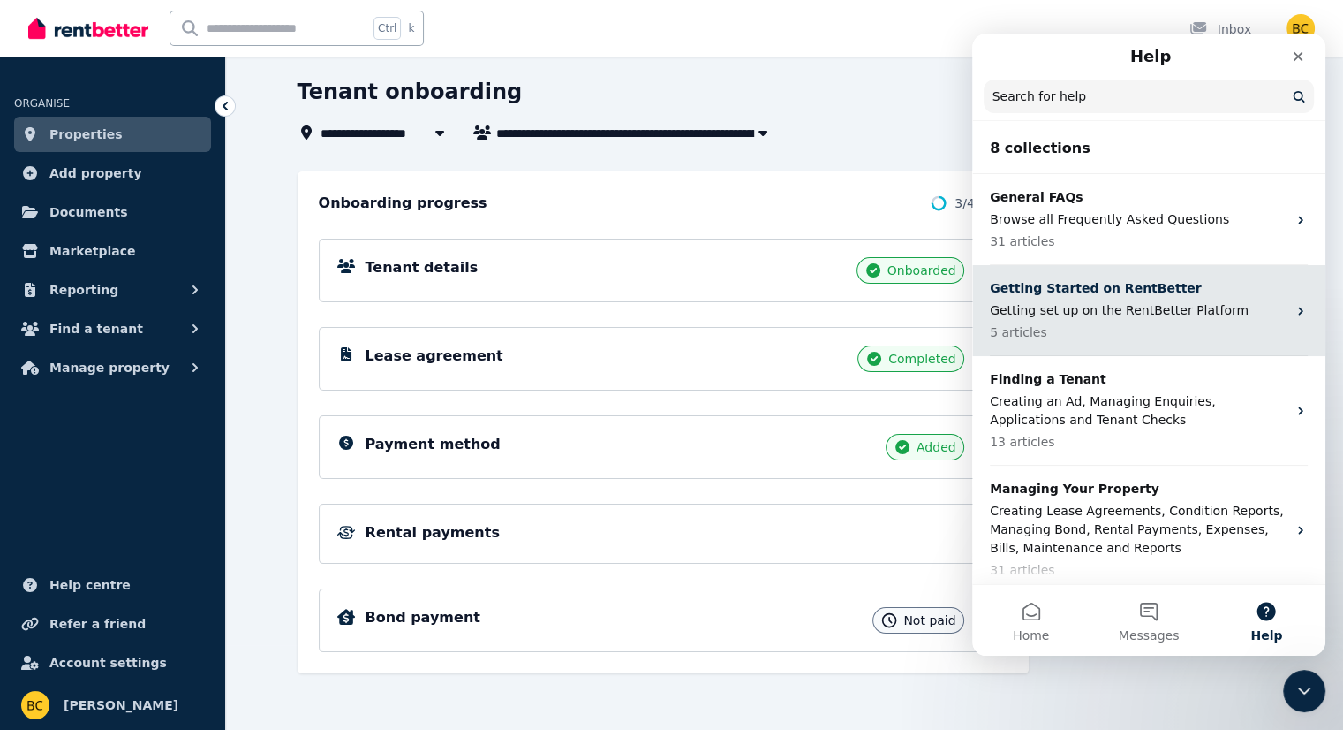
click at [1093, 291] on p "Getting Started on RentBetter" at bounding box center [1138, 288] width 297 height 19
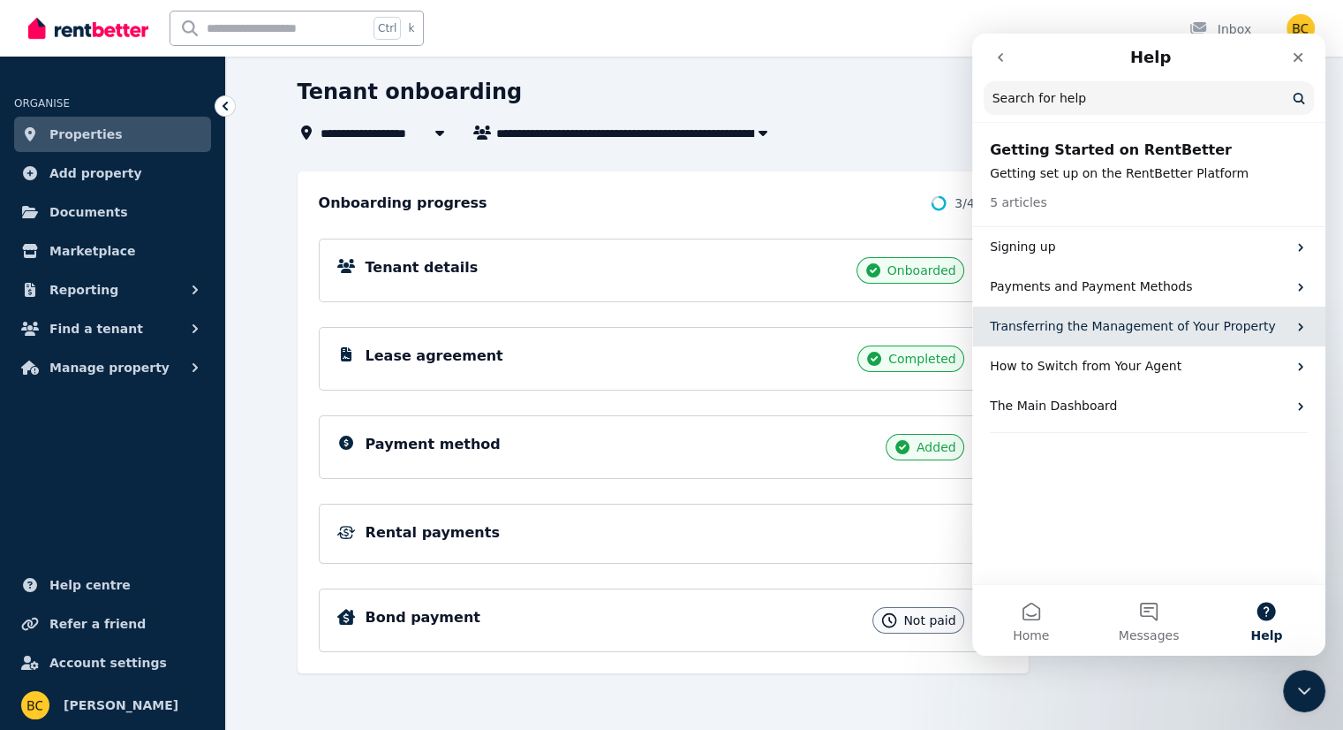
click at [1160, 321] on p "Transferring the Management of Your Property" at bounding box center [1138, 326] width 297 height 19
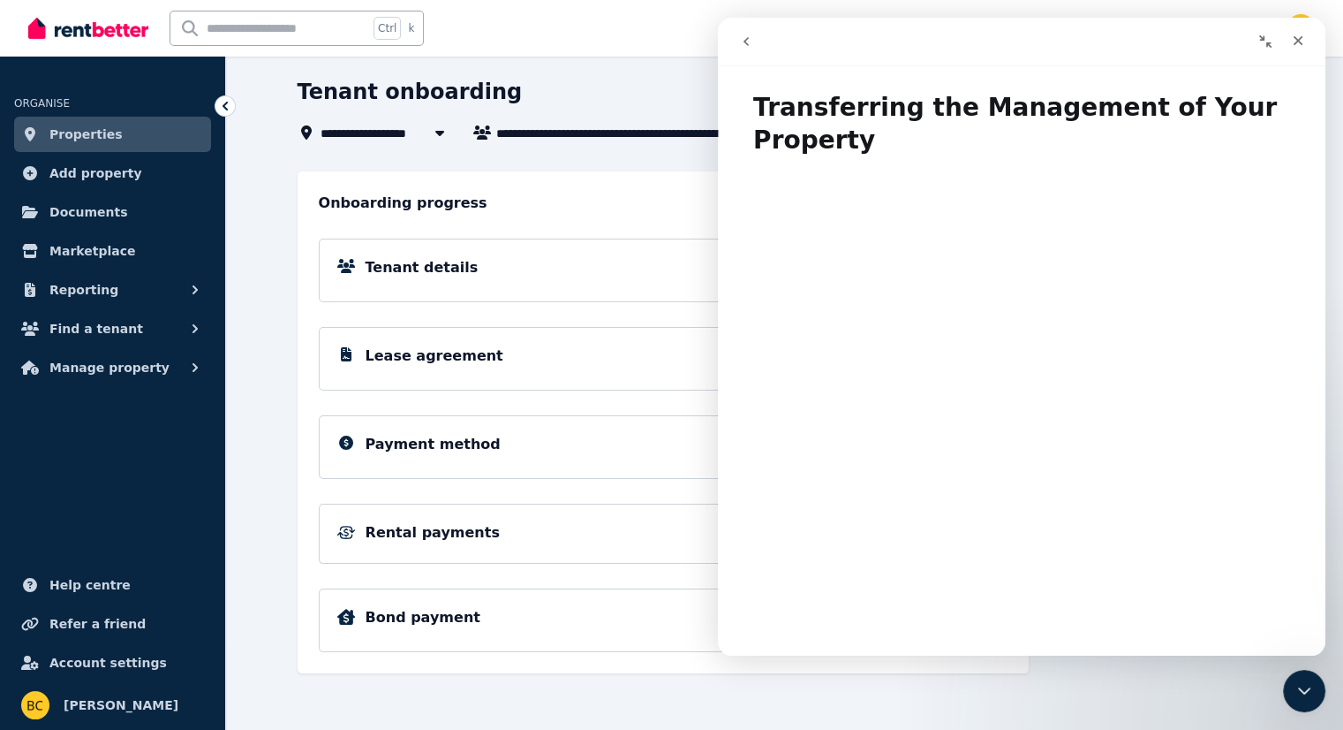
click at [746, 43] on icon "go back" at bounding box center [746, 41] width 5 height 9
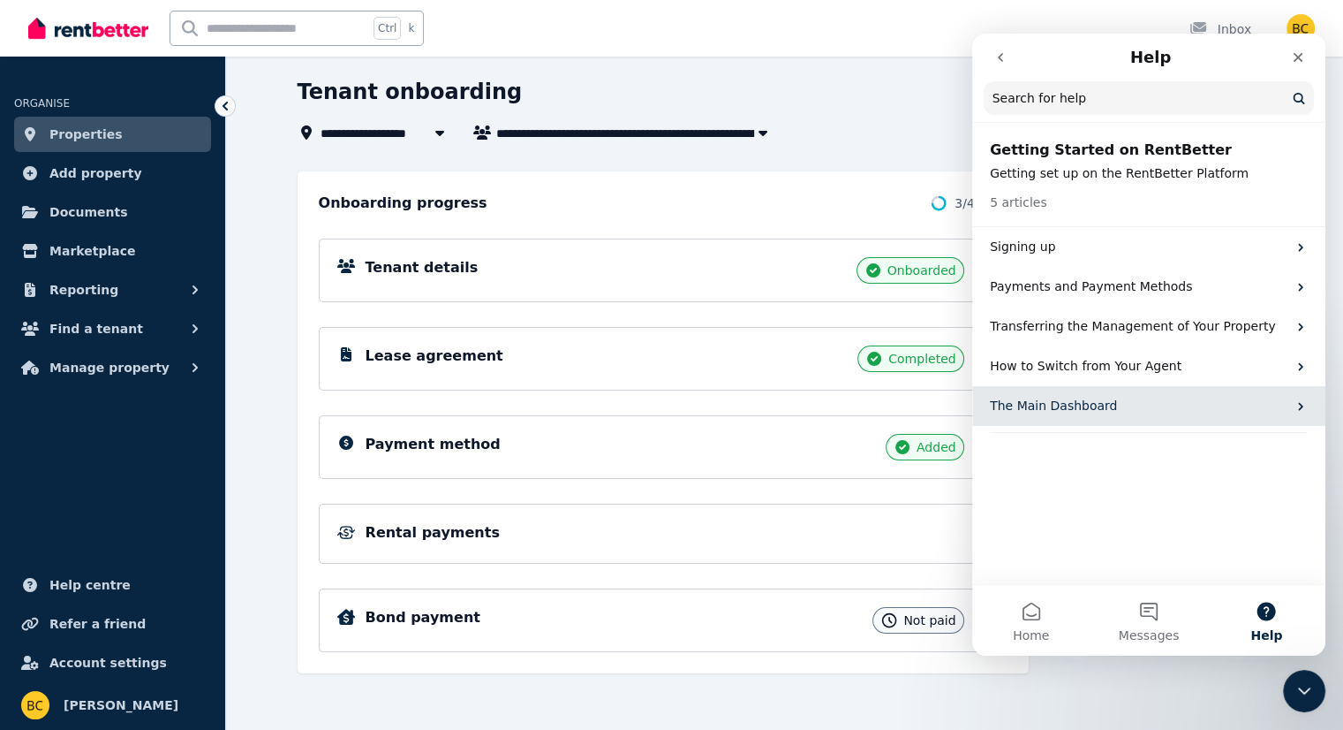
click at [1031, 391] on div "The Main Dashboard" at bounding box center [1148, 406] width 353 height 40
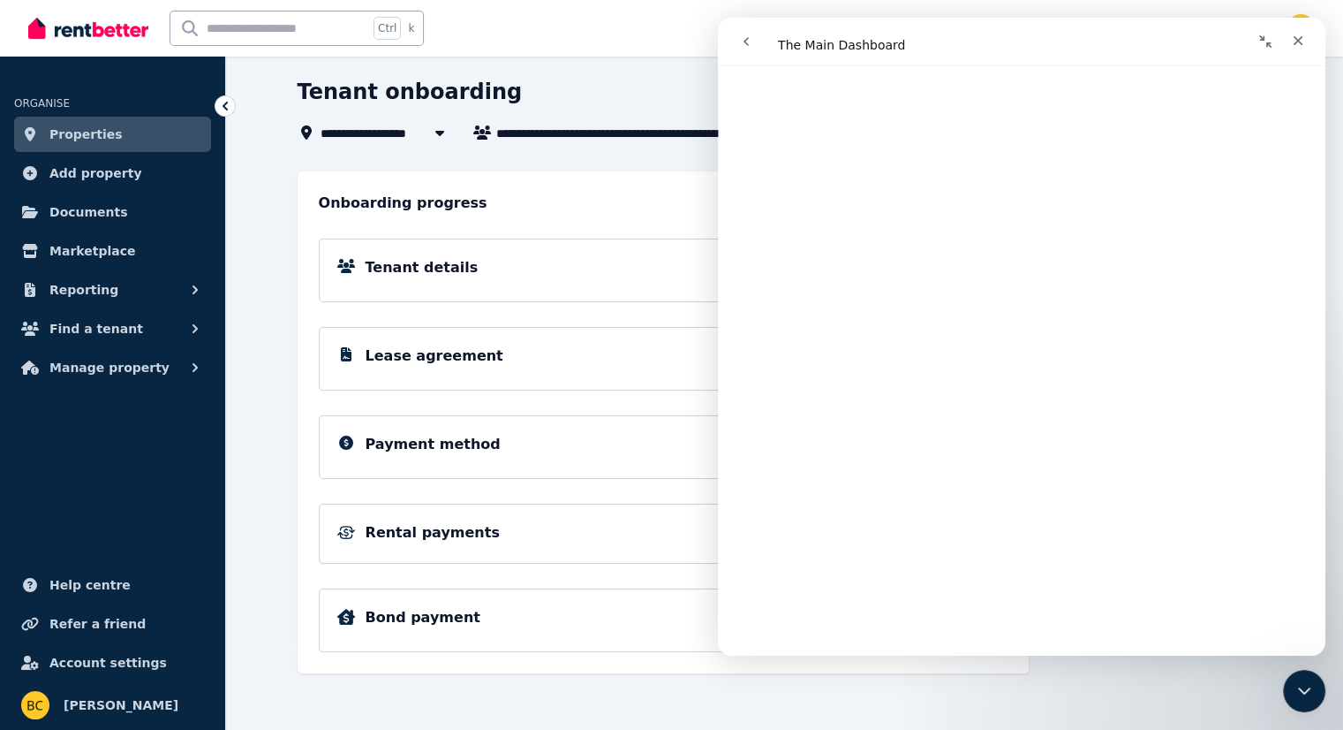
scroll to position [0, 0]
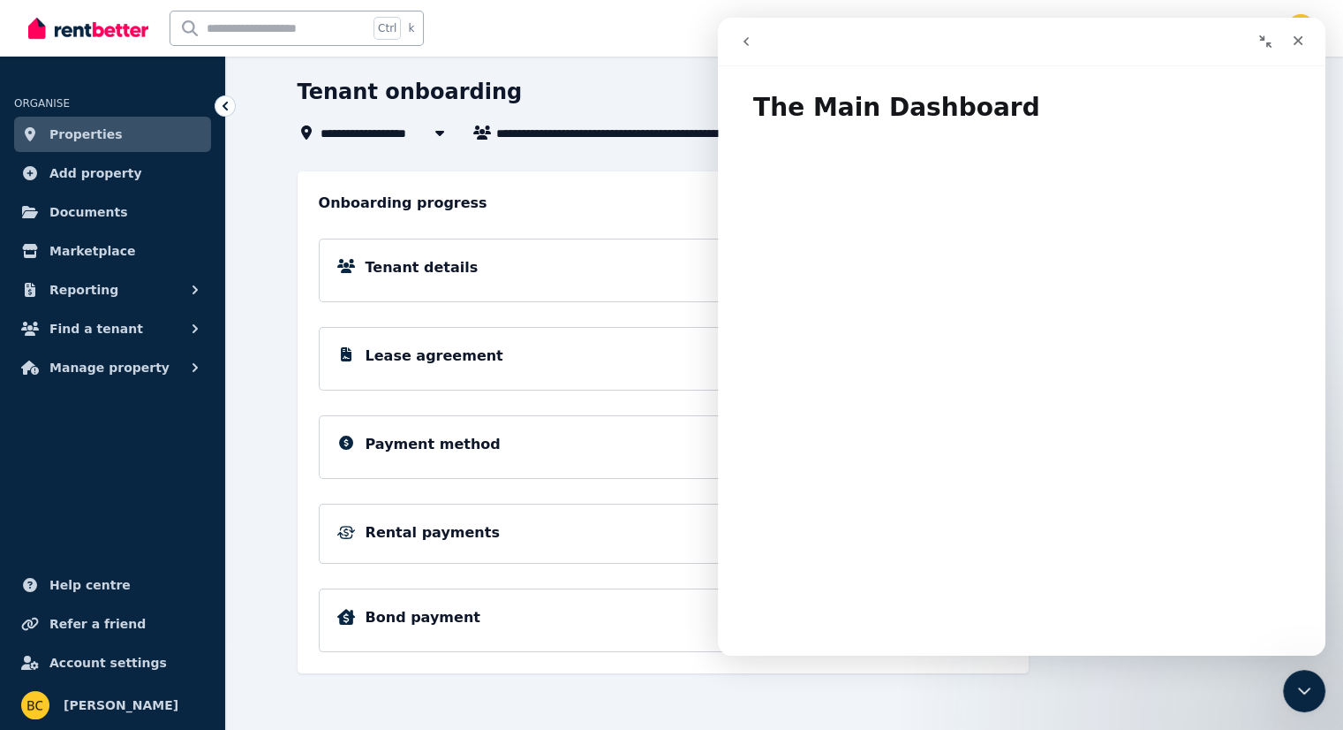
click at [739, 36] on icon "go back" at bounding box center [746, 41] width 14 height 14
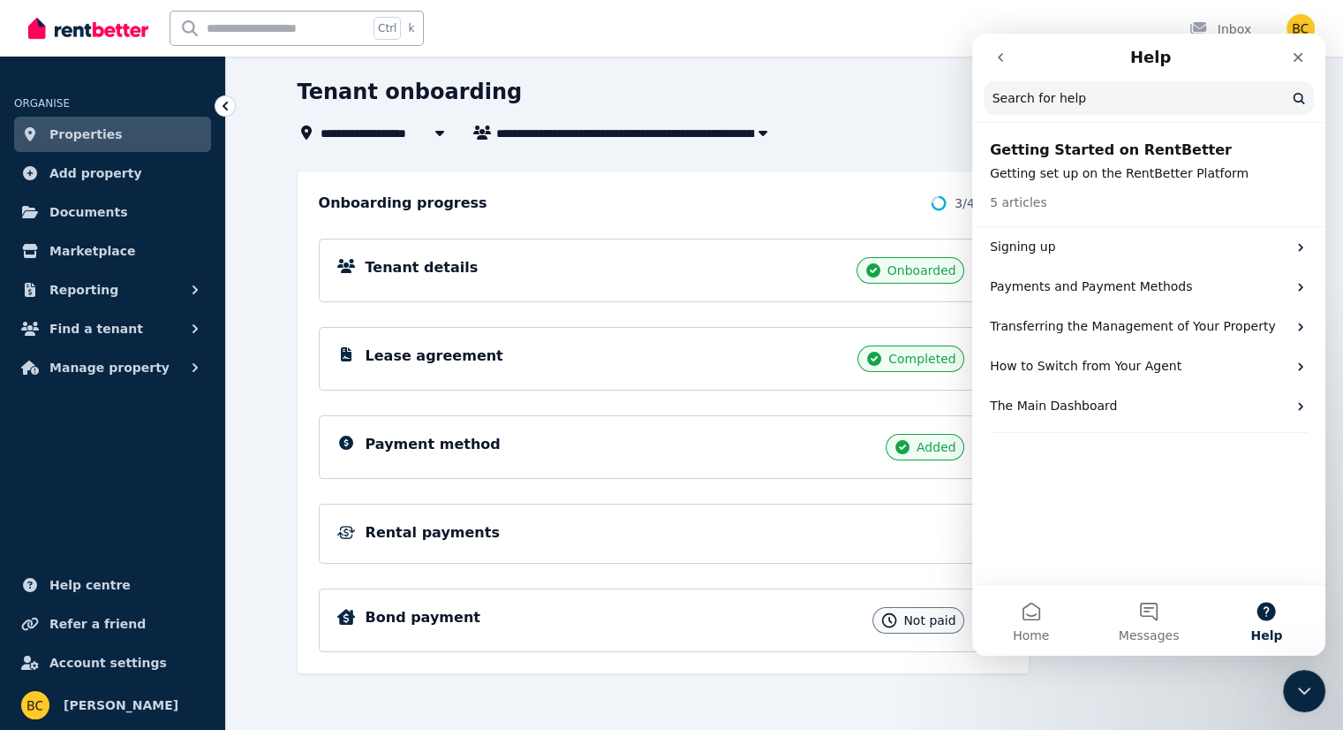
click at [997, 59] on icon "go back" at bounding box center [1001, 57] width 14 height 14
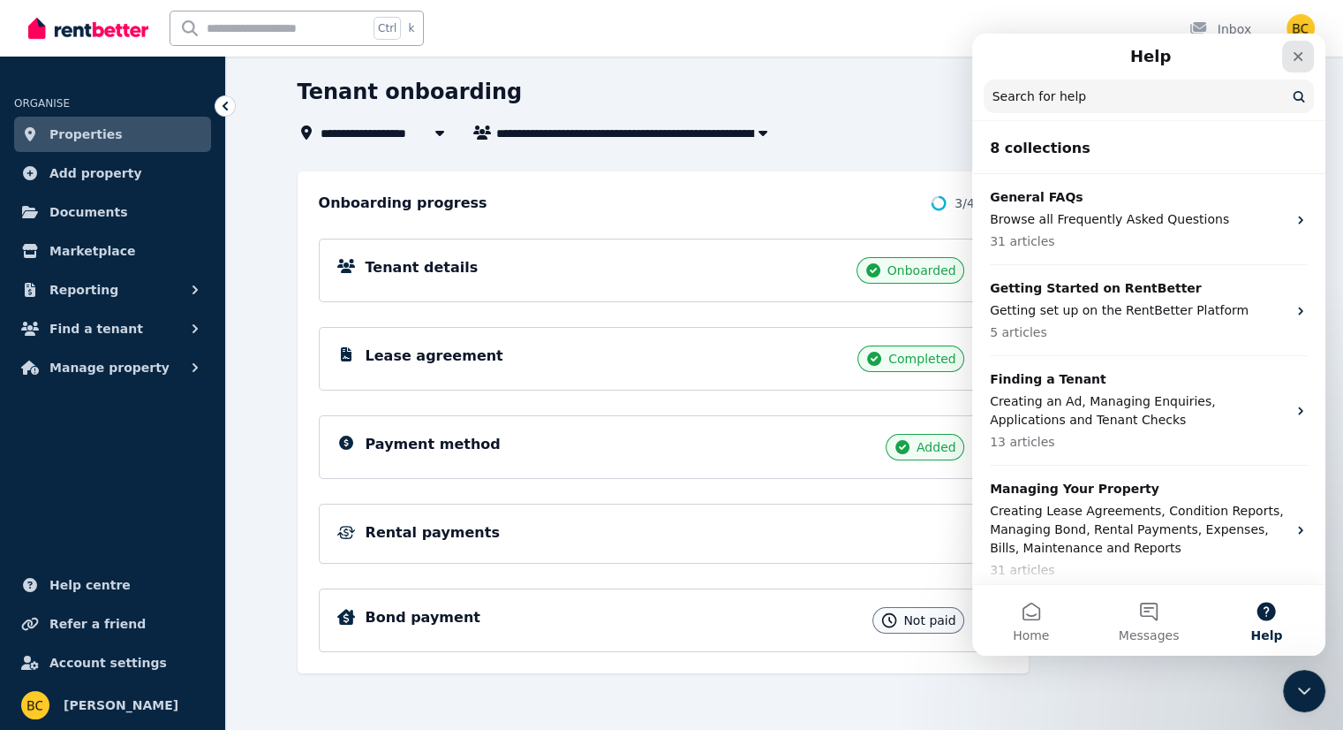
click at [1306, 55] on div "Close" at bounding box center [1298, 57] width 32 height 32
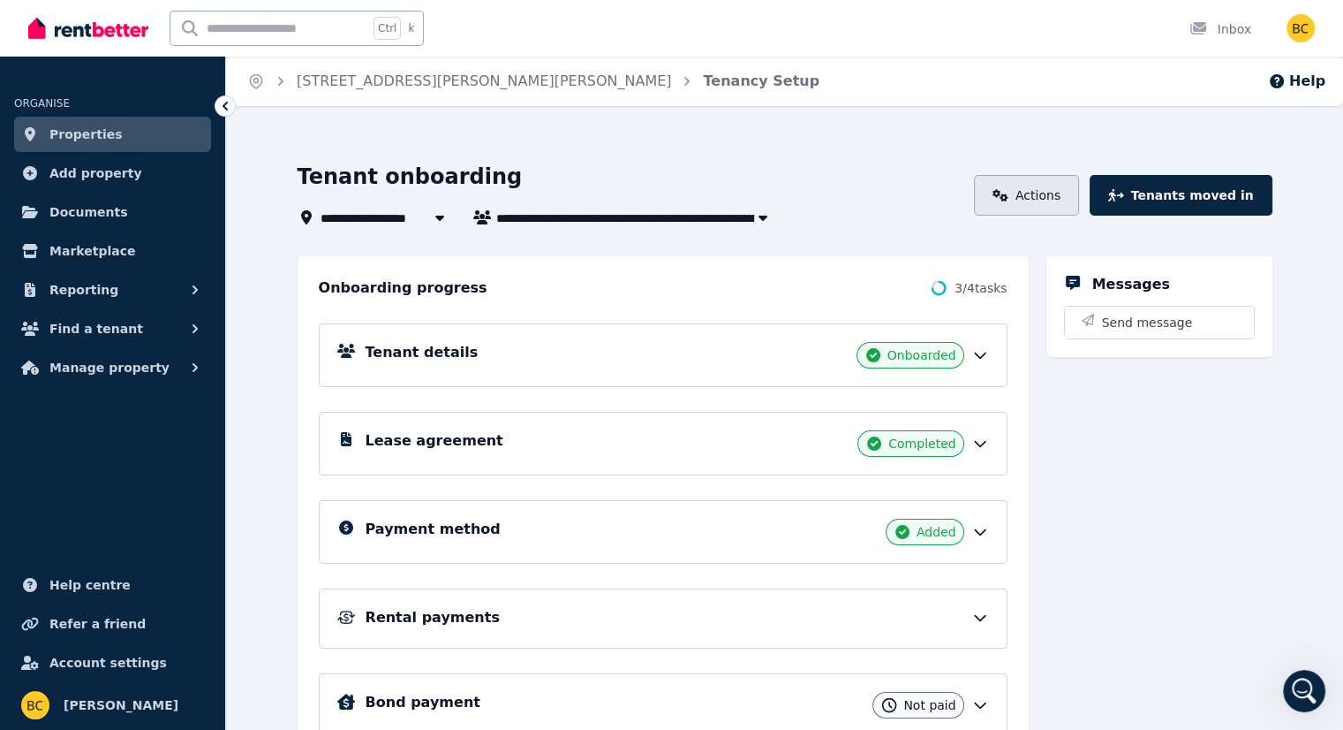
click at [1008, 193] on icon at bounding box center [1000, 195] width 15 height 12
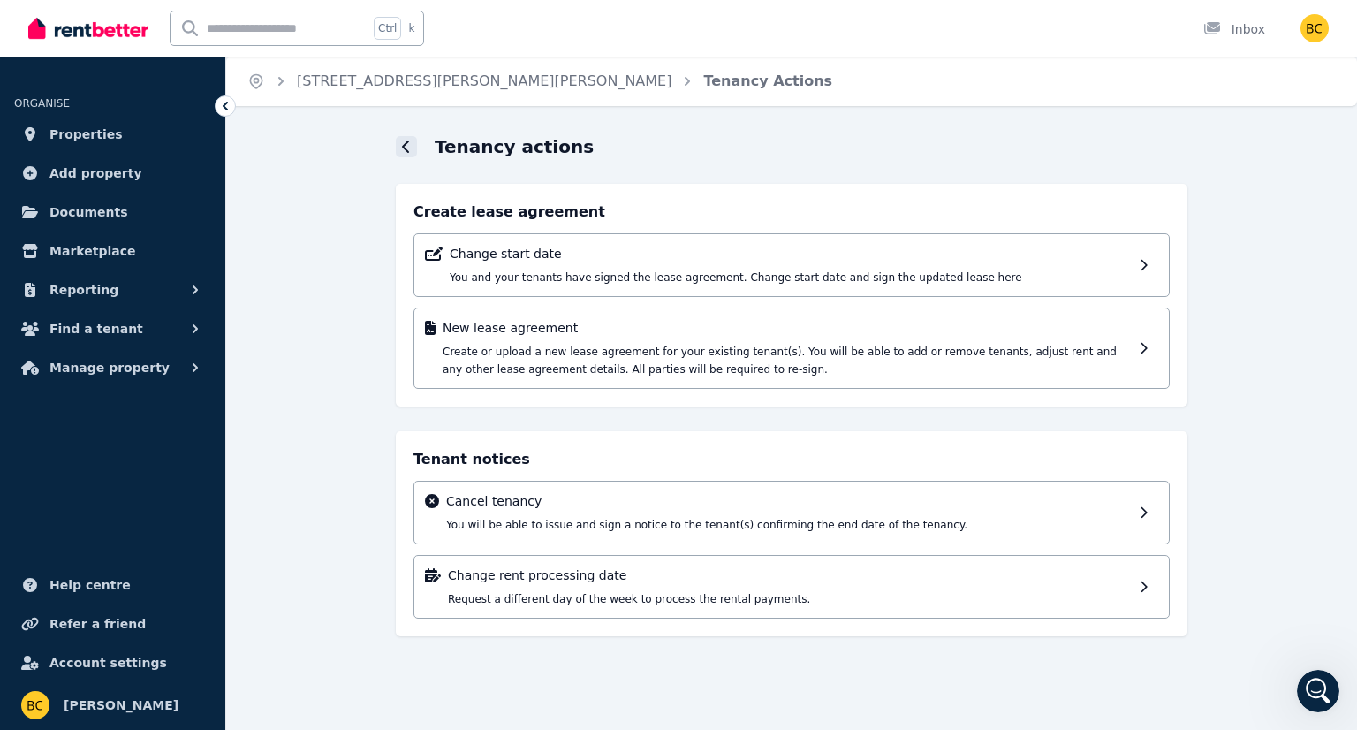
click at [404, 145] on icon at bounding box center [405, 146] width 7 height 12
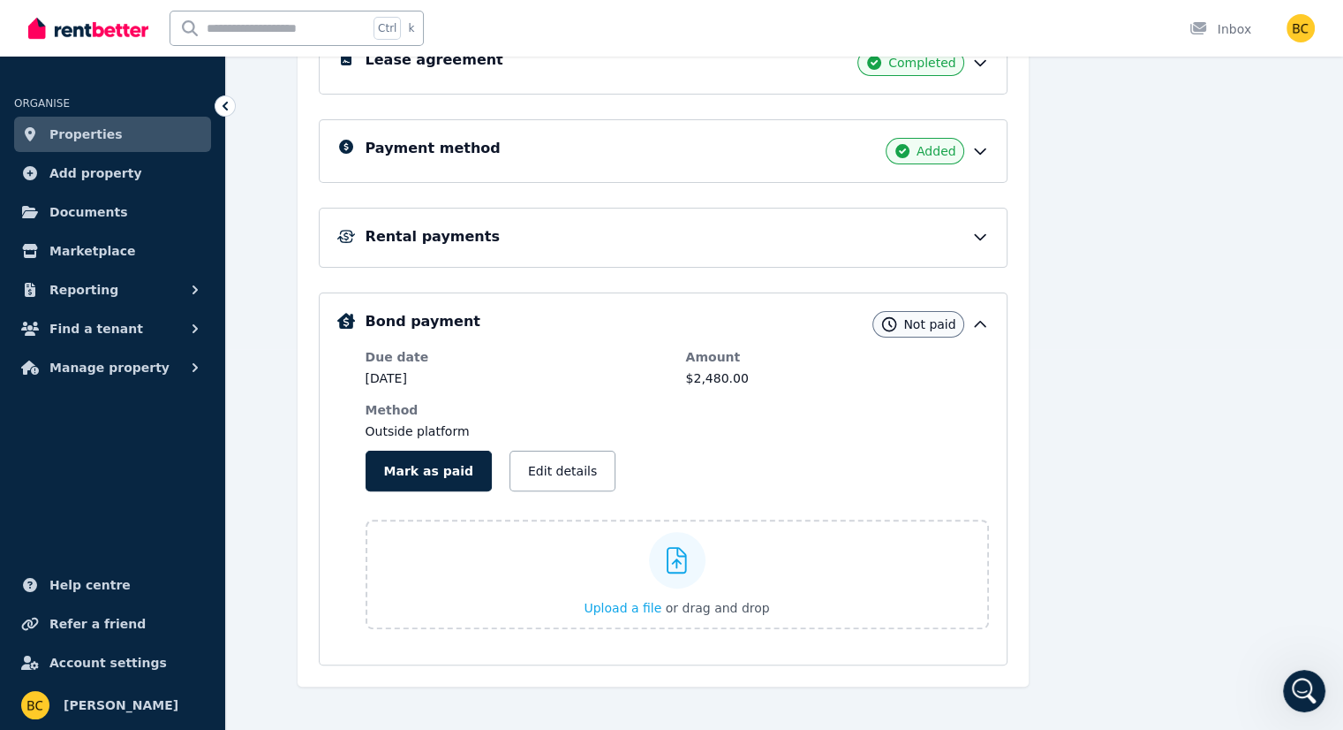
scroll to position [393, 0]
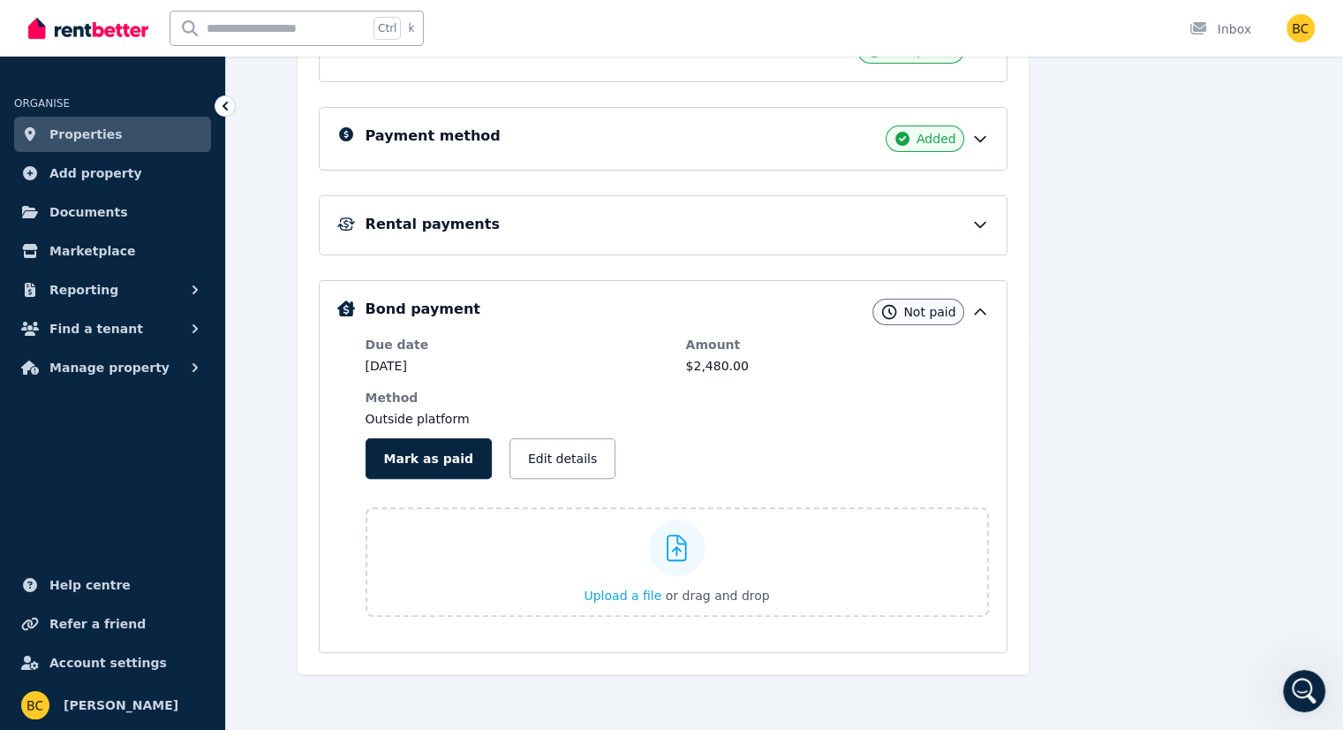
click at [989, 316] on icon at bounding box center [980, 312] width 18 height 18
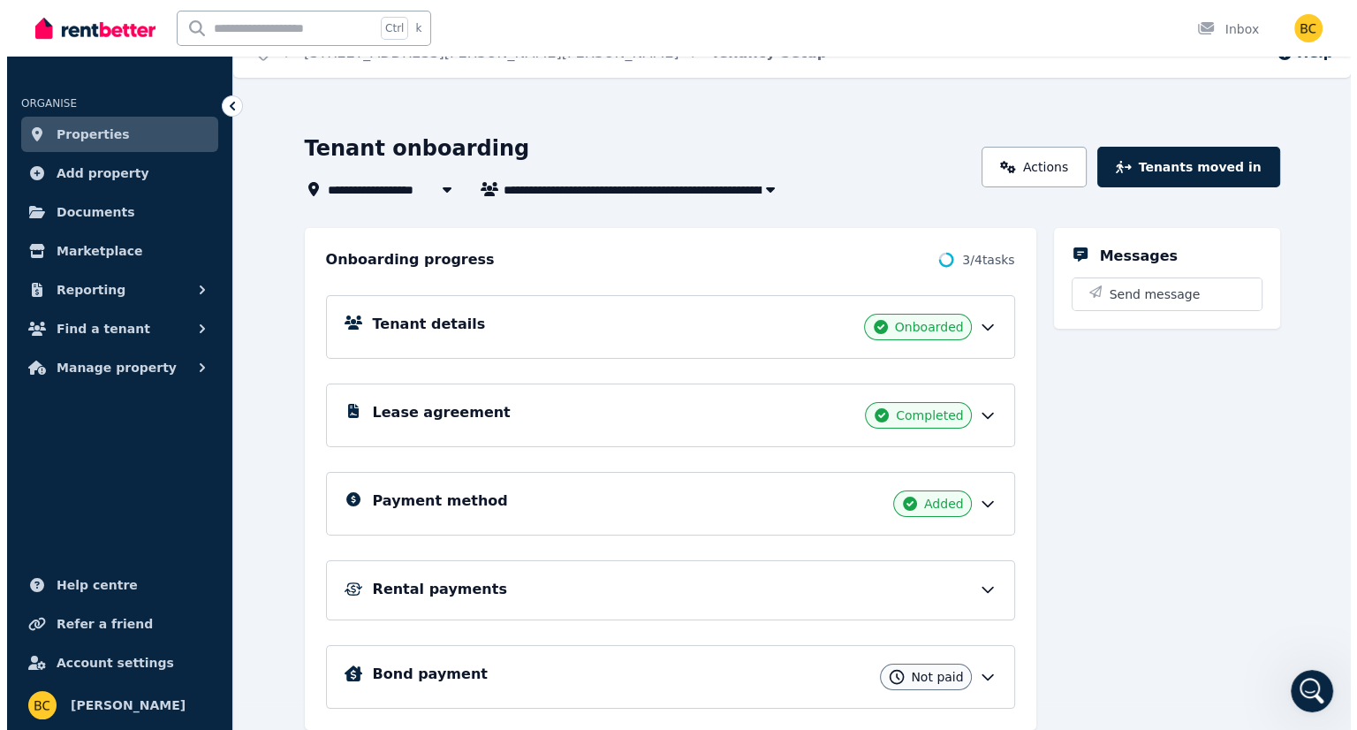
scroll to position [0, 0]
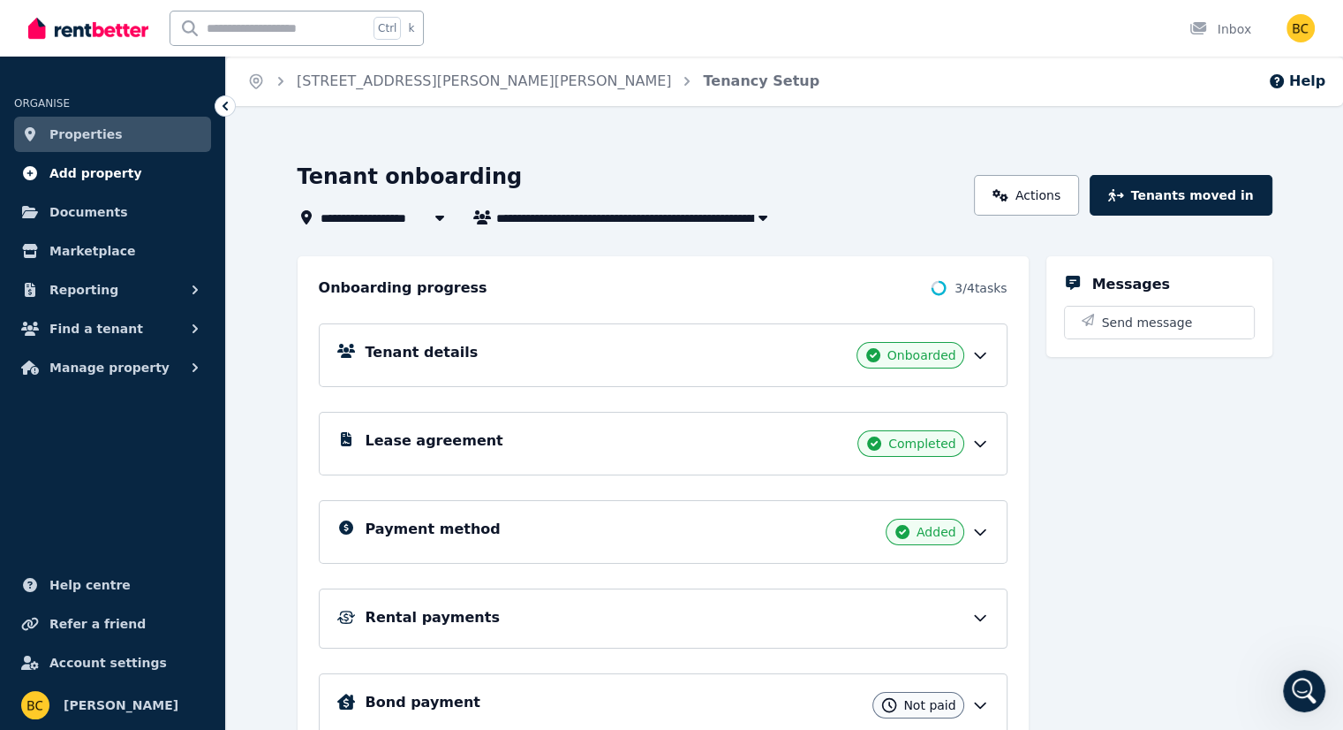
click at [113, 171] on span "Add property" at bounding box center [95, 173] width 93 height 21
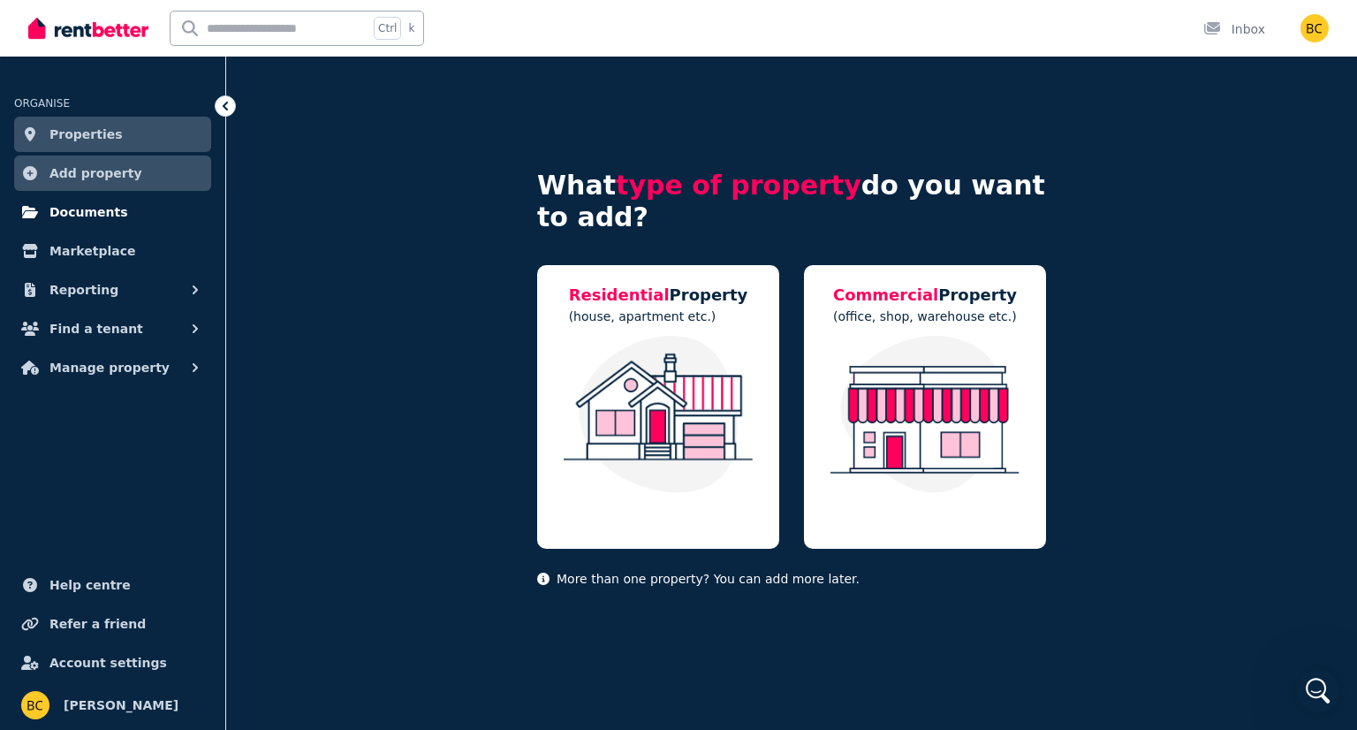
click at [130, 207] on link "Documents" at bounding box center [112, 211] width 197 height 35
